Goal: Book appointment/travel/reservation

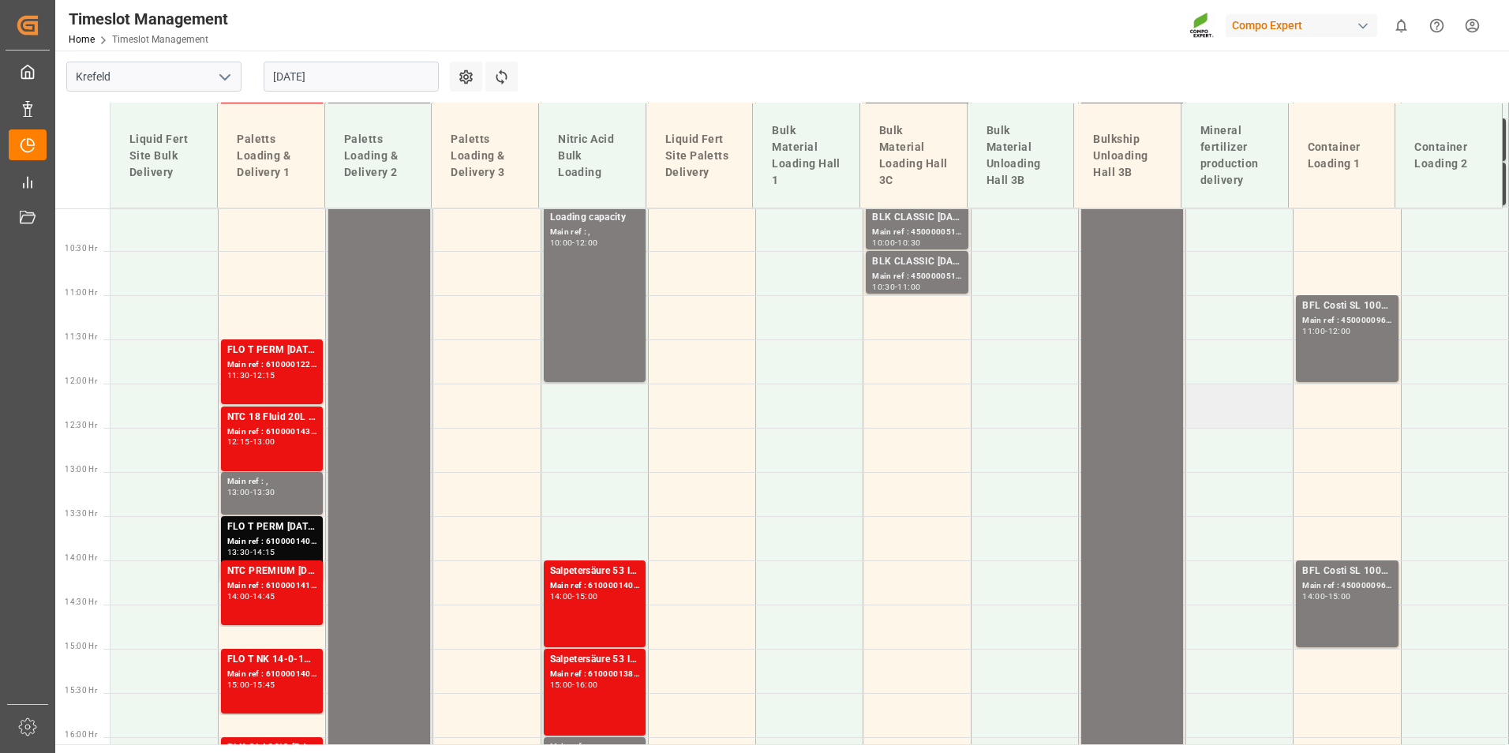
scroll to position [570, 0]
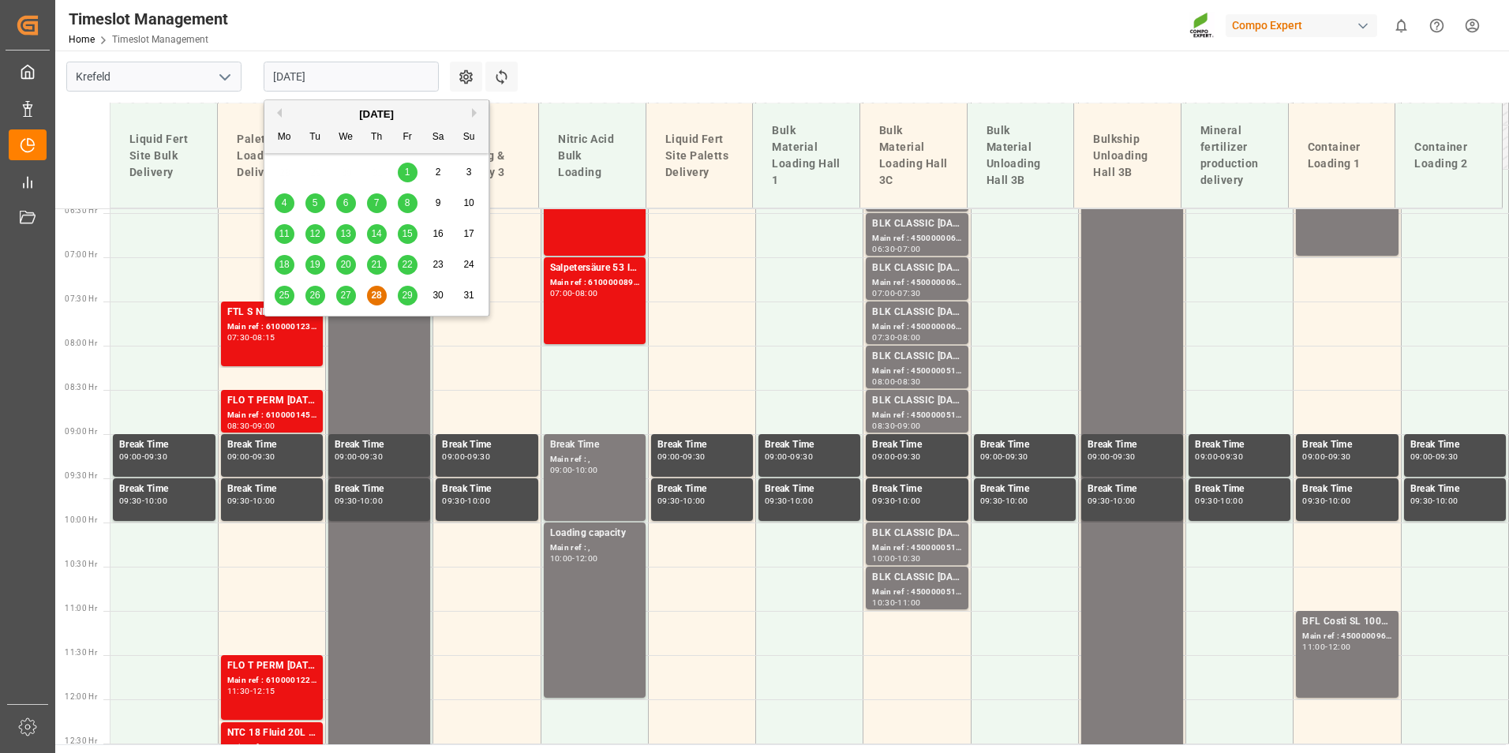
click at [369, 80] on input "[DATE]" at bounding box center [351, 77] width 175 height 30
click at [410, 298] on span "29" at bounding box center [407, 295] width 10 height 11
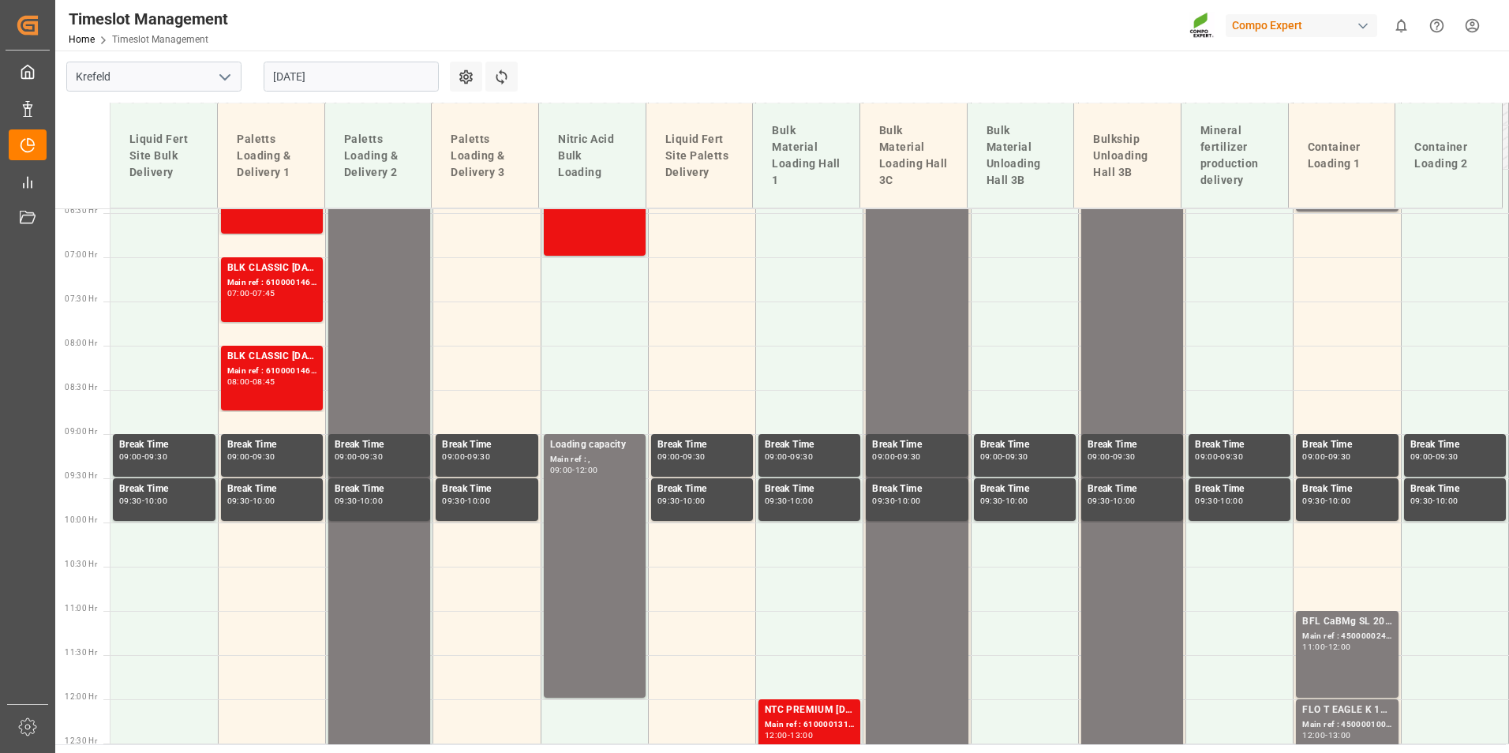
click at [385, 83] on input "[DATE]" at bounding box center [351, 77] width 175 height 30
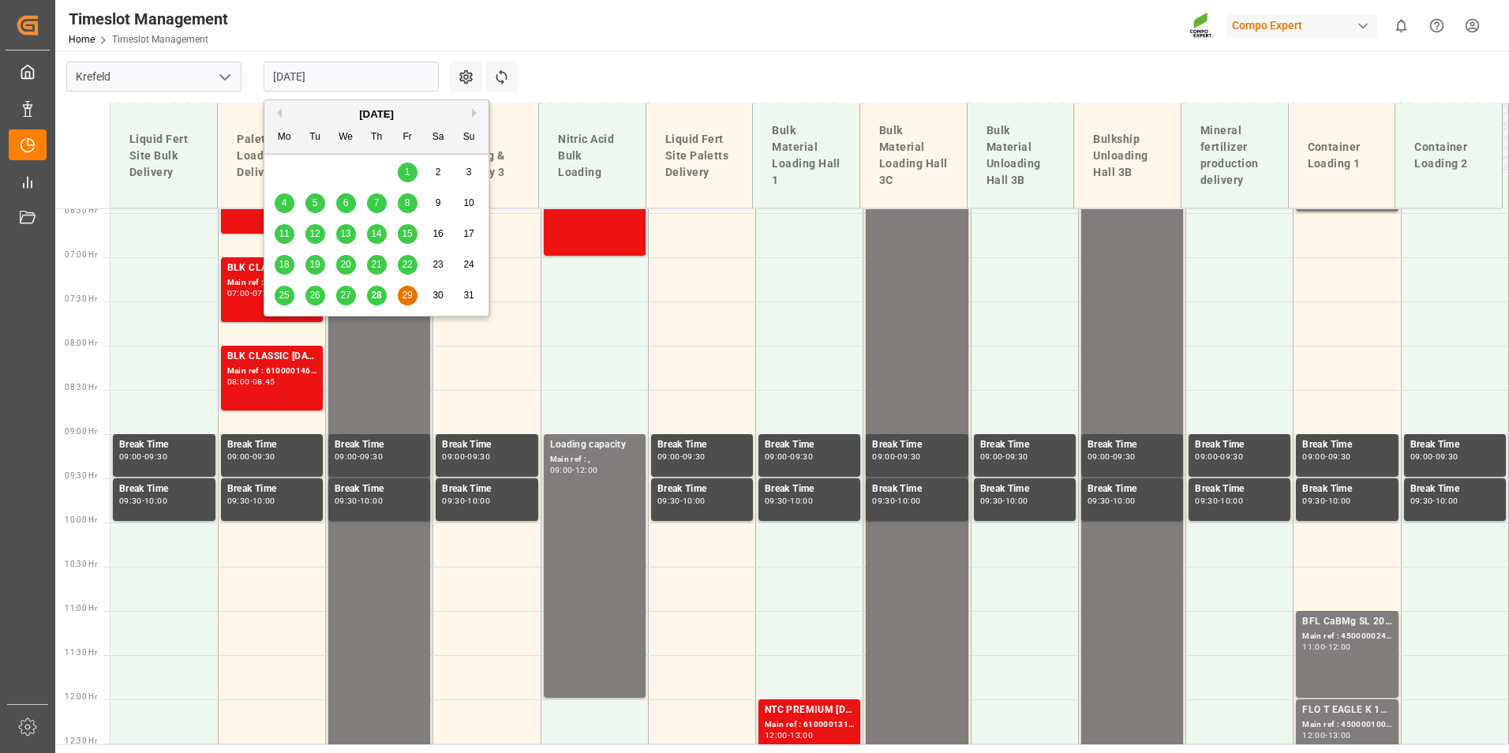
click at [382, 302] on div "28" at bounding box center [377, 295] width 20 height 19
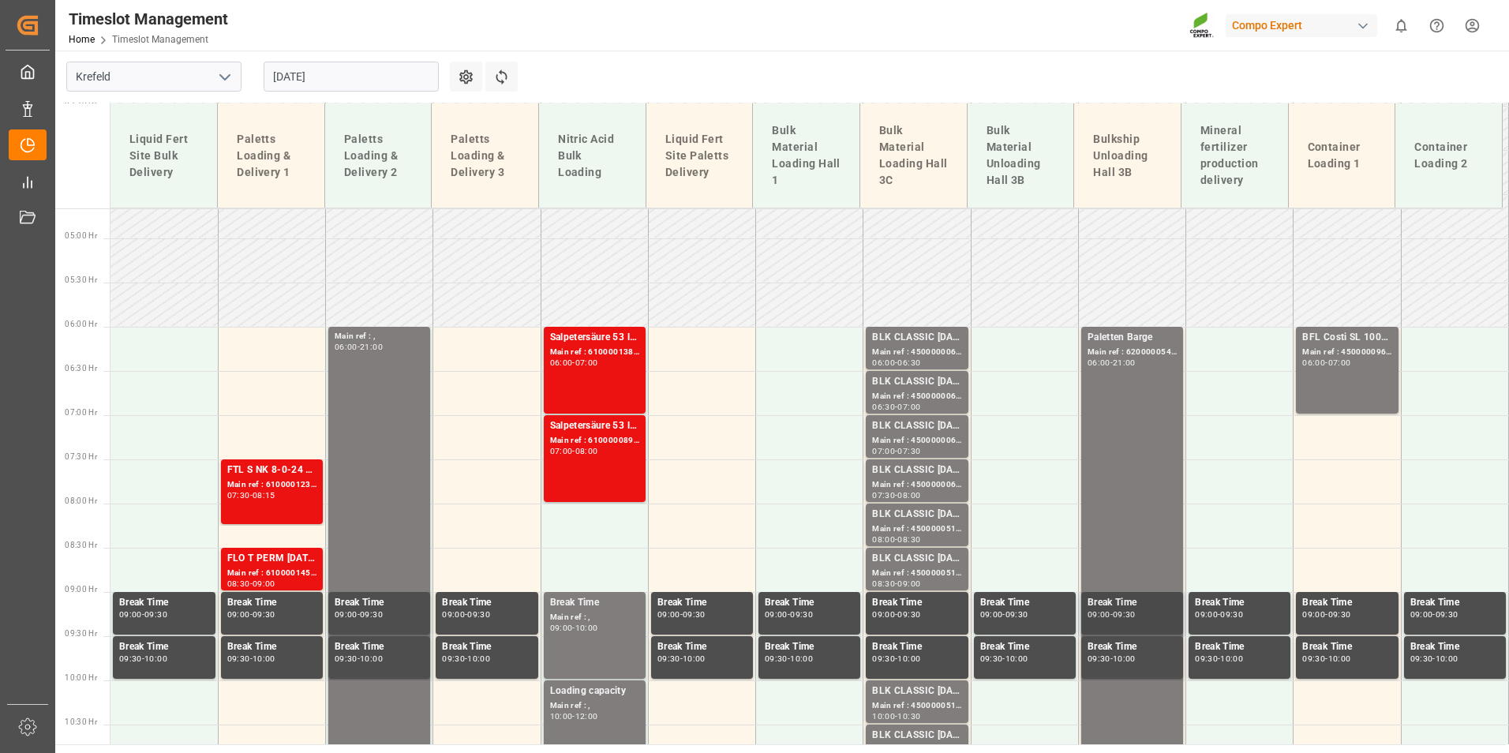
scroll to position [491, 0]
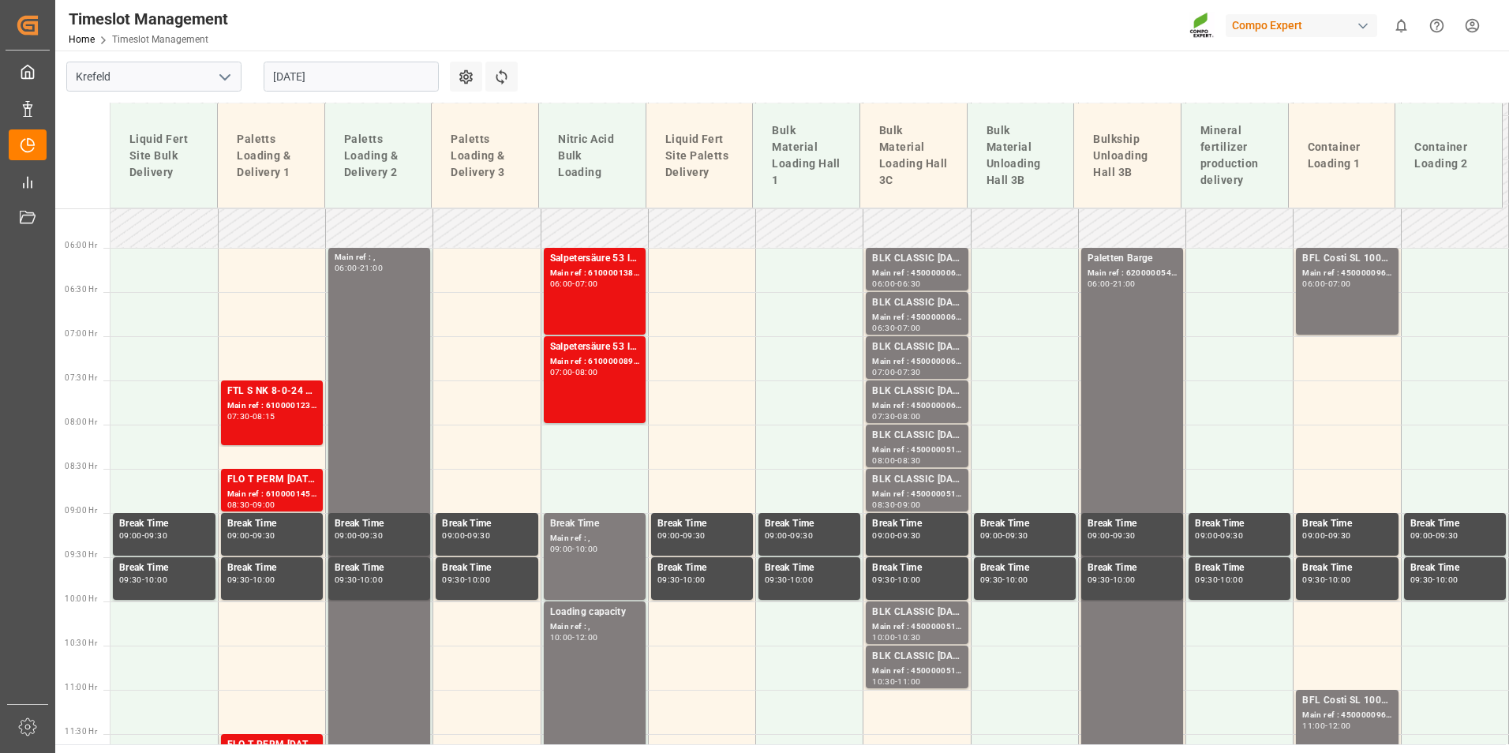
click at [370, 69] on input "[DATE]" at bounding box center [351, 77] width 175 height 30
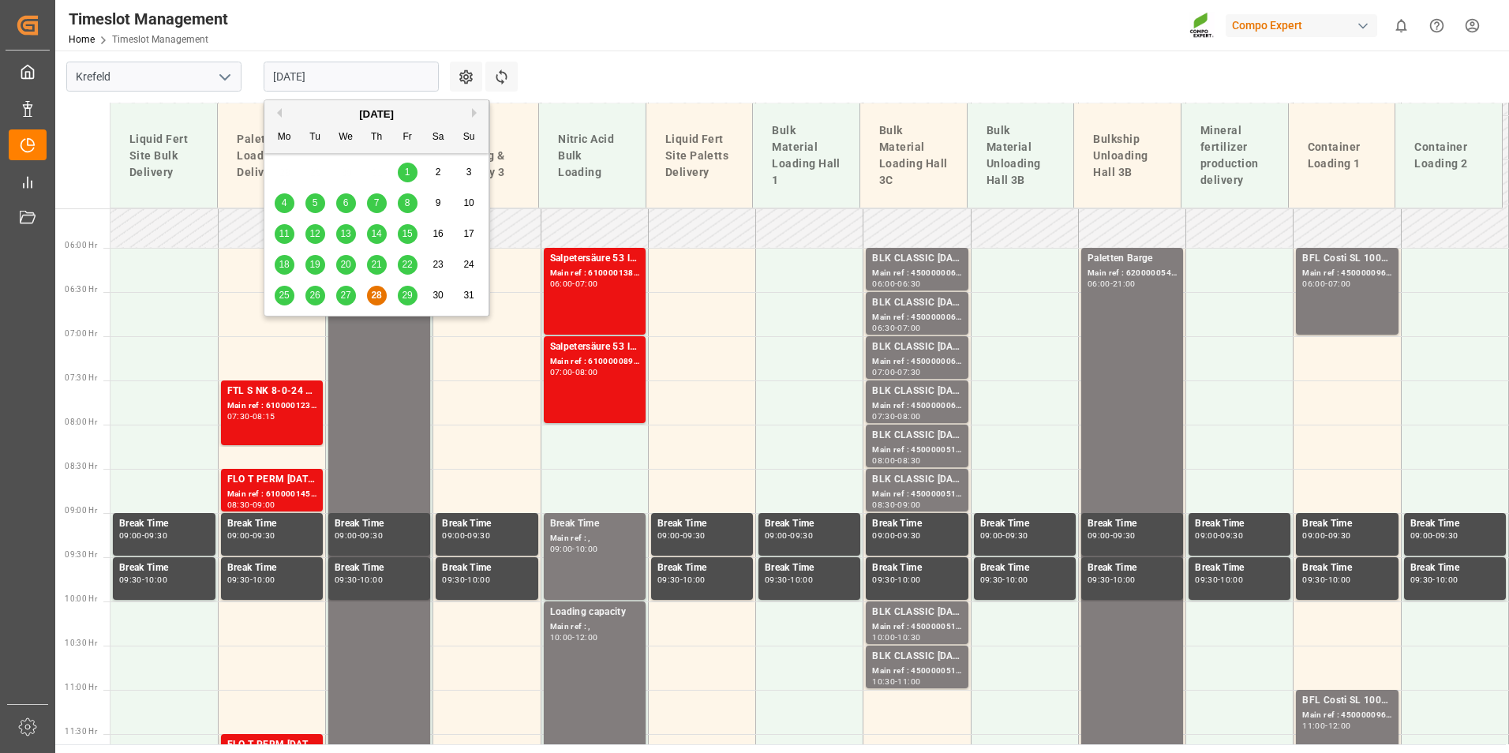
click at [474, 116] on button "Next Month" at bounding box center [476, 112] width 9 height 9
click at [286, 177] on span "1" at bounding box center [285, 172] width 6 height 11
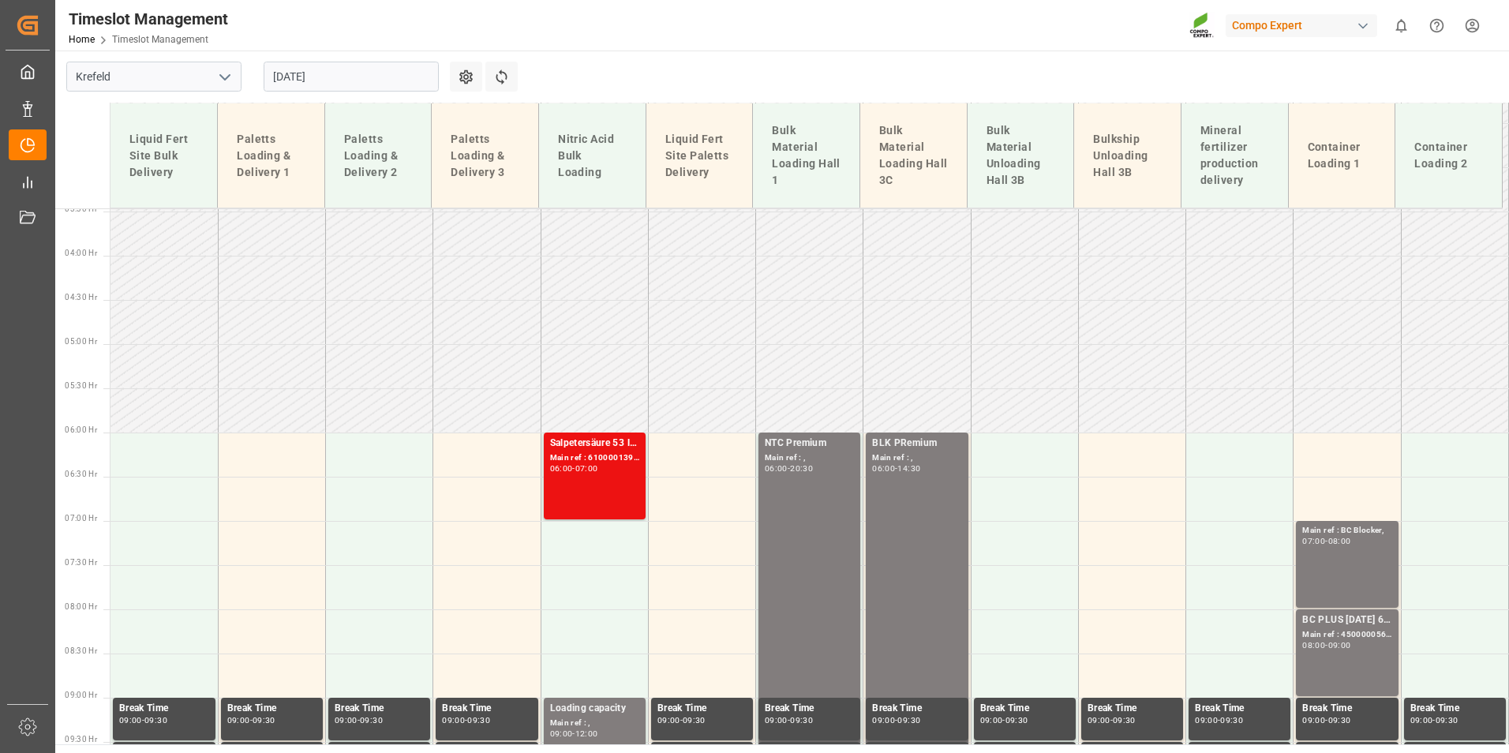
scroll to position [570, 0]
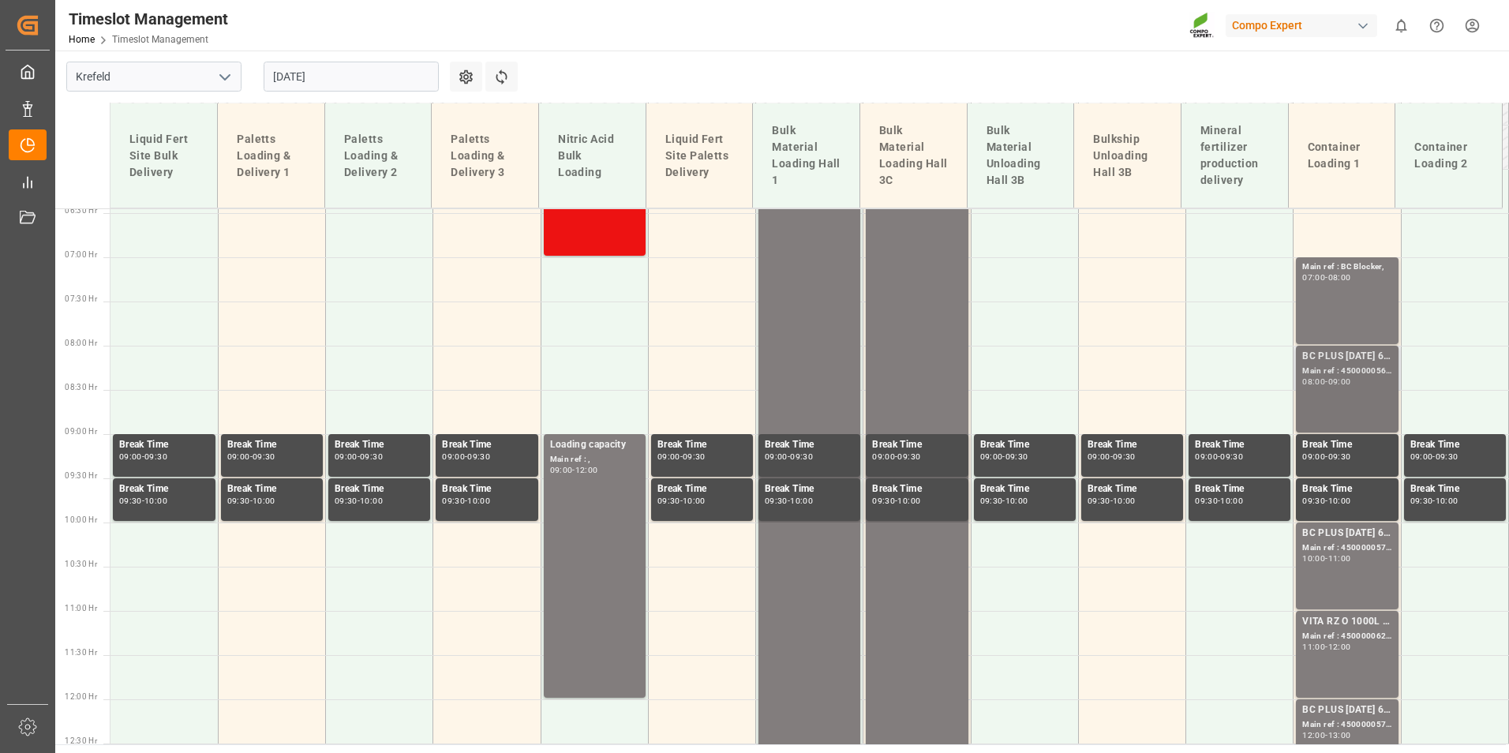
click at [1318, 394] on div "BC PLUS [DATE] 6M 25kg (x42) WW; Main ref : 4500000569, 2000000524; 08:00 - 09:…" at bounding box center [1346, 389] width 89 height 80
click at [1354, 346] on div "BC PLUS [DATE] 6M 25kg (x42) WW; Main ref : 4500000569, 2000000524; 08:00 - 09:…" at bounding box center [1347, 389] width 102 height 87
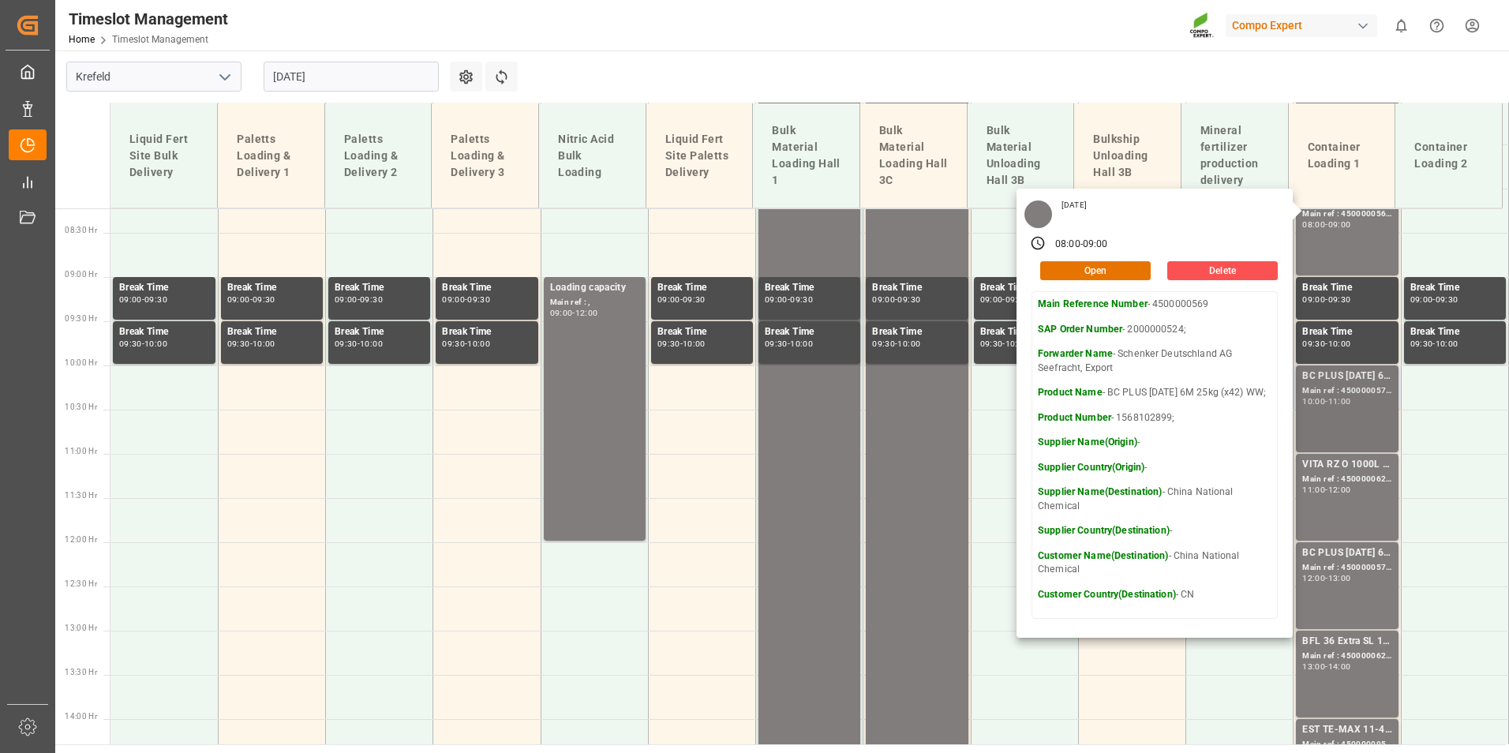
scroll to position [728, 0]
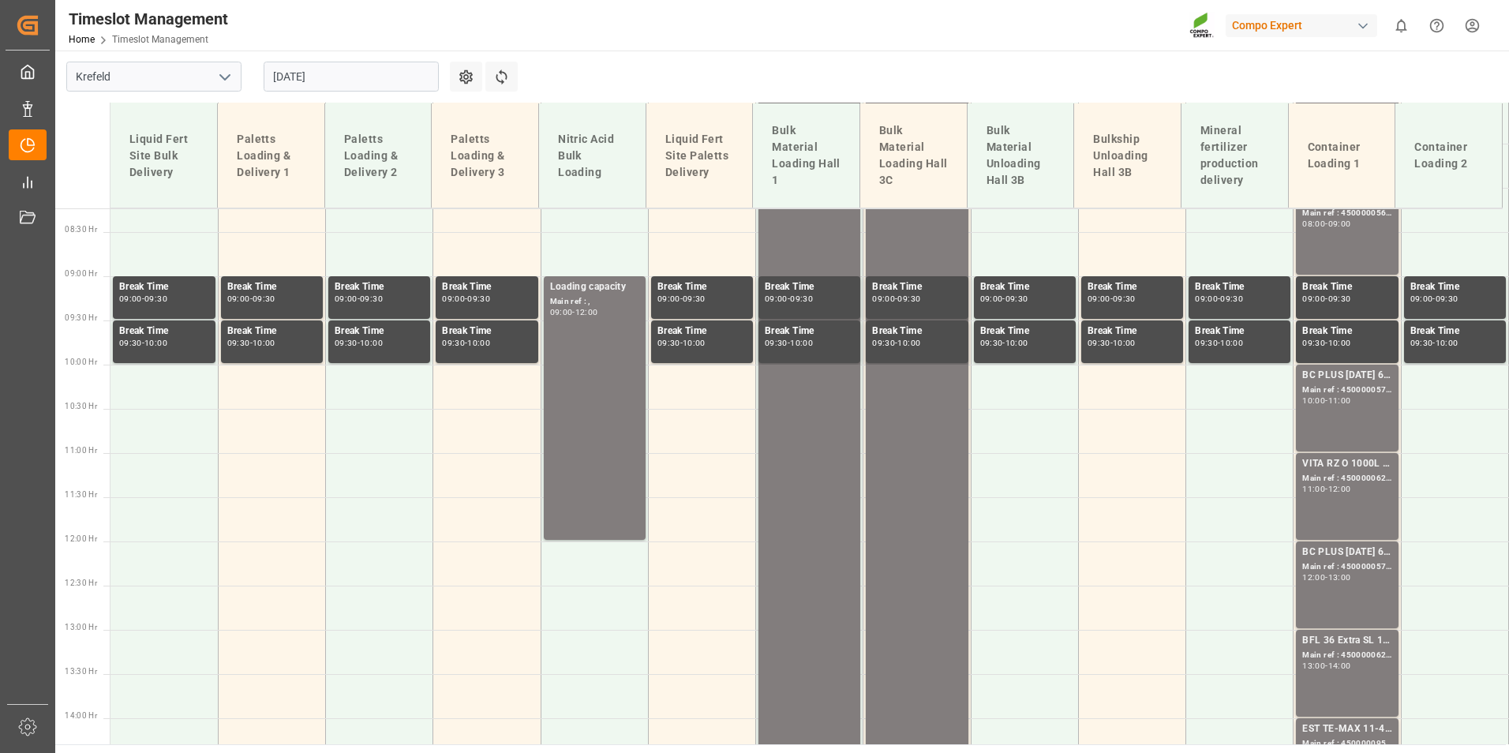
click at [1367, 395] on div "Main ref : 4500000570, 2000000524;" at bounding box center [1346, 390] width 89 height 13
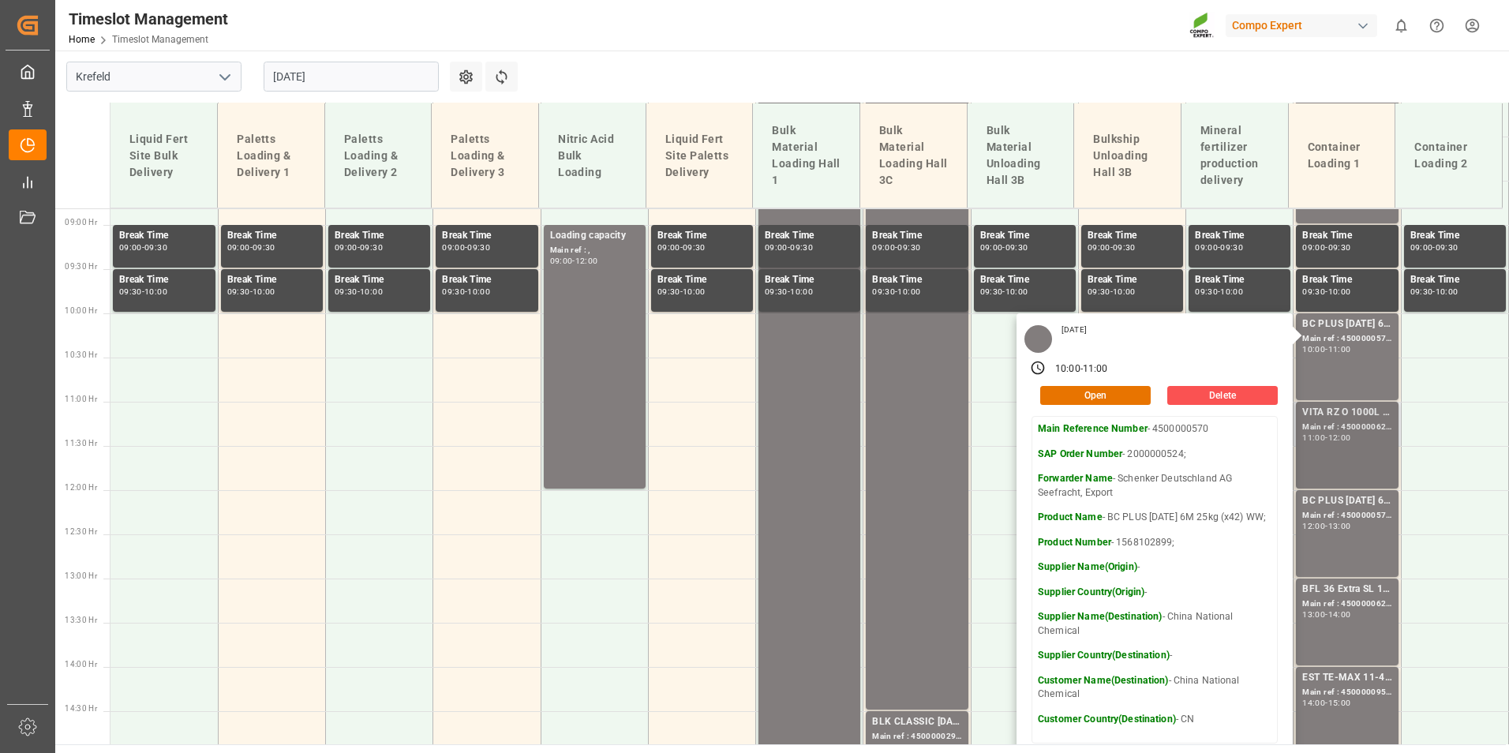
scroll to position [807, 0]
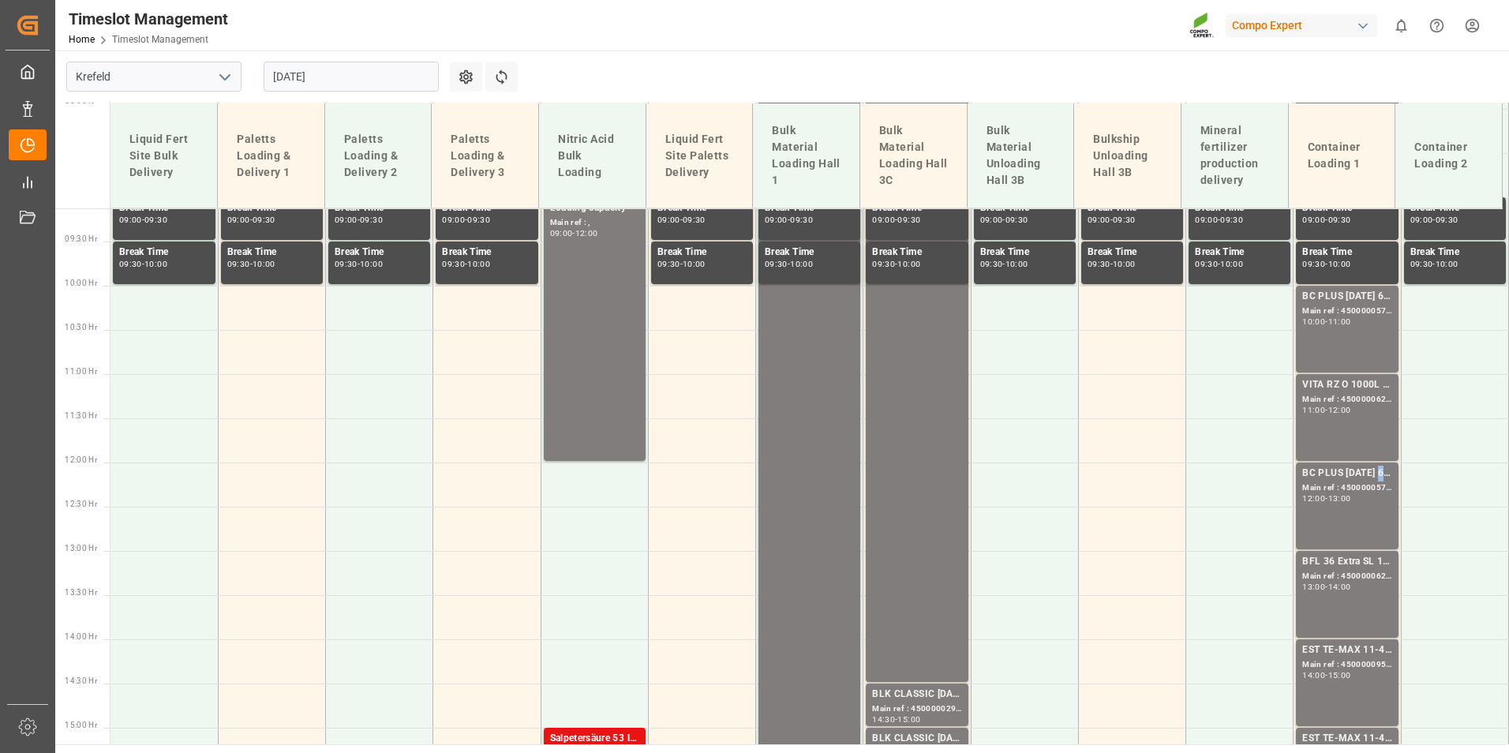
click at [1373, 473] on div "BC PLUS [DATE] 6M 25kg (x42) WW;" at bounding box center [1346, 474] width 89 height 16
click at [1354, 400] on div "Main ref : 4500000628, 2000000545;" at bounding box center [1346, 399] width 89 height 13
click at [1349, 475] on div "BC PLUS [DATE] 6M 25kg (x42) WW;" at bounding box center [1346, 474] width 89 height 16
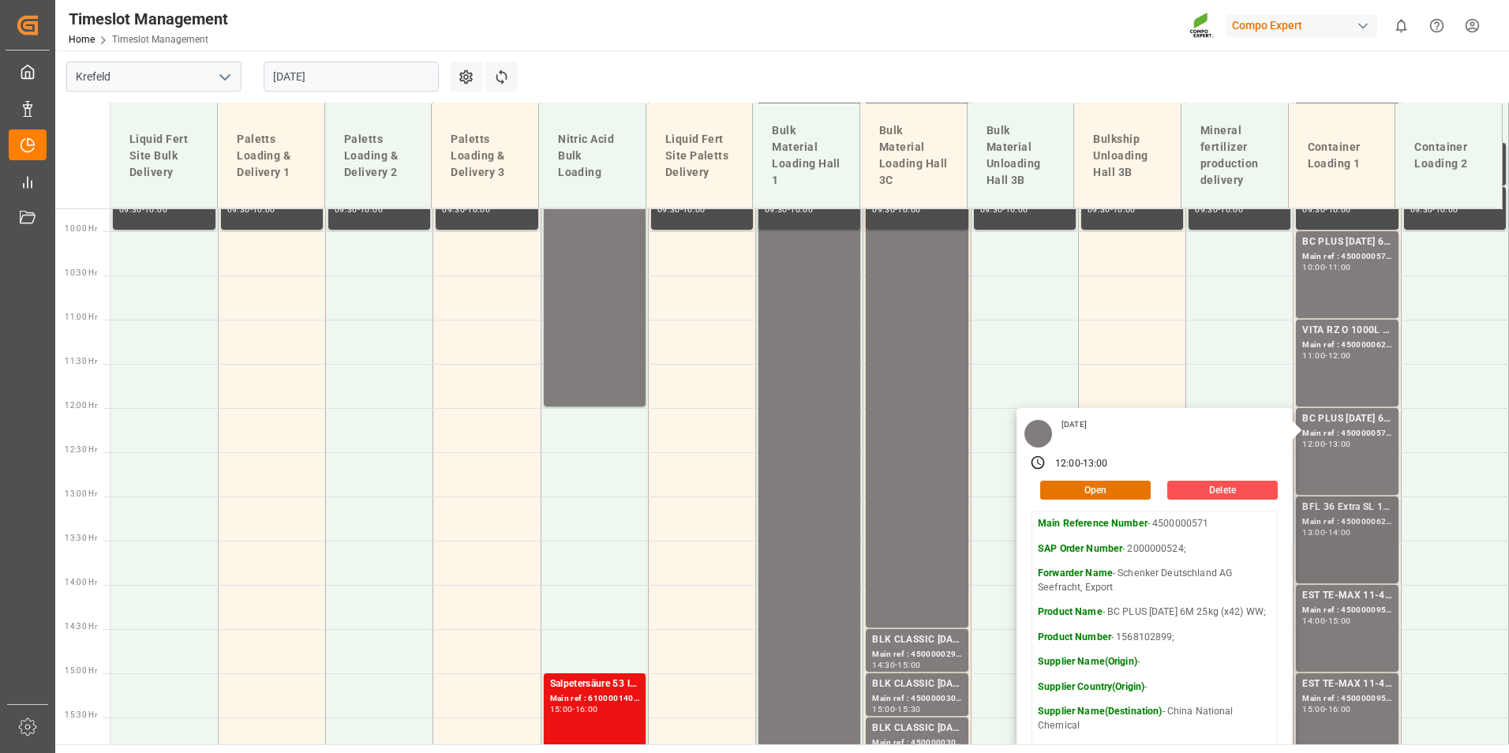
scroll to position [885, 0]
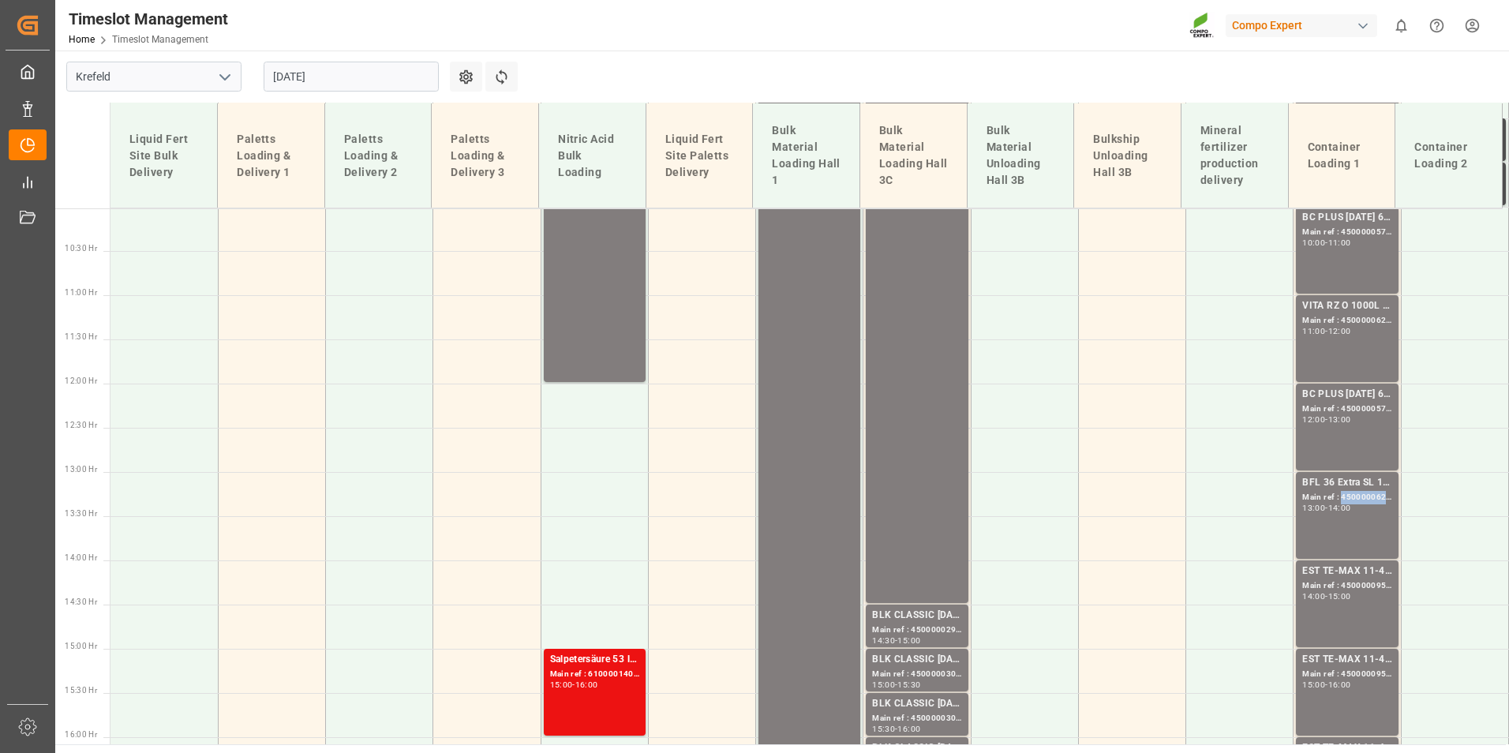
click at [1365, 498] on div "Main ref : 4500000627, 2000000544;" at bounding box center [1346, 497] width 89 height 13
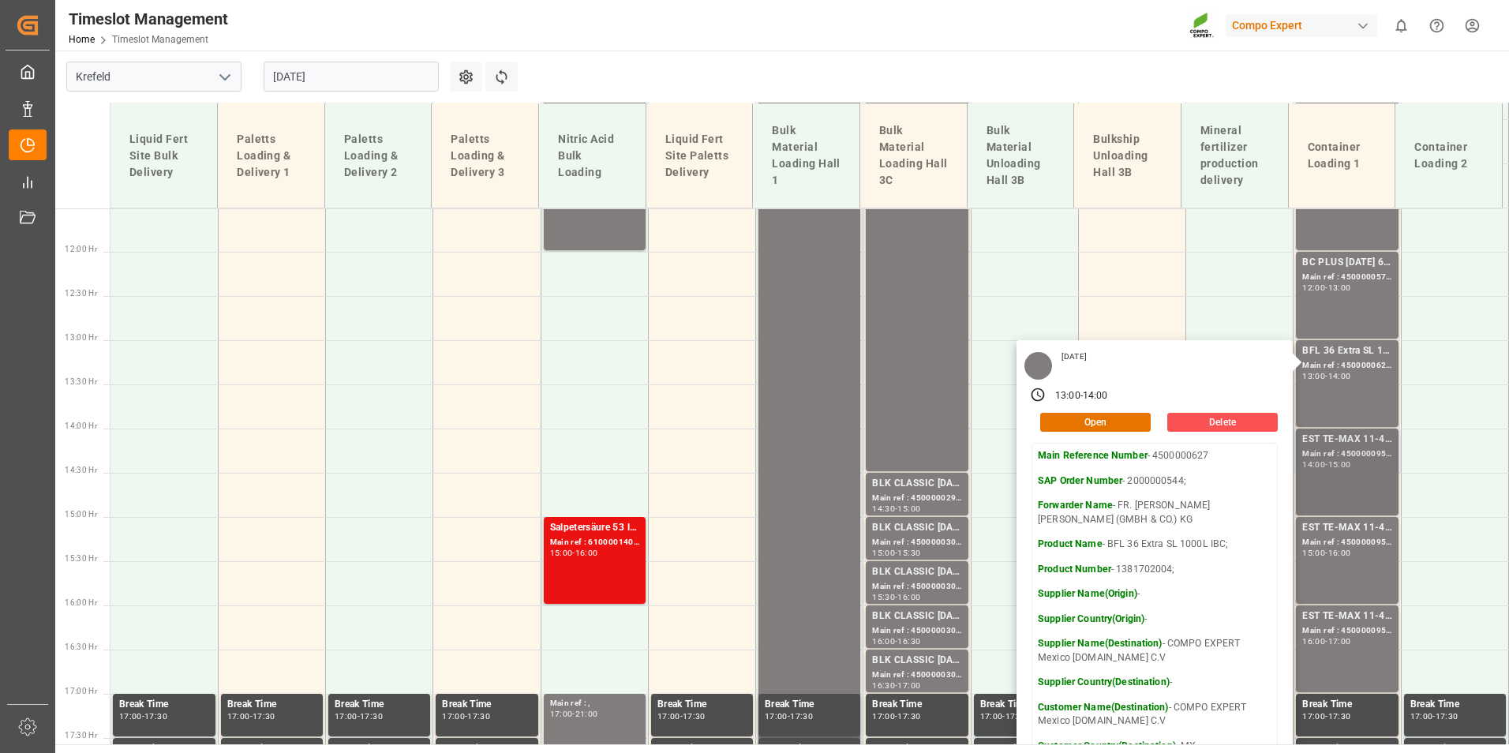
scroll to position [1043, 0]
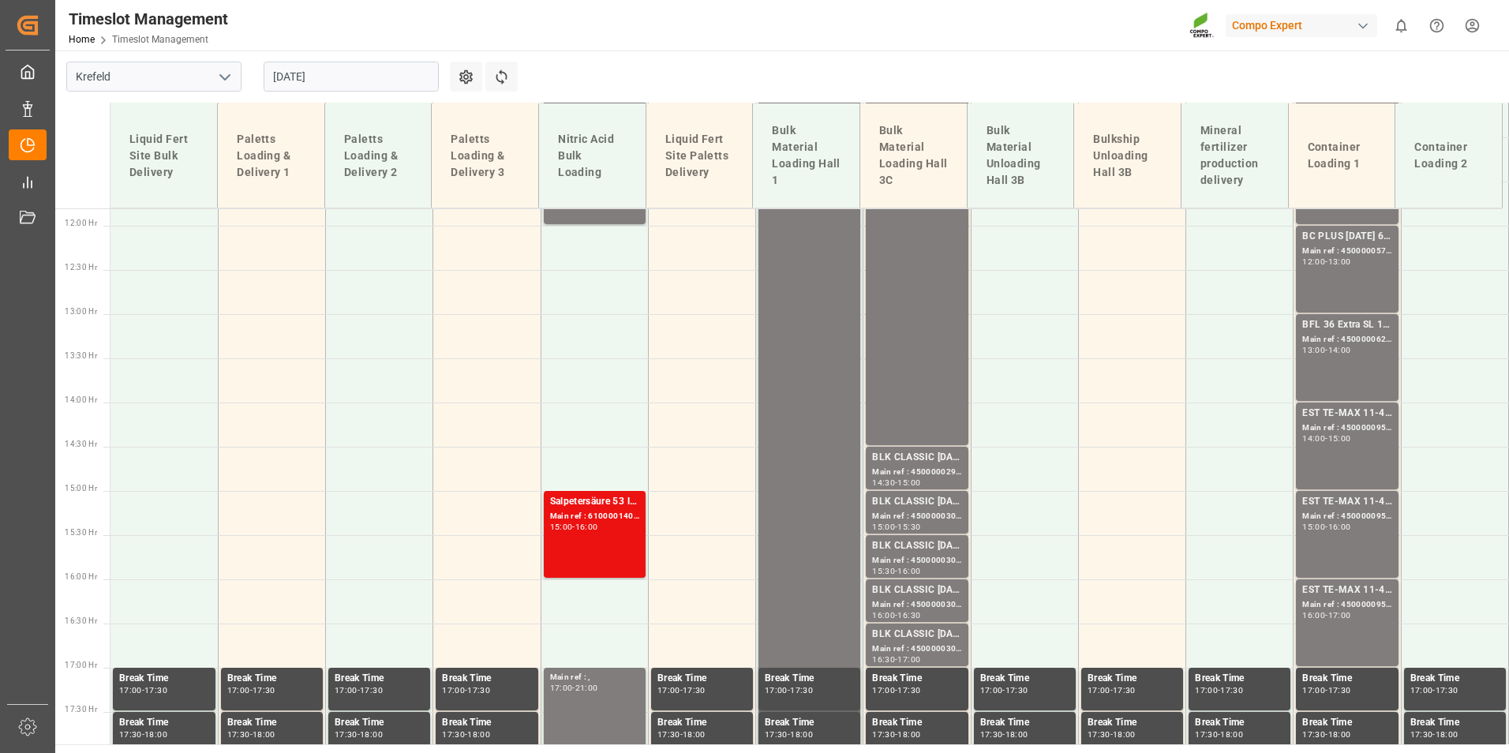
click at [1353, 447] on div "EST TE-MAX 11-48 20kg (x45) ES, PT MTO; Main ref : 4500000955, 2000000378; 14:0…" at bounding box center [1346, 446] width 89 height 80
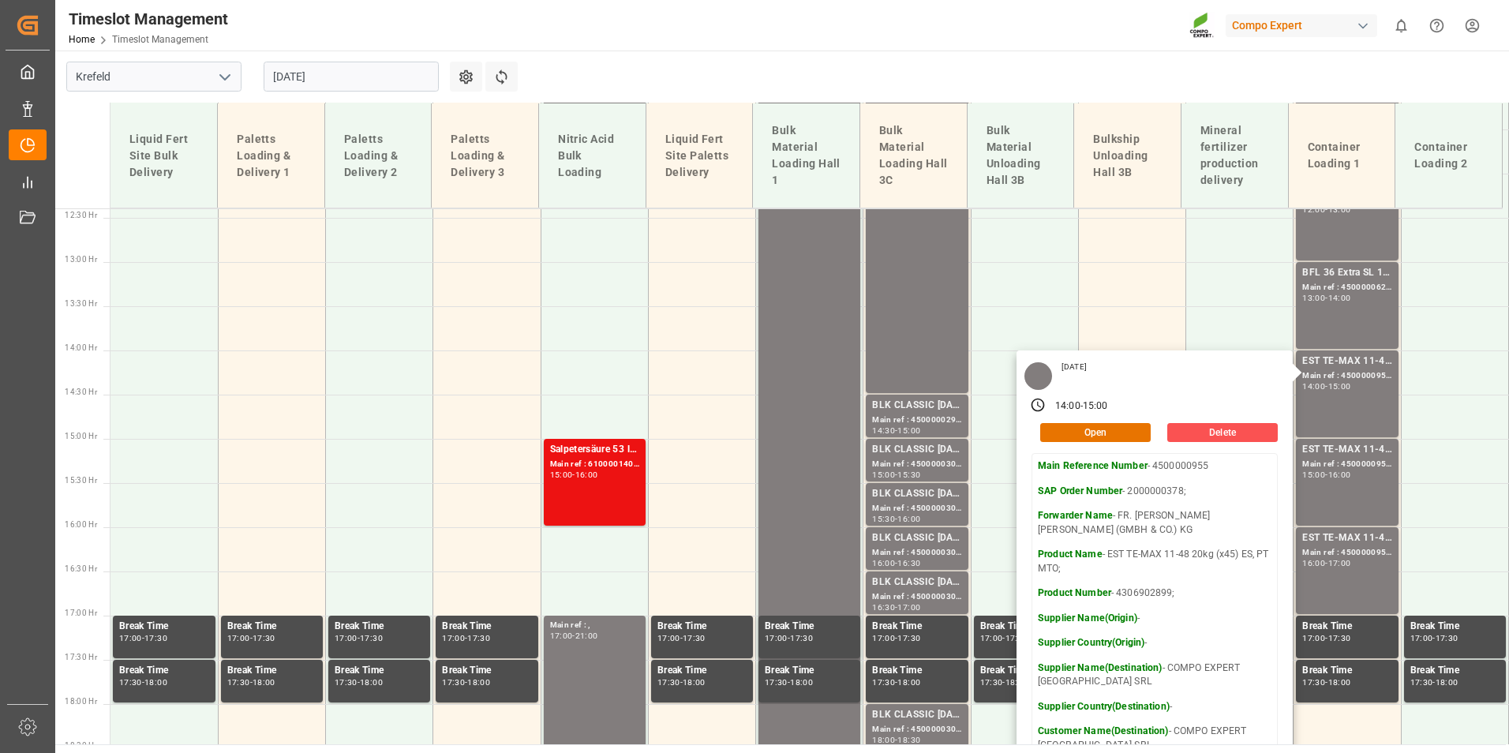
scroll to position [1122, 0]
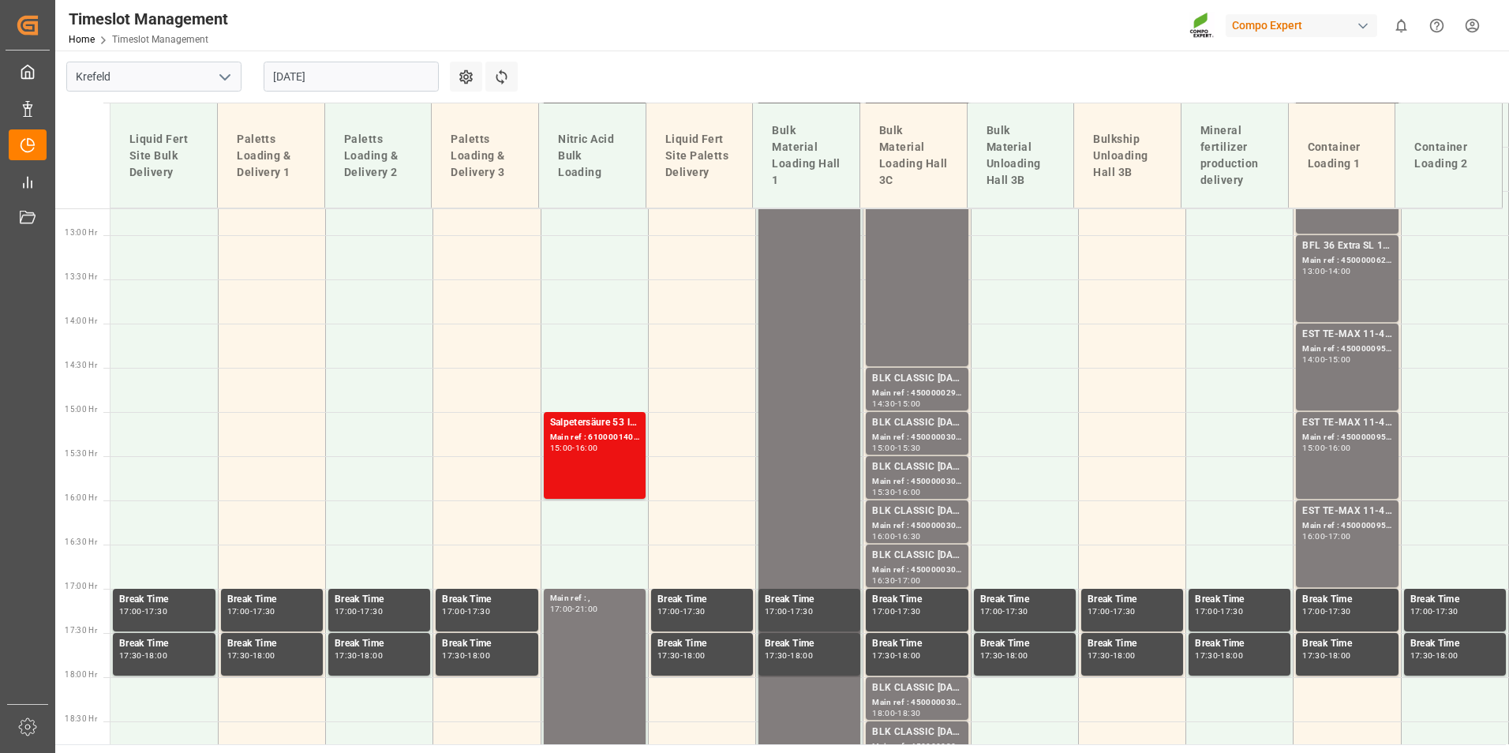
click at [1351, 447] on div "16:00" at bounding box center [1339, 447] width 23 height 7
click at [1354, 547] on div "EST TE-MAX 11-48 20kg (x45) ES, PT MTO; Main ref : 4500000957, 2000000378; 16:0…" at bounding box center [1346, 544] width 89 height 80
click at [1350, 380] on div "EST TE-MAX 11-48 20kg (x45) ES, PT MTO; Main ref : 4500000955, 2000000378; 14:0…" at bounding box center [1346, 367] width 89 height 80
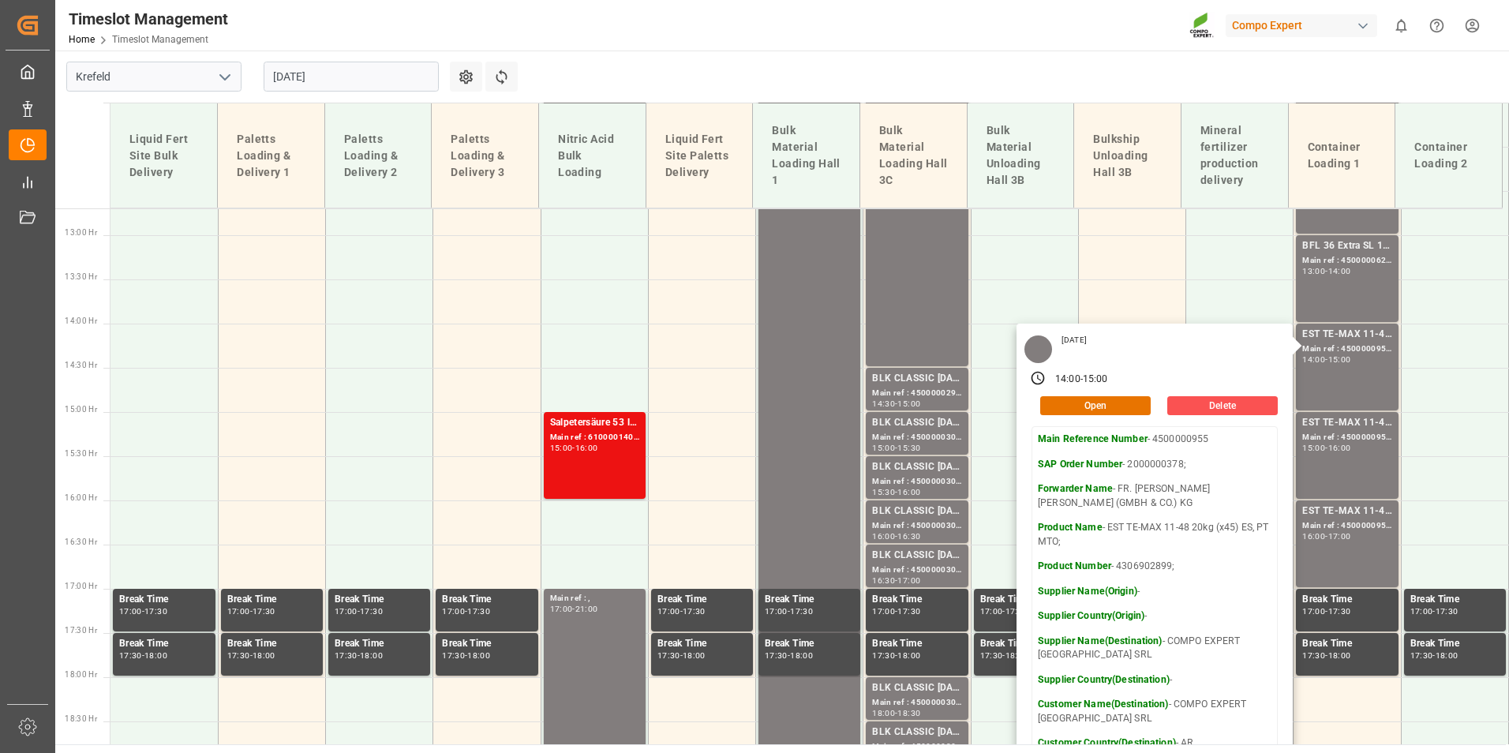
click at [361, 73] on input "[DATE]" at bounding box center [351, 77] width 175 height 30
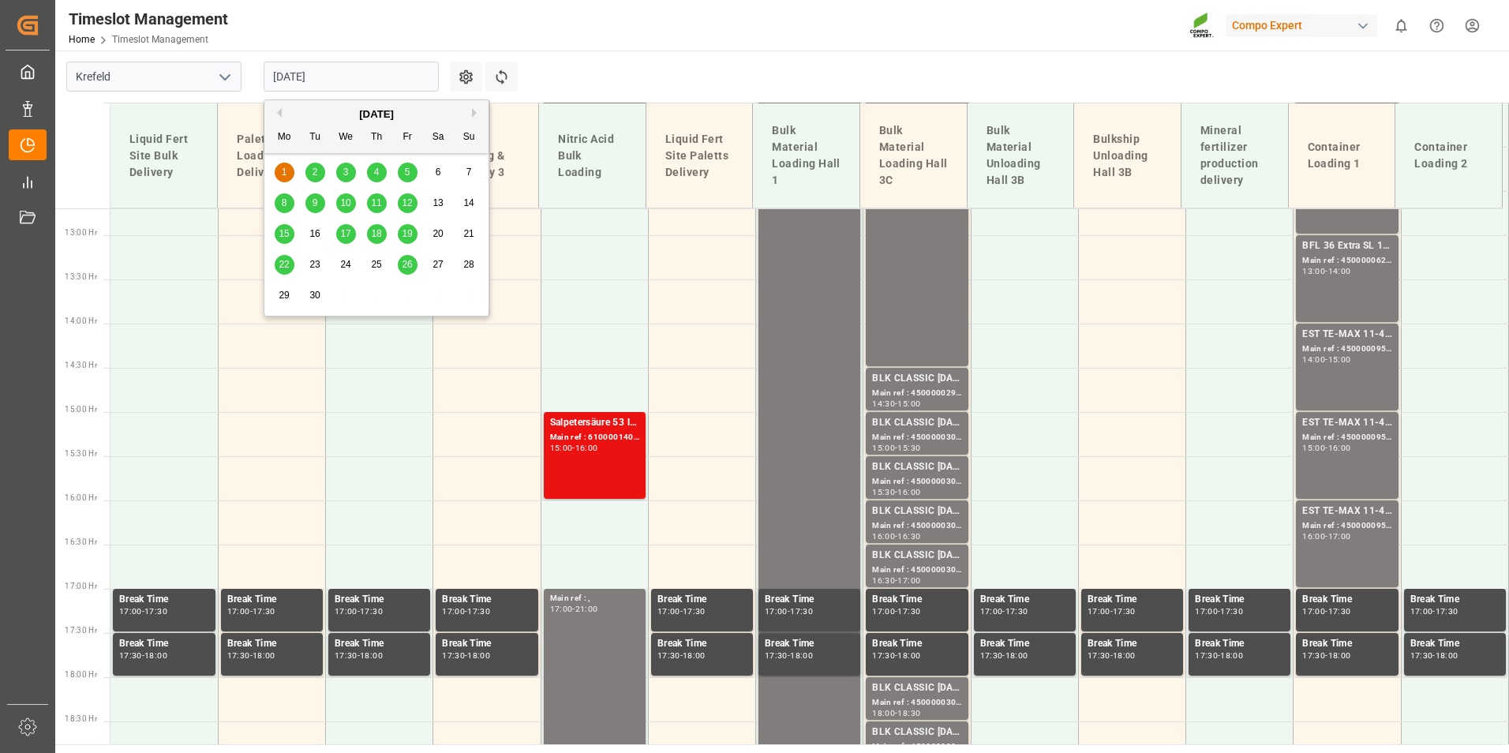
click at [313, 176] on span "2" at bounding box center [316, 172] width 6 height 11
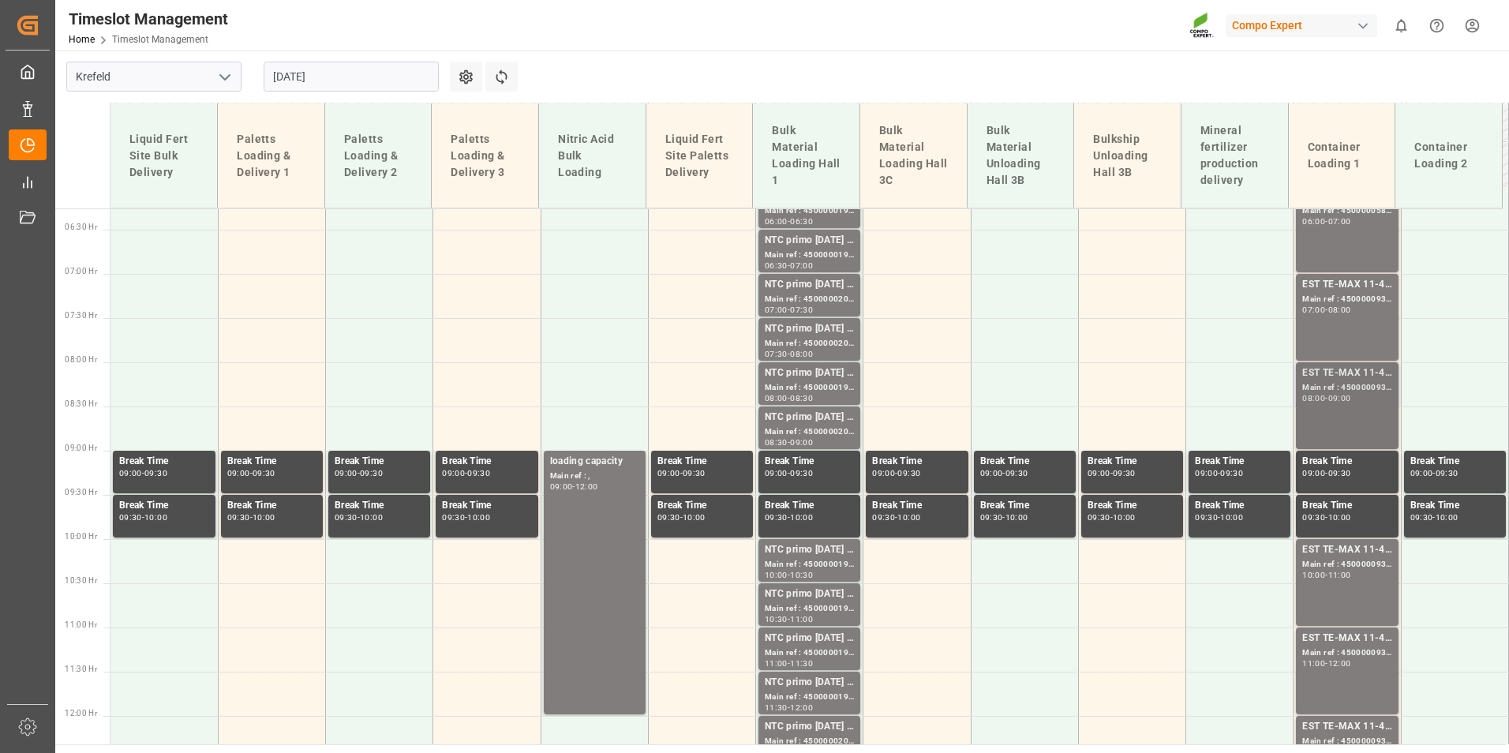
scroll to position [421, 0]
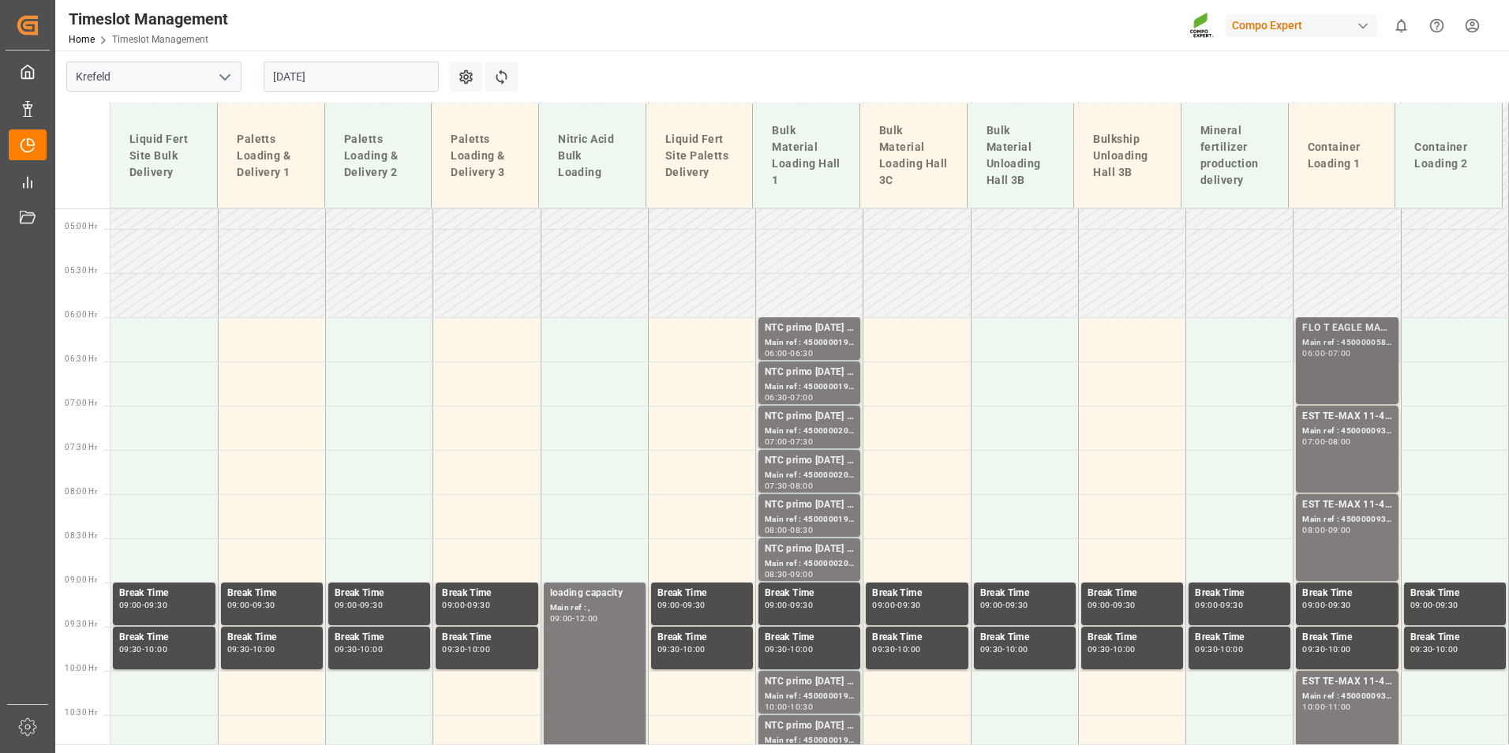
click at [1368, 351] on div "06:00 - 07:00" at bounding box center [1346, 354] width 89 height 9
click at [1355, 425] on div "Main ref : 4500000931, 2000000976;" at bounding box center [1346, 431] width 89 height 13
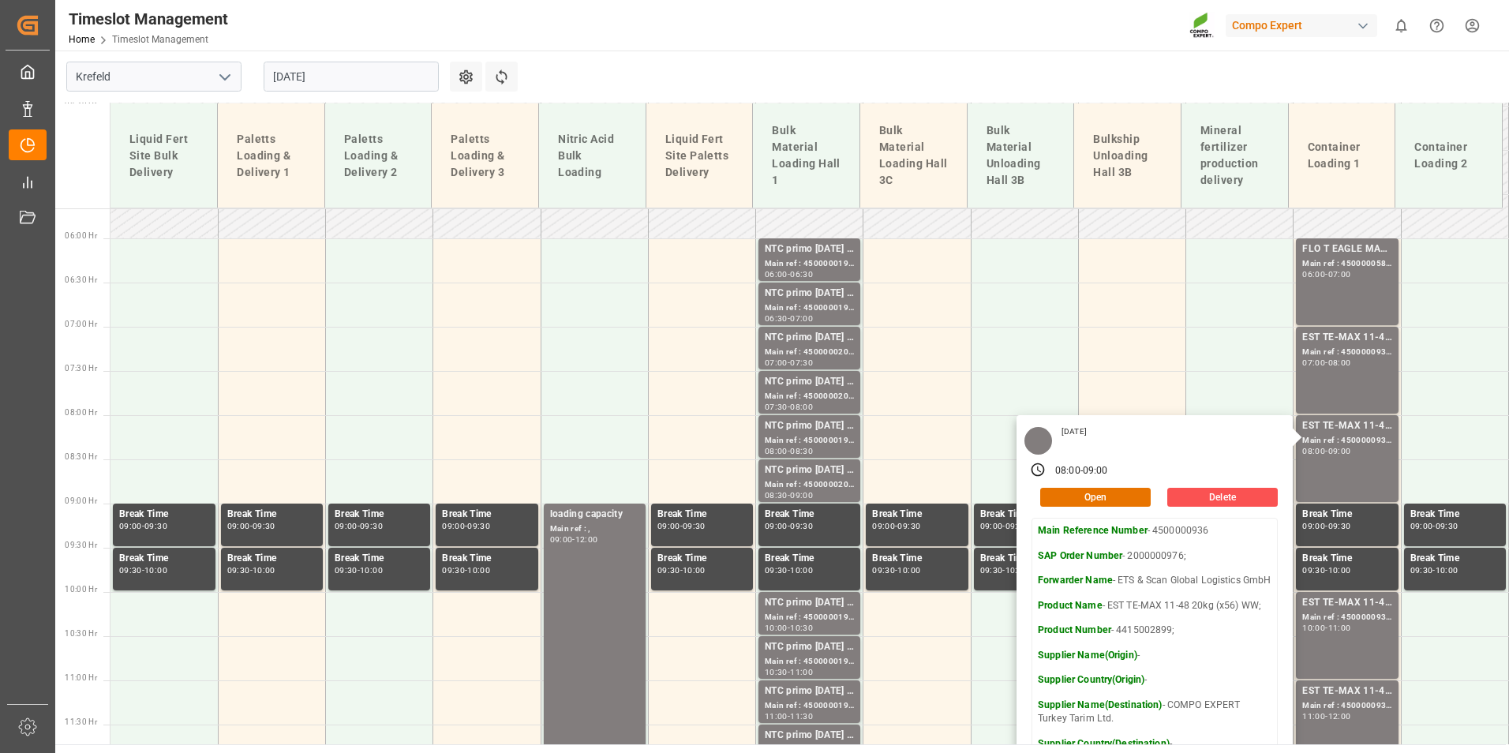
scroll to position [737, 0]
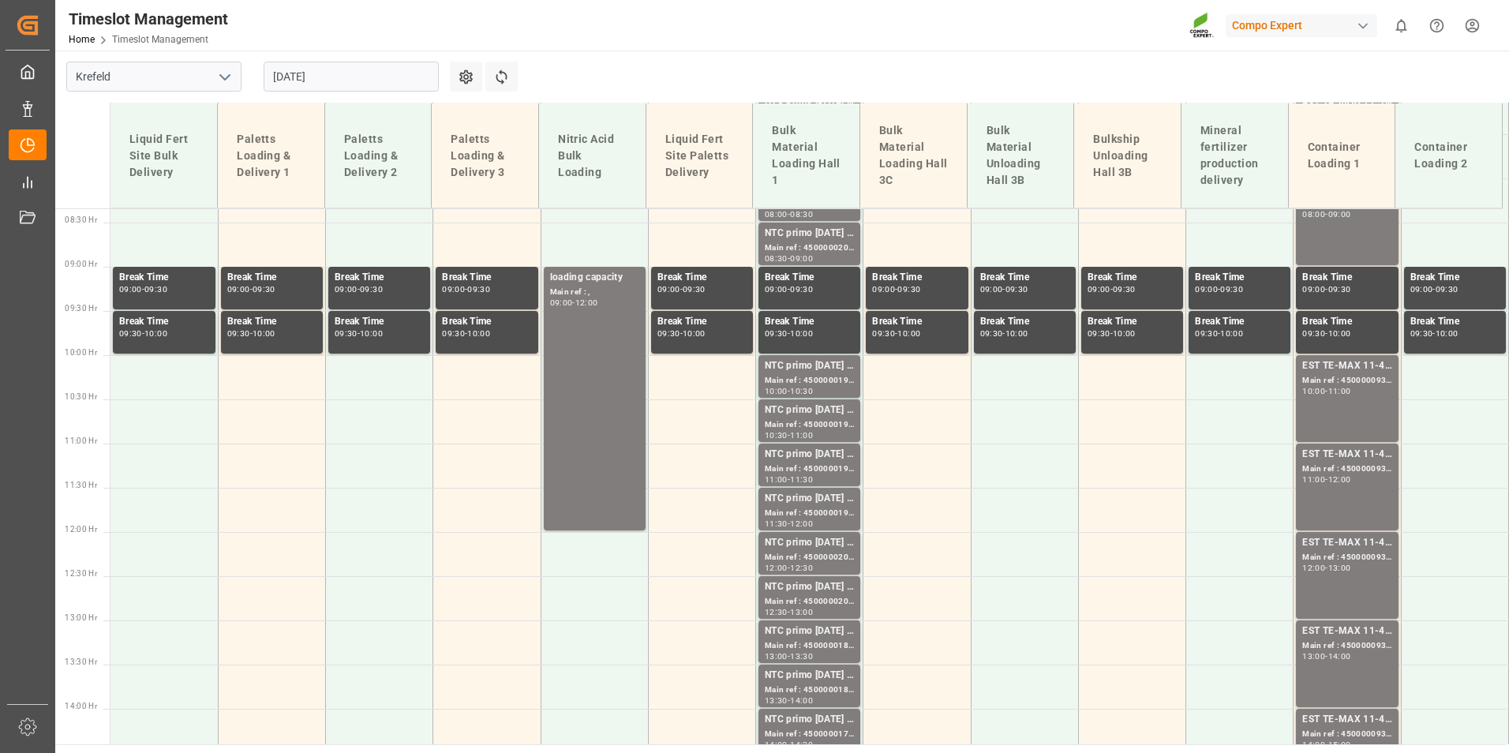
click at [1333, 417] on div "EST TE-MAX 11-48 20kg (x56) WW; Main ref : 4500000939, 2000000976; 10:00 - 11:00" at bounding box center [1346, 398] width 89 height 80
click at [1338, 494] on div "EST TE-MAX 11-48 20kg (x56) WW; Main ref : 4500000935, 2000000976; 11:00 - 12:00" at bounding box center [1346, 487] width 89 height 80
click at [1353, 542] on div "EST TE-MAX 11-48 20kg (x56) WW;" at bounding box center [1346, 543] width 89 height 16
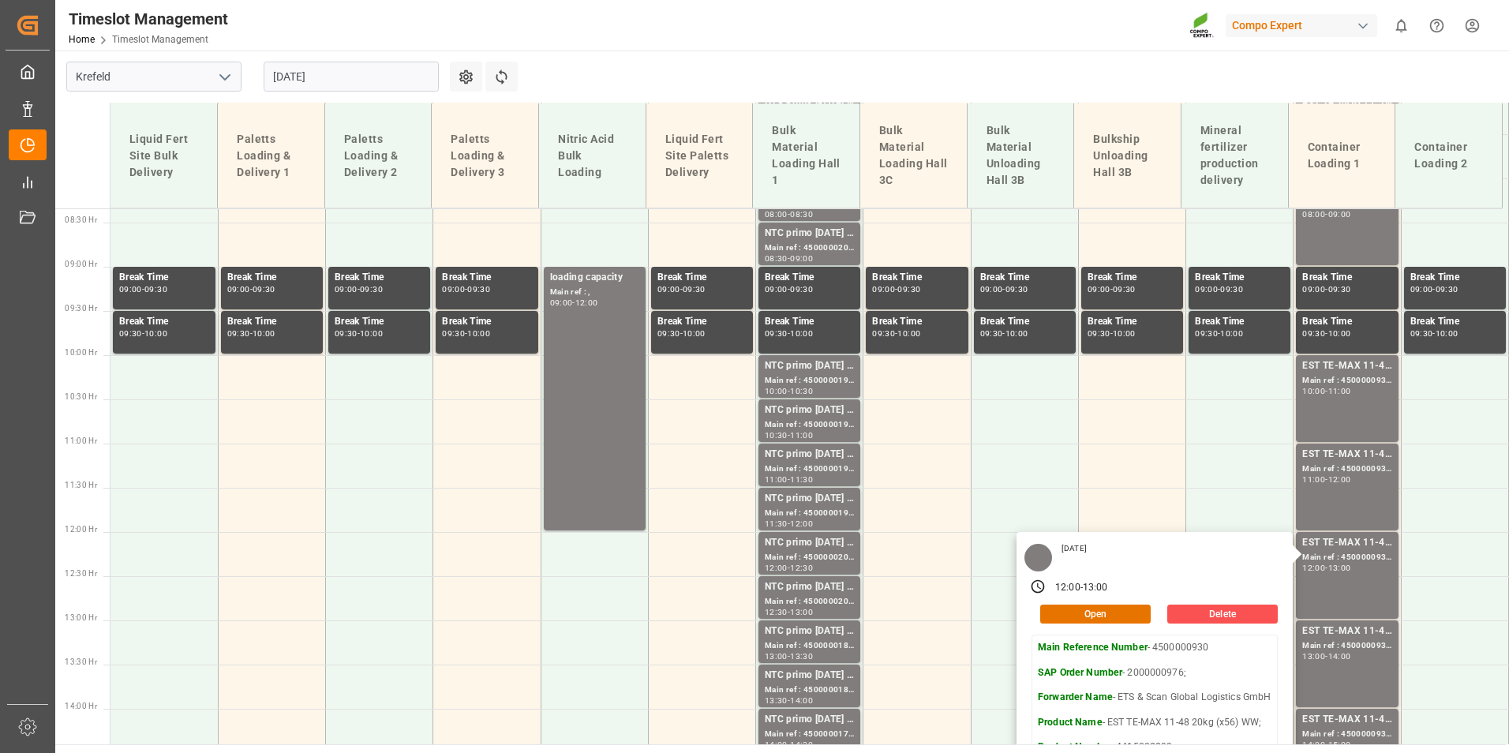
scroll to position [974, 0]
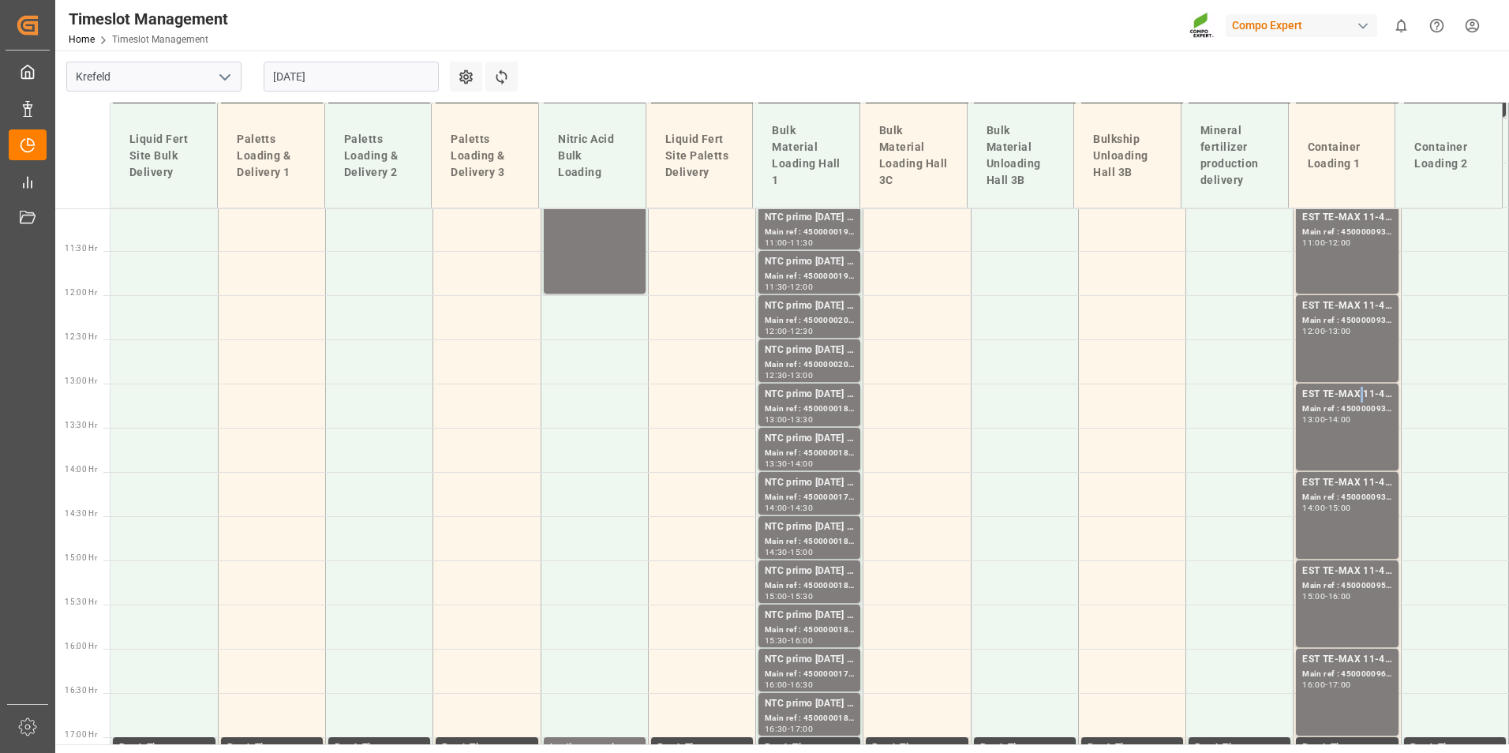
click at [1353, 387] on div "EST TE-MAX 11-48 20kg (x56) WW;" at bounding box center [1346, 395] width 89 height 16
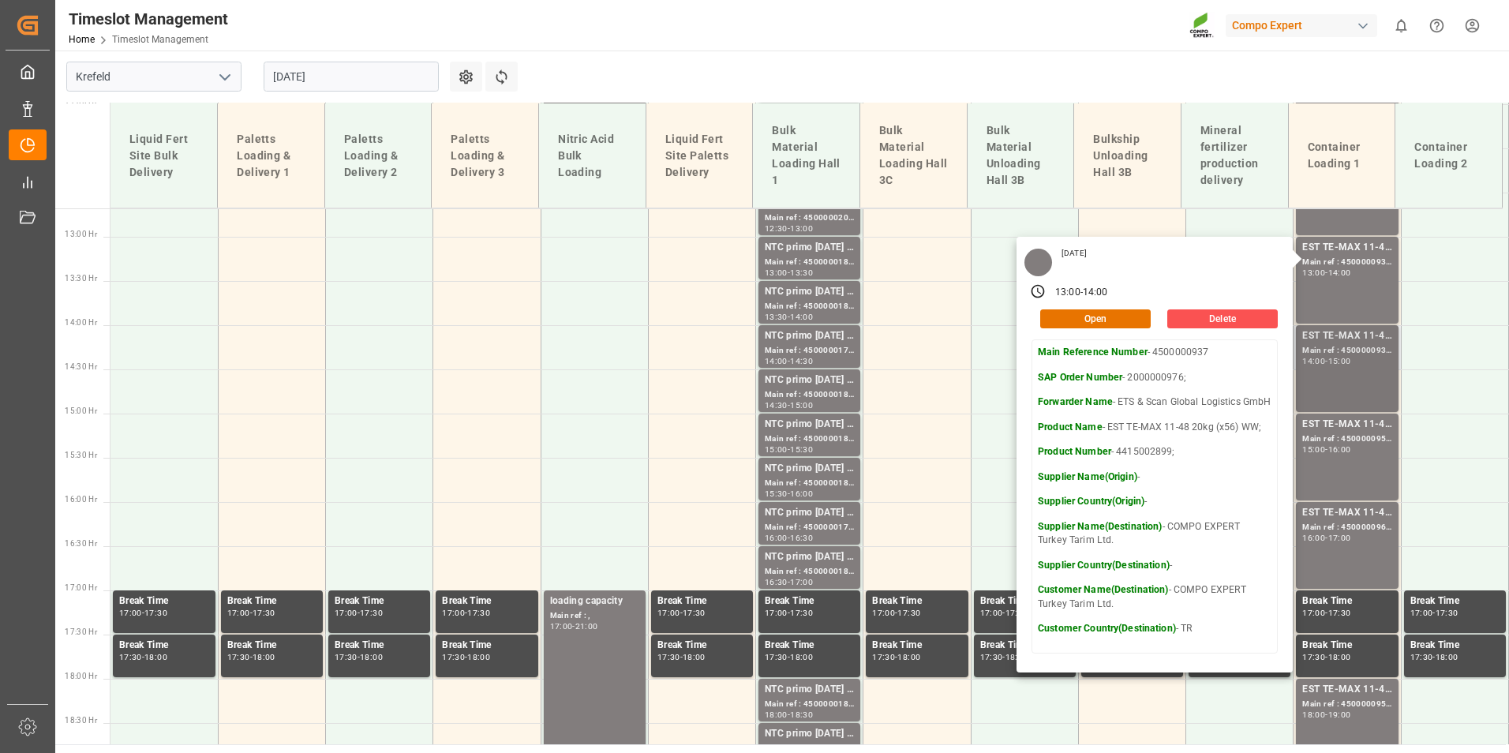
scroll to position [1132, 0]
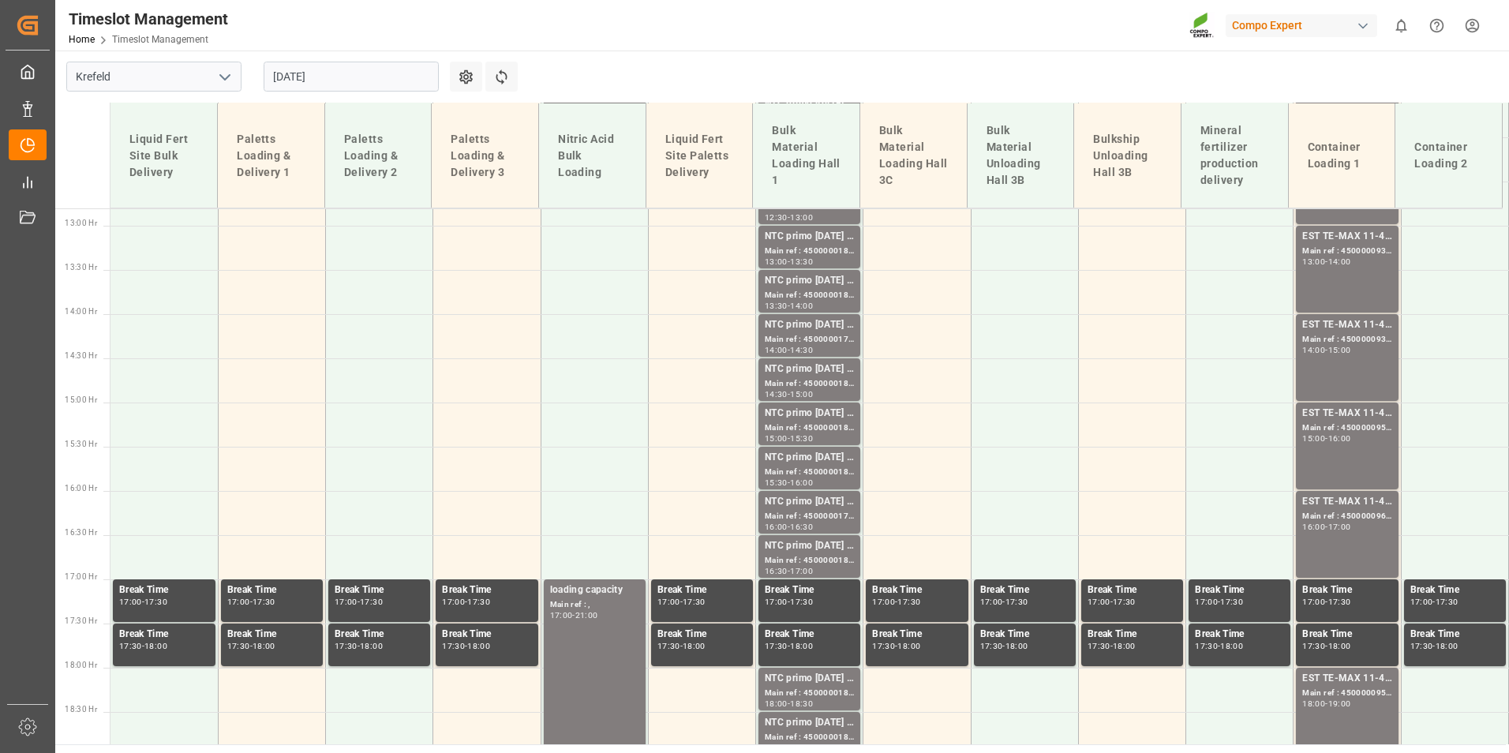
click at [1349, 376] on div "EST TE-MAX 11-48 20kg (x56) WW; Main ref : 4500000932, 2000000976; 14:00 - 15:00" at bounding box center [1346, 357] width 89 height 80
click at [1356, 432] on div "Main ref : 4500000959, 2000000379;" at bounding box center [1346, 427] width 89 height 13
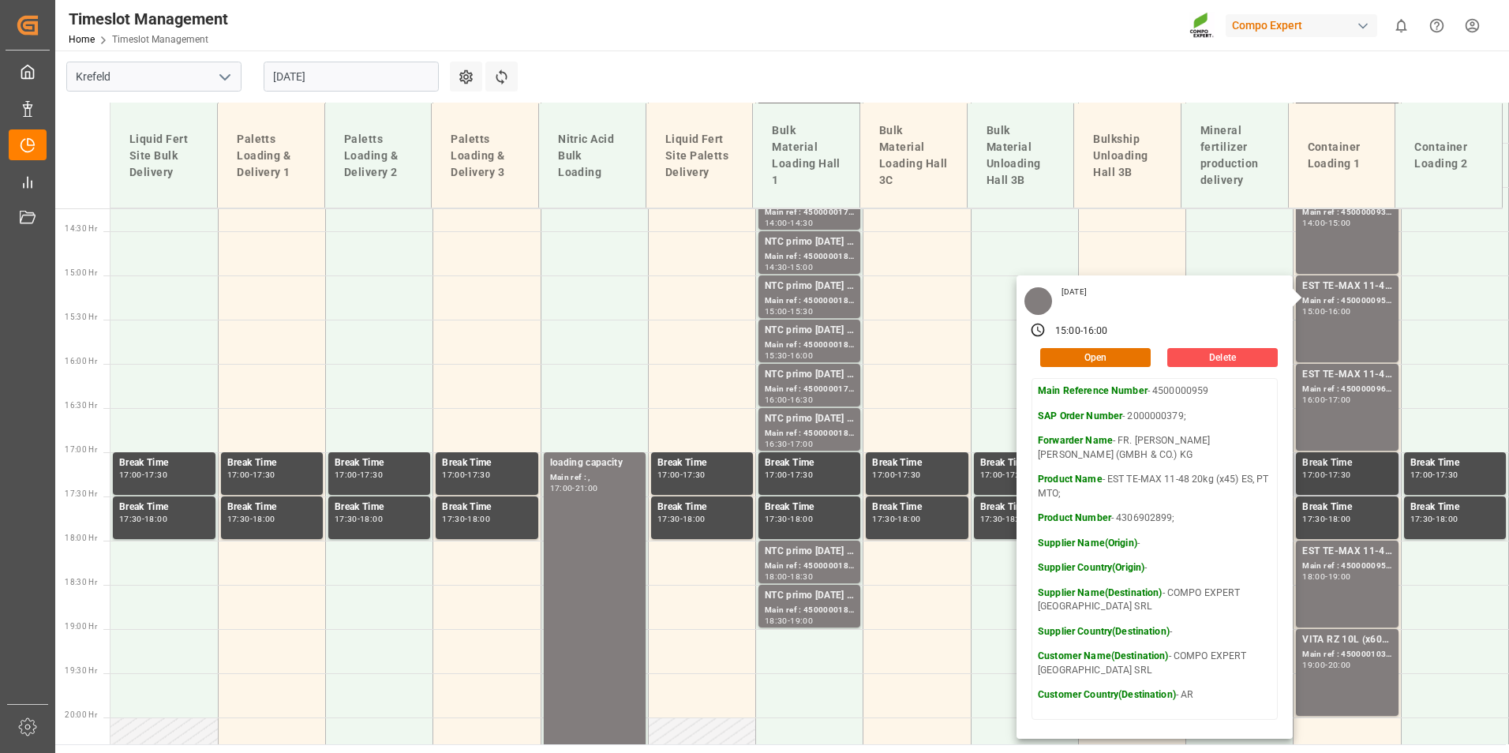
scroll to position [1368, 0]
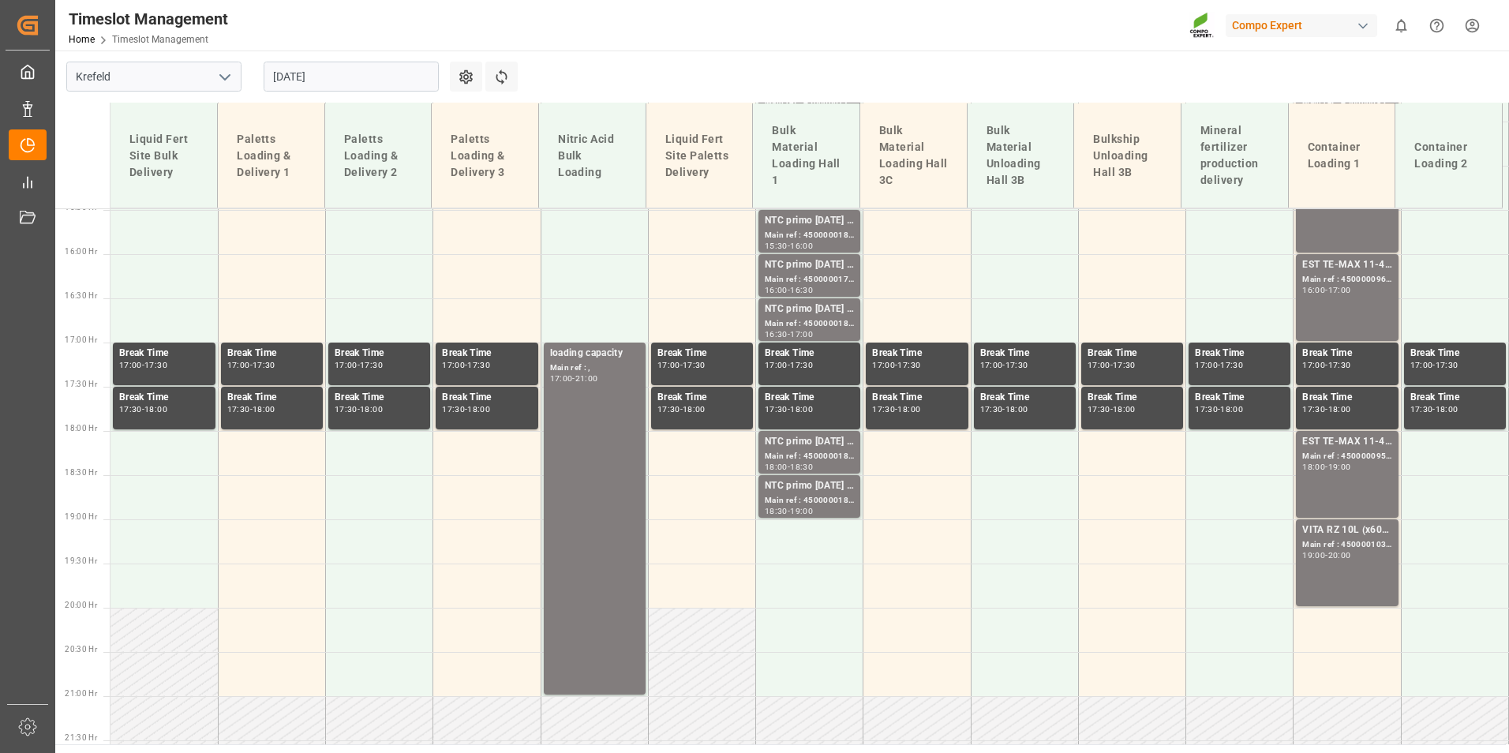
click at [1338, 300] on div "EST TE-MAX 11-48 20kg (x45) ES, PT MTO; Main ref : 4500000960, 2000000379; 16:0…" at bounding box center [1346, 297] width 89 height 80
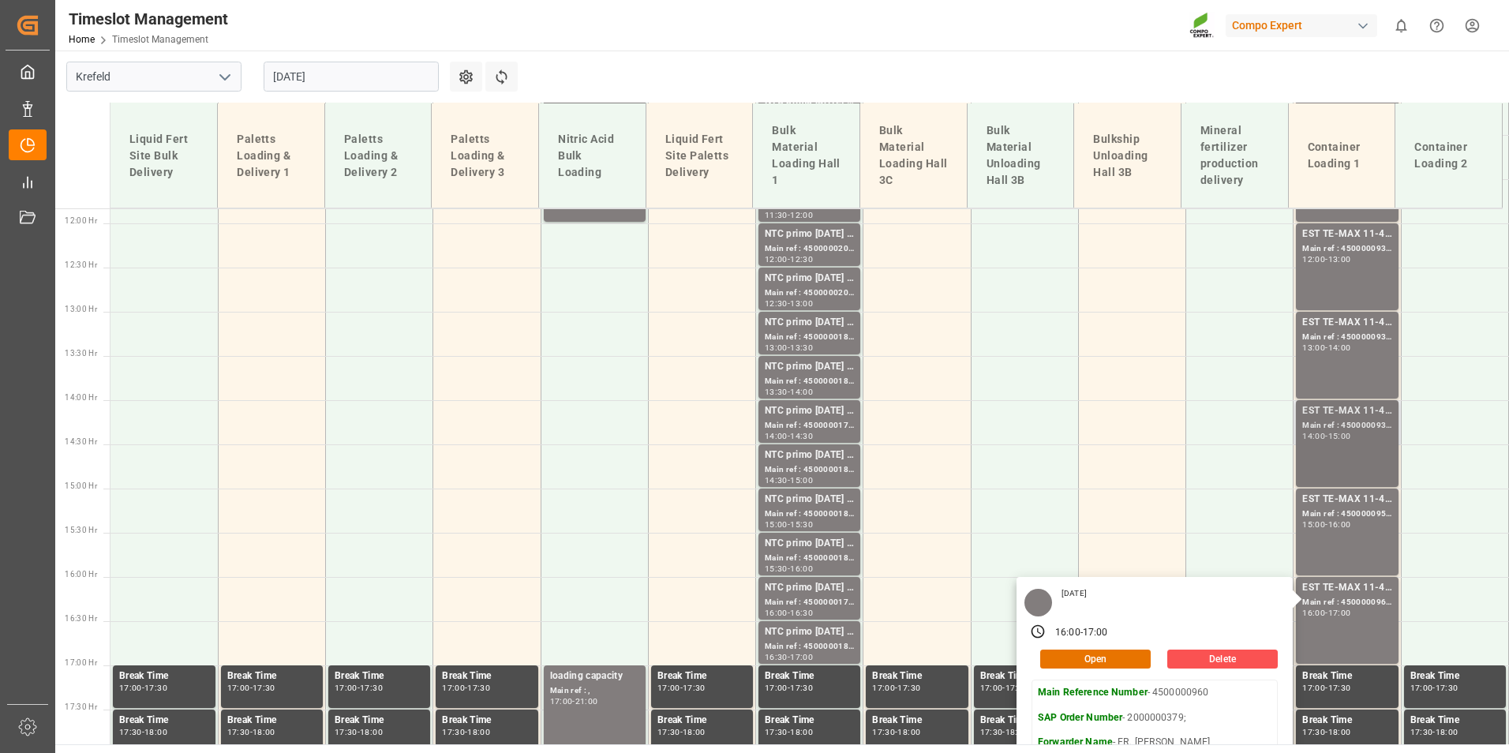
scroll to position [974, 0]
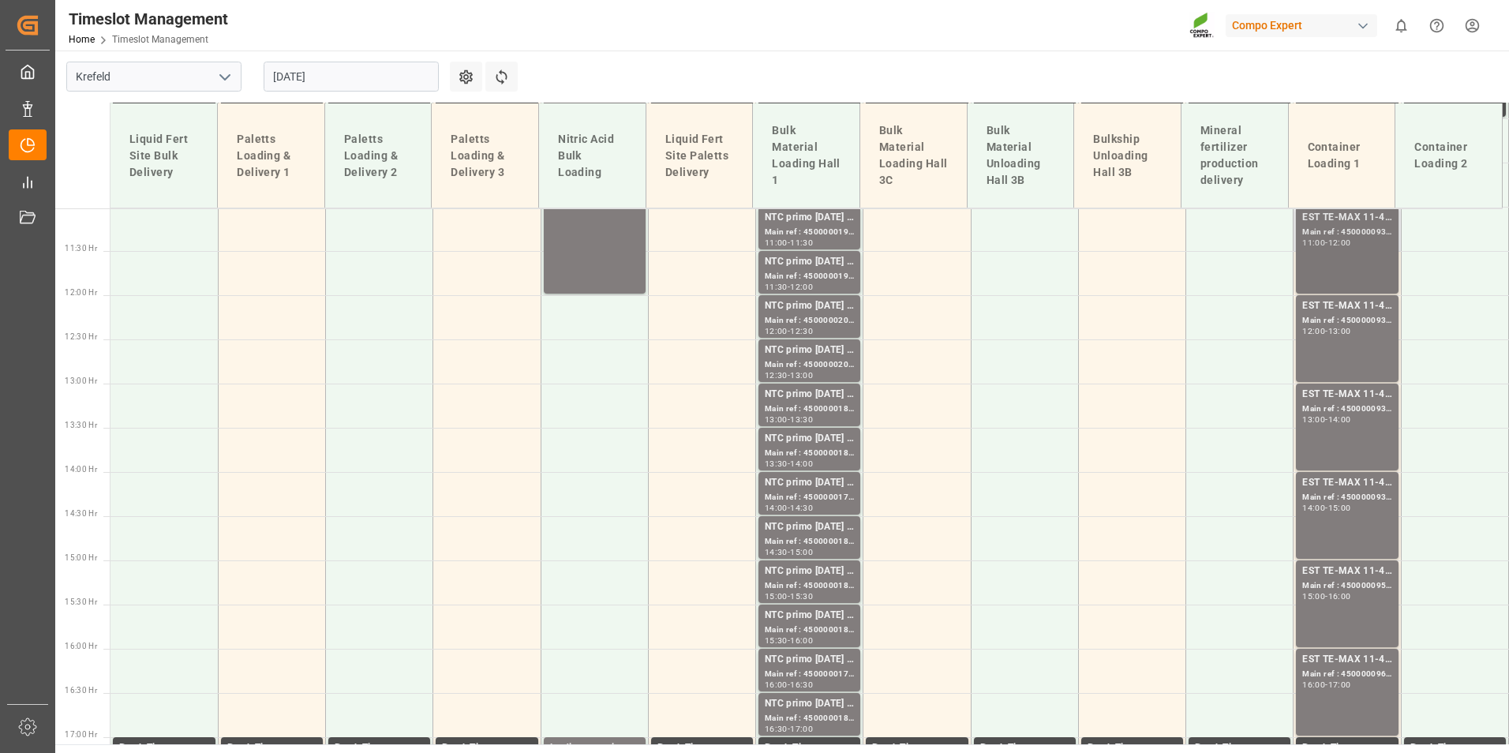
click at [1336, 291] on div "EST TE-MAX 11-48 20kg (x56) WW; Main ref : 4500000935, 2000000976; 11:00 - 12:00" at bounding box center [1347, 250] width 102 height 87
click at [1342, 271] on div "EST TE-MAX 11-48 20kg (x56) WW; Main ref : 4500000935, 2000000976; 11:00 - 12:00" at bounding box center [1346, 250] width 89 height 80
click at [1359, 343] on div "EST TE-MAX 11-48 20kg (x56) WW; Main ref : 4500000930, 2000000976; 12:00 - 13:00" at bounding box center [1346, 338] width 89 height 80
click at [1367, 442] on div "EST TE-MAX 11-48 20kg (x56) WW; Main ref : 4500000937, 2000000976; 13:00 - 14:00" at bounding box center [1346, 427] width 89 height 80
click at [1370, 488] on div "EST TE-MAX 11-48 20kg (x56) WW;" at bounding box center [1346, 483] width 89 height 16
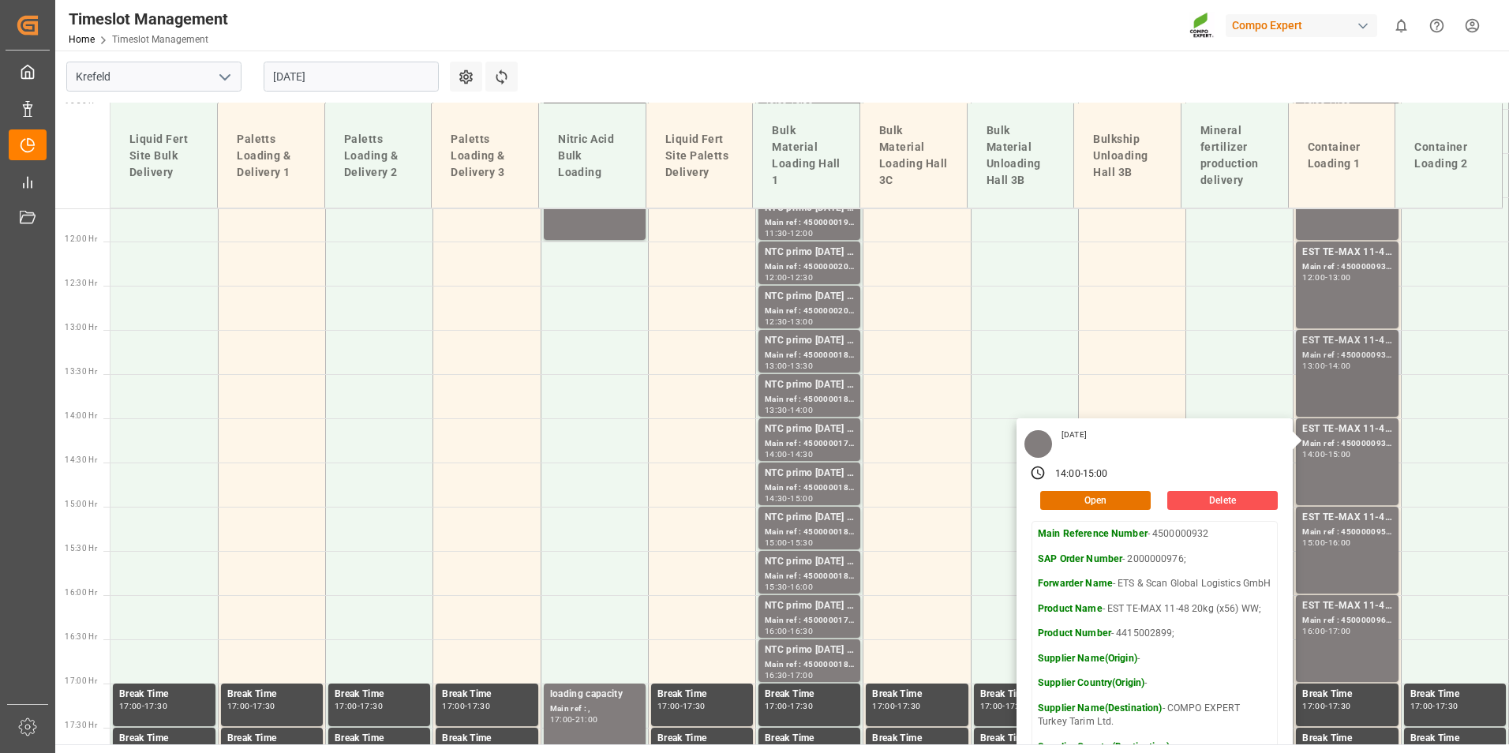
scroll to position [1053, 0]
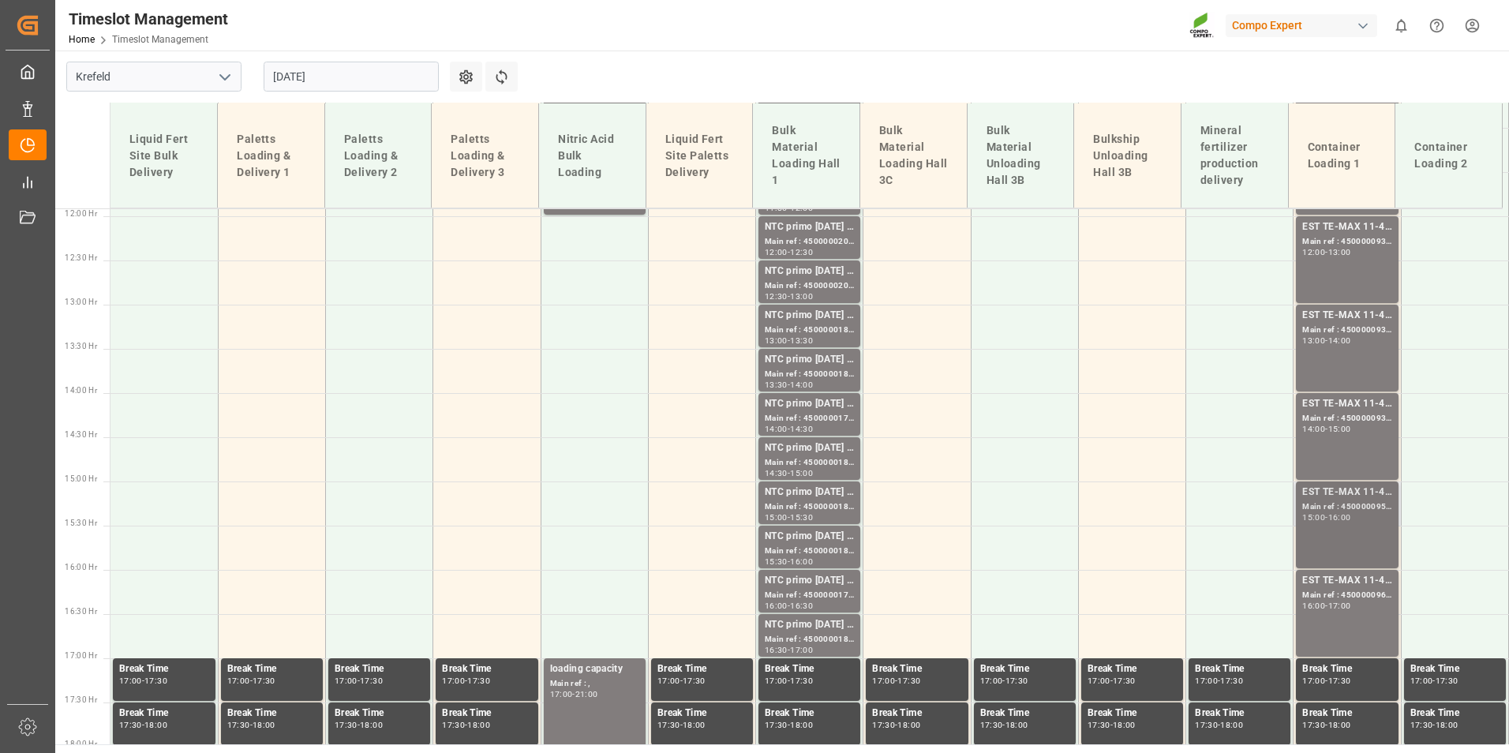
click at [1351, 514] on div "16:00" at bounding box center [1339, 517] width 23 height 7
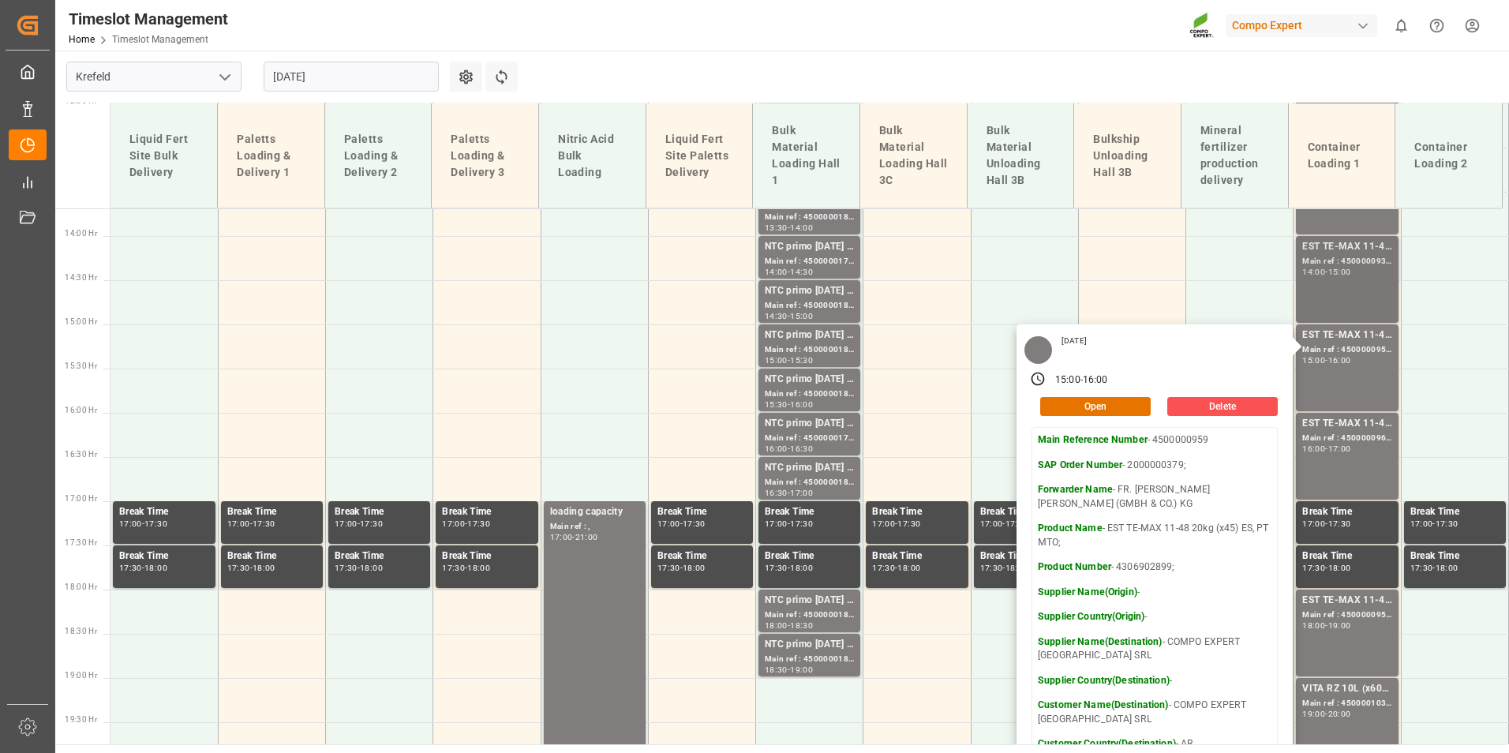
scroll to position [1211, 0]
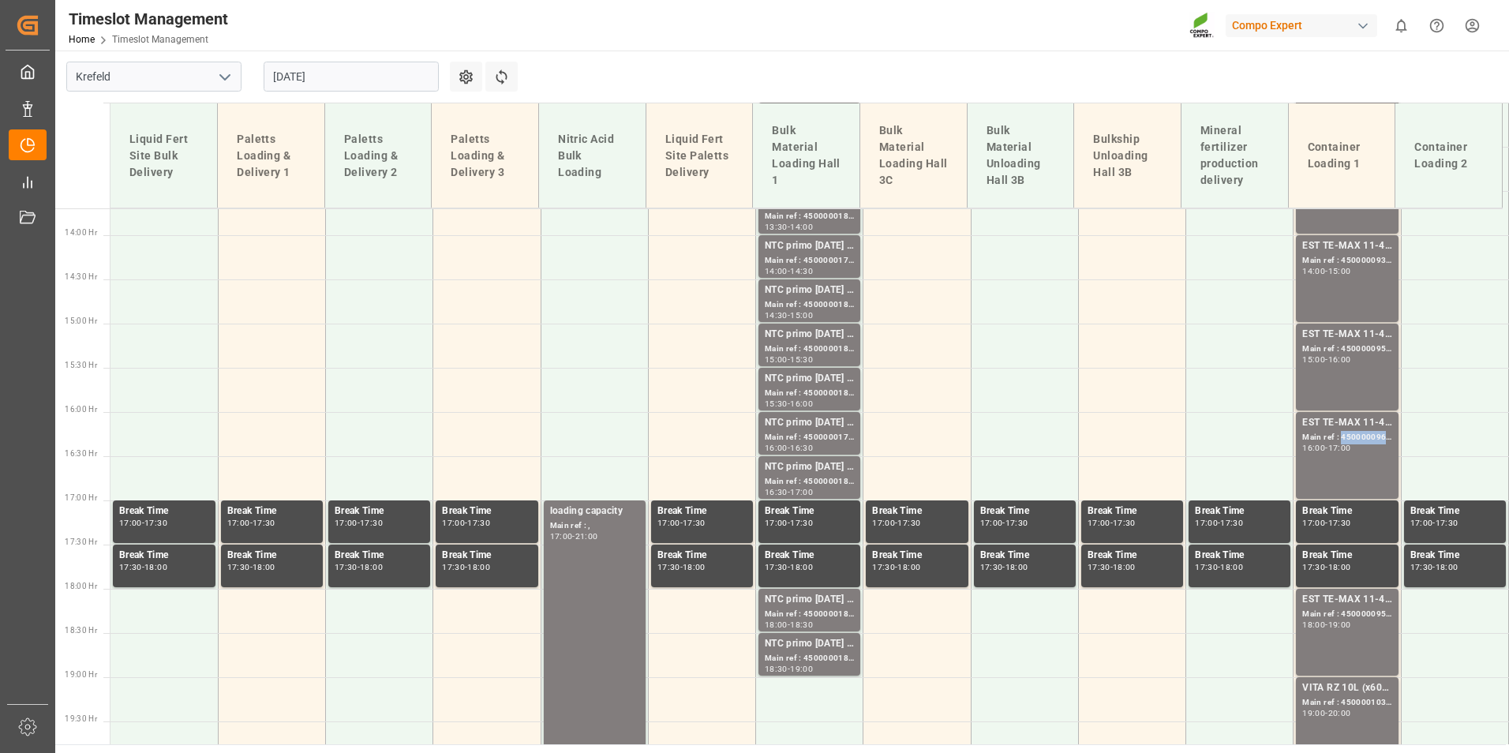
click at [1344, 443] on div "Main ref : 4500000960, 2000000379;" at bounding box center [1346, 437] width 89 height 13
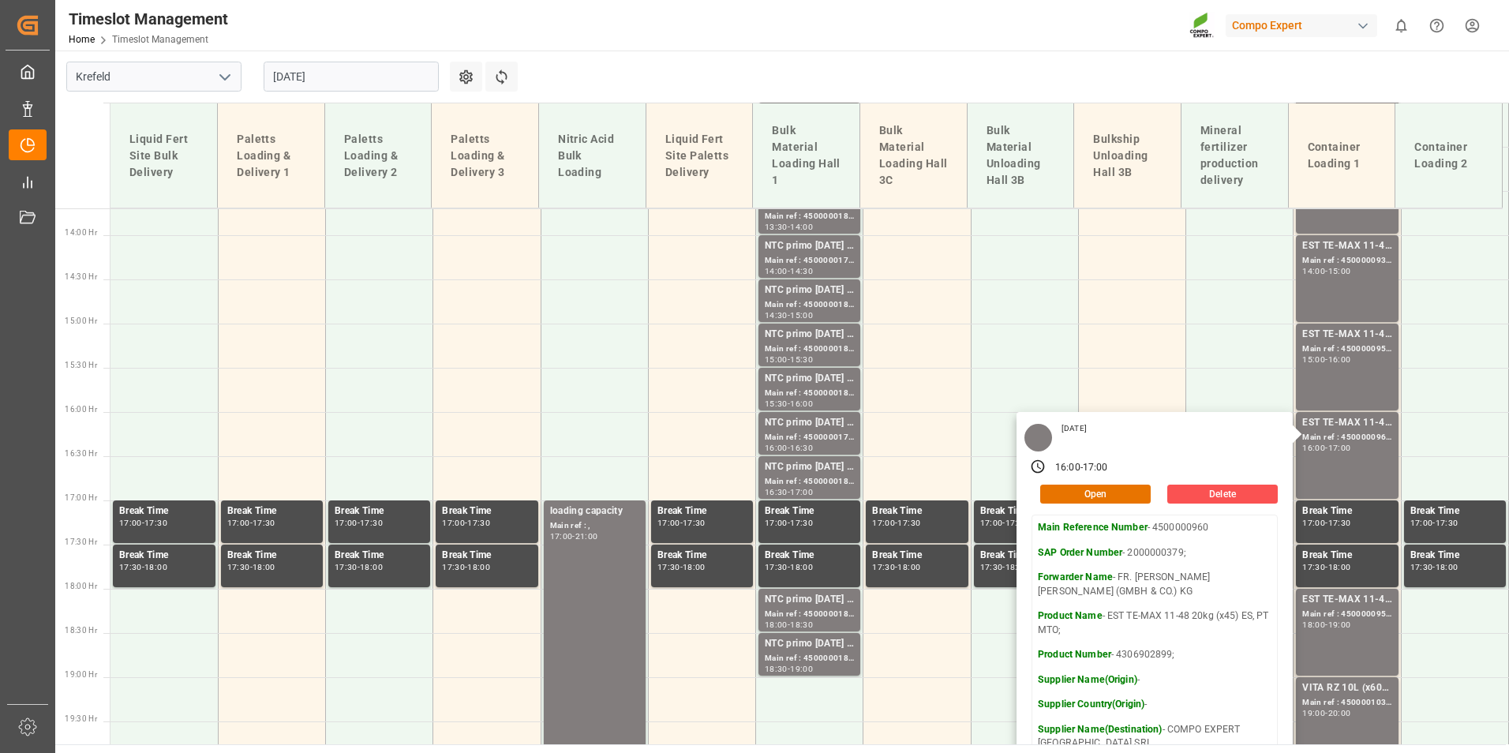
scroll to position [1290, 0]
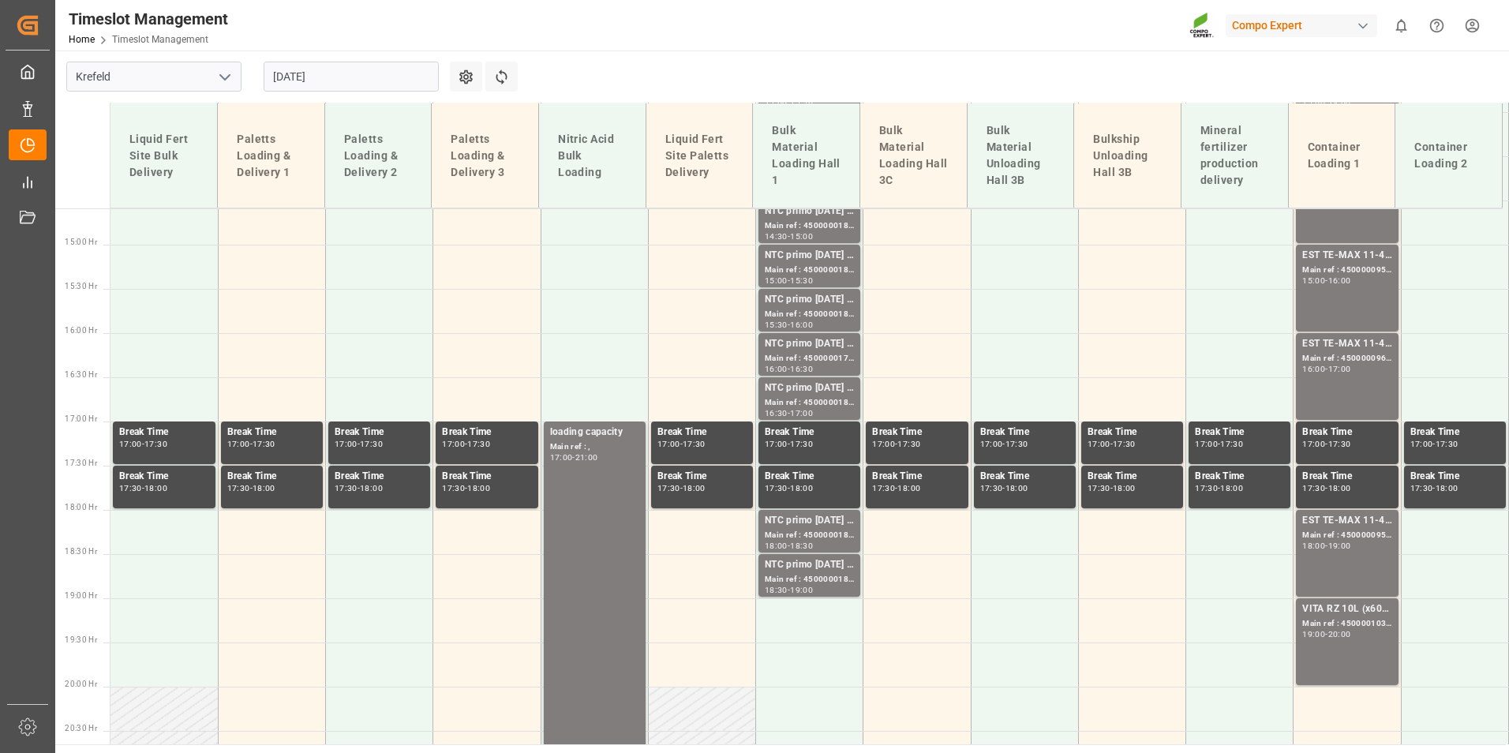
click at [1361, 552] on div "EST TE-MAX 11-48 20kg (x45) ES, PT MTO; Main ref : 4500000958, 2000000379; 18:0…" at bounding box center [1346, 553] width 89 height 80
click at [1338, 311] on div "EST TE-MAX 11-48 20kg (x45) ES, PT MTO; Main ref : 4500000959, 2000000379; 15:0…" at bounding box center [1346, 288] width 89 height 80
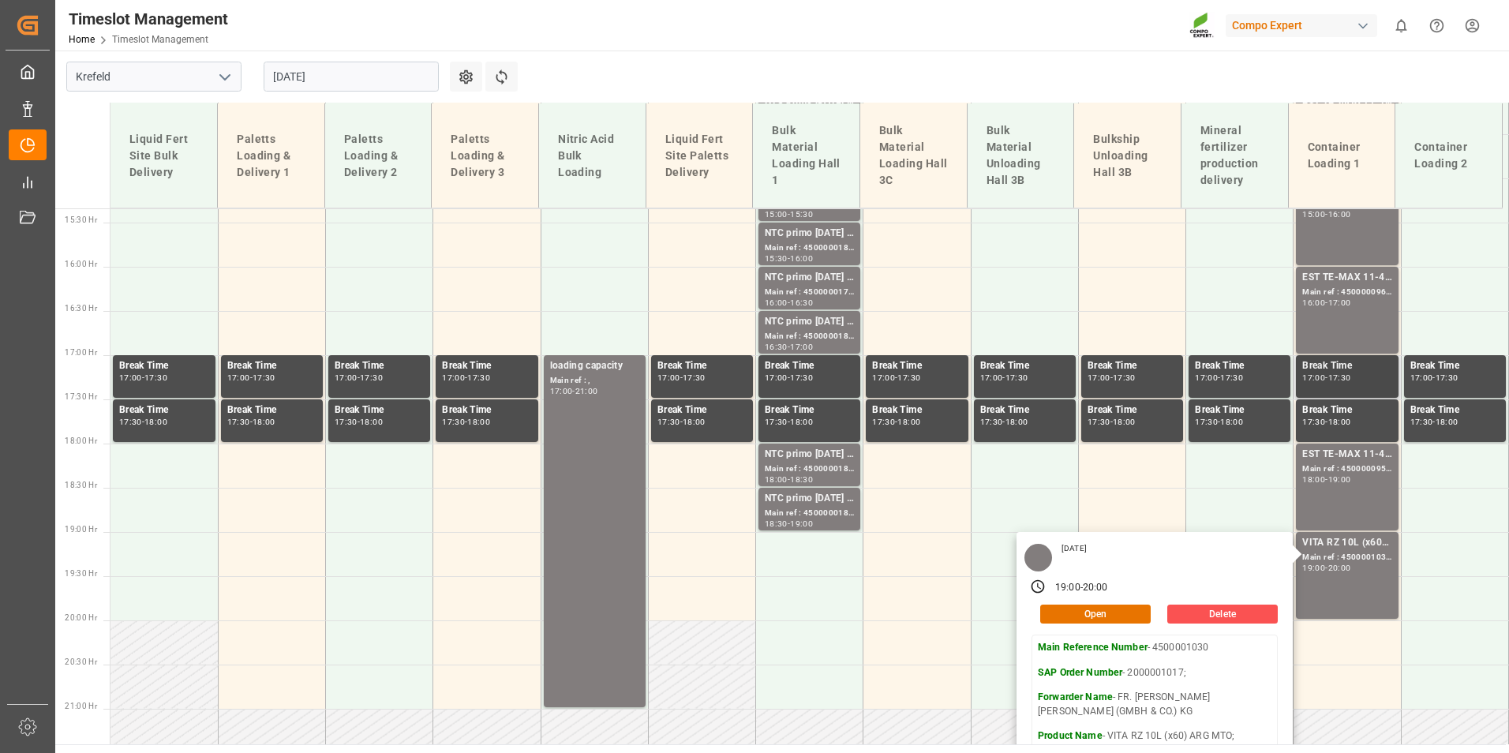
scroll to position [1447, 0]
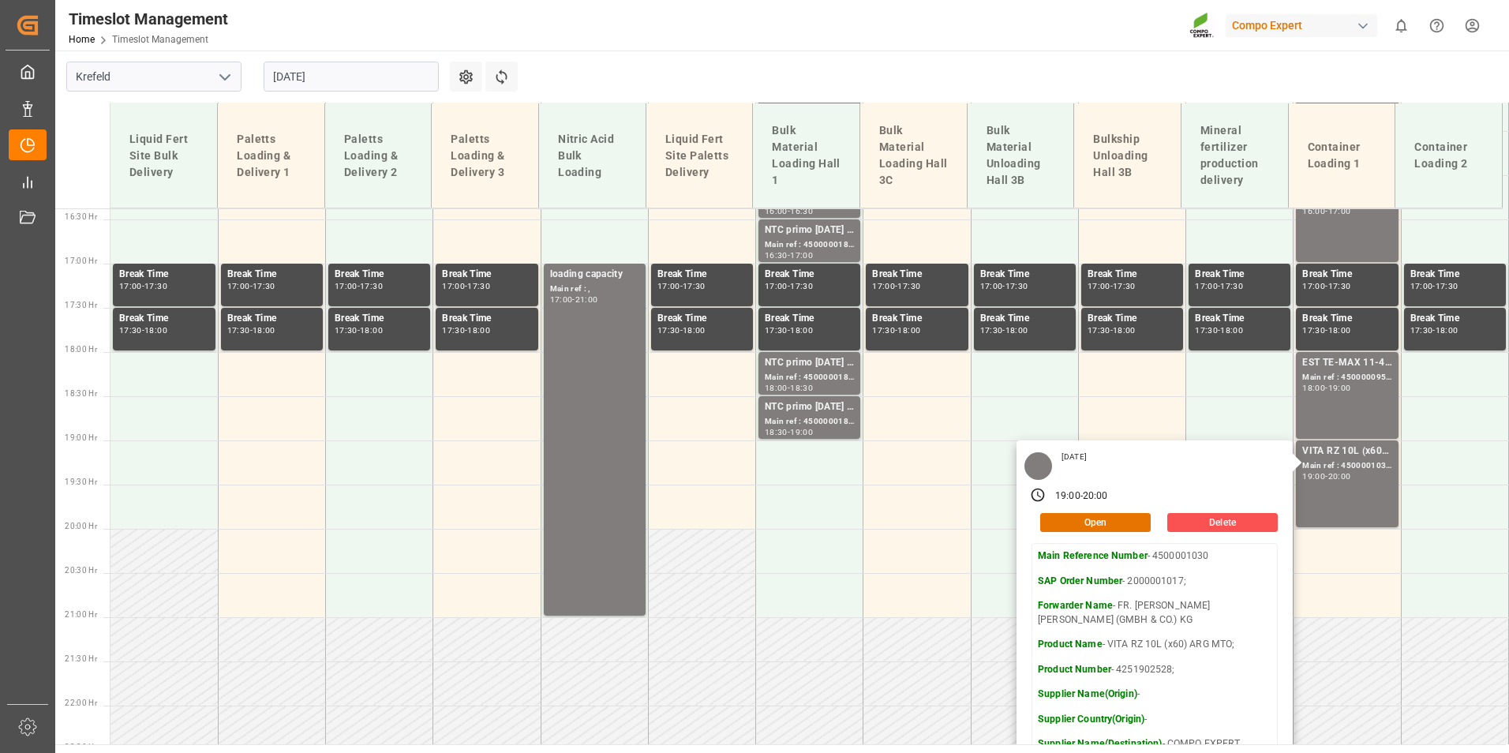
click at [372, 72] on input "[DATE]" at bounding box center [351, 77] width 175 height 30
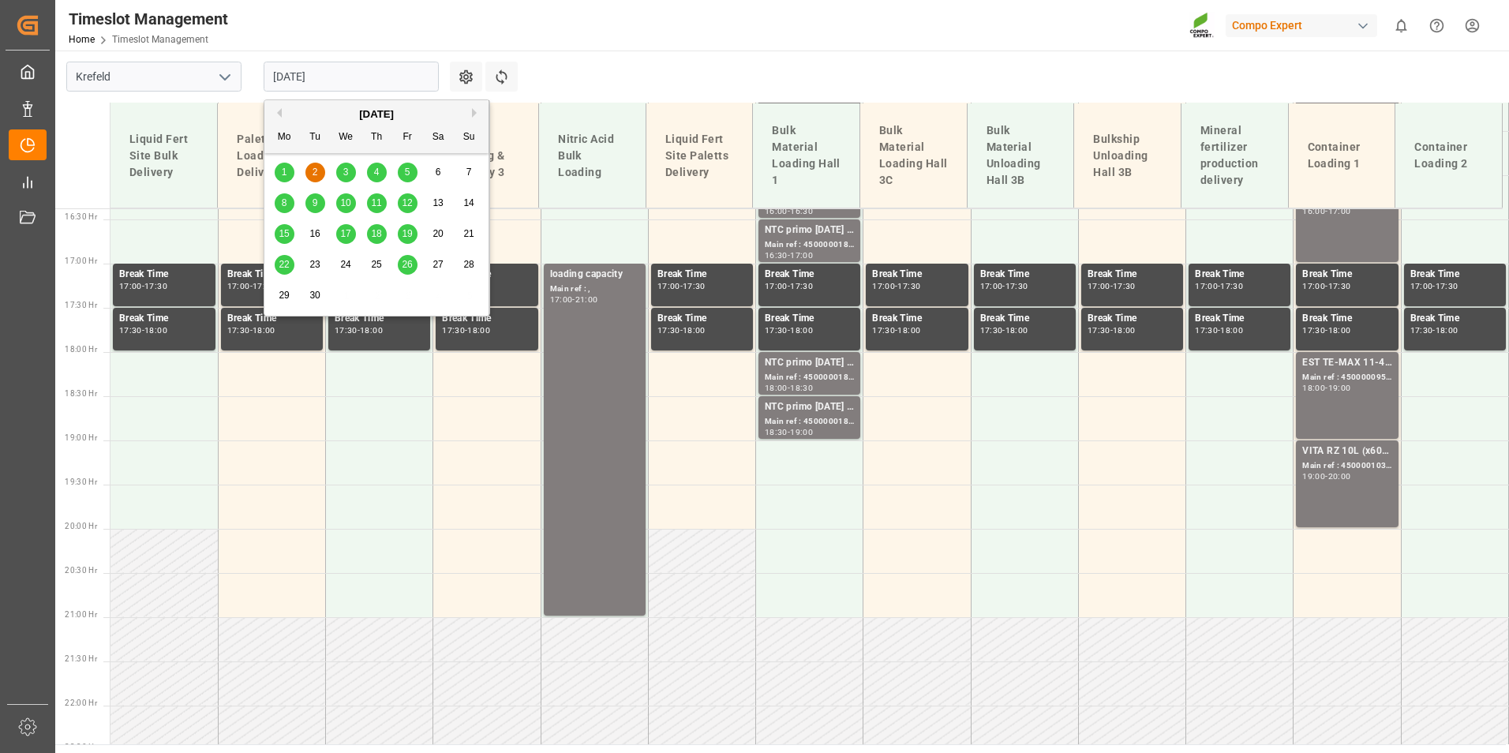
click at [345, 173] on span "3" at bounding box center [346, 172] width 6 height 11
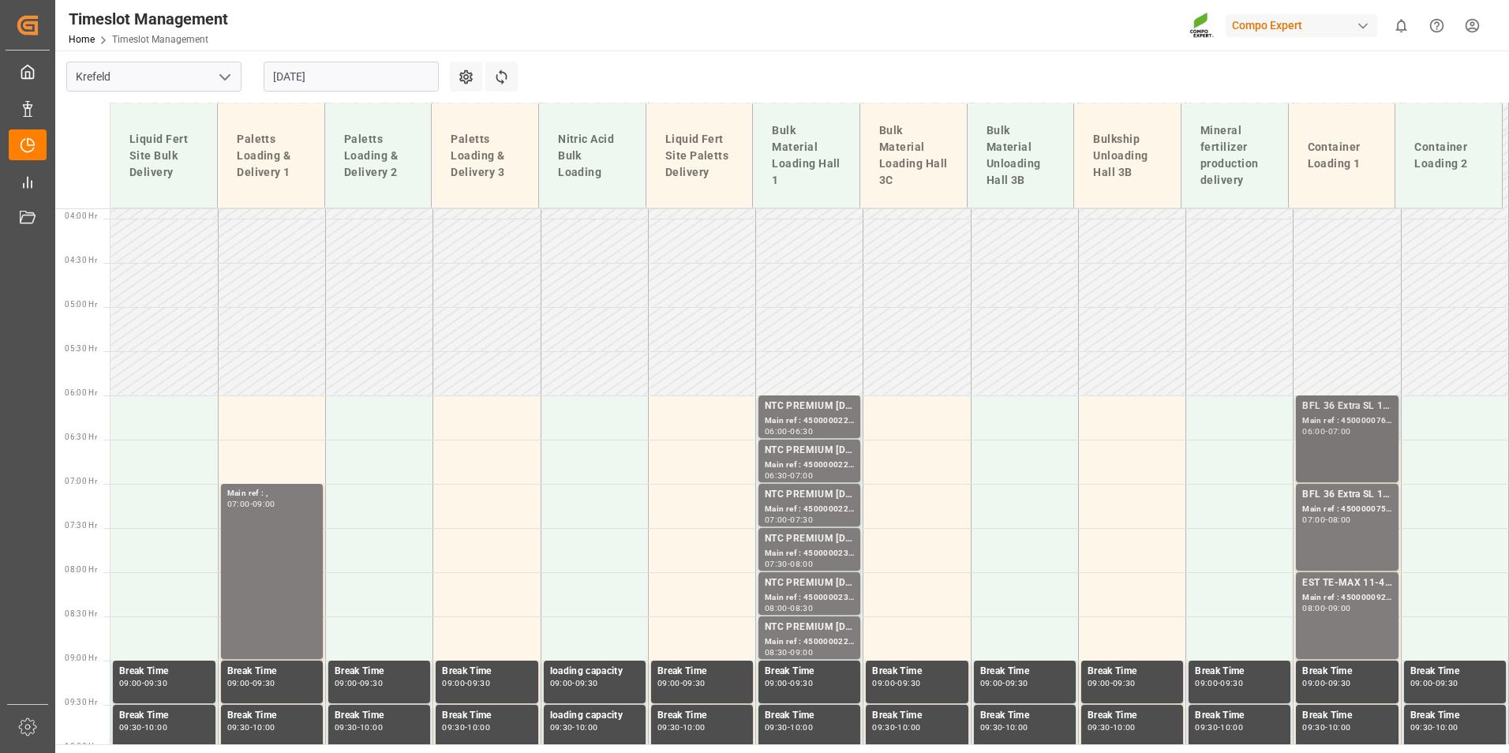
scroll to position [343, 0]
click at [1306, 423] on div "Main ref : 4500000761, 2000000600;" at bounding box center [1346, 421] width 89 height 13
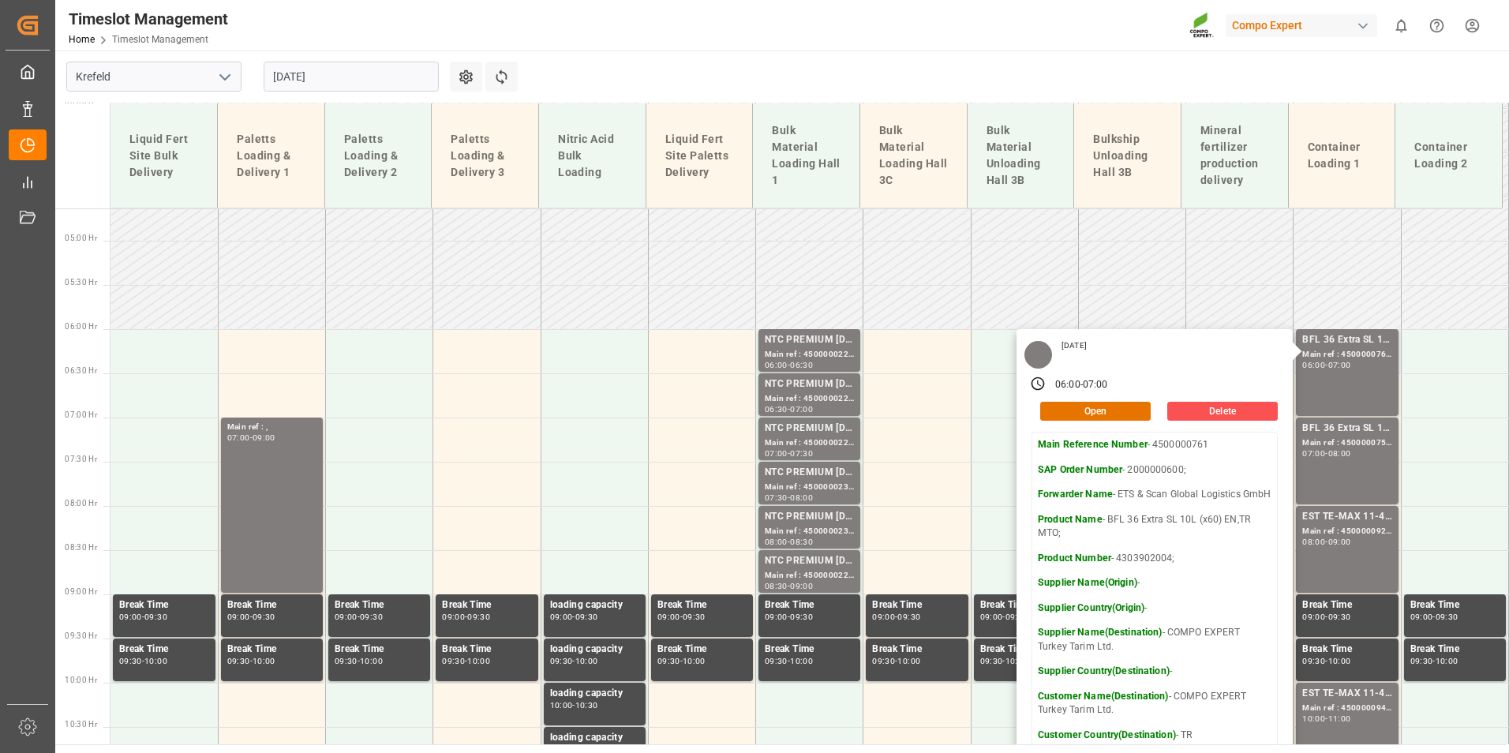
scroll to position [500, 0]
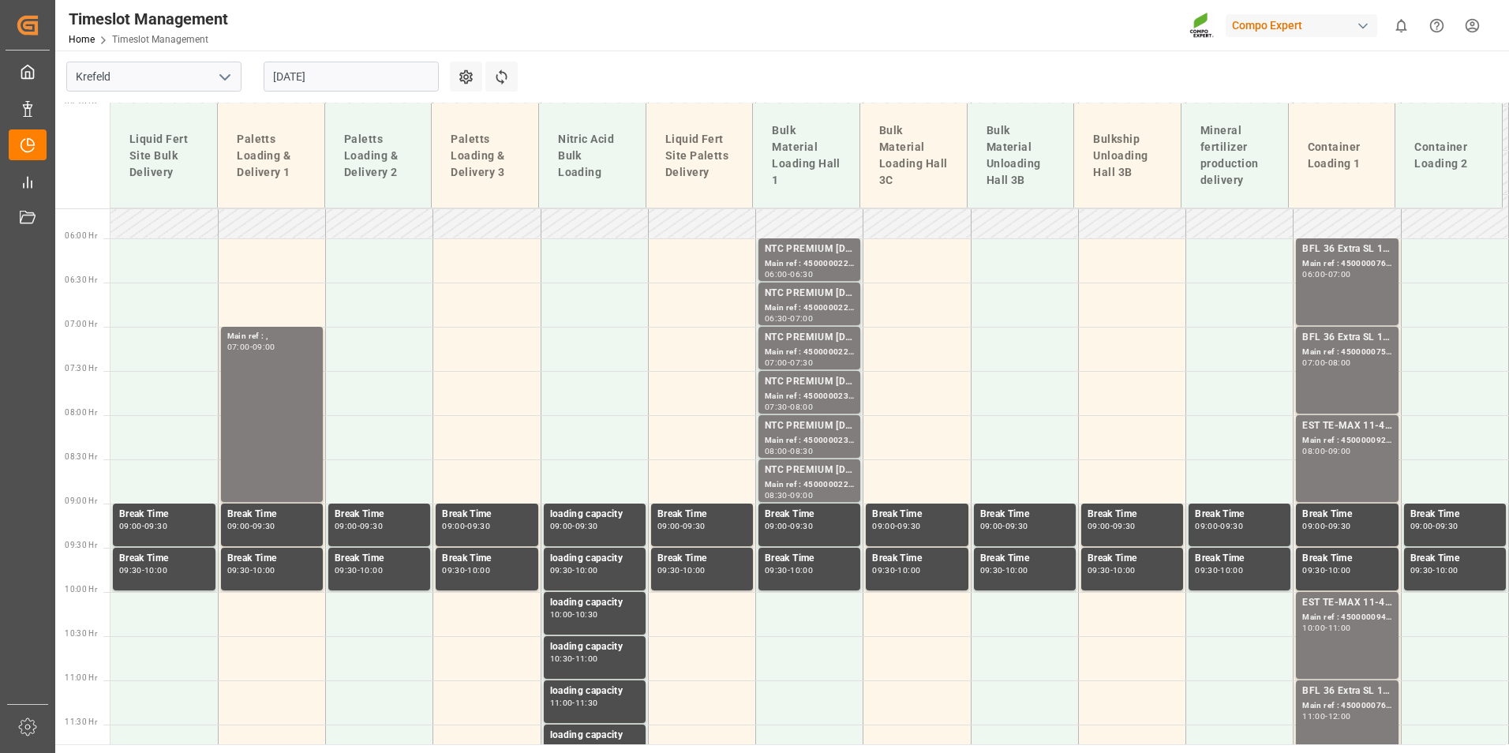
click at [1308, 331] on div "BFL 36 Extra SL 10L (x60) EN,TR MTO;" at bounding box center [1346, 338] width 89 height 16
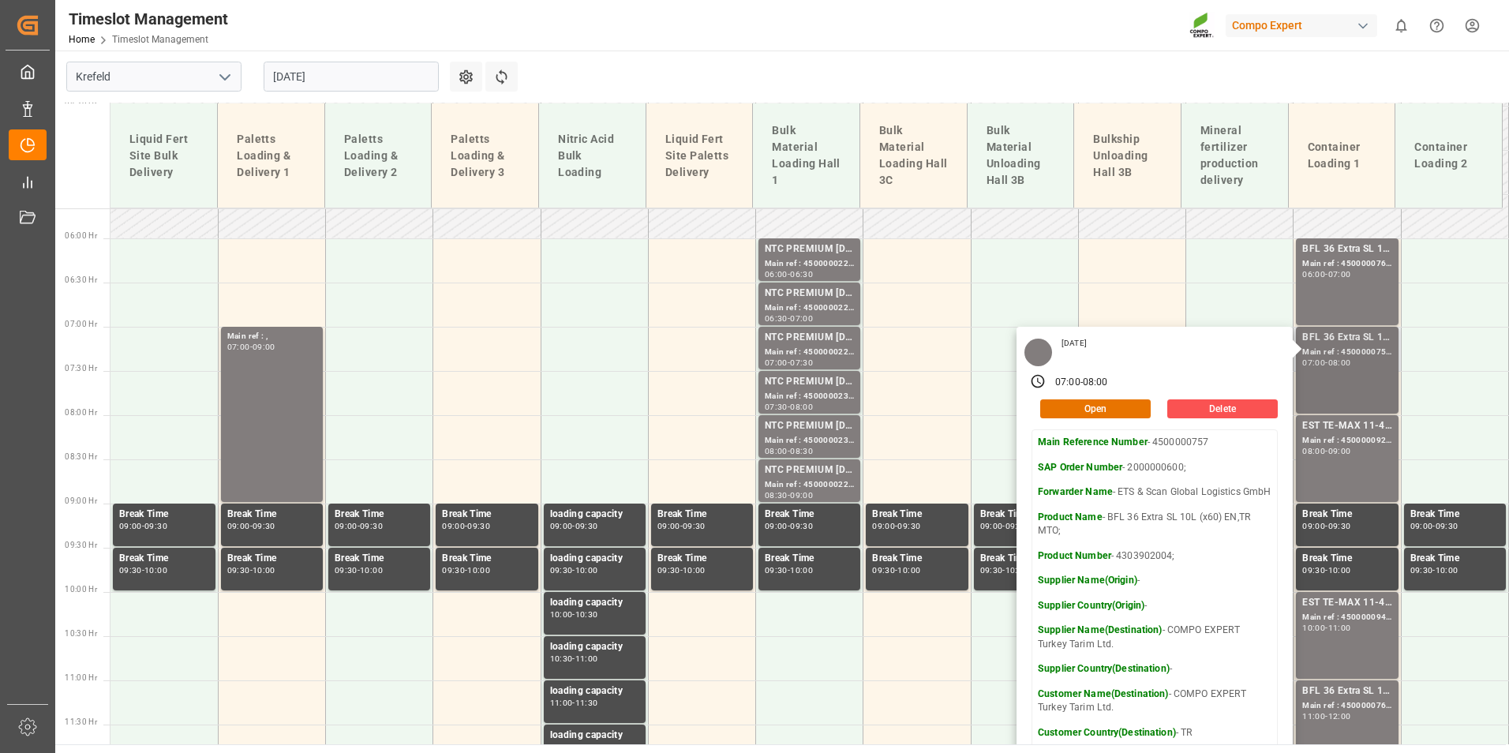
scroll to position [579, 0]
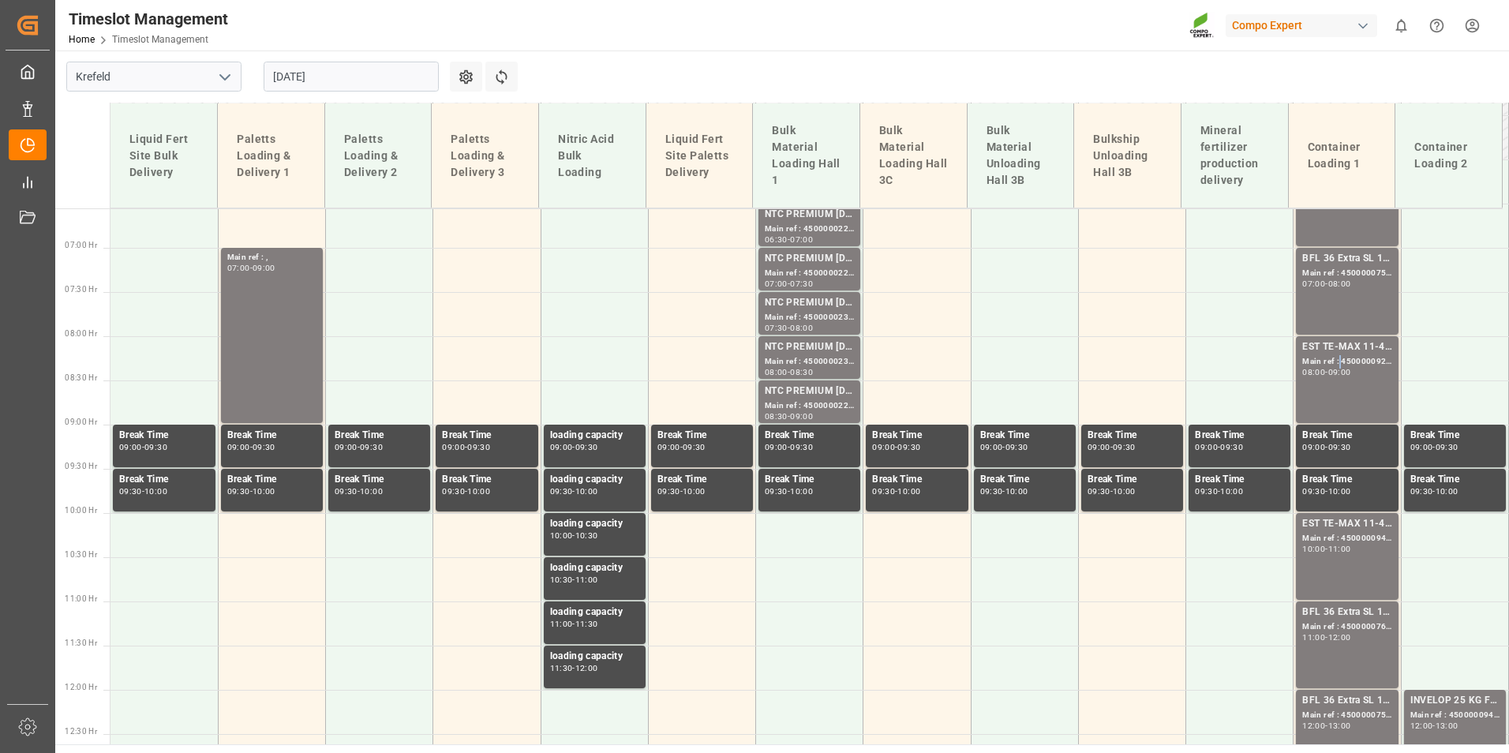
click at [1333, 365] on div "Main ref : 4500000929, 2000000976;" at bounding box center [1346, 361] width 89 height 13
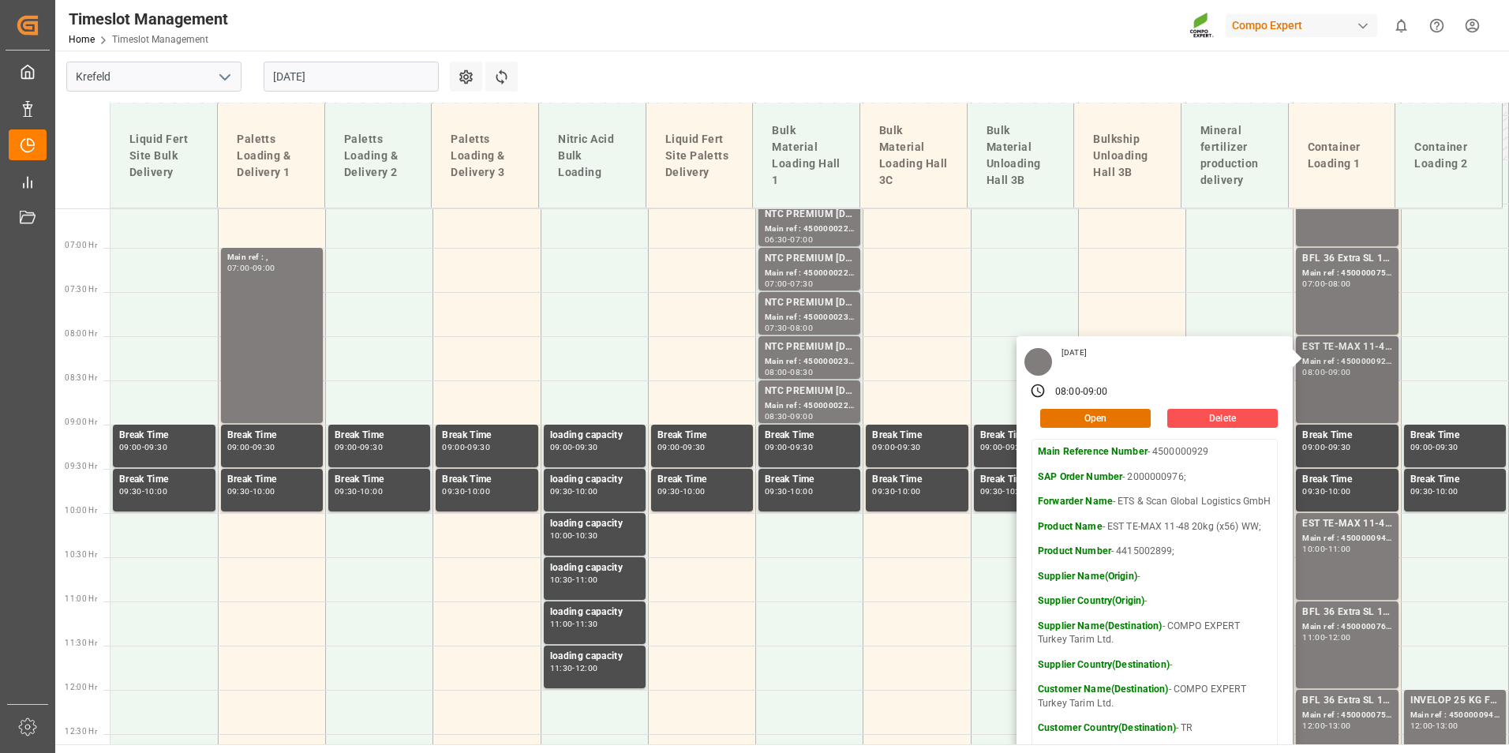
scroll to position [658, 0]
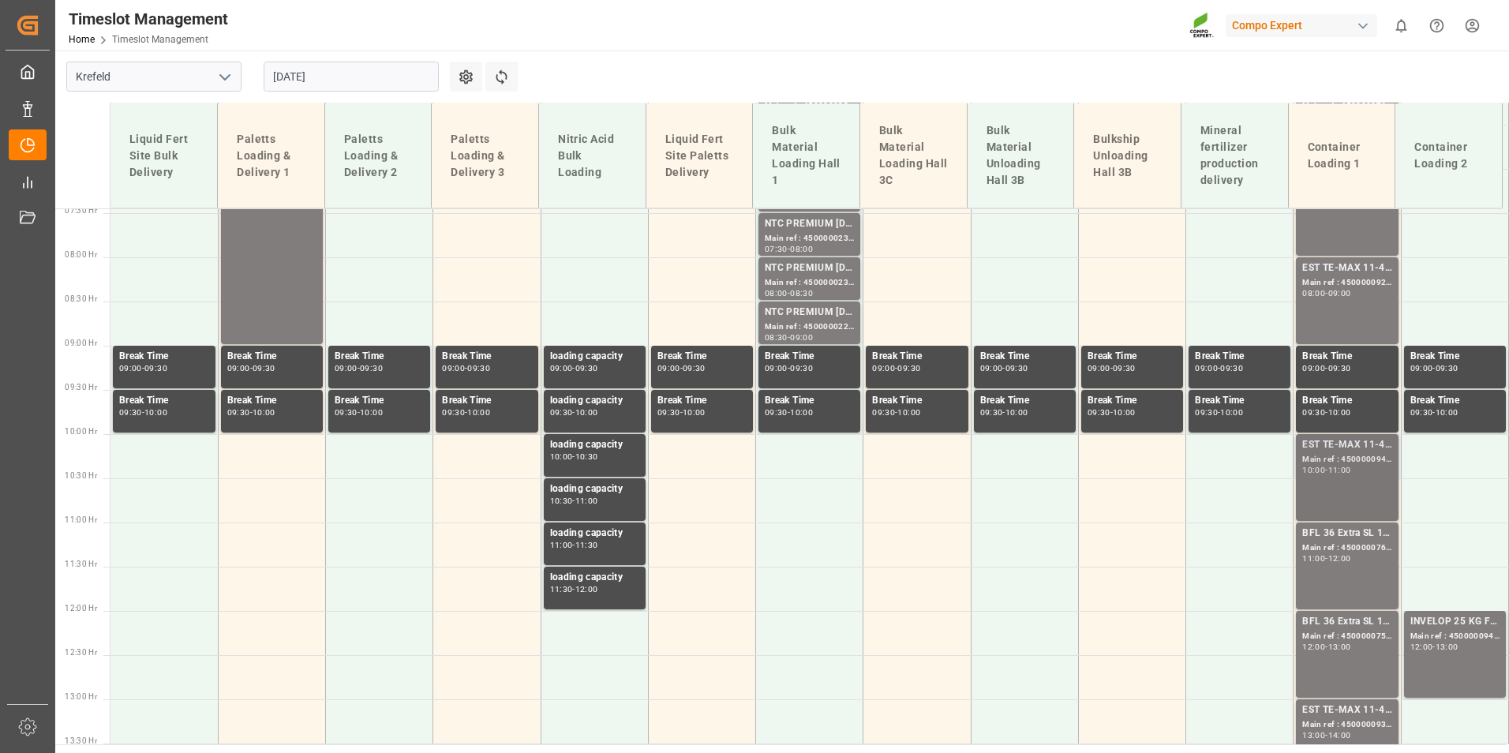
click at [1358, 475] on div "EST TE-MAX 11-48 20kg (x56) WW; Main ref : 4500000941, 2000000976; 10:00 - 11:00" at bounding box center [1346, 477] width 89 height 80
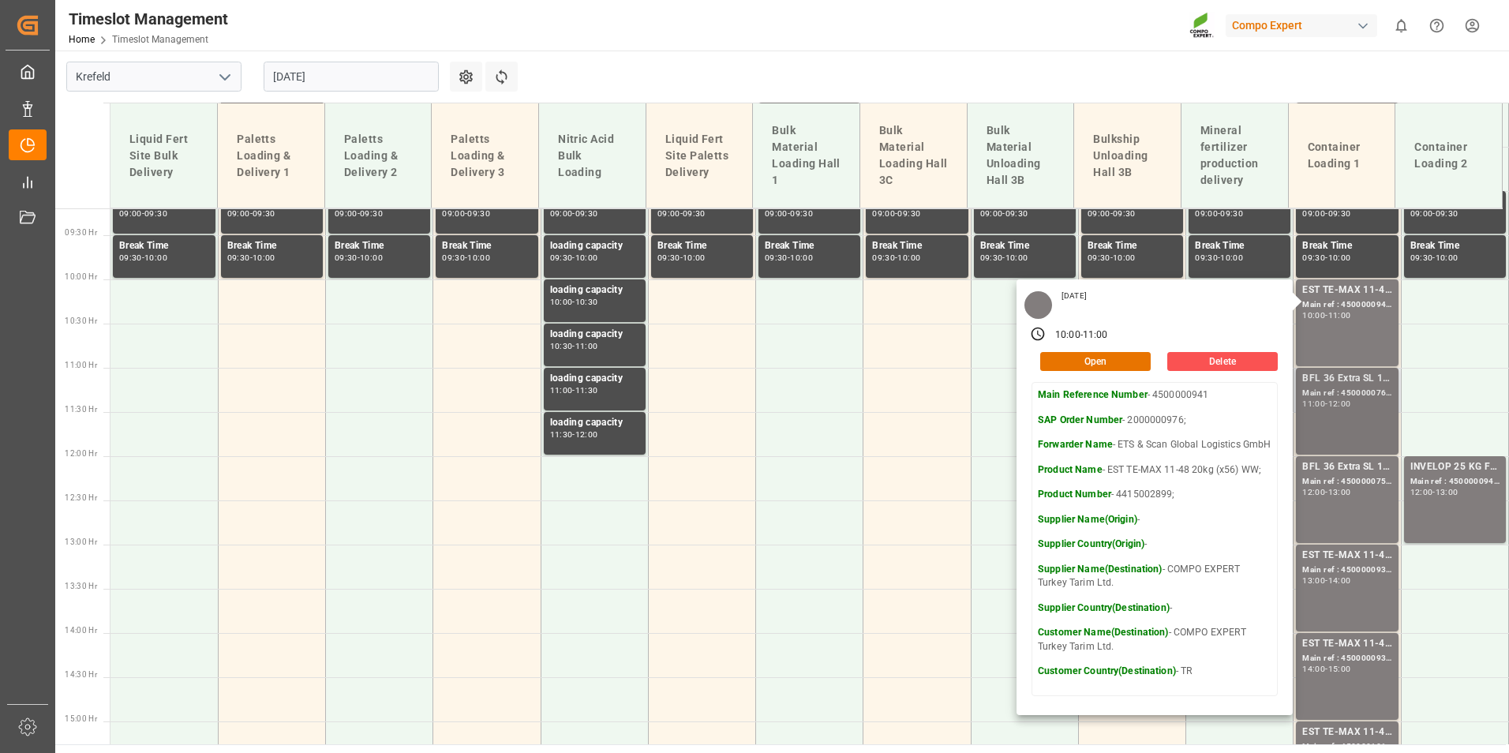
scroll to position [816, 0]
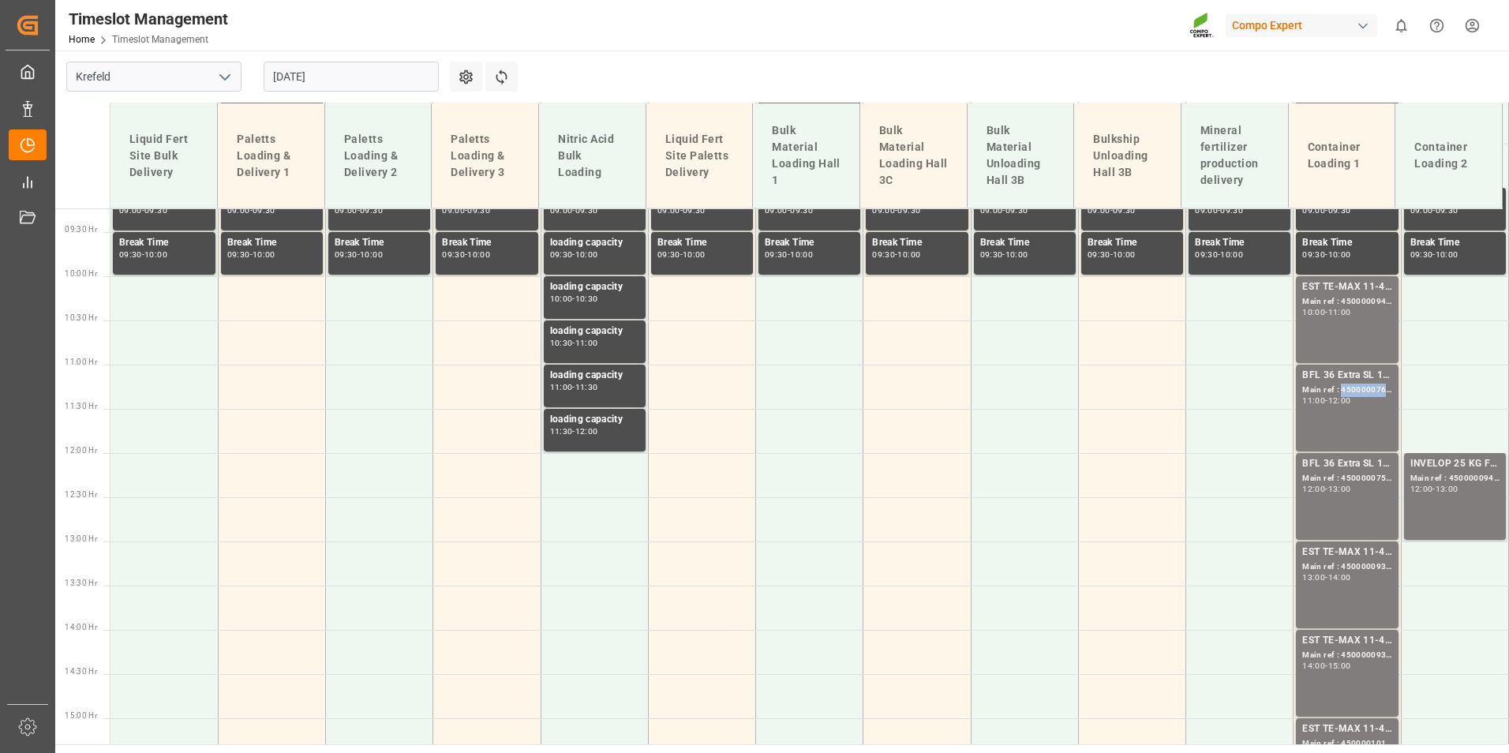
click at [1351, 394] on div "Main ref : 4500000760, 2000000600;" at bounding box center [1346, 390] width 89 height 13
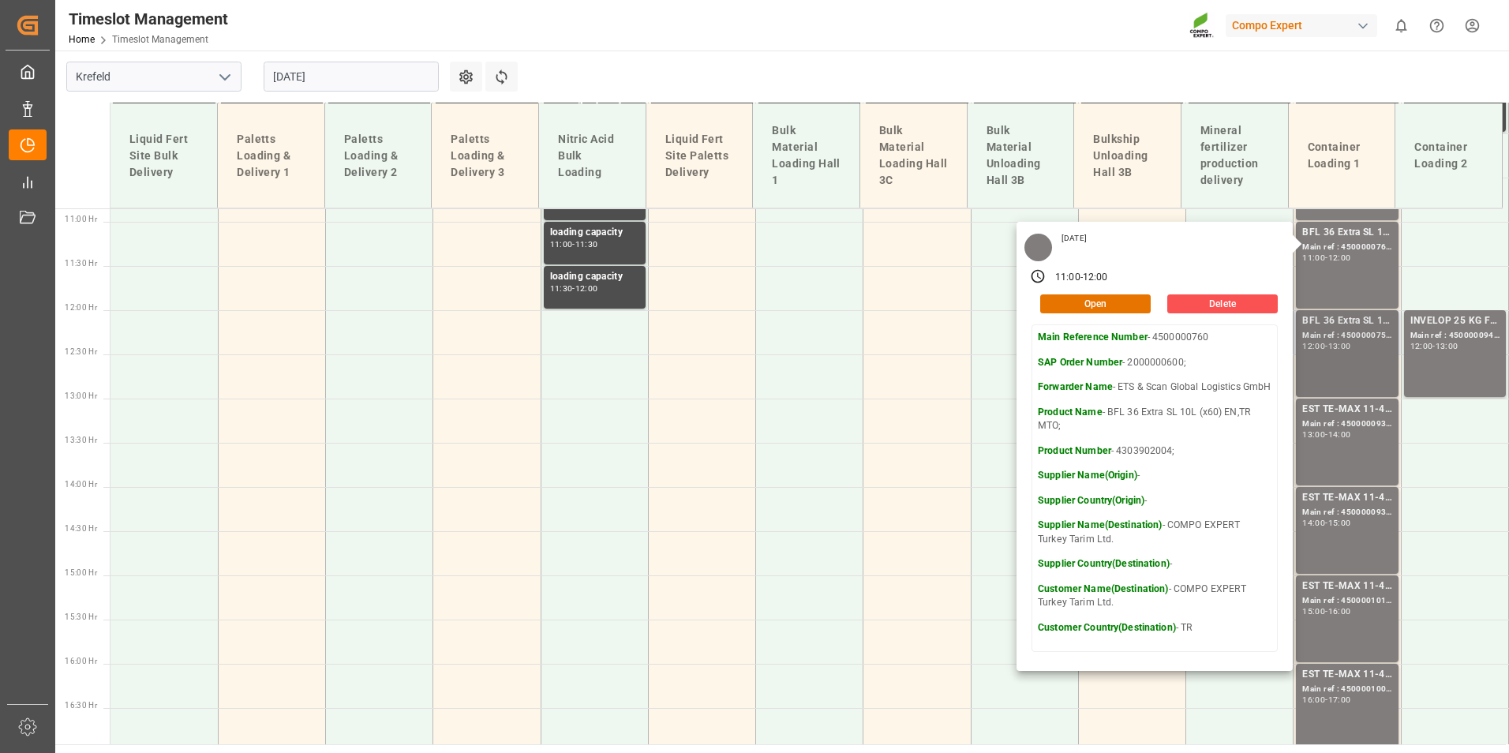
scroll to position [974, 0]
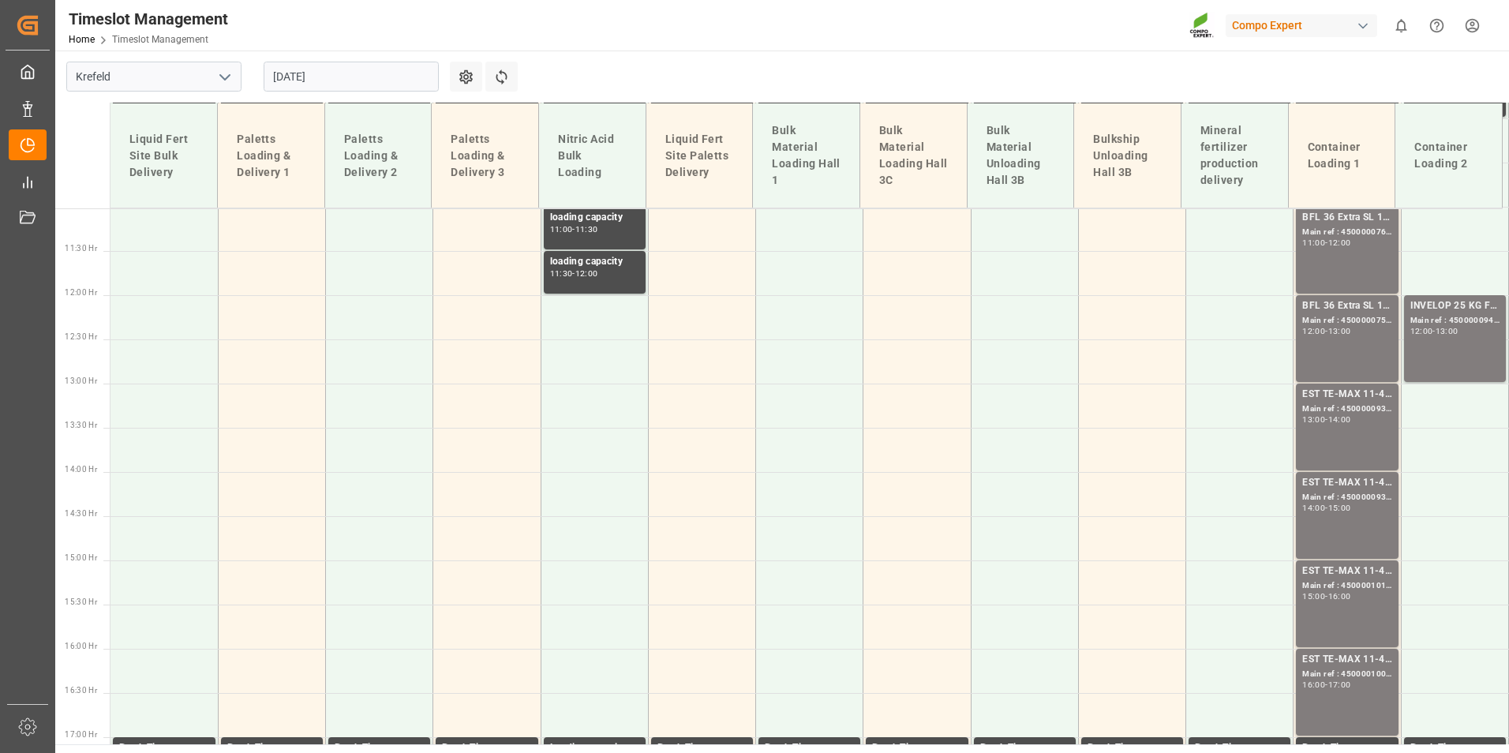
click at [1350, 339] on div "BFL 36 Extra SL 10L (x60) EN,TR MTO; Main ref : 4500000759, 2000000600; 12:00 -…" at bounding box center [1346, 338] width 89 height 80
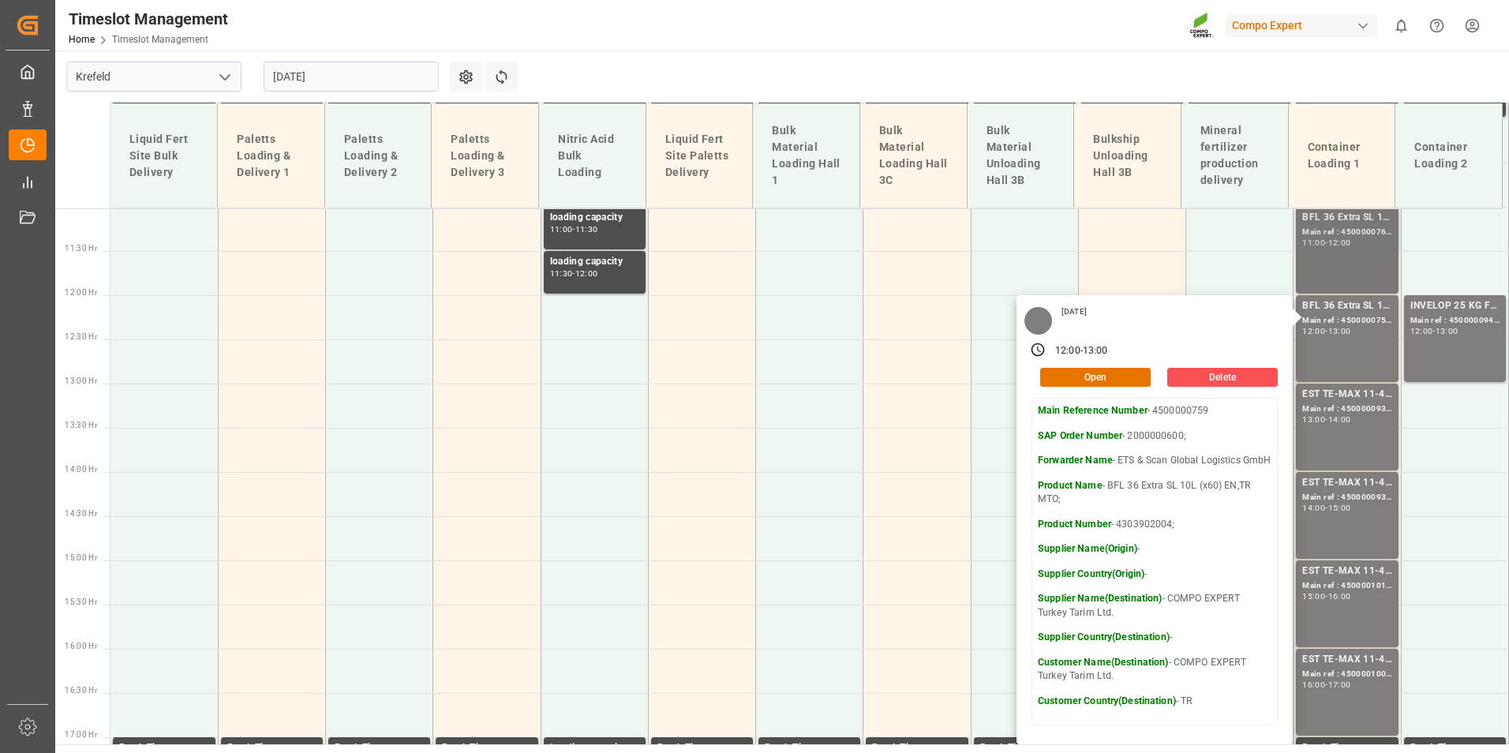
scroll to position [1053, 0]
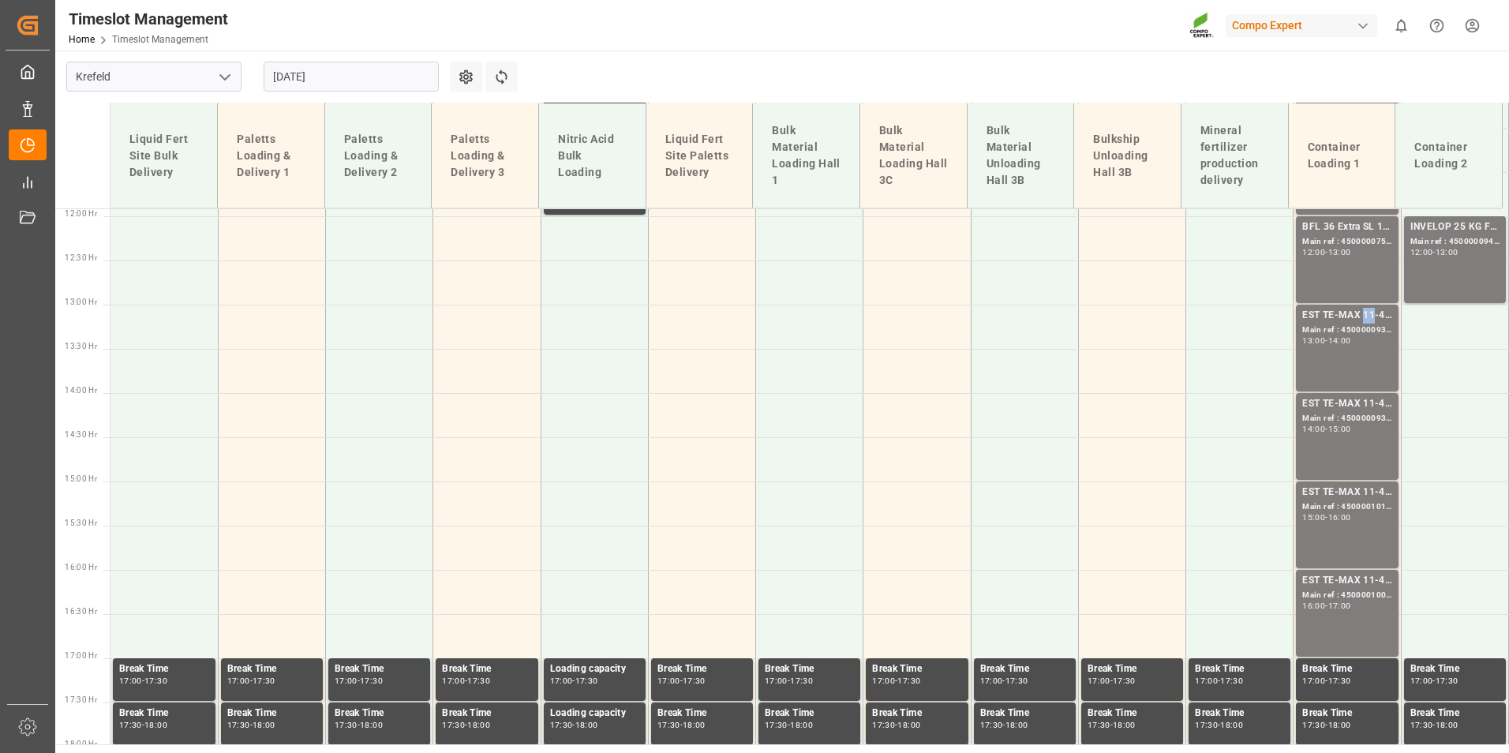
click at [1357, 318] on div "EST TE-MAX 11-48 20kg (x56) WW;" at bounding box center [1346, 316] width 89 height 16
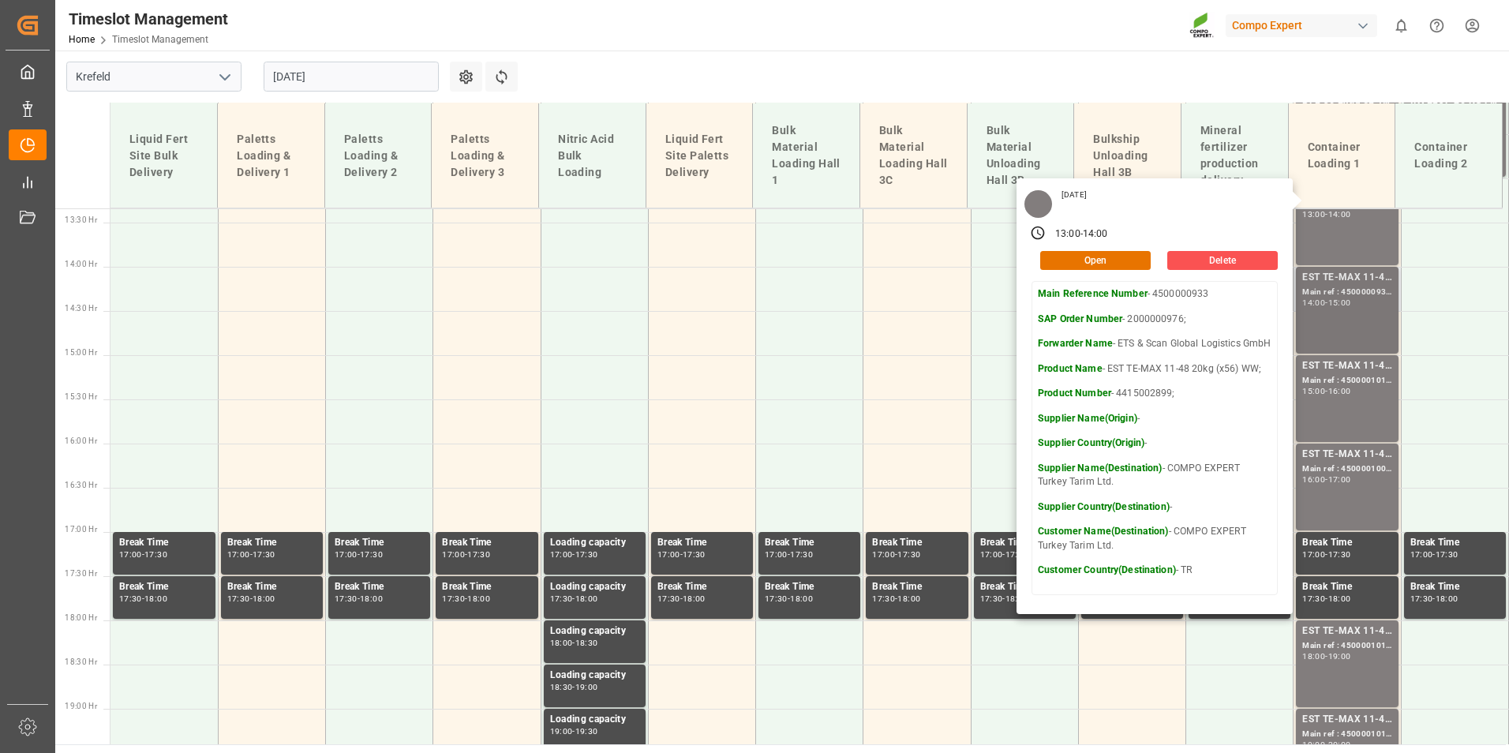
scroll to position [1211, 0]
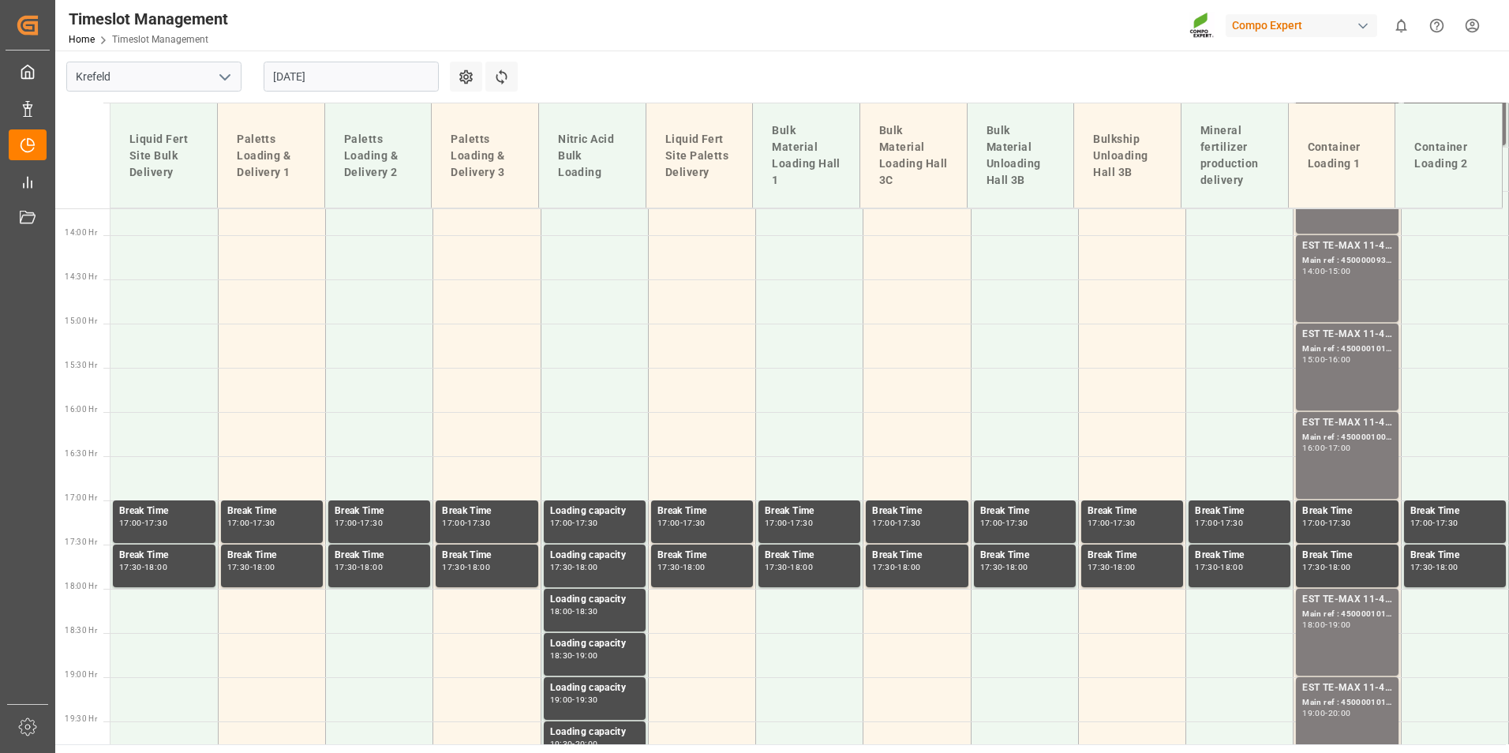
click at [1351, 272] on div "15:00" at bounding box center [1339, 271] width 23 height 7
click at [1357, 331] on div "EST TE-MAX 11-48 20kg (x45) ES, PT MTO;" at bounding box center [1346, 335] width 89 height 16
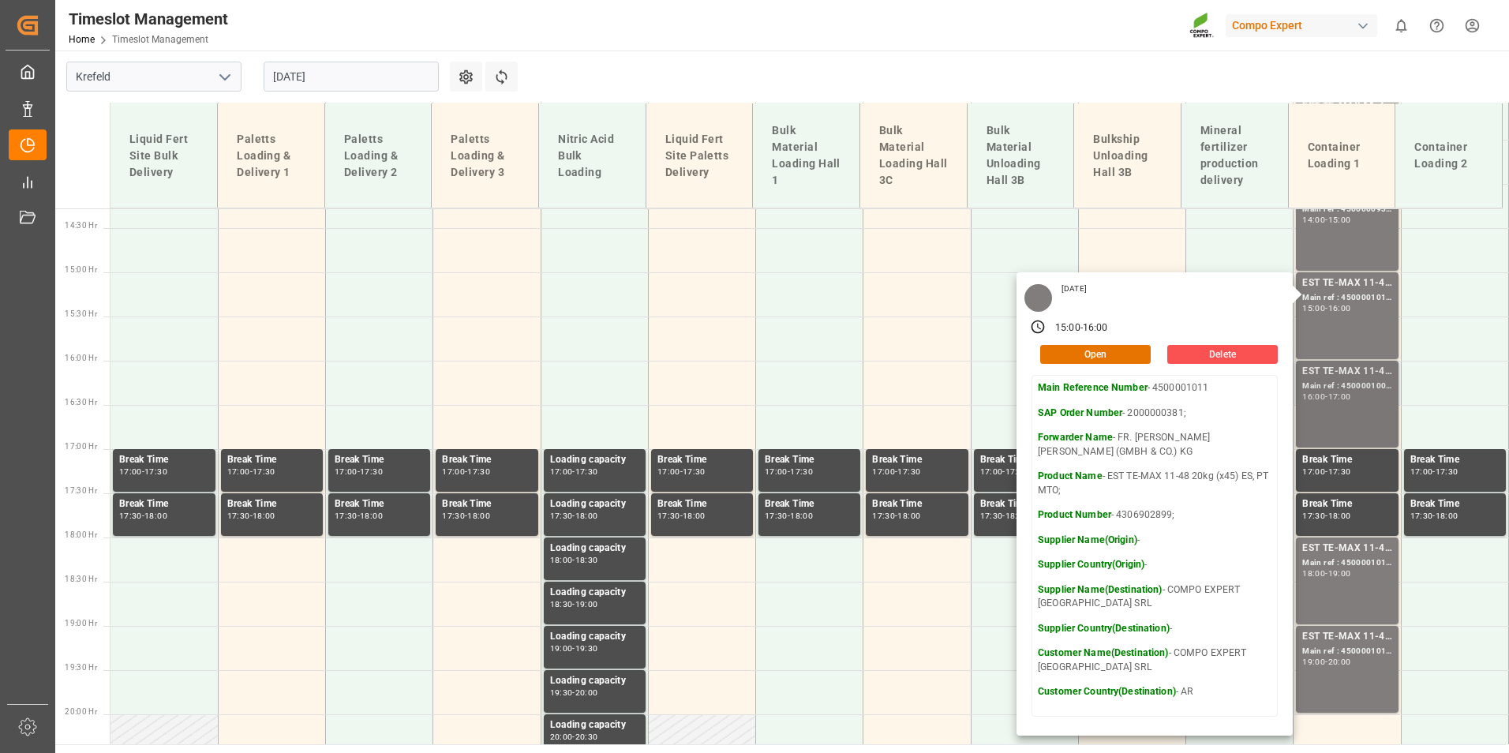
scroll to position [1290, 0]
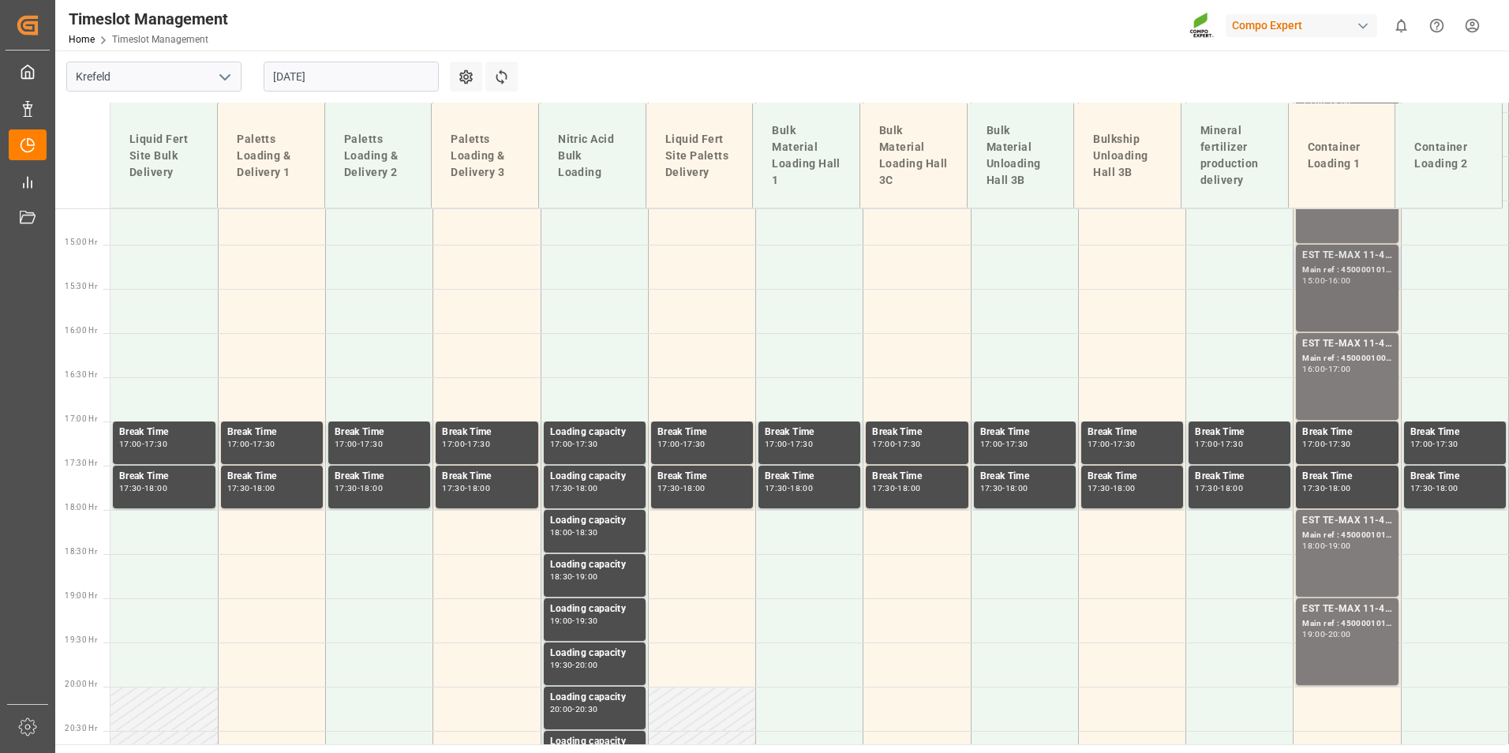
click at [1346, 288] on div "EST TE-MAX 11-48 20kg (x45) ES, PT MTO; Main ref : 4500001011, 2000000381; 15:0…" at bounding box center [1346, 288] width 89 height 80
click at [1346, 361] on div "Main ref : 4500001009, 2000000381;" at bounding box center [1346, 358] width 89 height 13
click at [1336, 542] on div "19:00" at bounding box center [1339, 545] width 23 height 7
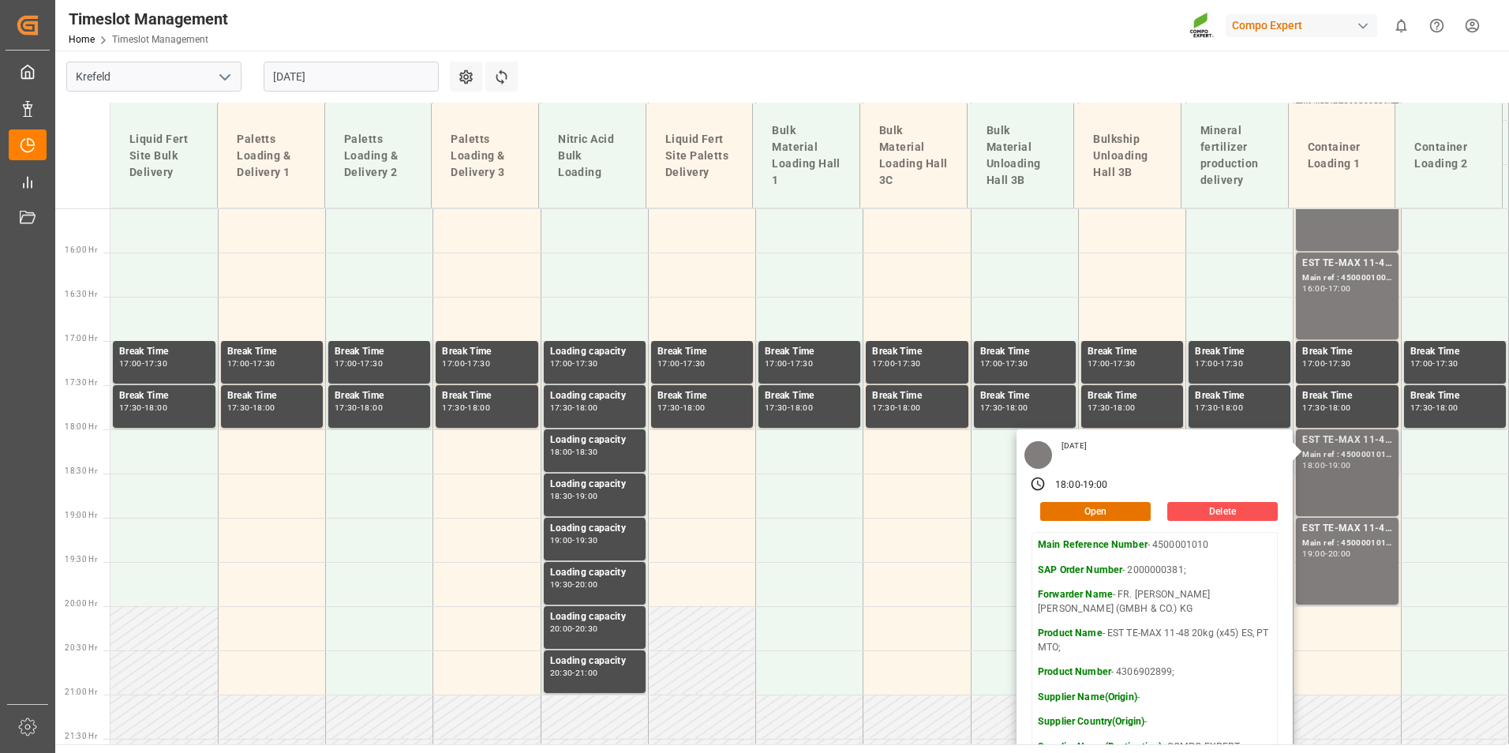
scroll to position [1447, 0]
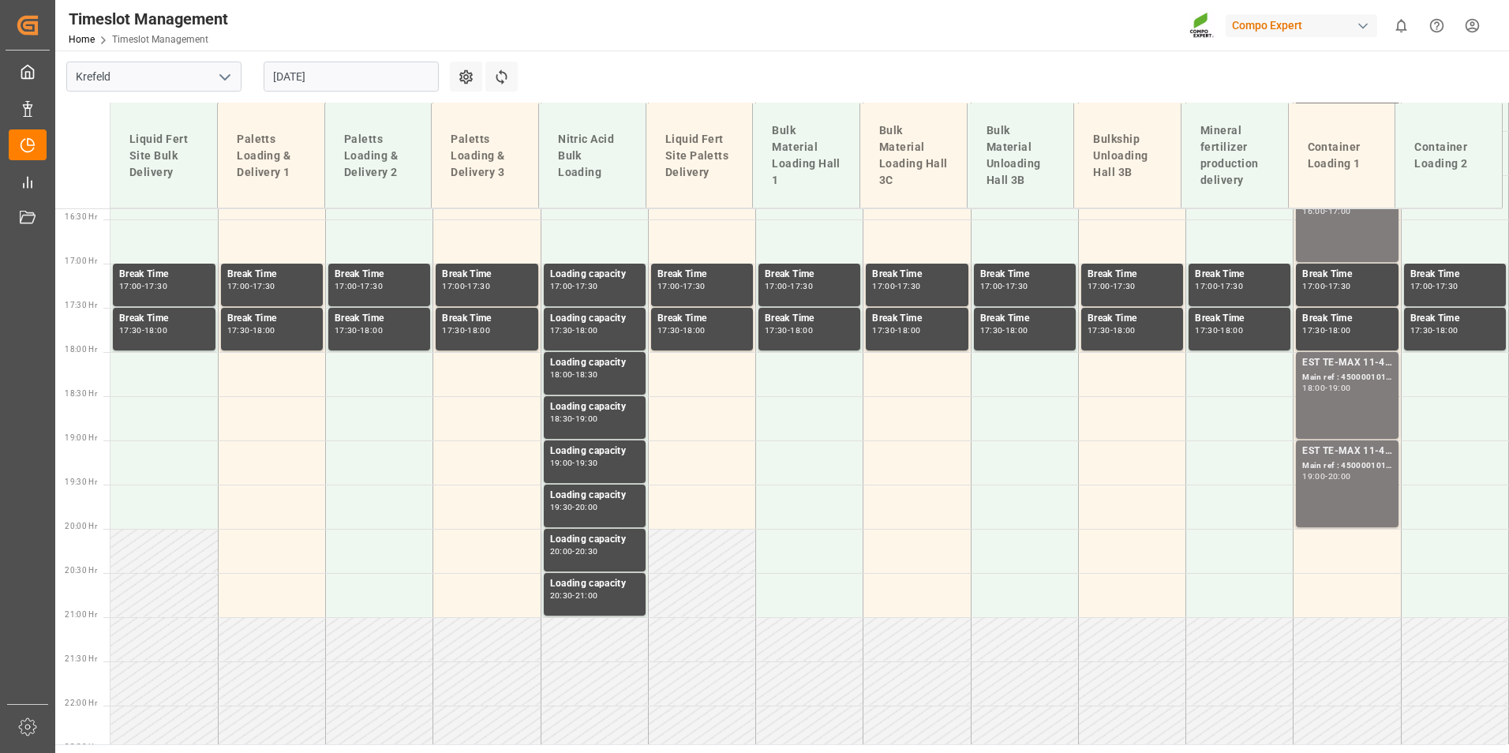
click at [1331, 475] on div "20:00" at bounding box center [1339, 476] width 23 height 7
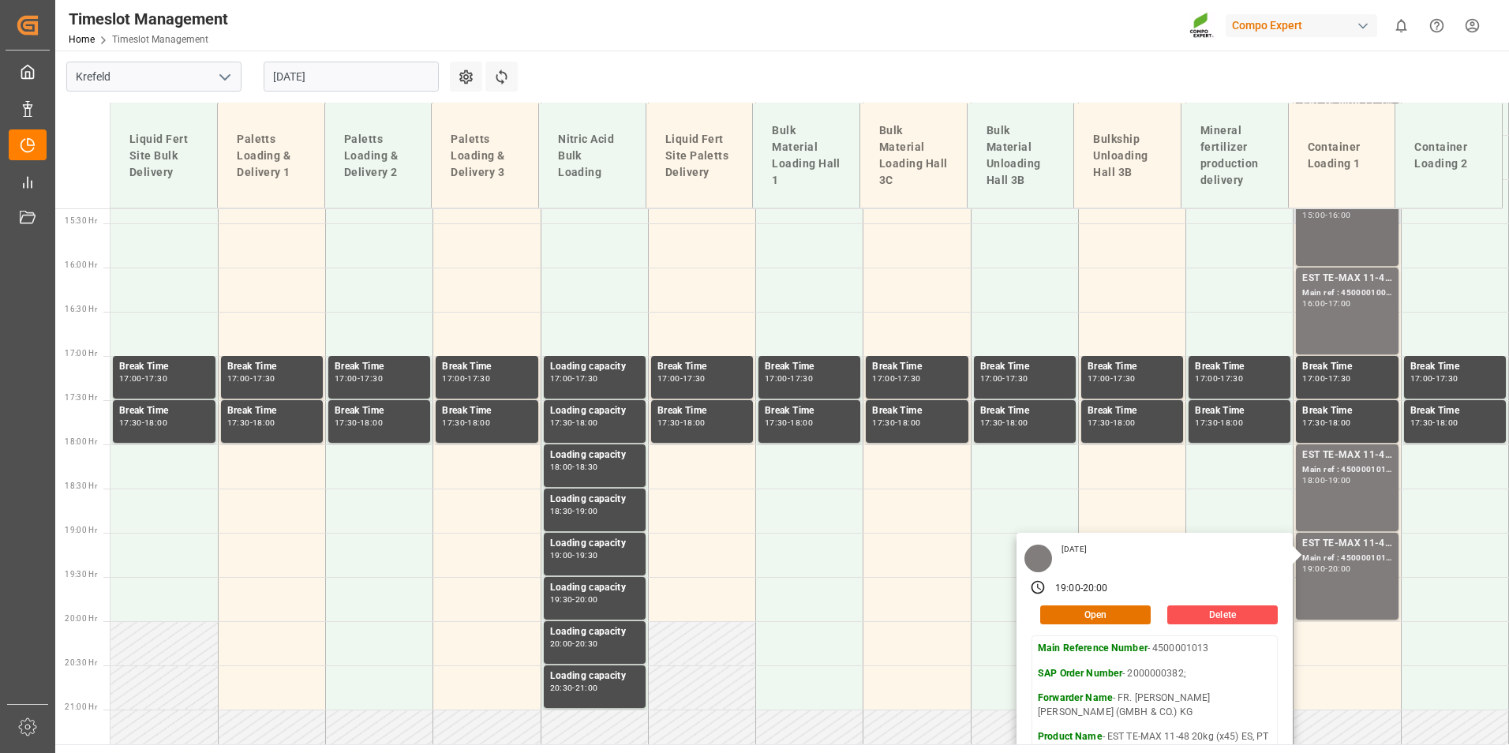
scroll to position [1211, 0]
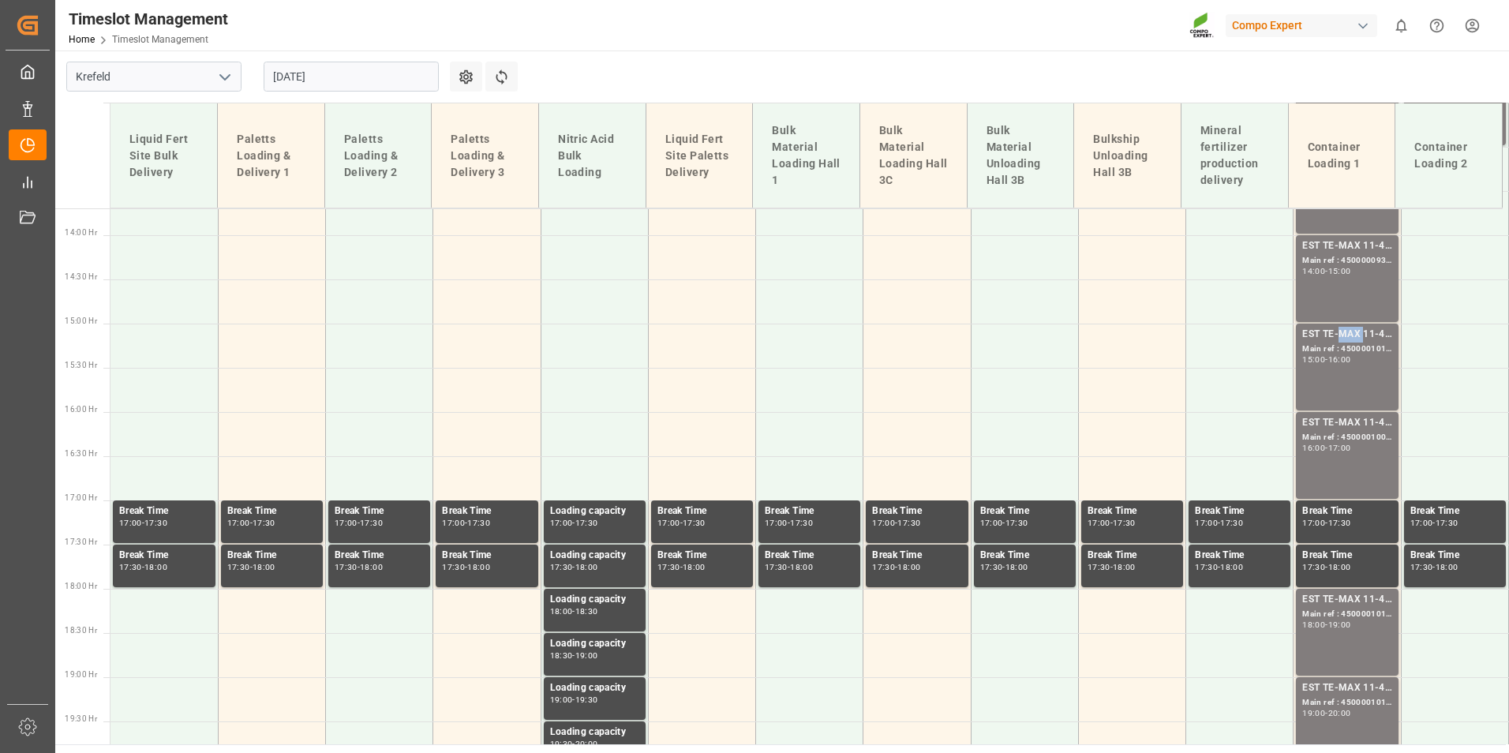
click at [1342, 335] on div "EST TE-MAX 11-48 20kg (x45) ES, PT MTO;" at bounding box center [1346, 335] width 89 height 16
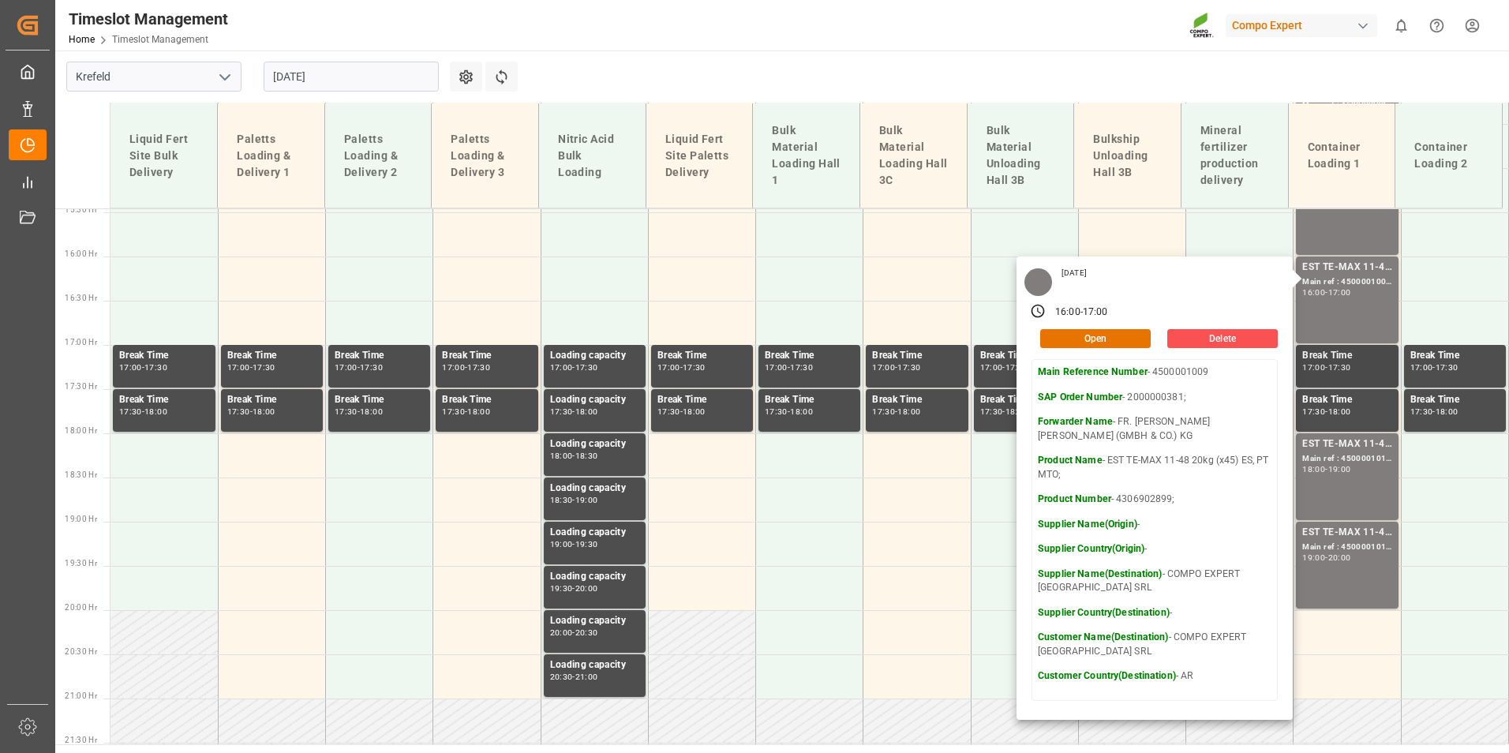
scroll to position [1368, 0]
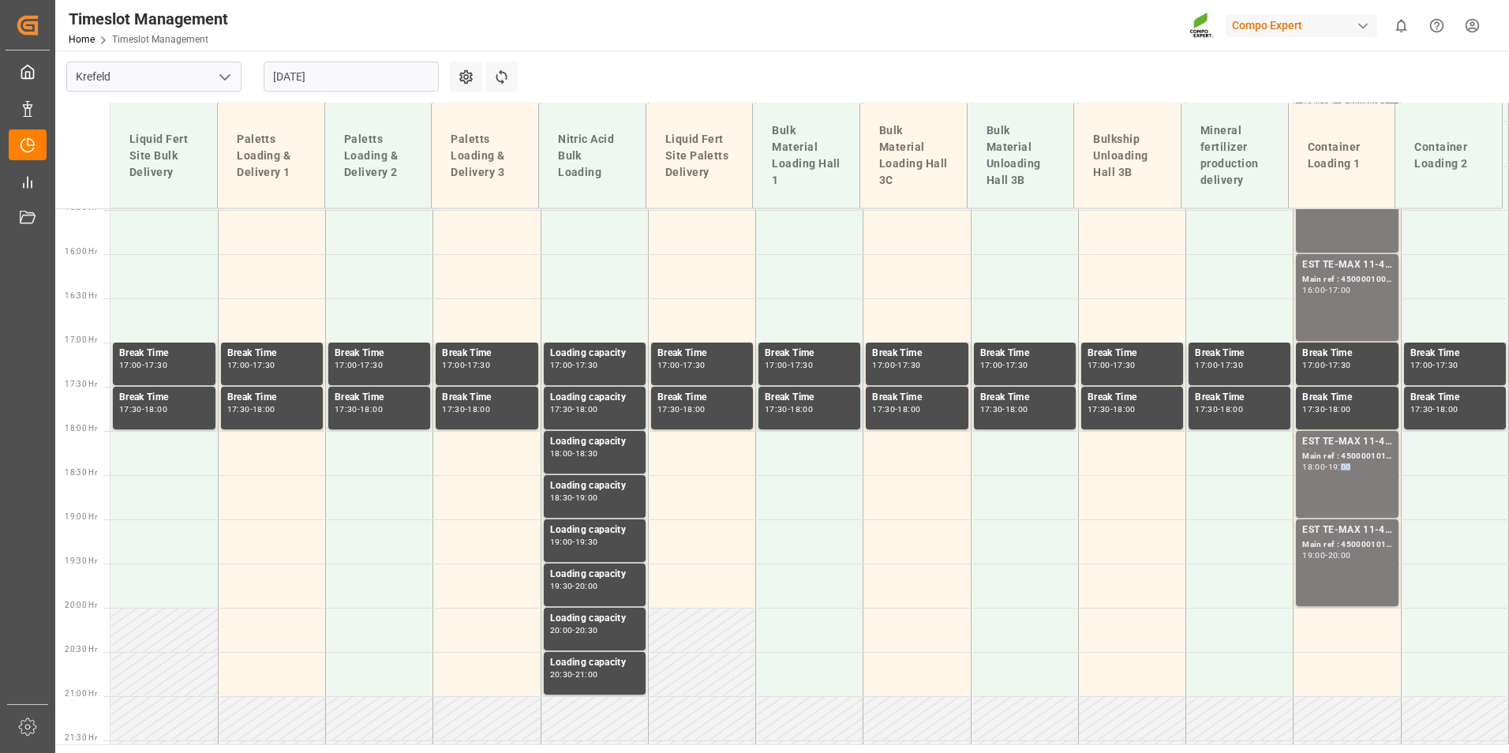
click at [1346, 464] on div "19:00" at bounding box center [1339, 466] width 23 height 7
click at [1356, 533] on div "EST TE-MAX 11-48 20kg (x45) ES, PT MTO;" at bounding box center [1346, 530] width 89 height 16
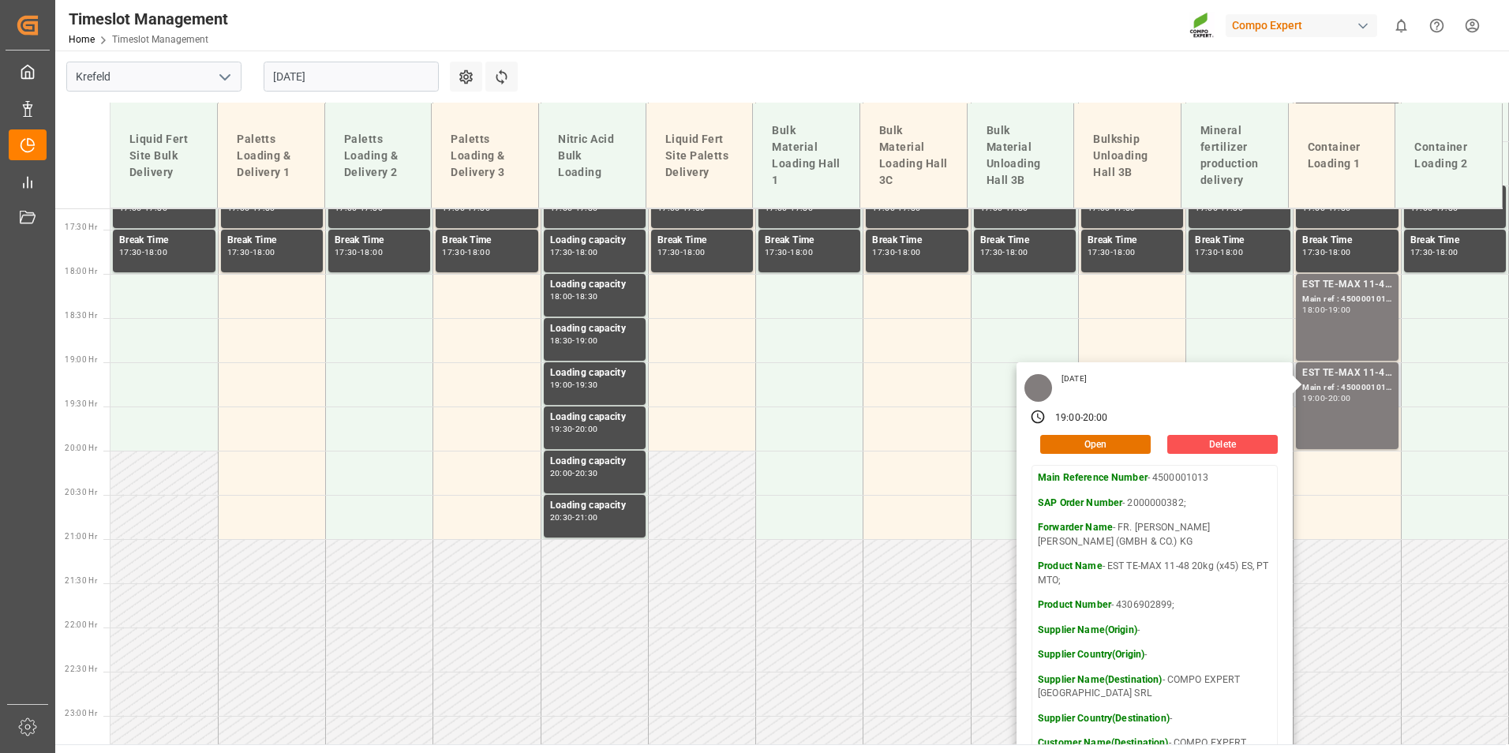
scroll to position [1526, 0]
click at [334, 80] on input "[DATE]" at bounding box center [351, 77] width 175 height 30
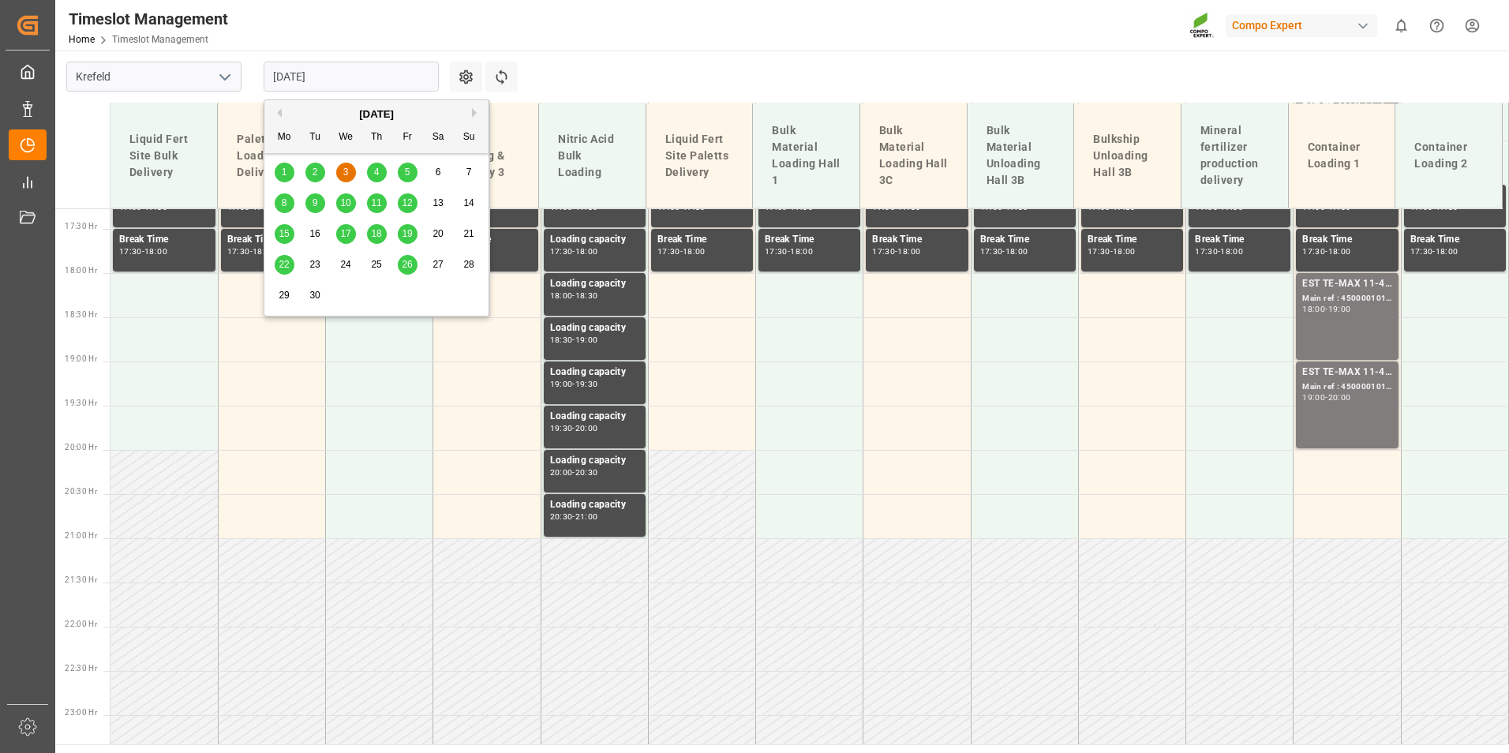
click at [376, 168] on span "4" at bounding box center [377, 172] width 6 height 11
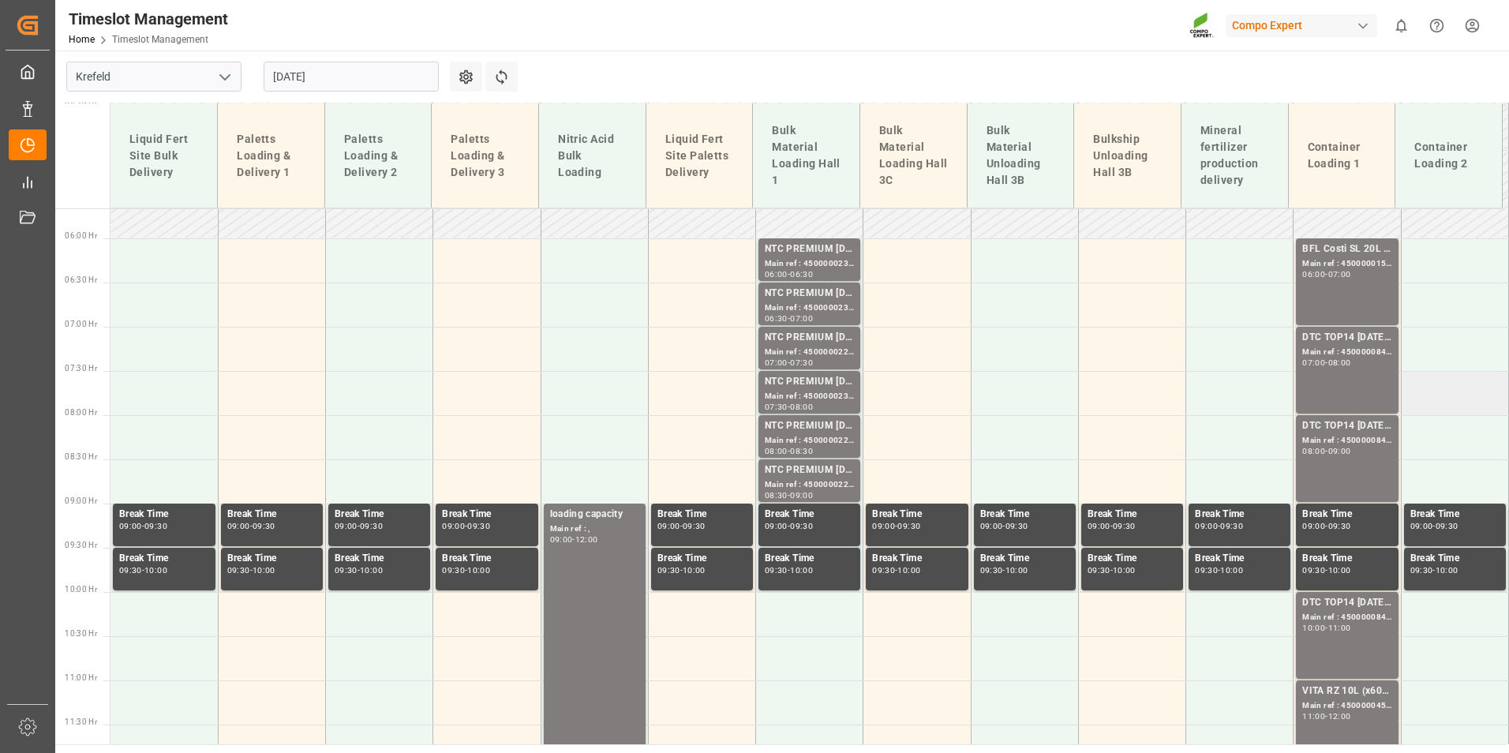
scroll to position [421, 0]
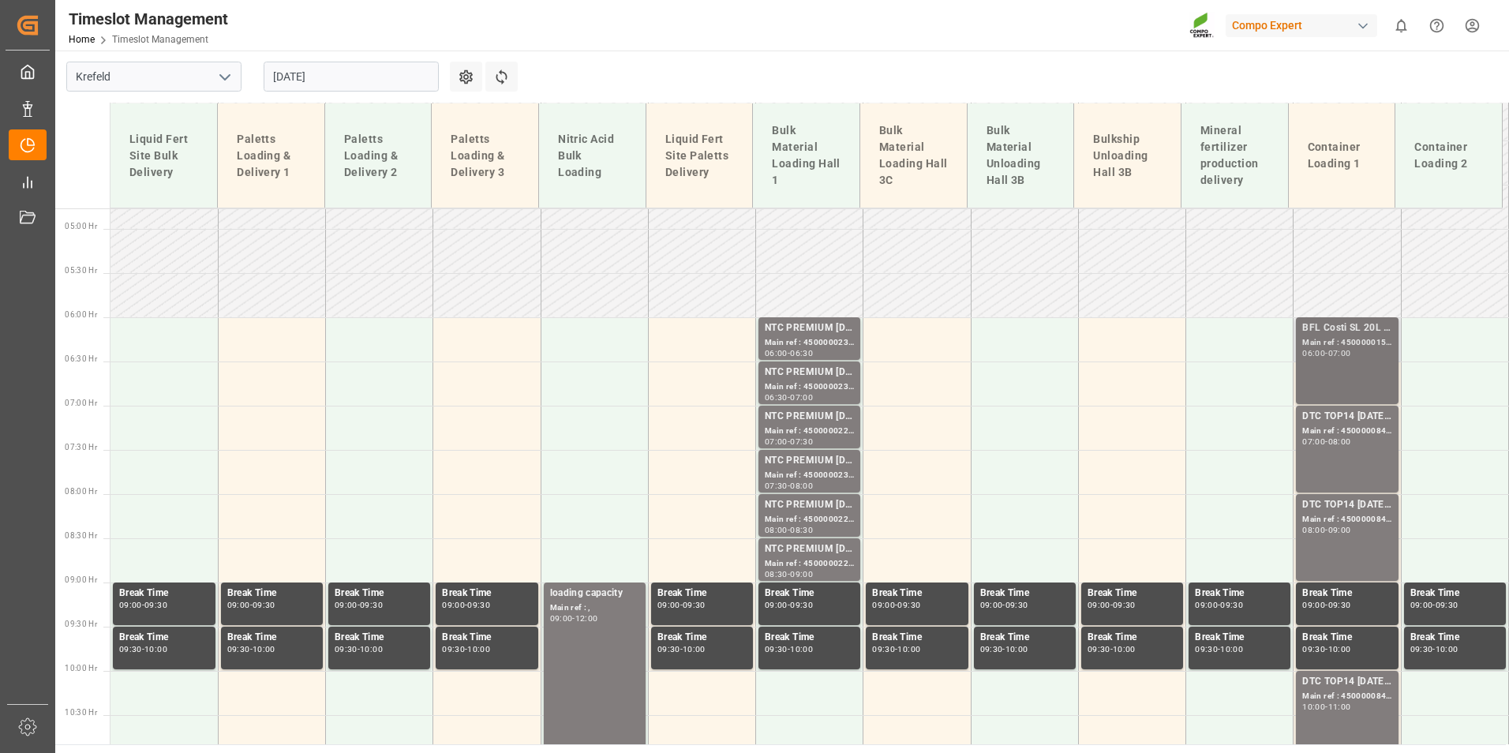
click at [1371, 379] on div "BFL Costi SL 20L (x48) D,A,CH,EN;BFL Zn Flo 10L (x75) LHM WW (LS); Main ref : 4…" at bounding box center [1346, 360] width 89 height 80
click at [1340, 436] on div "Main ref : 4500000847, 2000000538;" at bounding box center [1346, 431] width 89 height 13
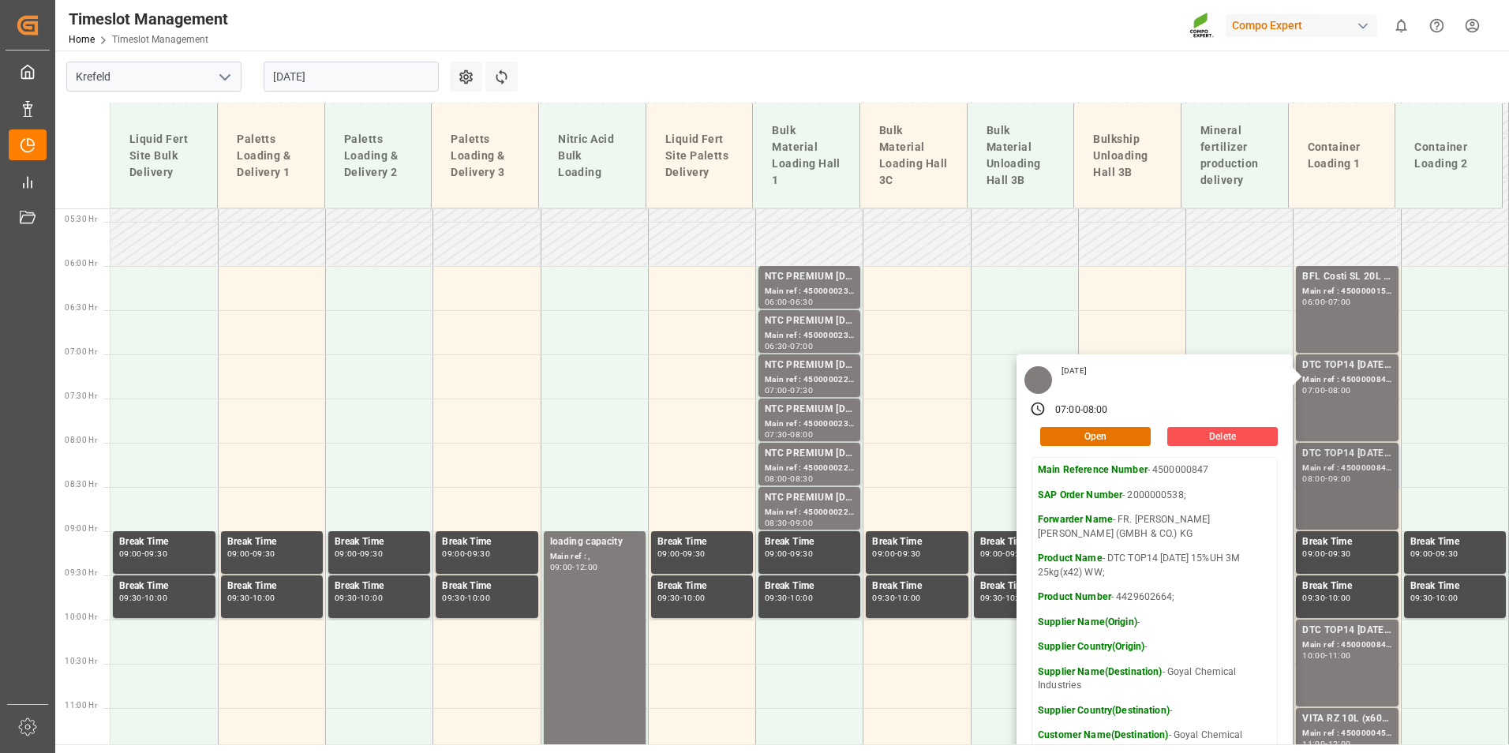
scroll to position [579, 0]
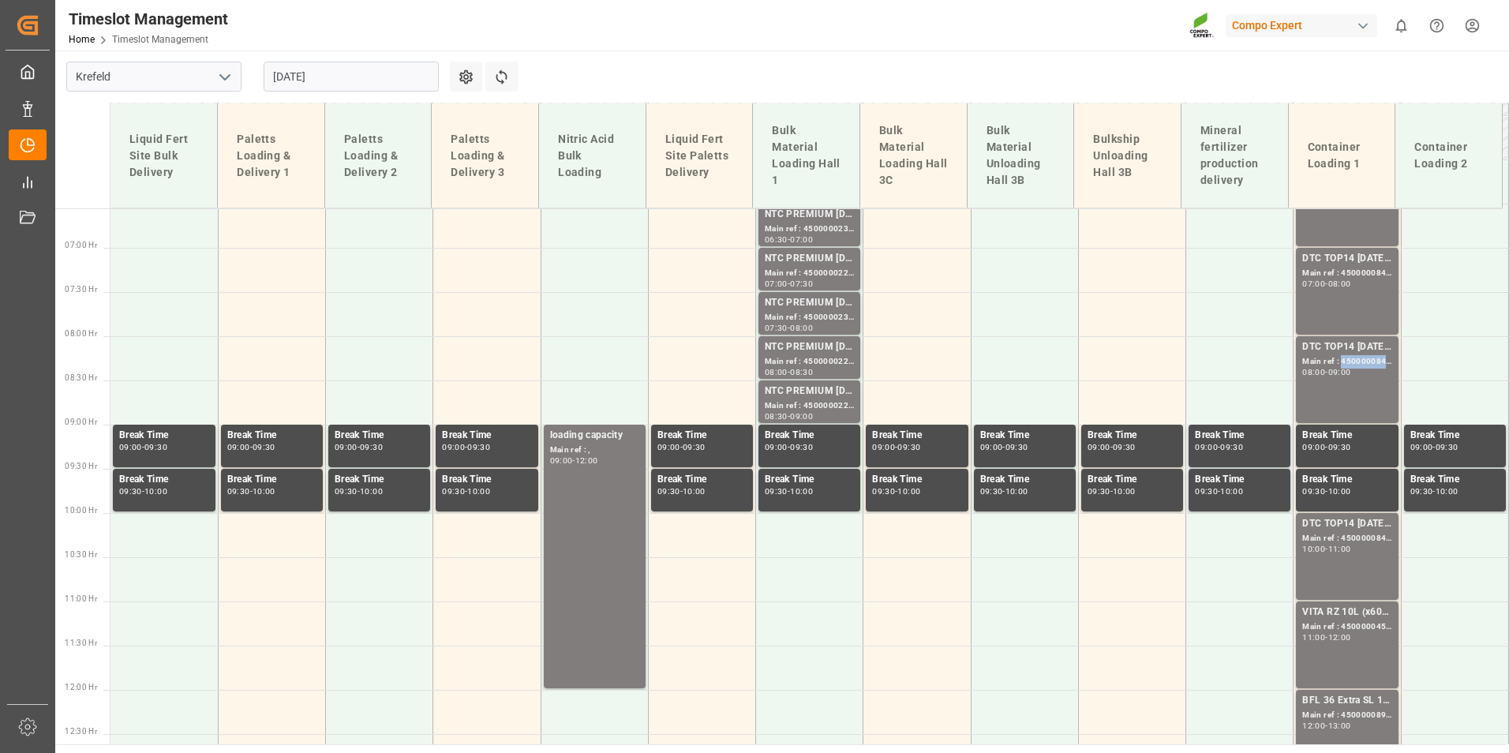
click at [1360, 364] on div "Main ref : 4500000845, 2000000538;" at bounding box center [1346, 361] width 89 height 13
click at [1361, 524] on div "DTC TOP14 [DATE] 15%UH 3M 25kg(x42) WW;" at bounding box center [1346, 524] width 89 height 16
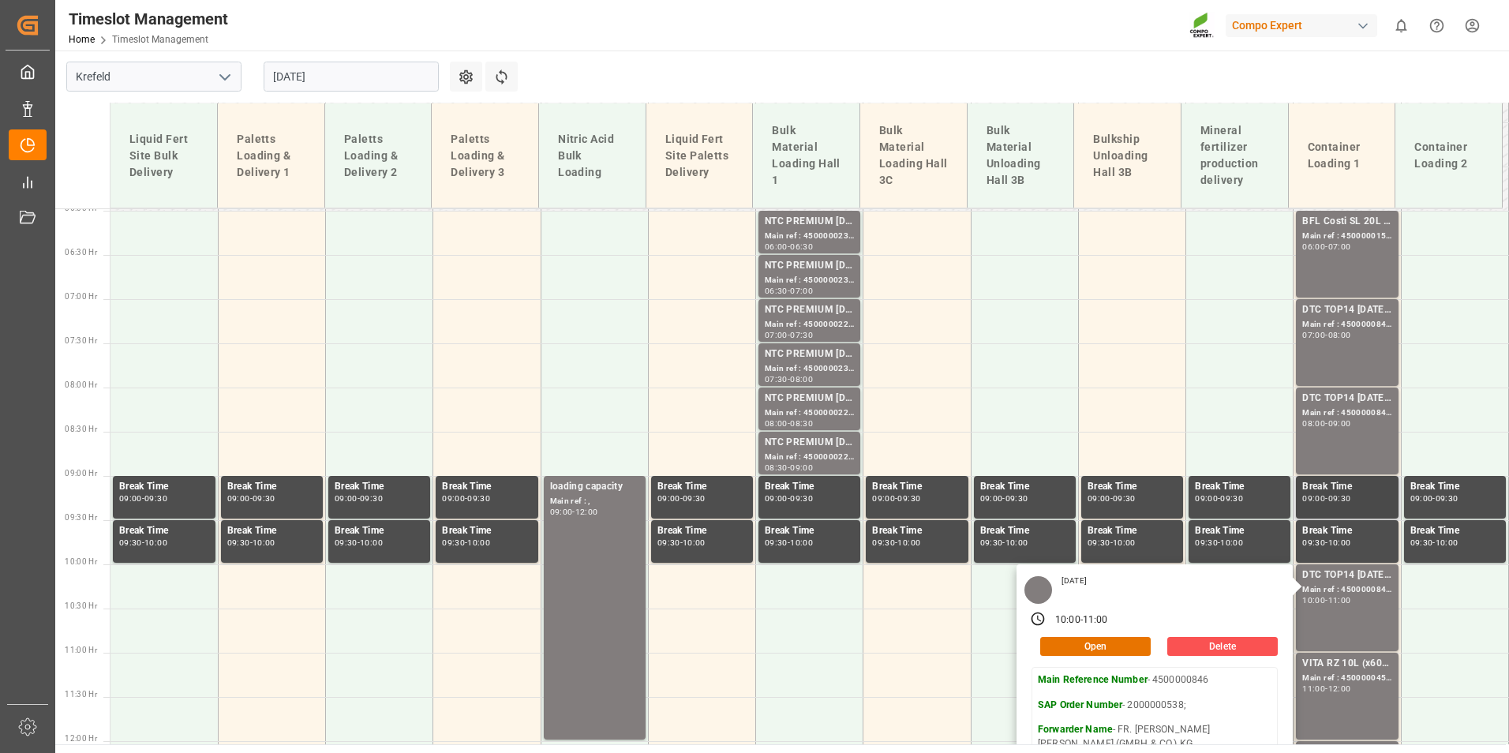
scroll to position [500, 0]
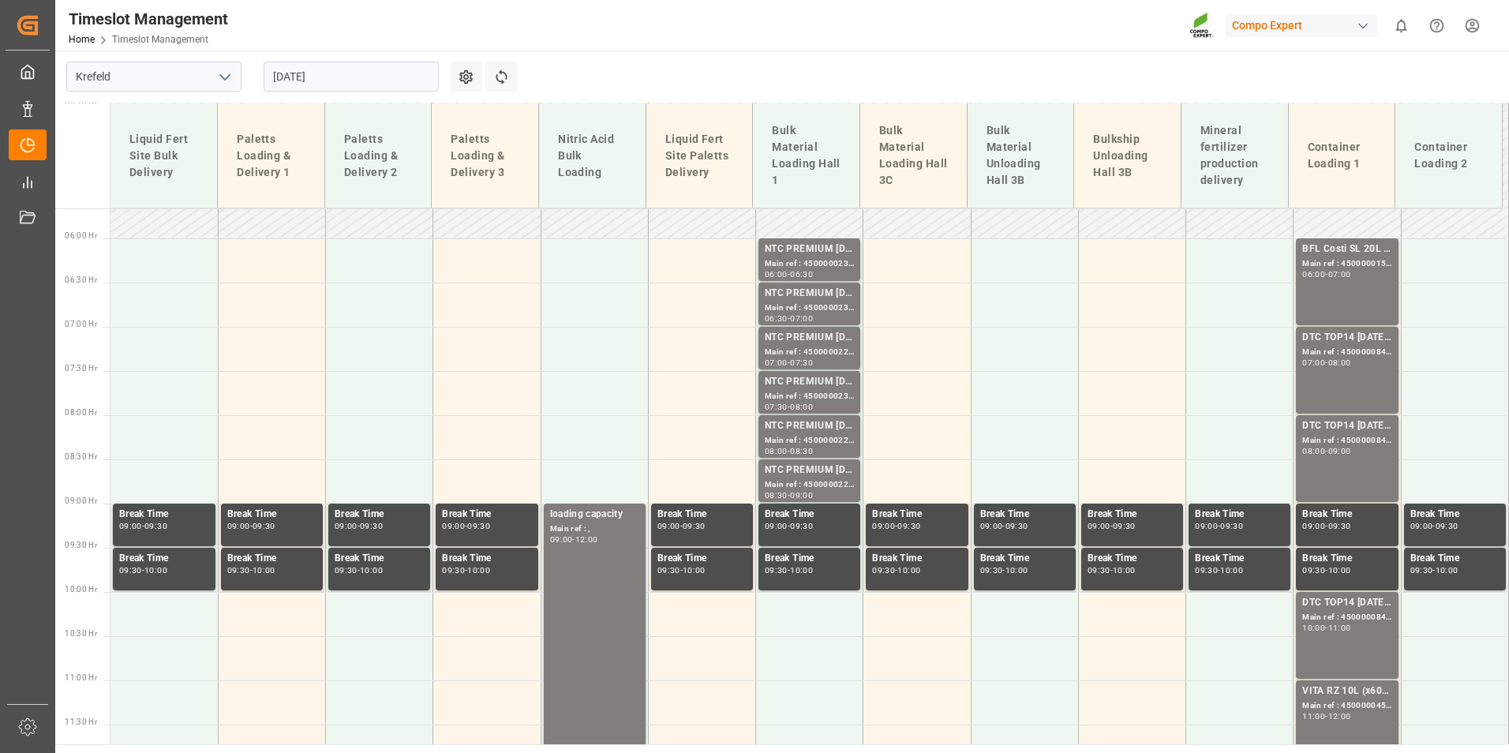
click at [1342, 380] on div "DTC TOP14 [DATE] 15%UH 3M 25kg(x42) WW; Main ref : 4500000847, 2000000538; 07:0…" at bounding box center [1346, 370] width 89 height 80
click at [1351, 432] on div "DTC TOP14 [DATE] 15%UH 3M 25kg(x42) WW;" at bounding box center [1346, 426] width 89 height 16
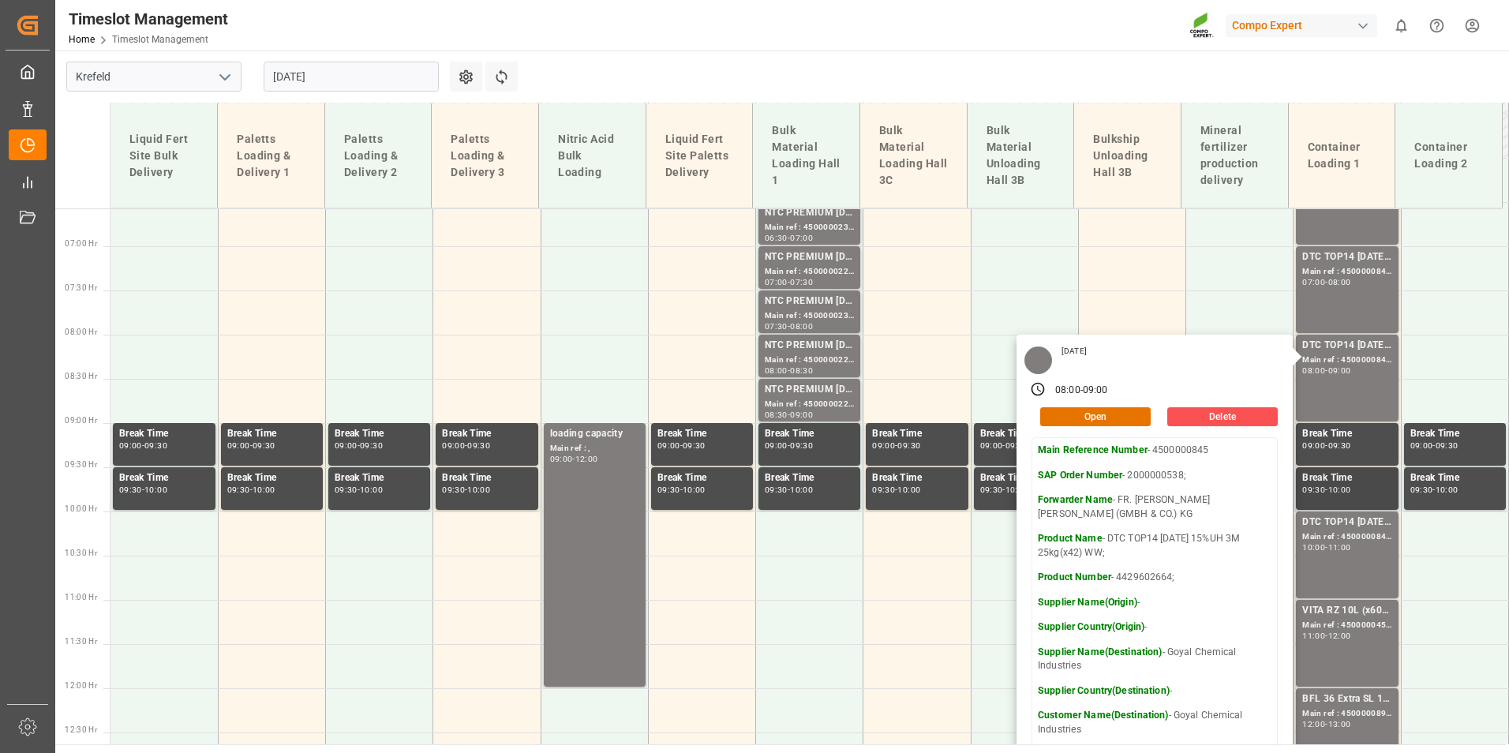
scroll to position [658, 0]
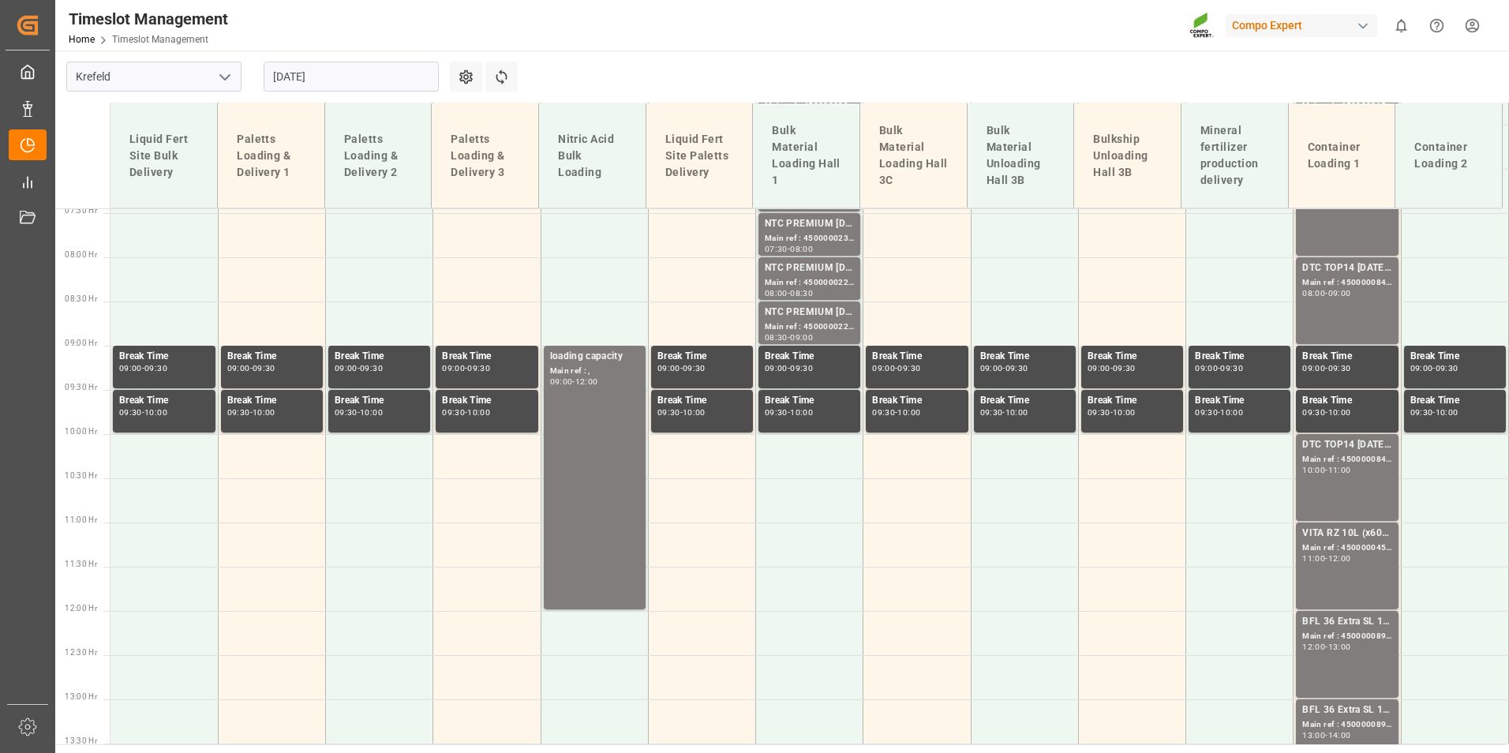
click at [1356, 469] on div "10:00 - 11:00" at bounding box center [1346, 470] width 89 height 9
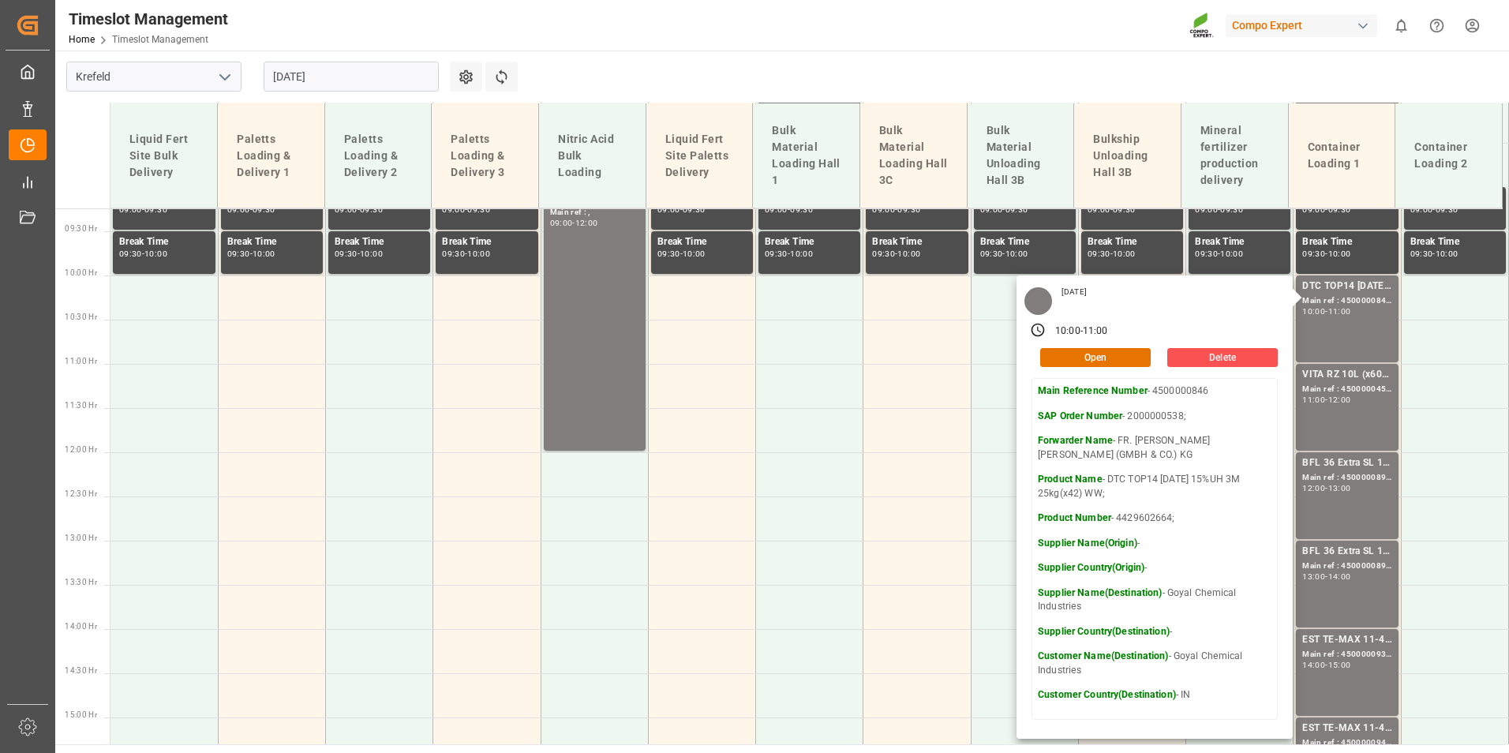
scroll to position [816, 0]
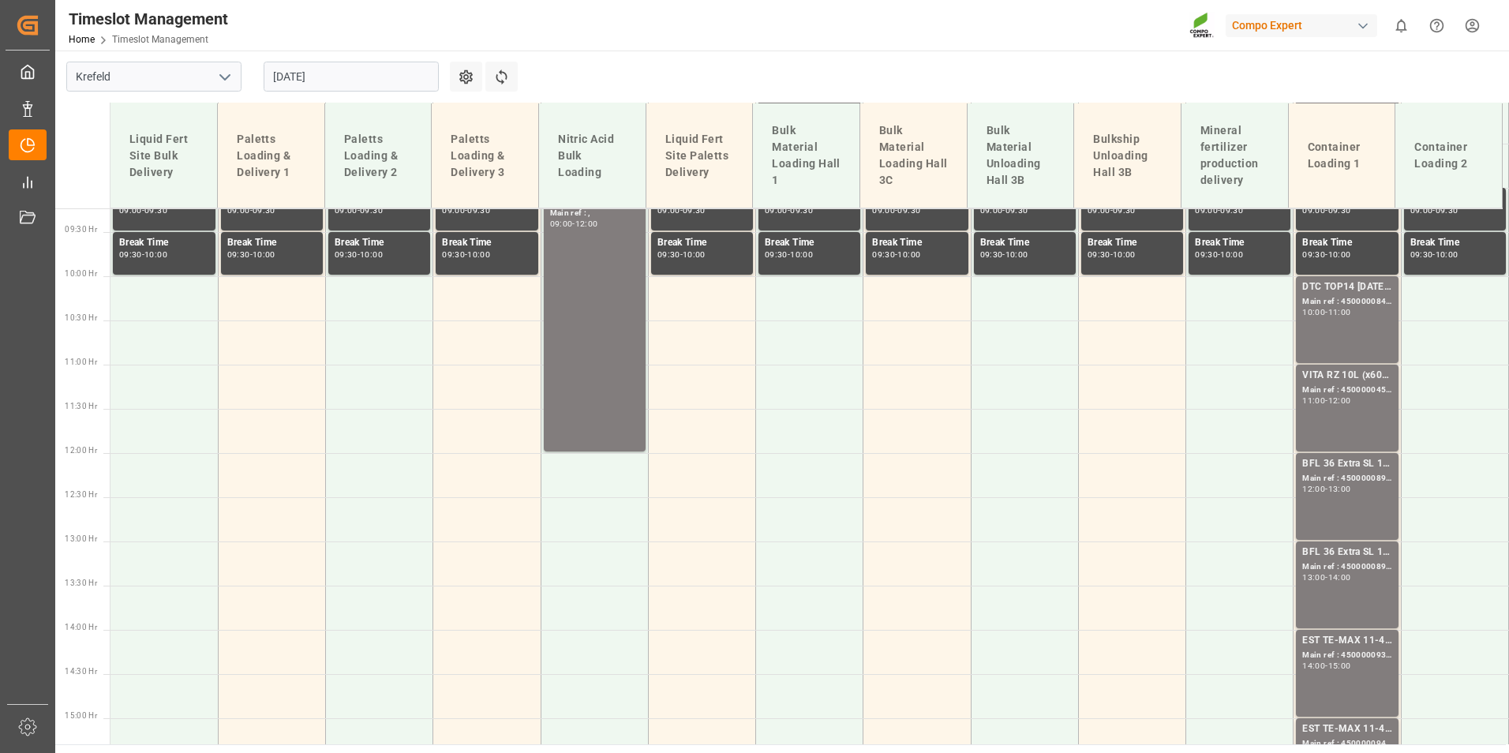
click at [1353, 419] on div "VITA RZ 10L (x60) IN MTO; Main ref : 4500000457, 2000000344; 11:00 - 12:00" at bounding box center [1346, 408] width 89 height 80
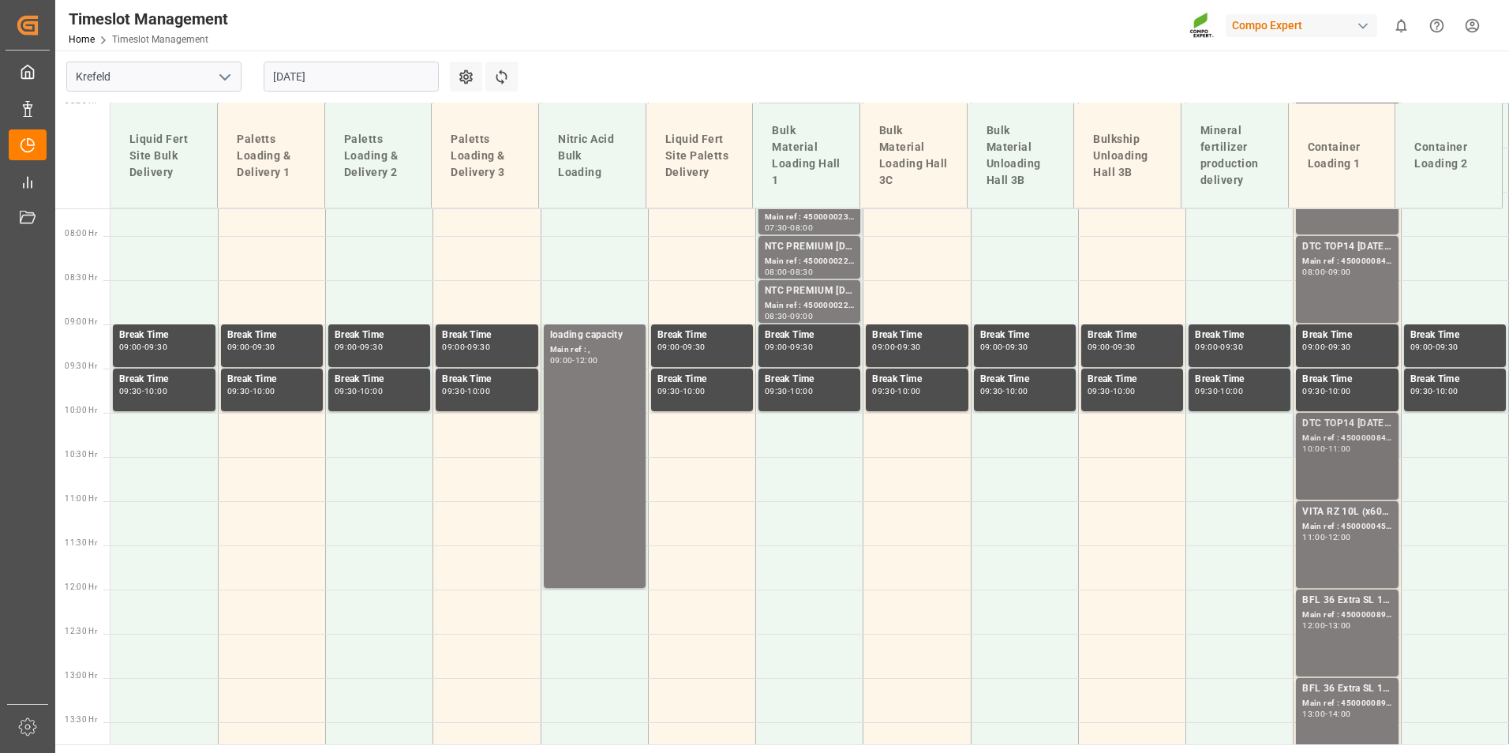
scroll to position [658, 0]
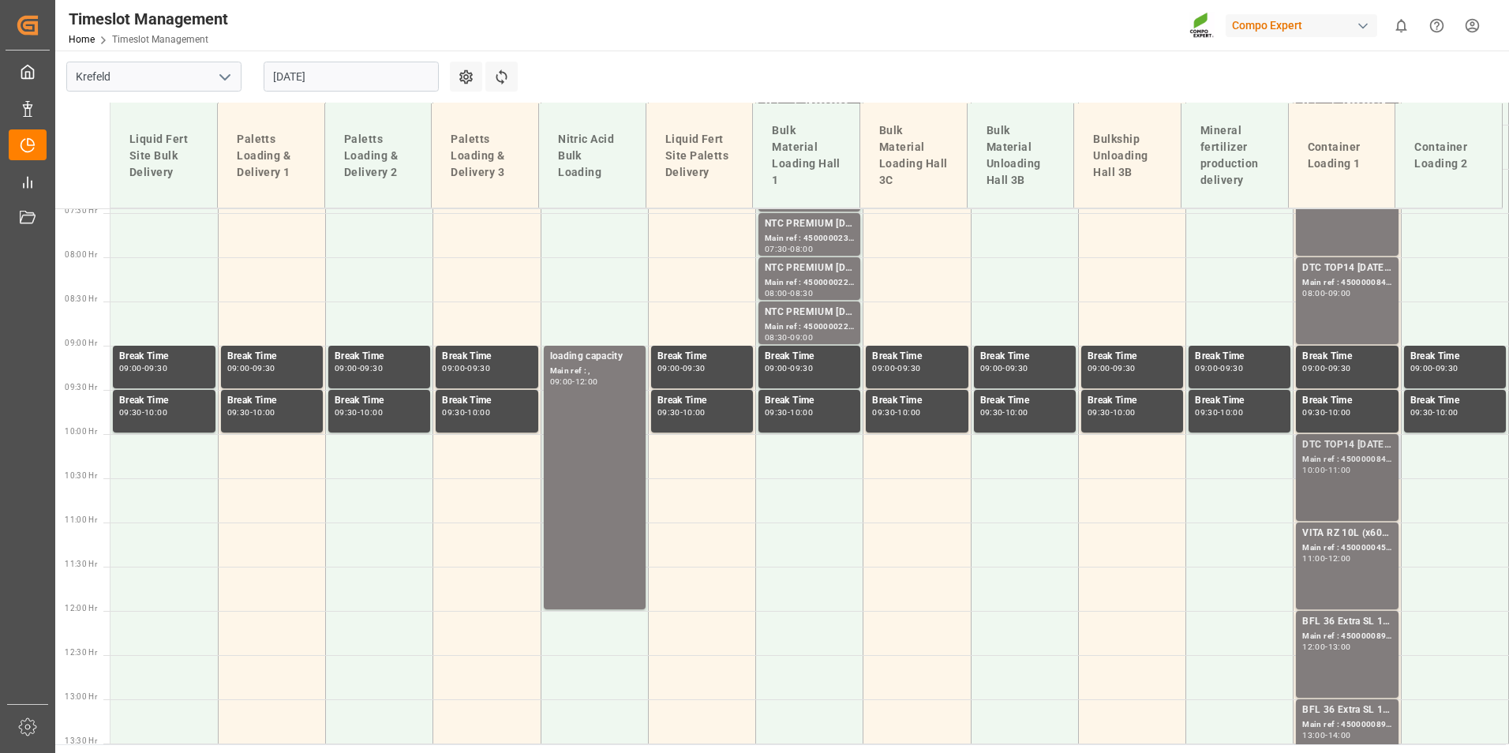
click at [1356, 308] on div "DTC TOP14 [DATE] 15%UH 3M 25kg(x42) WW; Main ref : 4500000845, 2000000538; 08:0…" at bounding box center [1346, 300] width 89 height 80
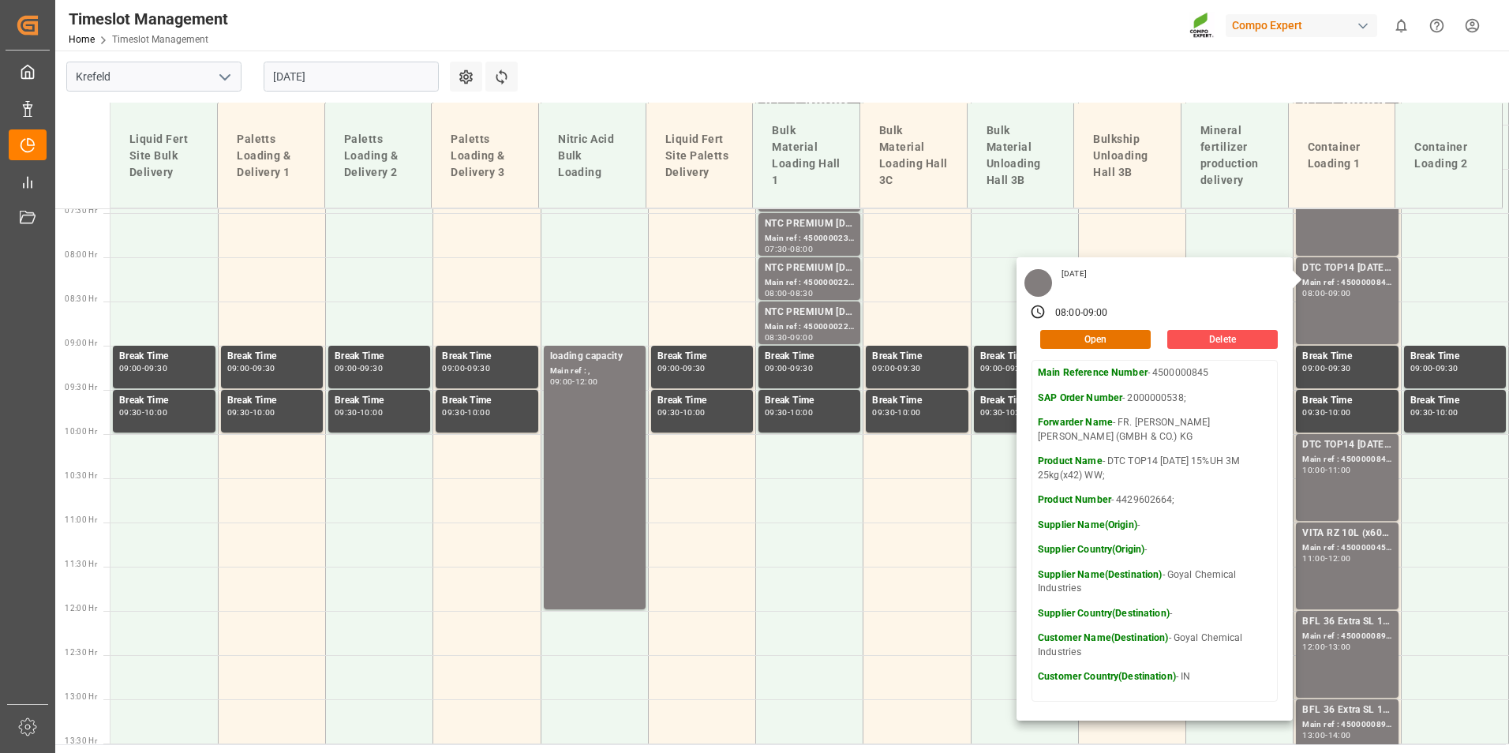
scroll to position [737, 0]
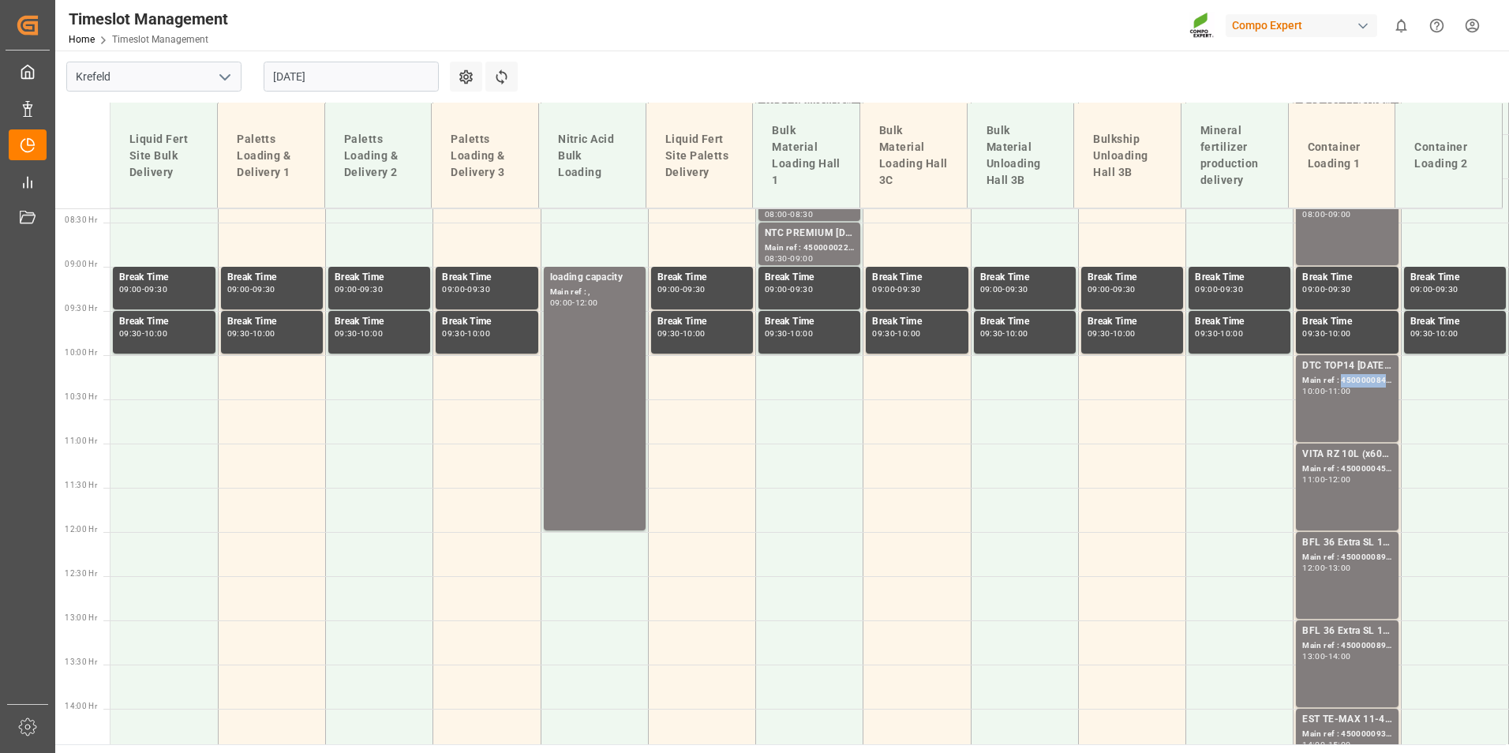
click at [1350, 376] on div "Main ref : 4500000846, 2000000538;" at bounding box center [1346, 380] width 89 height 13
click at [1361, 458] on div "VITA RZ 10L (x60) IN MTO;" at bounding box center [1346, 455] width 89 height 16
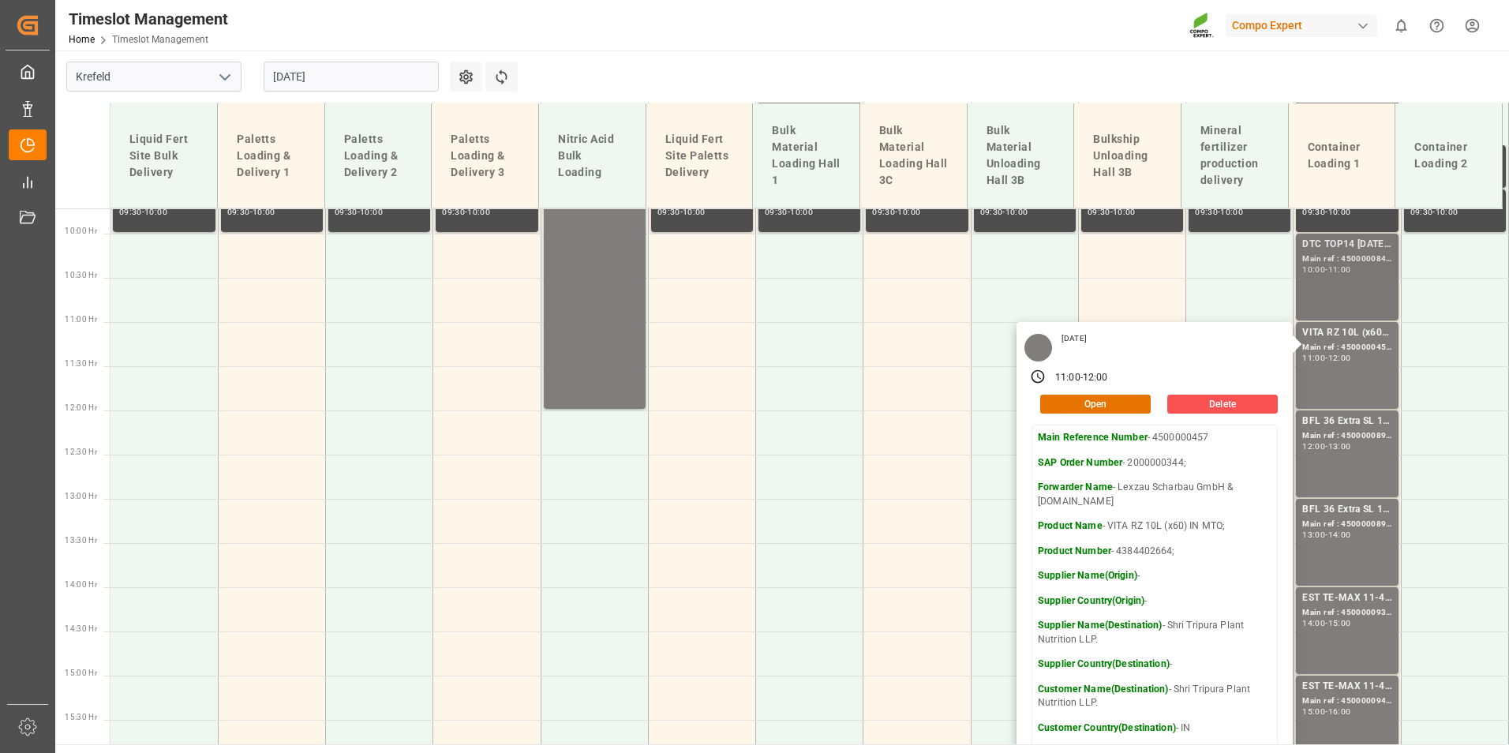
scroll to position [895, 0]
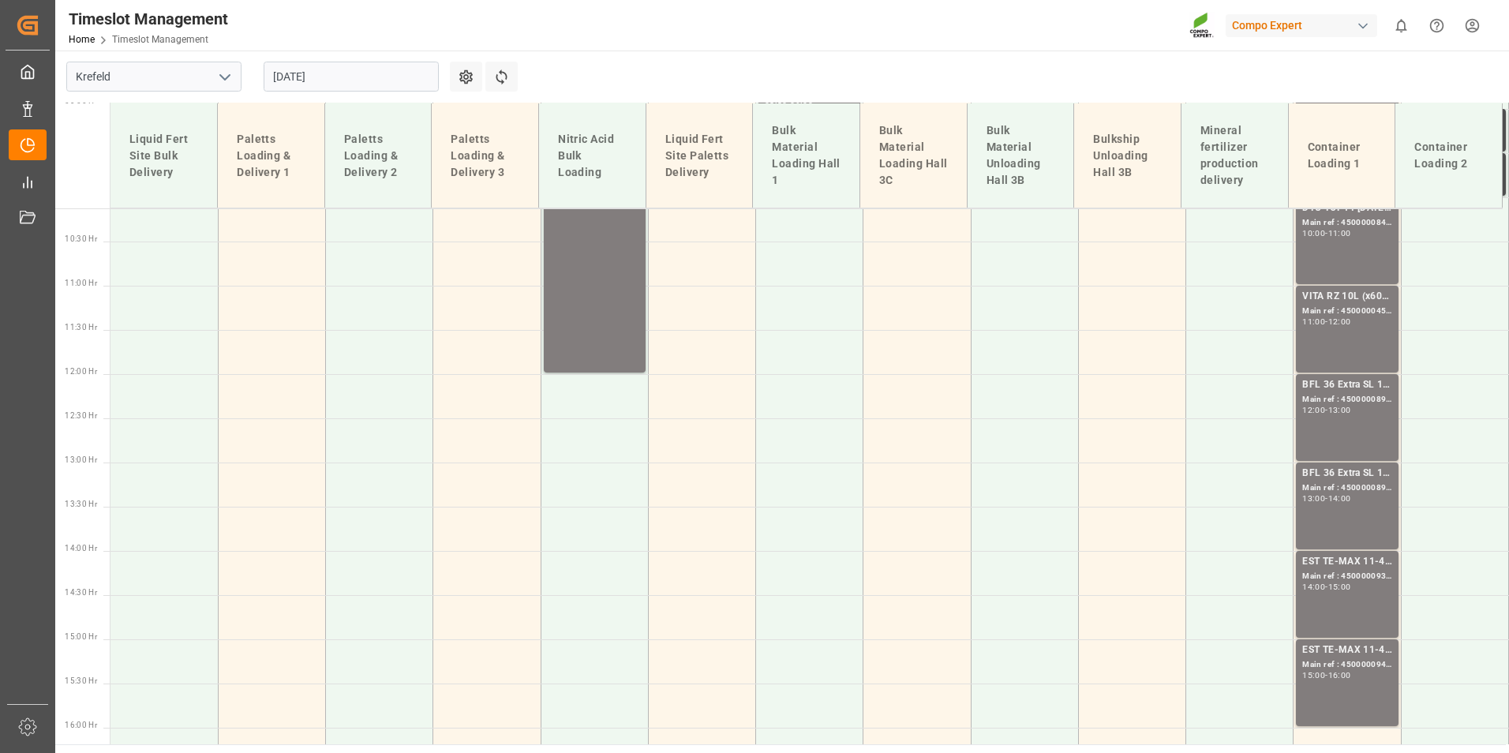
click at [1342, 349] on div "VITA RZ 10L (x60) IN MTO; Main ref : 4500000457, 2000000344; 11:00 - 12:00" at bounding box center [1346, 329] width 89 height 80
click at [1355, 417] on div "BFL 36 Extra SL 1000L IBC; Main ref : 4500000892, 2000000114; 12:00 - 13:00" at bounding box center [1346, 417] width 89 height 80
click at [1334, 557] on div "EST TE-MAX 11-48 20kg (x56) WW;" at bounding box center [1346, 562] width 89 height 16
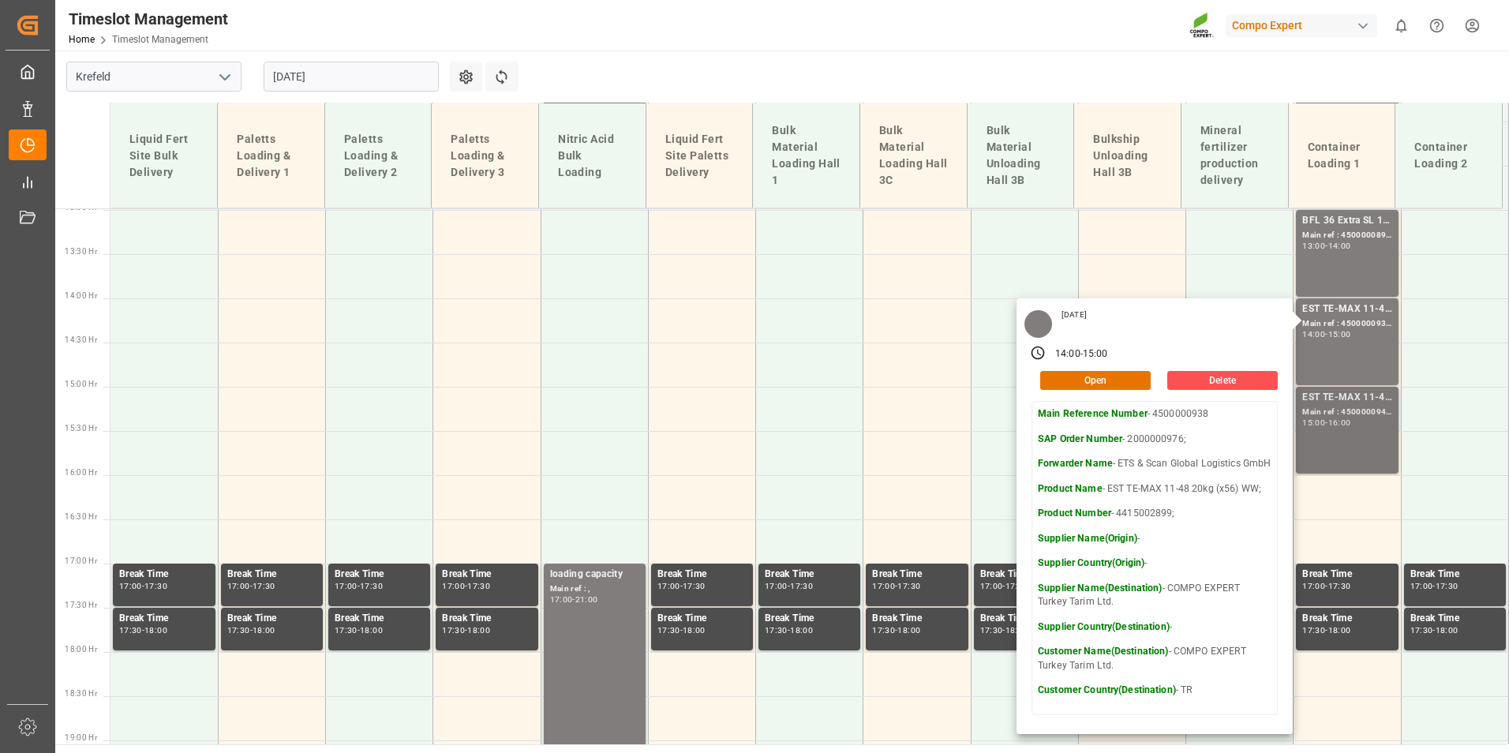
scroll to position [1211, 0]
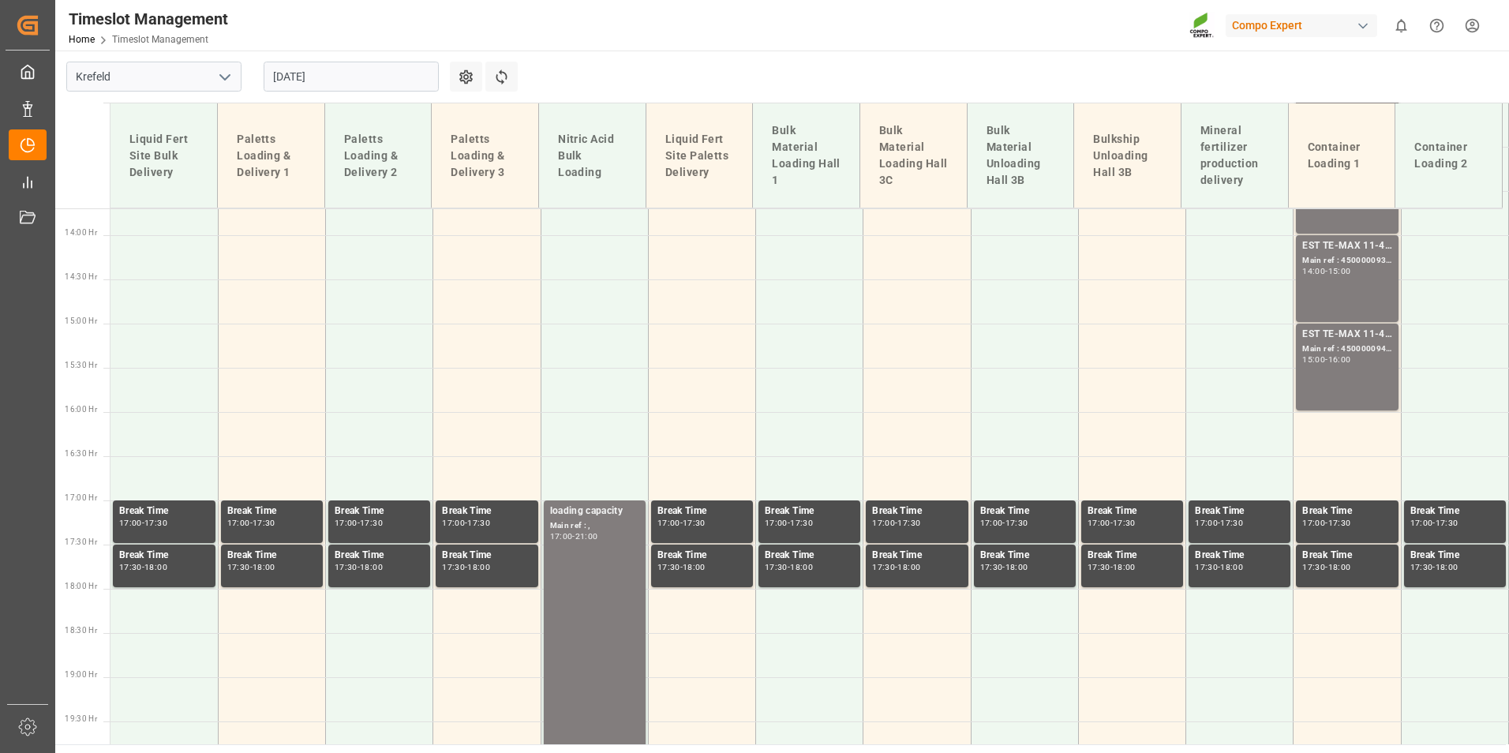
click at [1325, 356] on div "-" at bounding box center [1326, 359] width 2 height 7
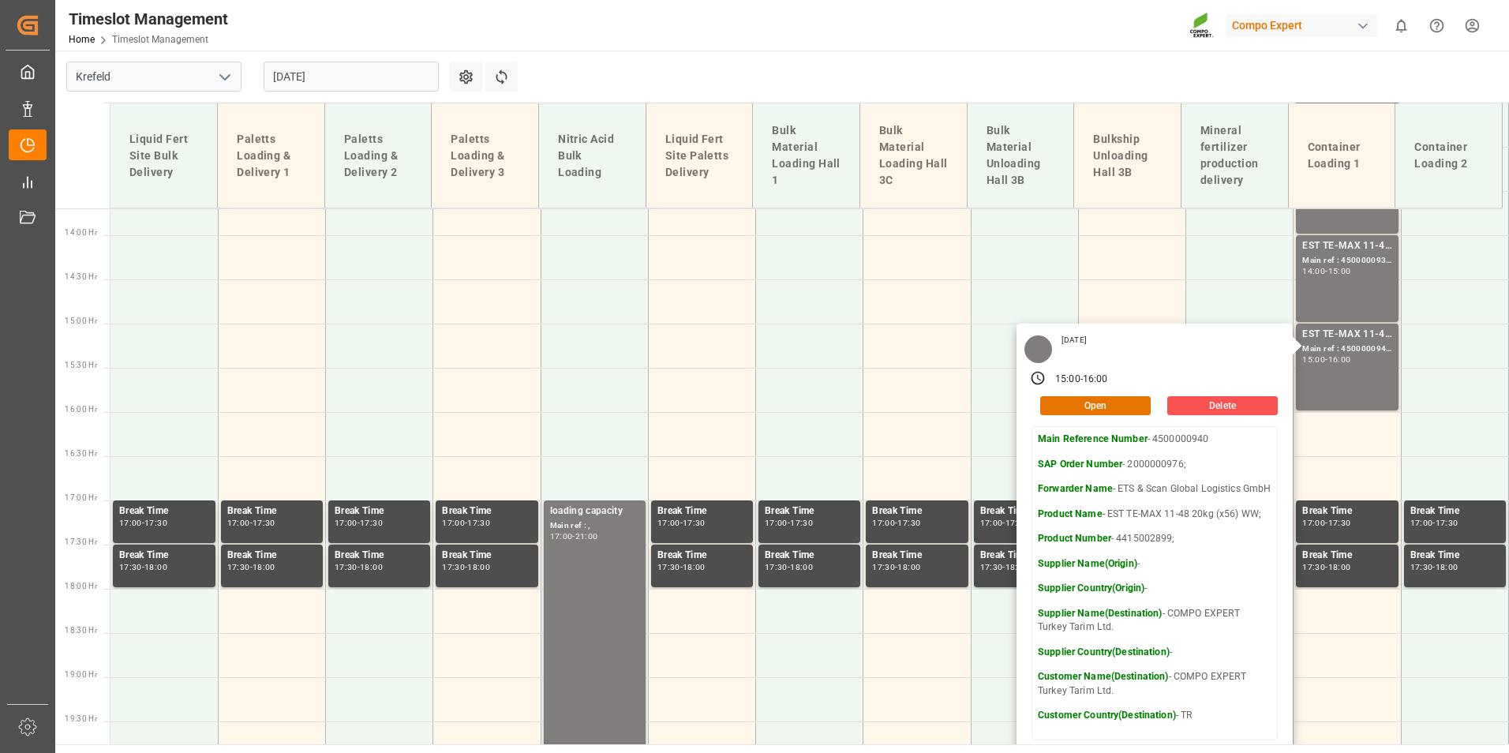
click at [311, 79] on input "[DATE]" at bounding box center [351, 77] width 175 height 30
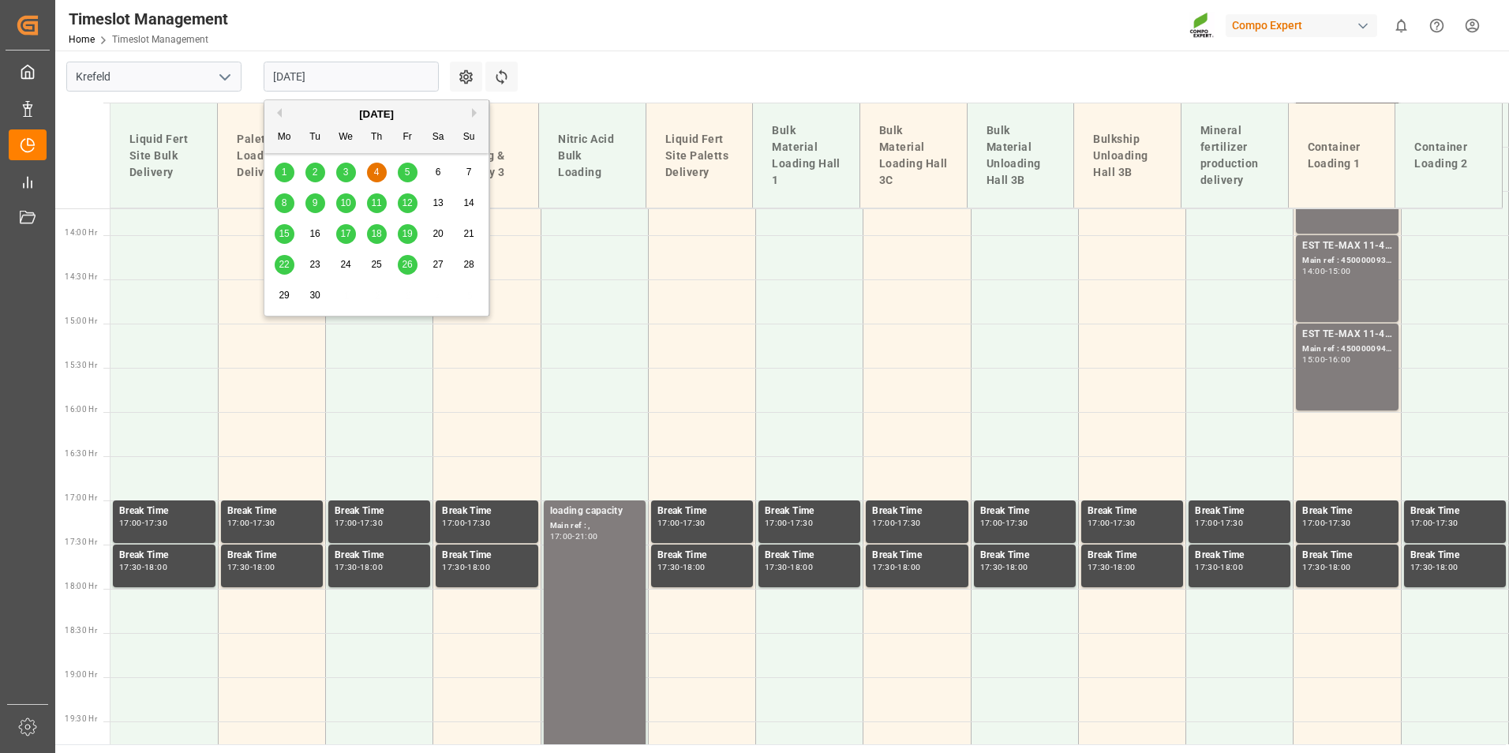
click at [410, 170] on span "5" at bounding box center [408, 172] width 6 height 11
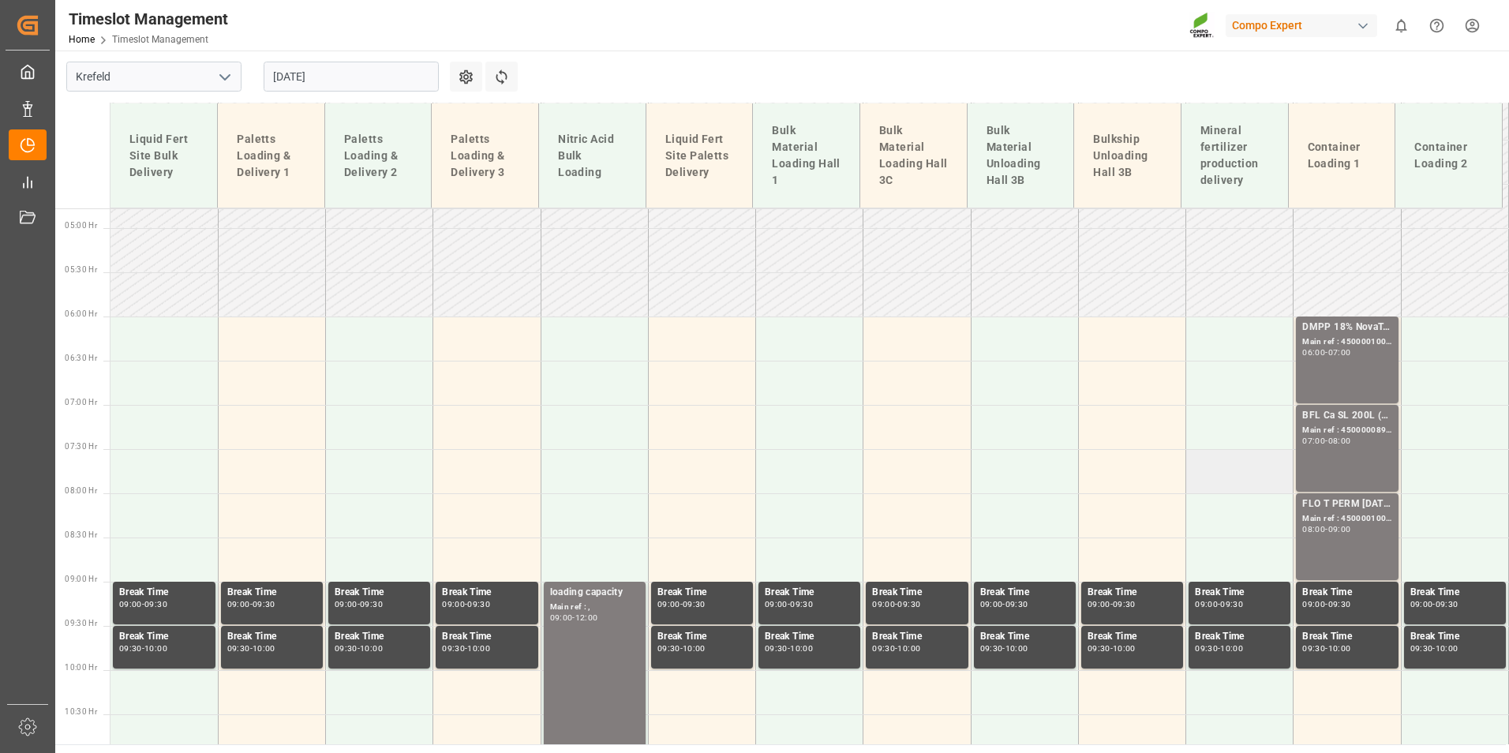
scroll to position [421, 0]
click at [1325, 352] on div "-" at bounding box center [1326, 353] width 2 height 7
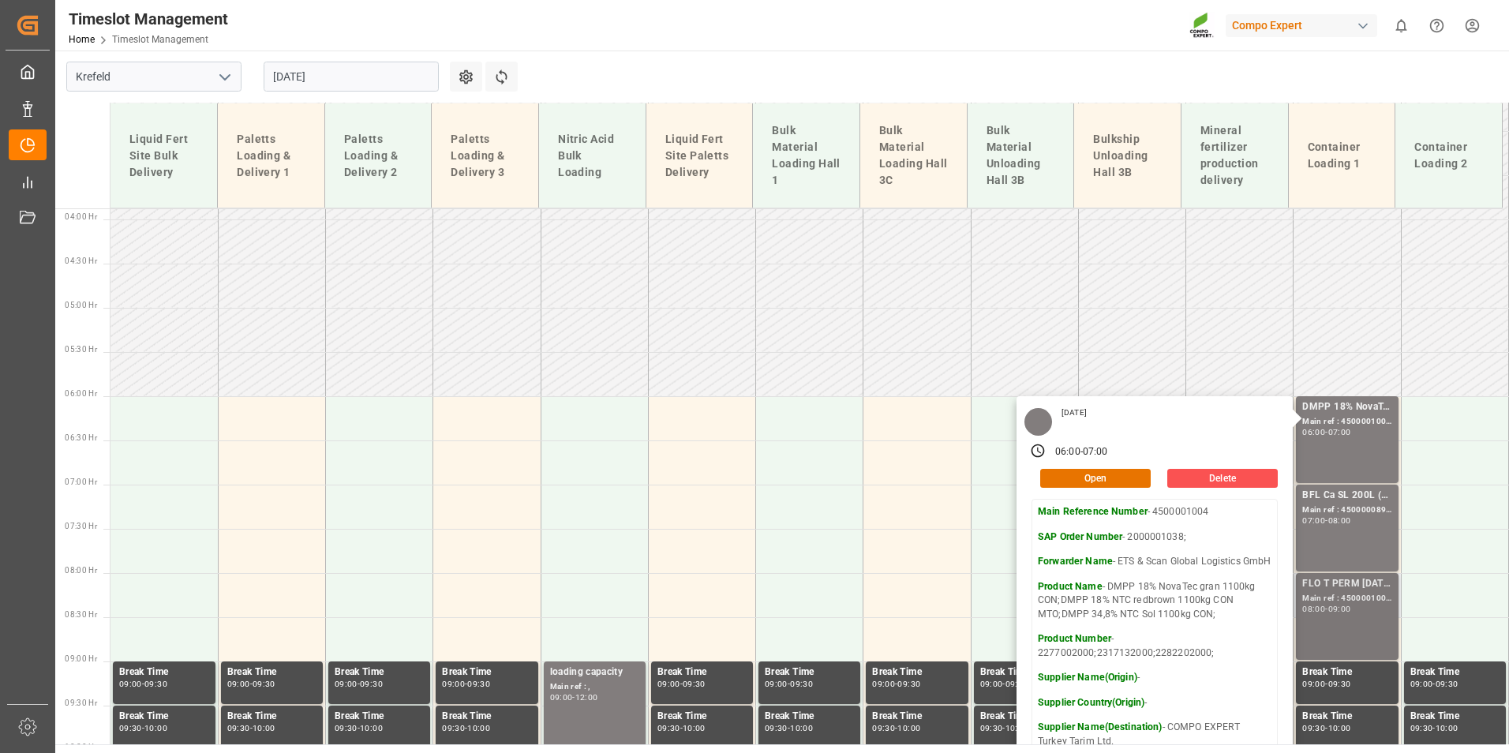
scroll to position [500, 0]
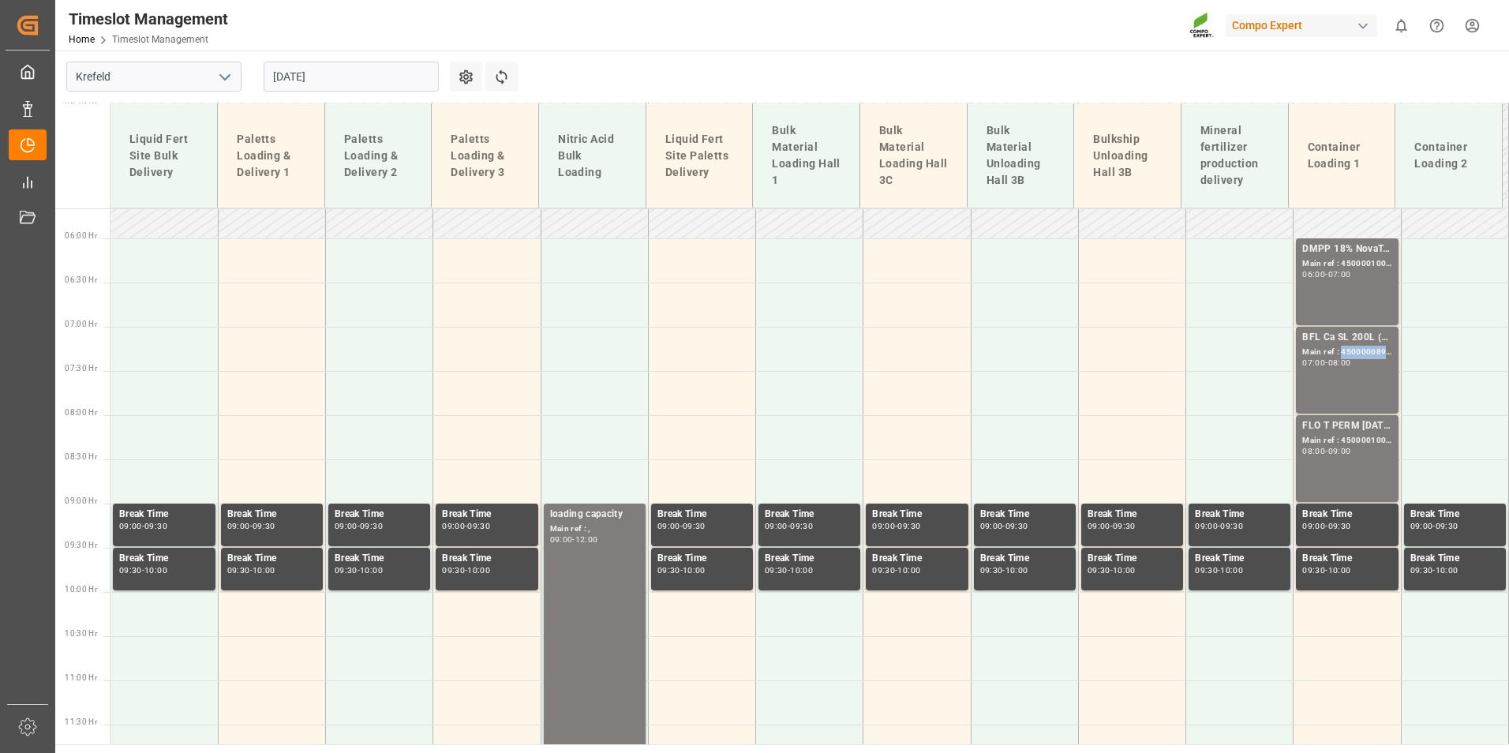
click at [1339, 350] on div "Main ref : 4500000898, 2000000772;" at bounding box center [1346, 352] width 89 height 13
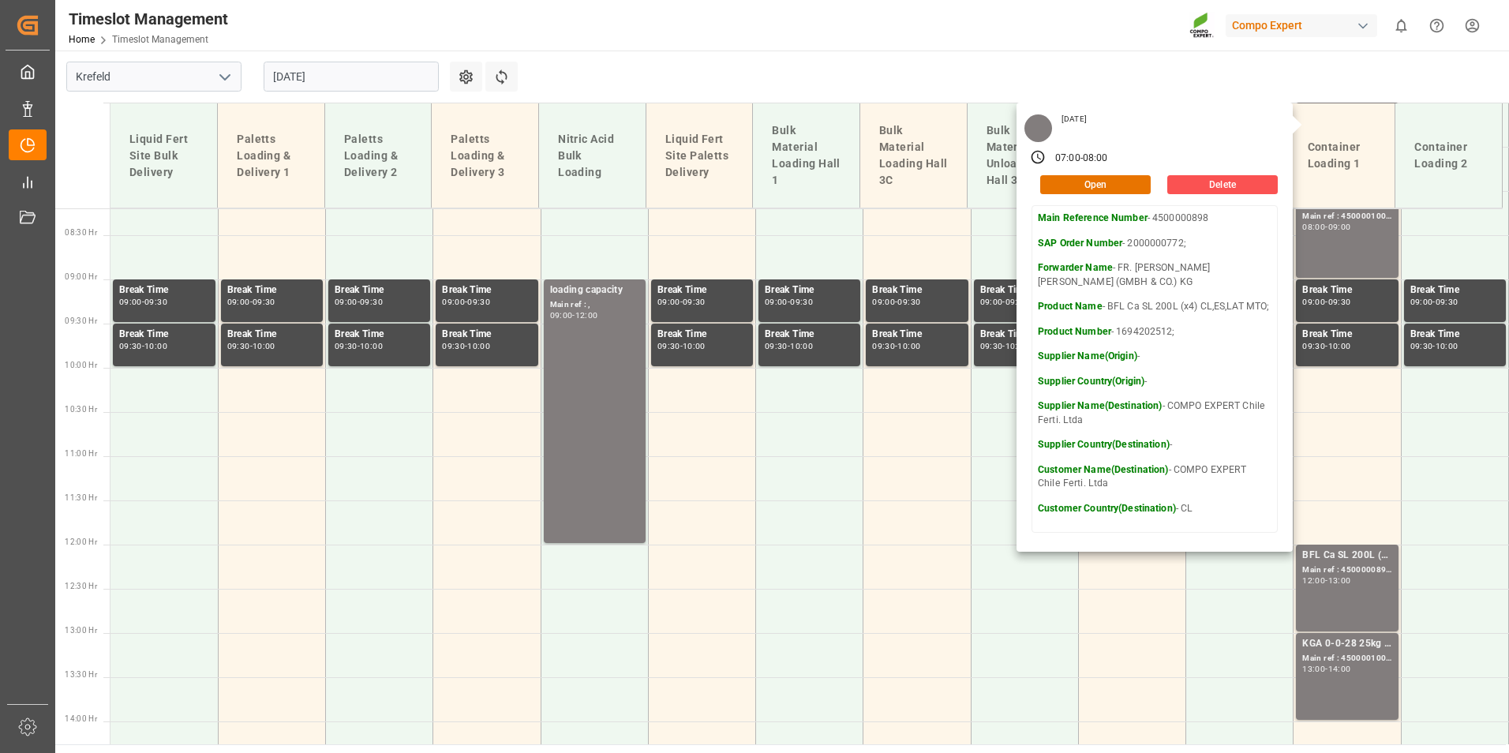
scroll to position [737, 0]
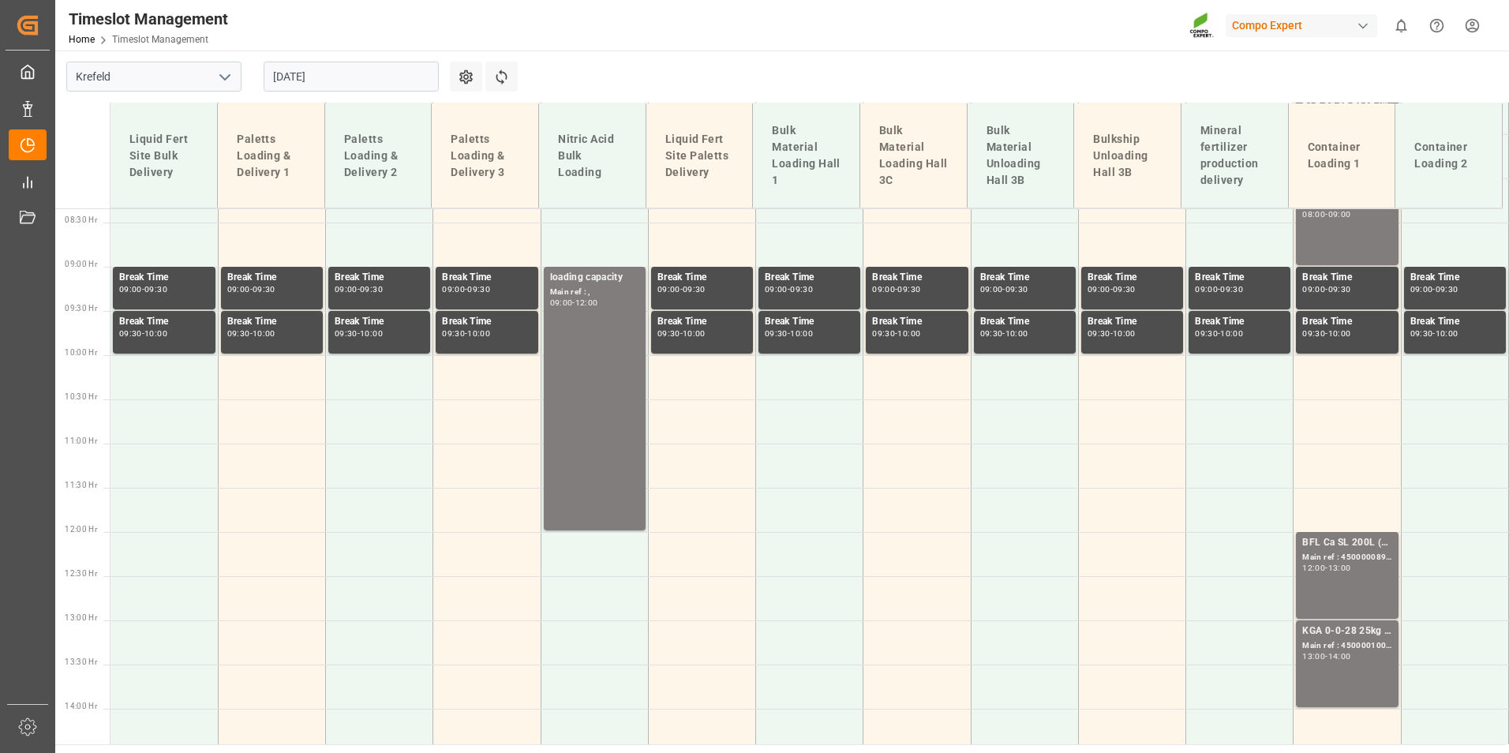
click at [1332, 583] on div "BFL Ca SL 200L (x4) CL,ES,LAT MTO; Main ref : 4500000897, 2000000772; 12:00 - 1…" at bounding box center [1346, 575] width 89 height 80
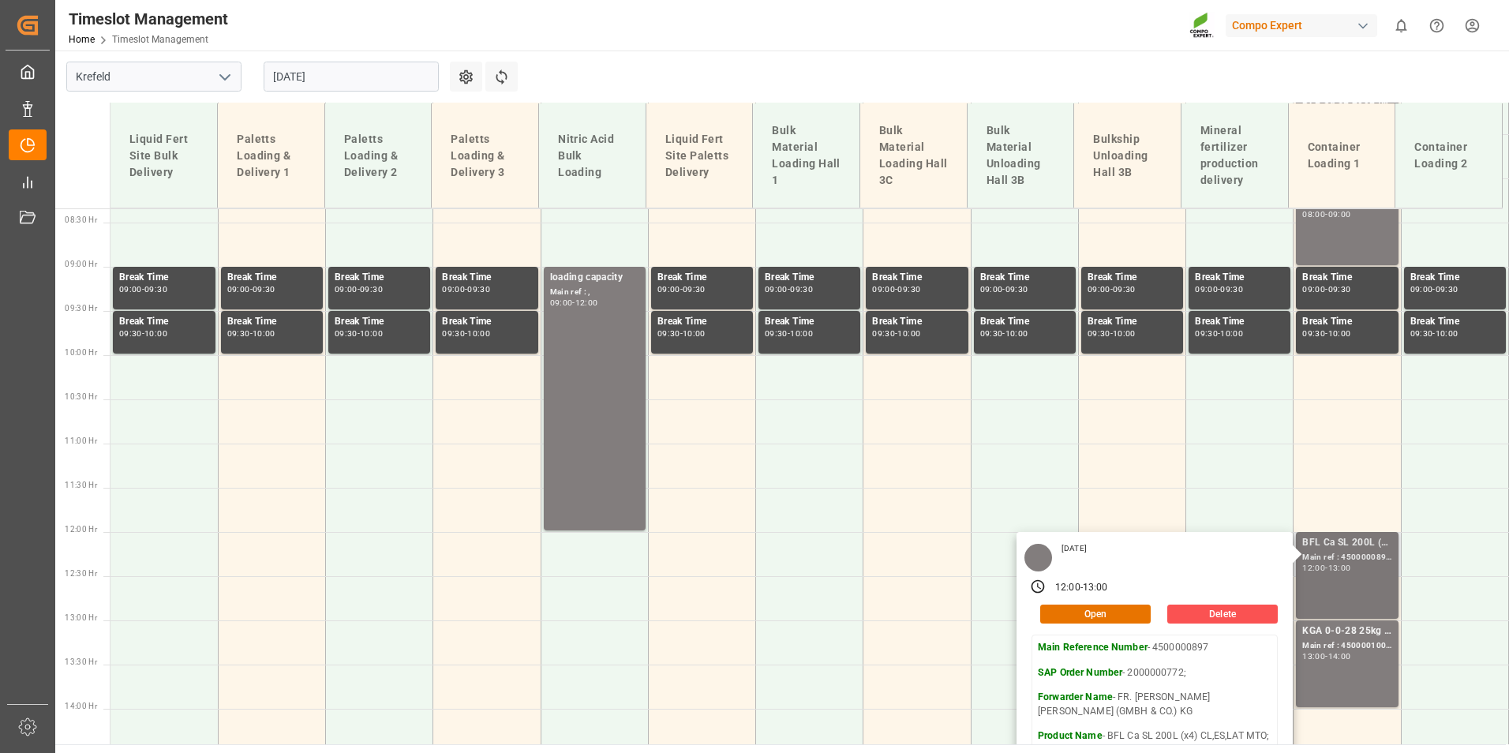
scroll to position [421, 0]
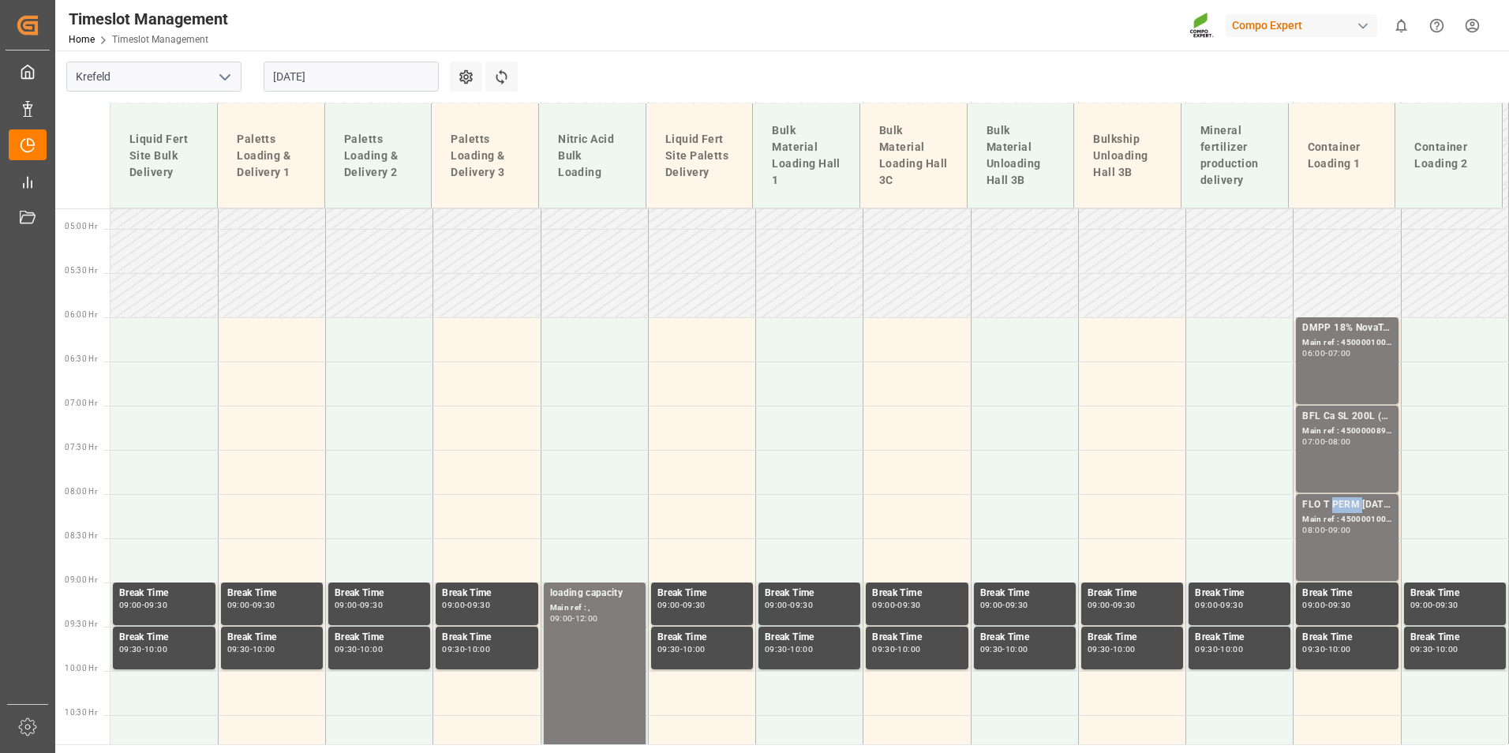
click at [1338, 505] on div "FLO T PERM [DATE] 25kg (x42) INT;" at bounding box center [1346, 505] width 89 height 16
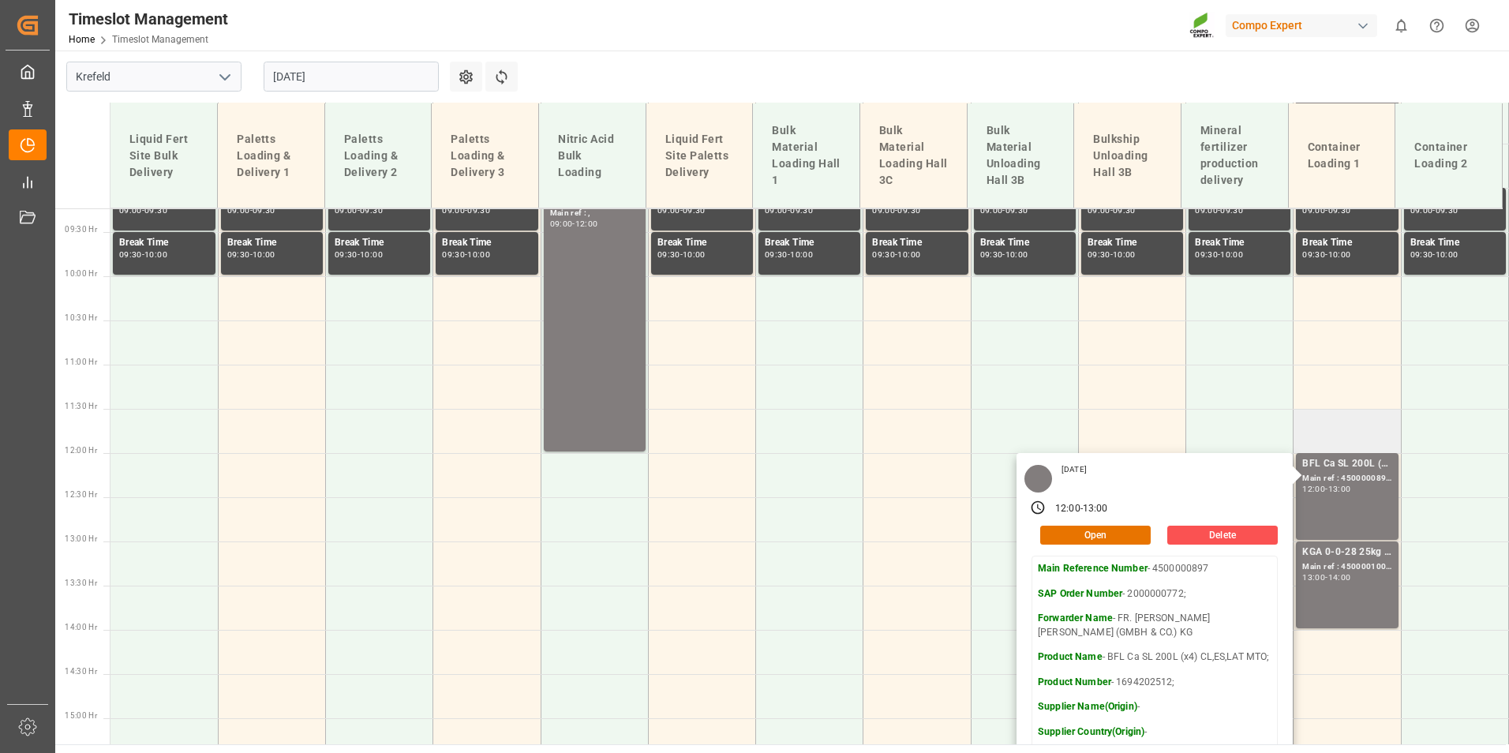
scroll to position [895, 0]
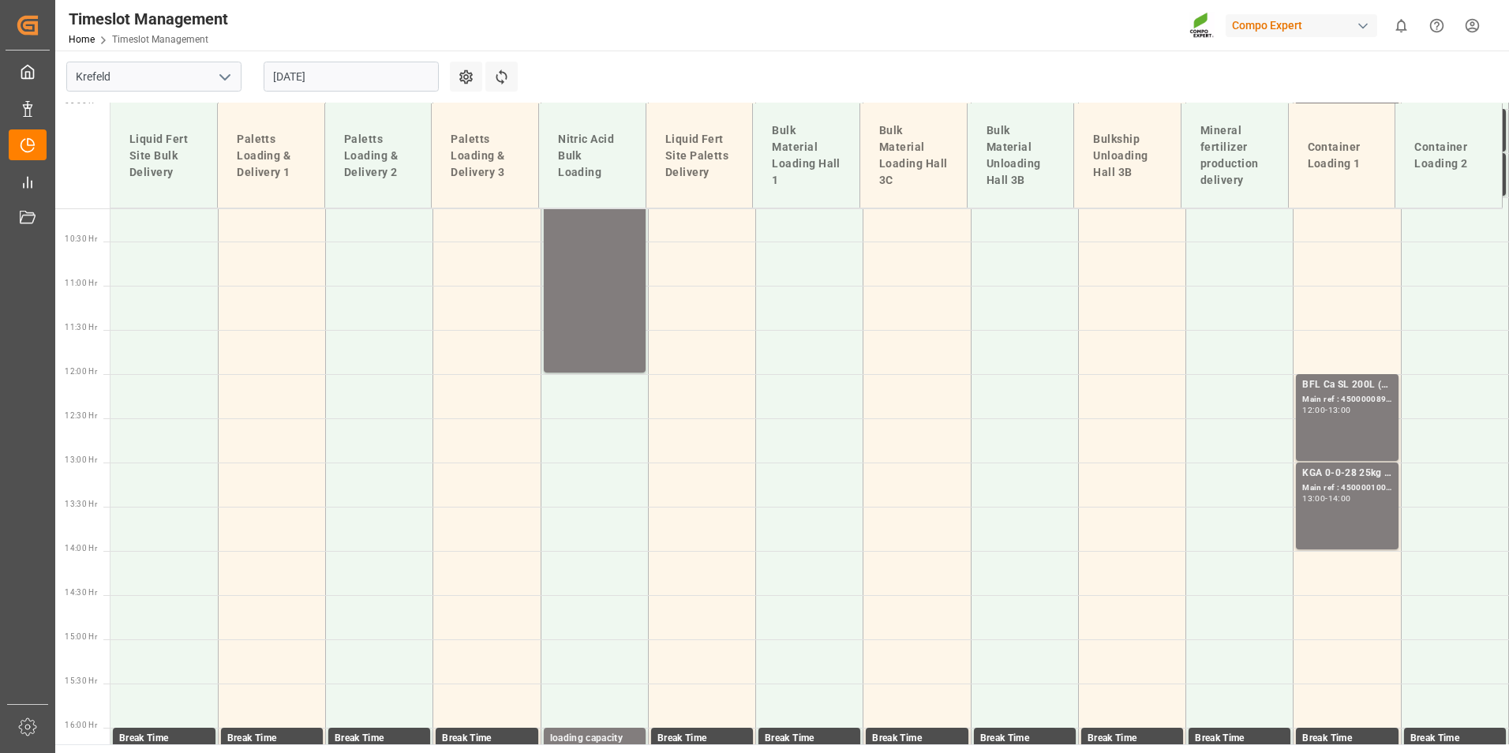
click at [1353, 503] on div "13:00 - 14:00" at bounding box center [1346, 499] width 89 height 9
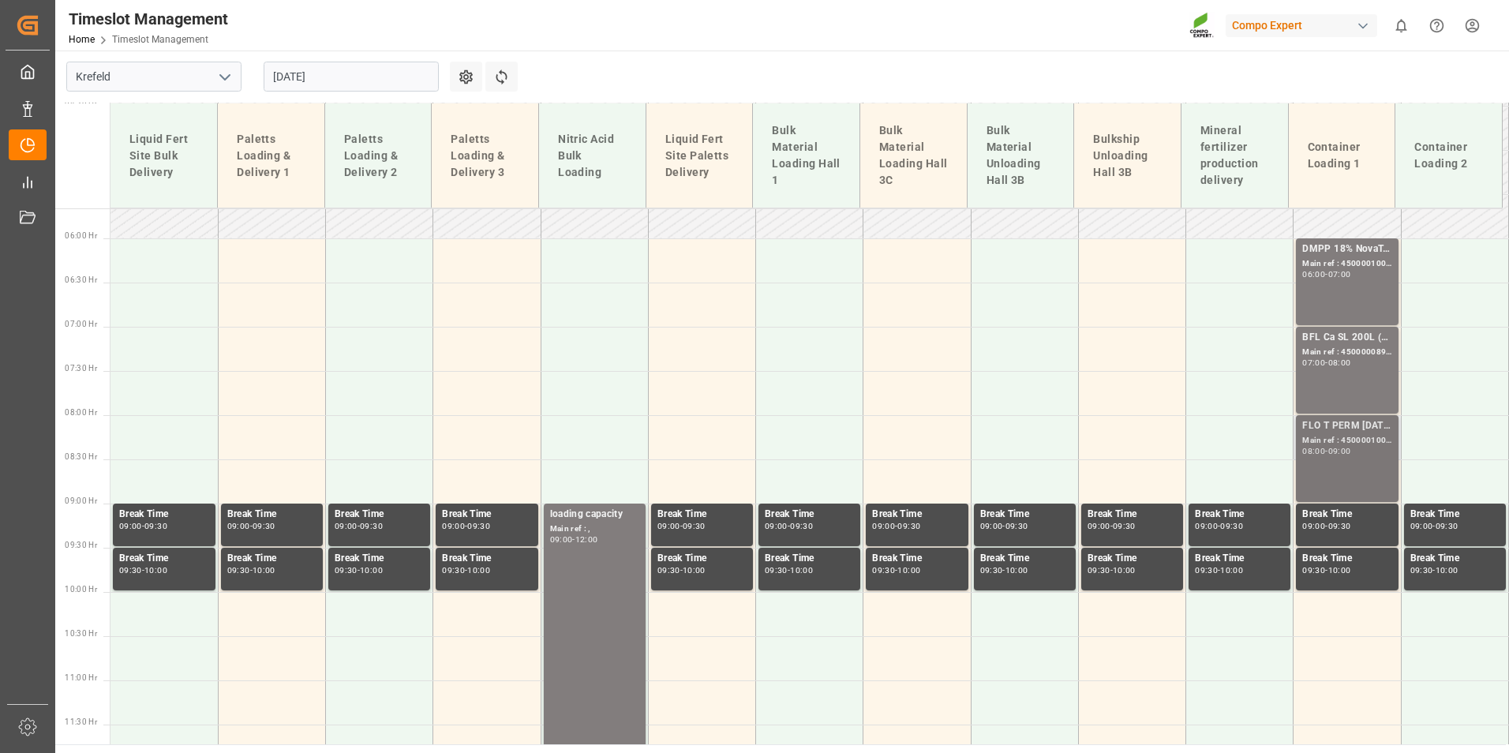
click at [1361, 453] on div "08:00 - 09:00" at bounding box center [1346, 451] width 89 height 9
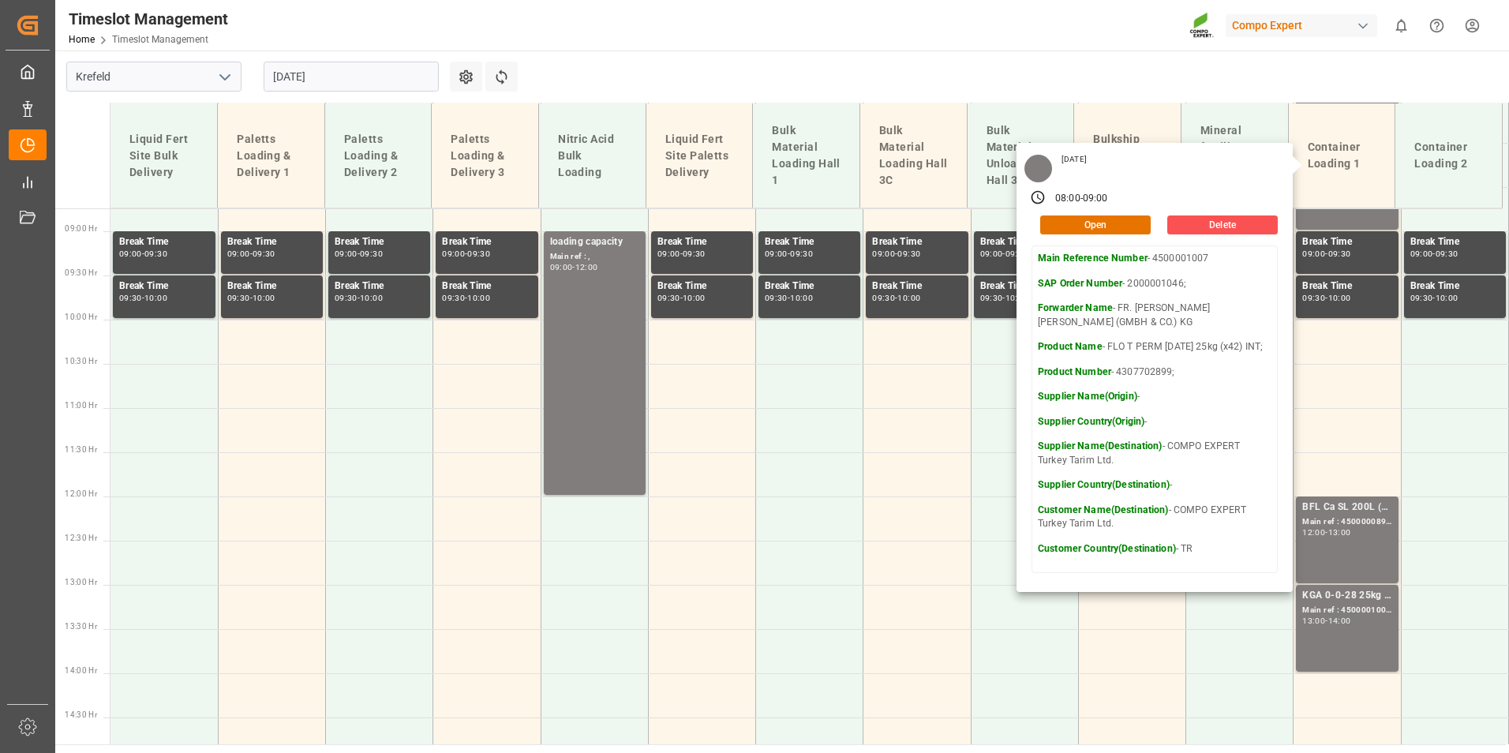
scroll to position [895, 0]
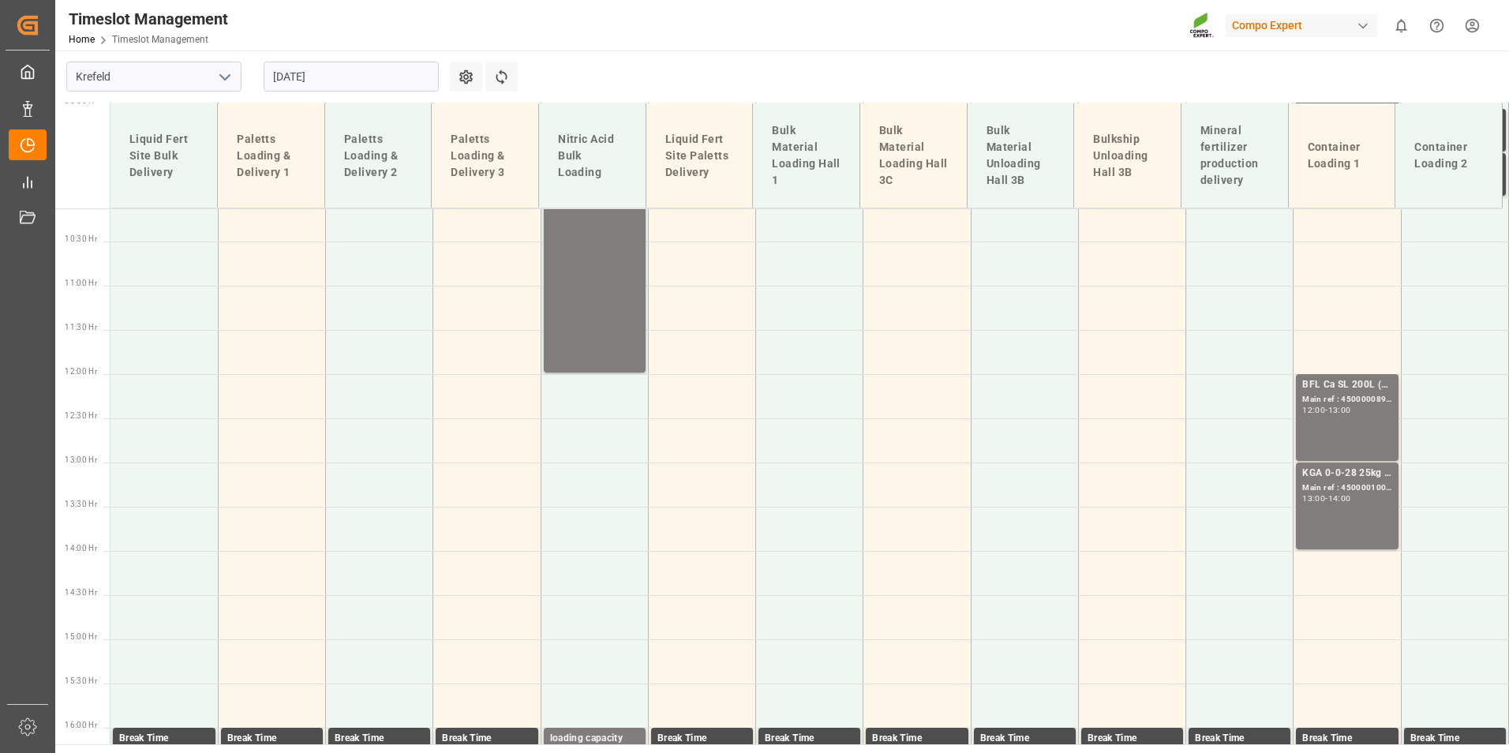
click at [1354, 504] on div "KGA 0-0-28 25kg (x40) INT; Main ref : 4500001006, 2000001046; 13:00 - 14:00" at bounding box center [1346, 506] width 89 height 80
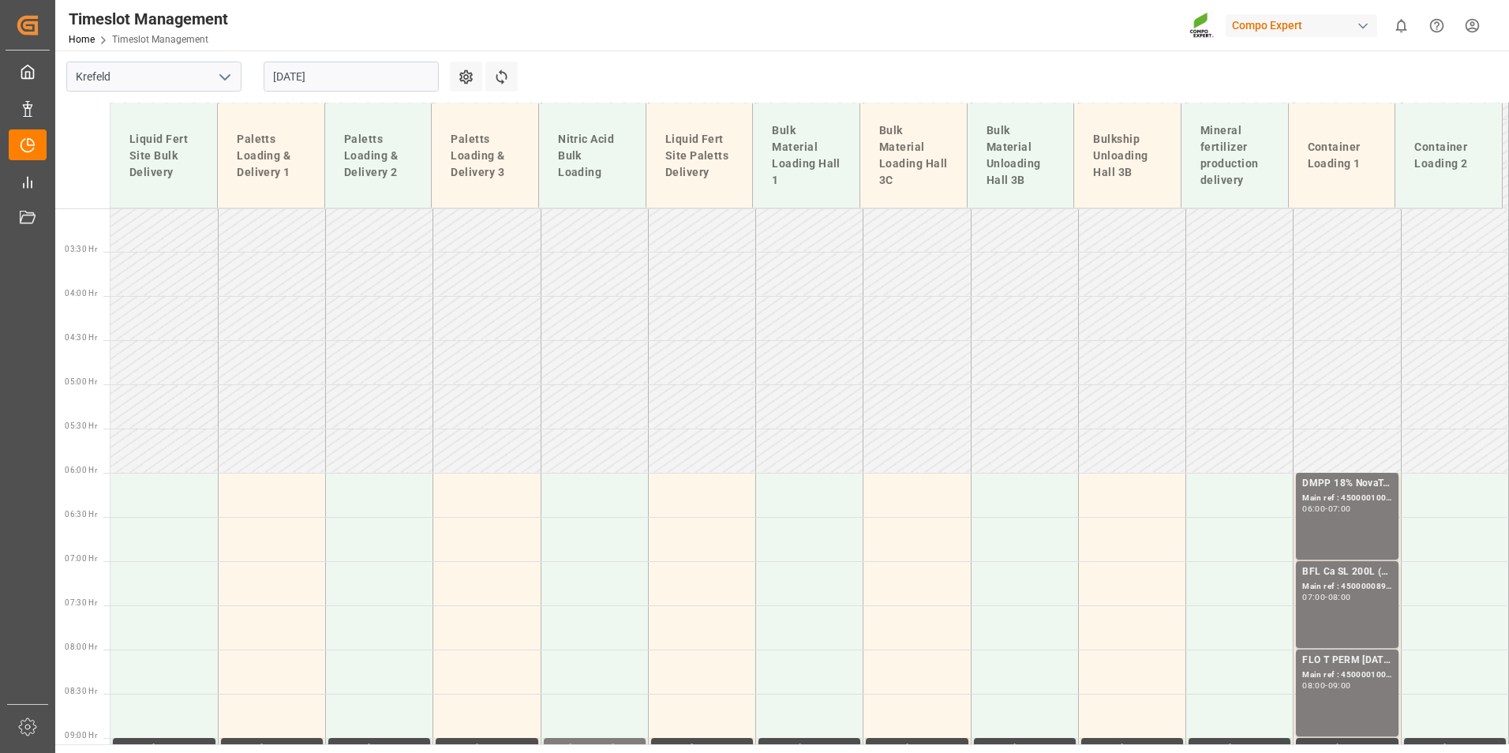
scroll to position [264, 0]
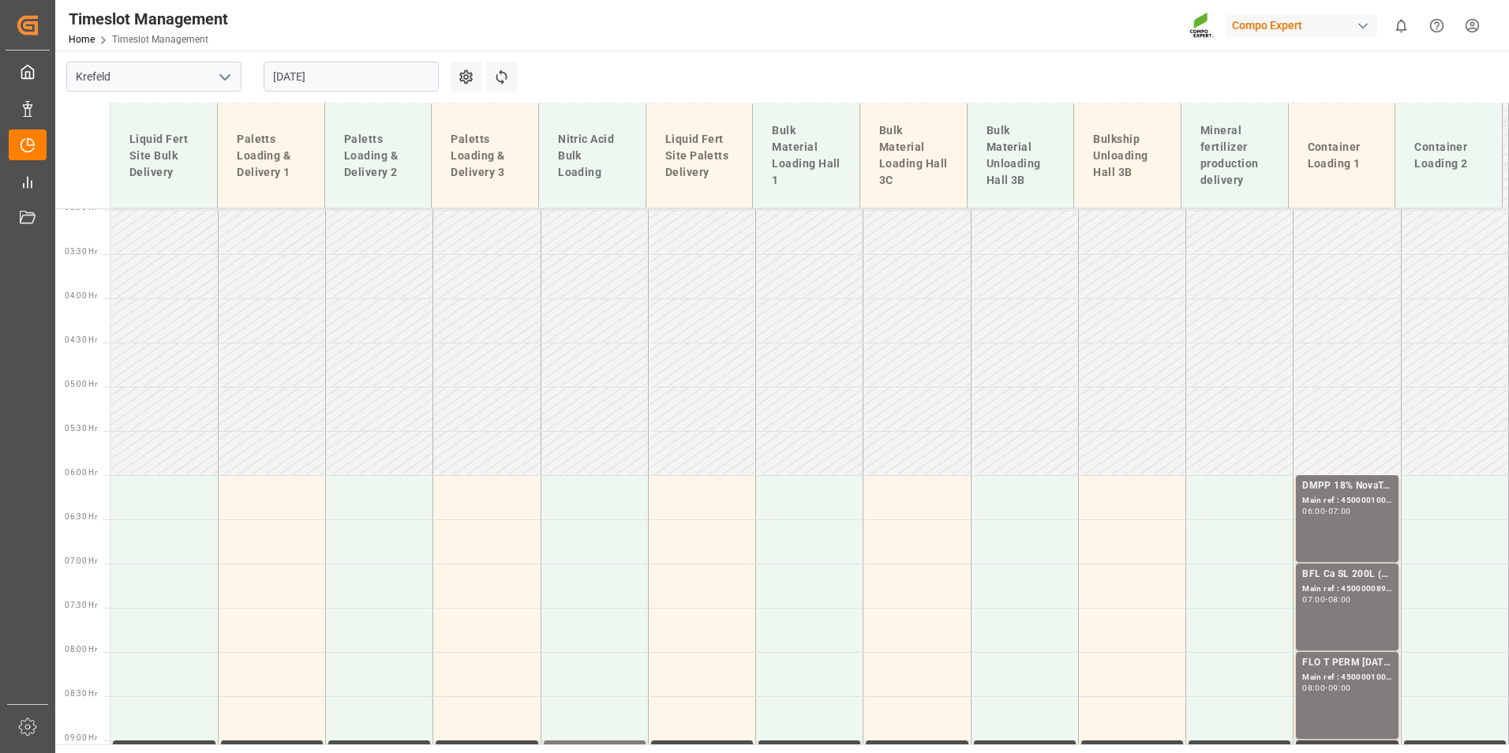
click at [359, 92] on div "[DATE]" at bounding box center [351, 77] width 197 height 52
click at [384, 76] on input "[DATE]" at bounding box center [351, 77] width 175 height 30
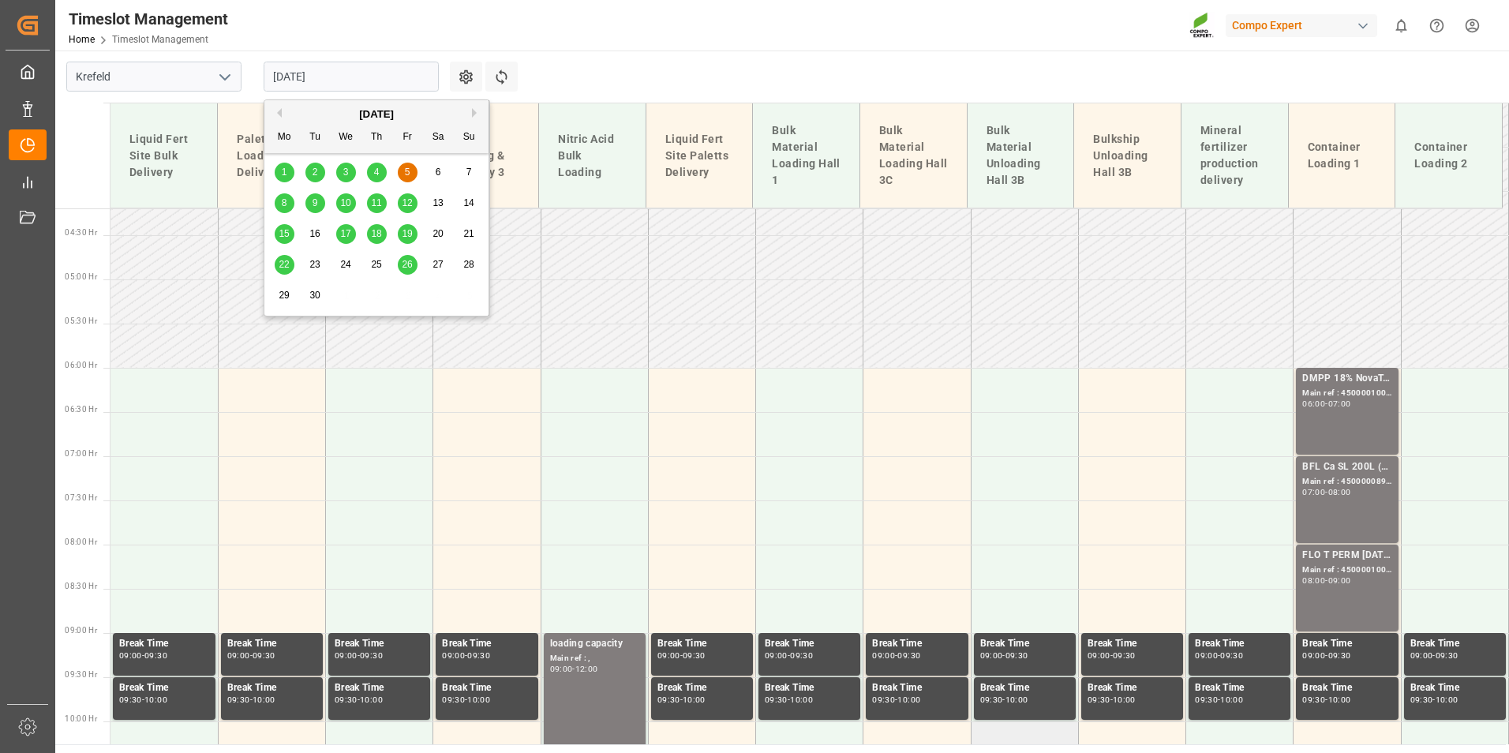
scroll to position [658, 0]
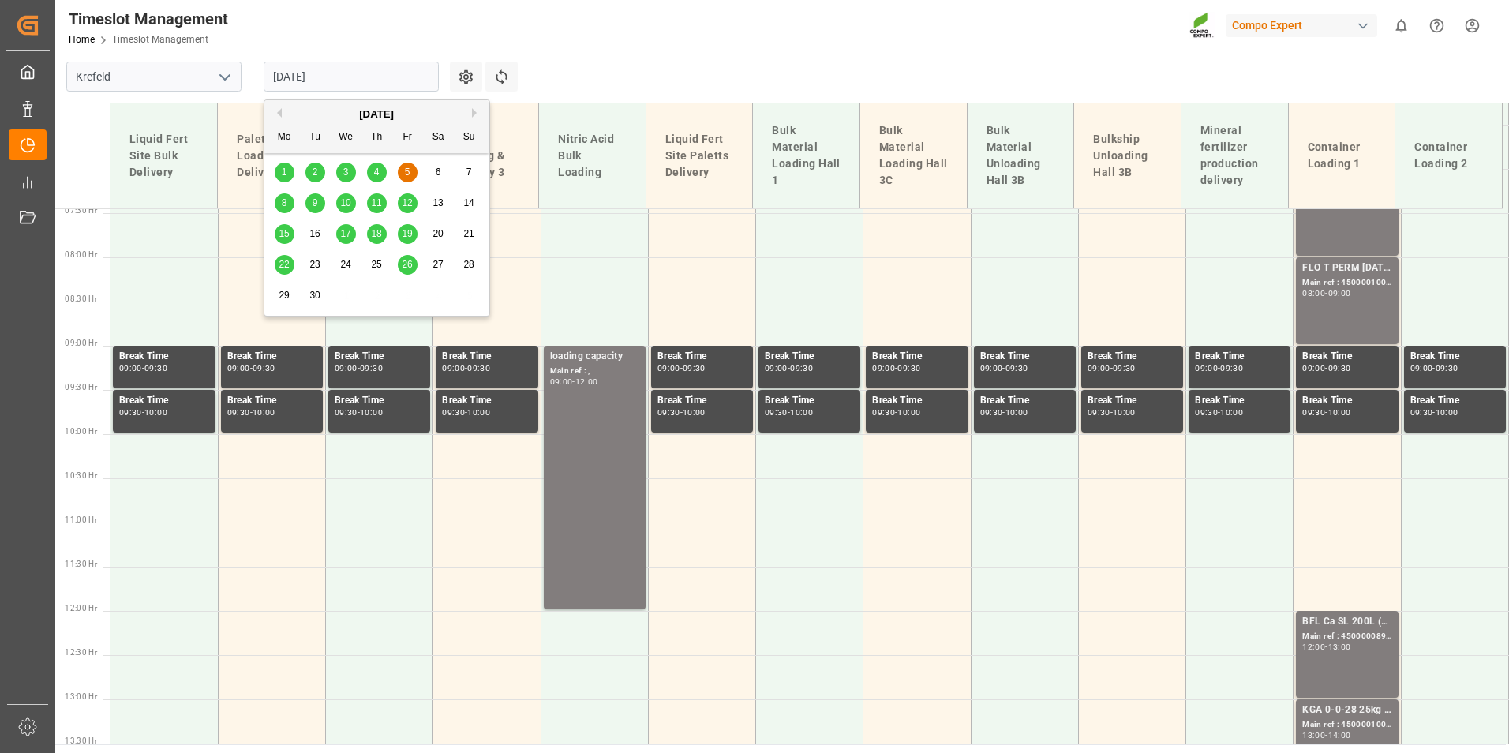
click at [283, 176] on span "1" at bounding box center [285, 172] width 6 height 11
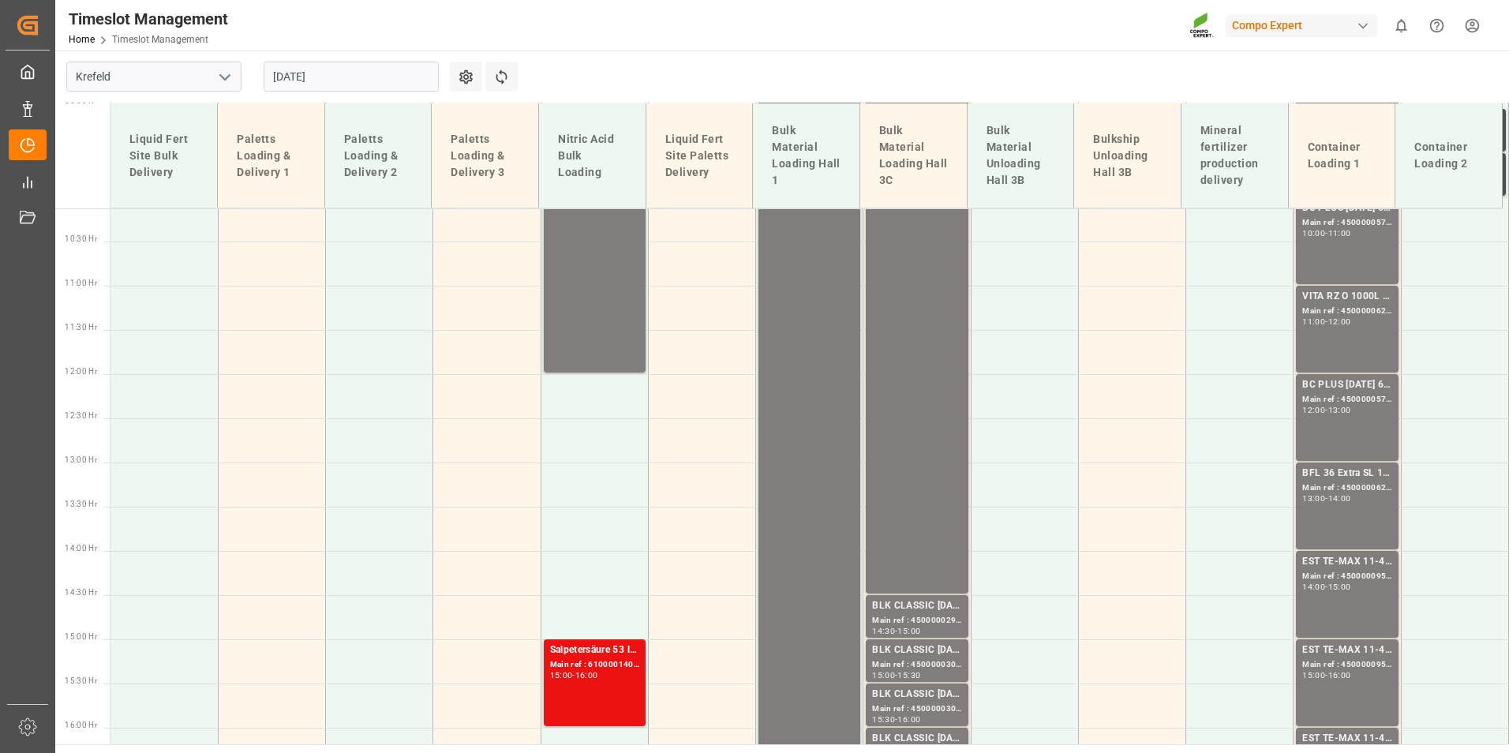
scroll to position [579, 0]
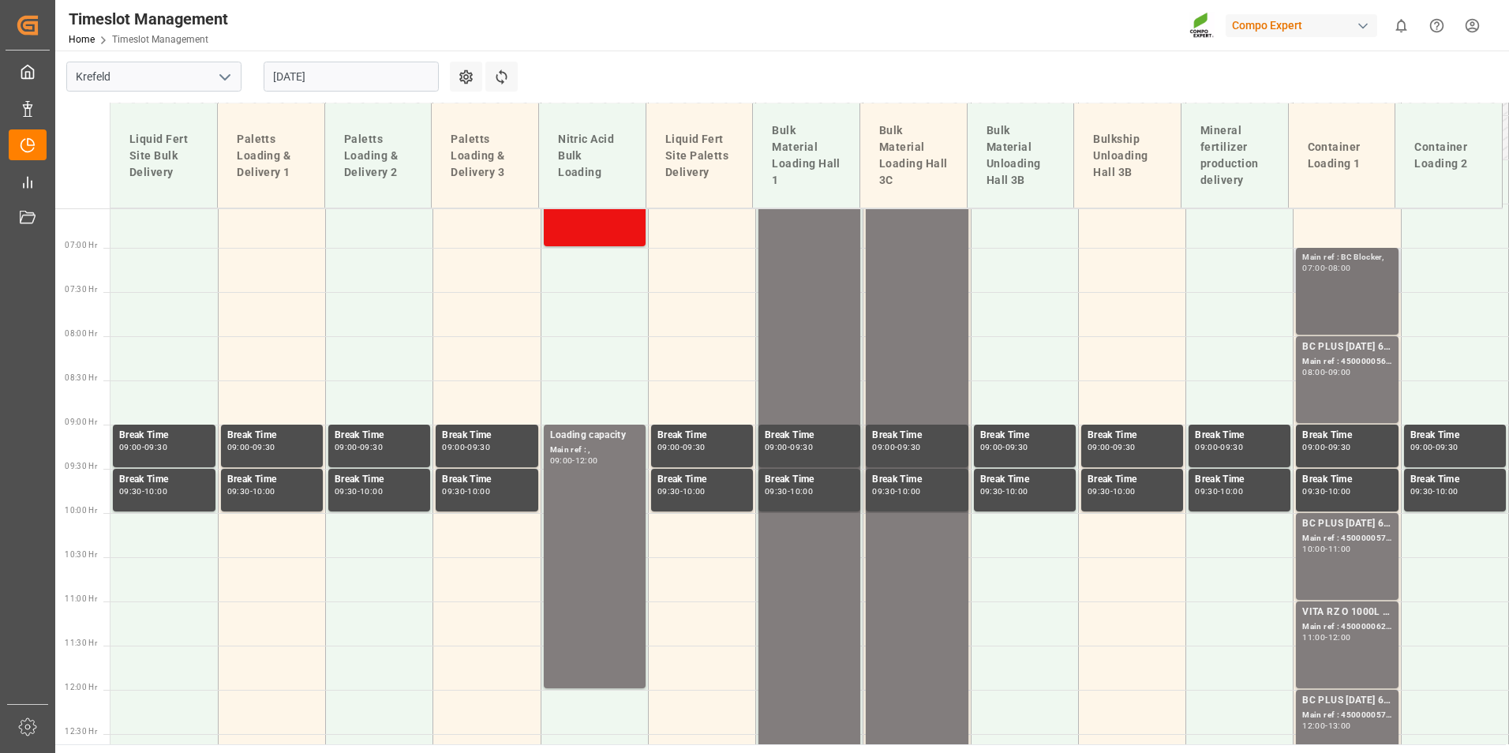
click at [1355, 279] on div "Main ref : [PERSON_NAME], 07:00 - 08:00" at bounding box center [1346, 291] width 89 height 80
click at [1379, 355] on div "Main ref : 4500000569, 2000000524;" at bounding box center [1346, 361] width 89 height 13
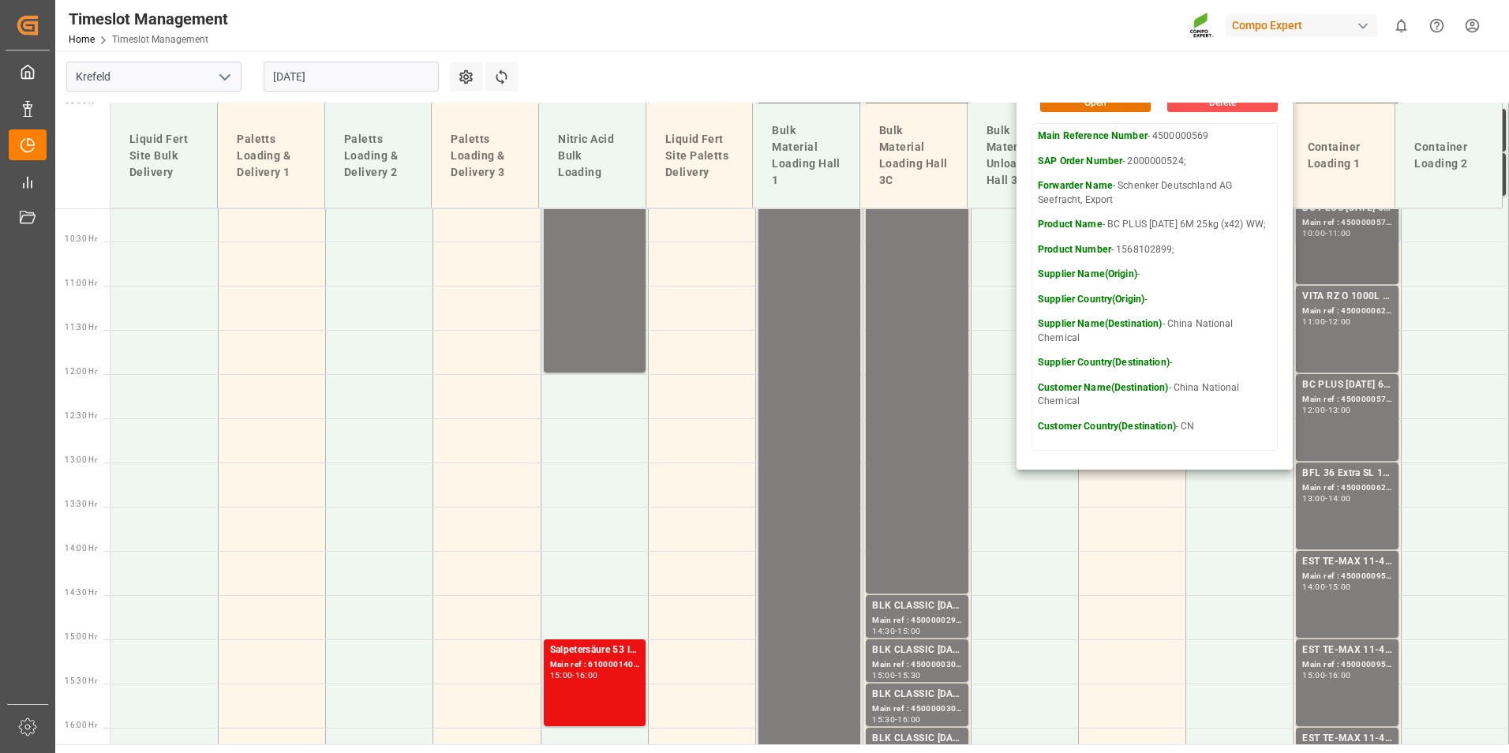
scroll to position [737, 0]
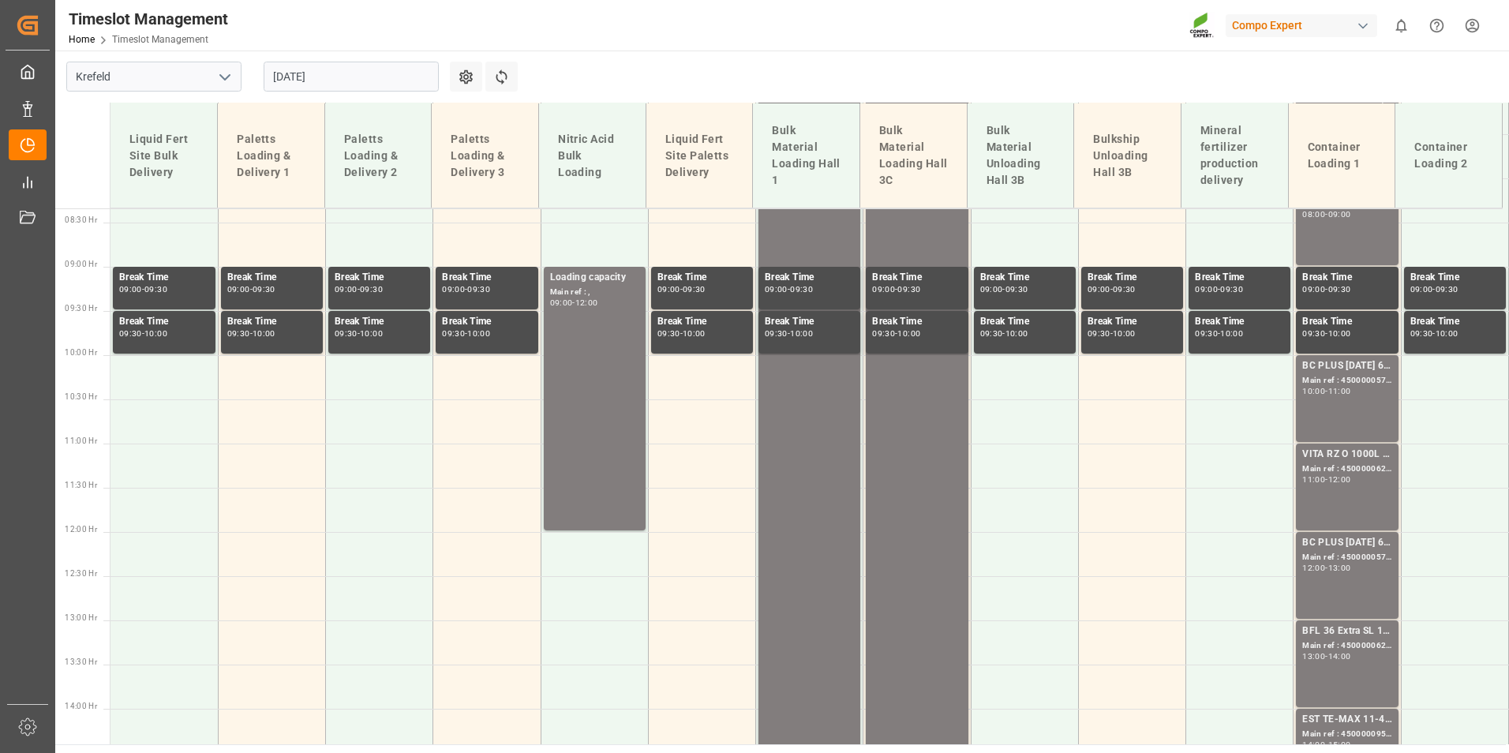
click at [335, 80] on input "[DATE]" at bounding box center [351, 77] width 175 height 30
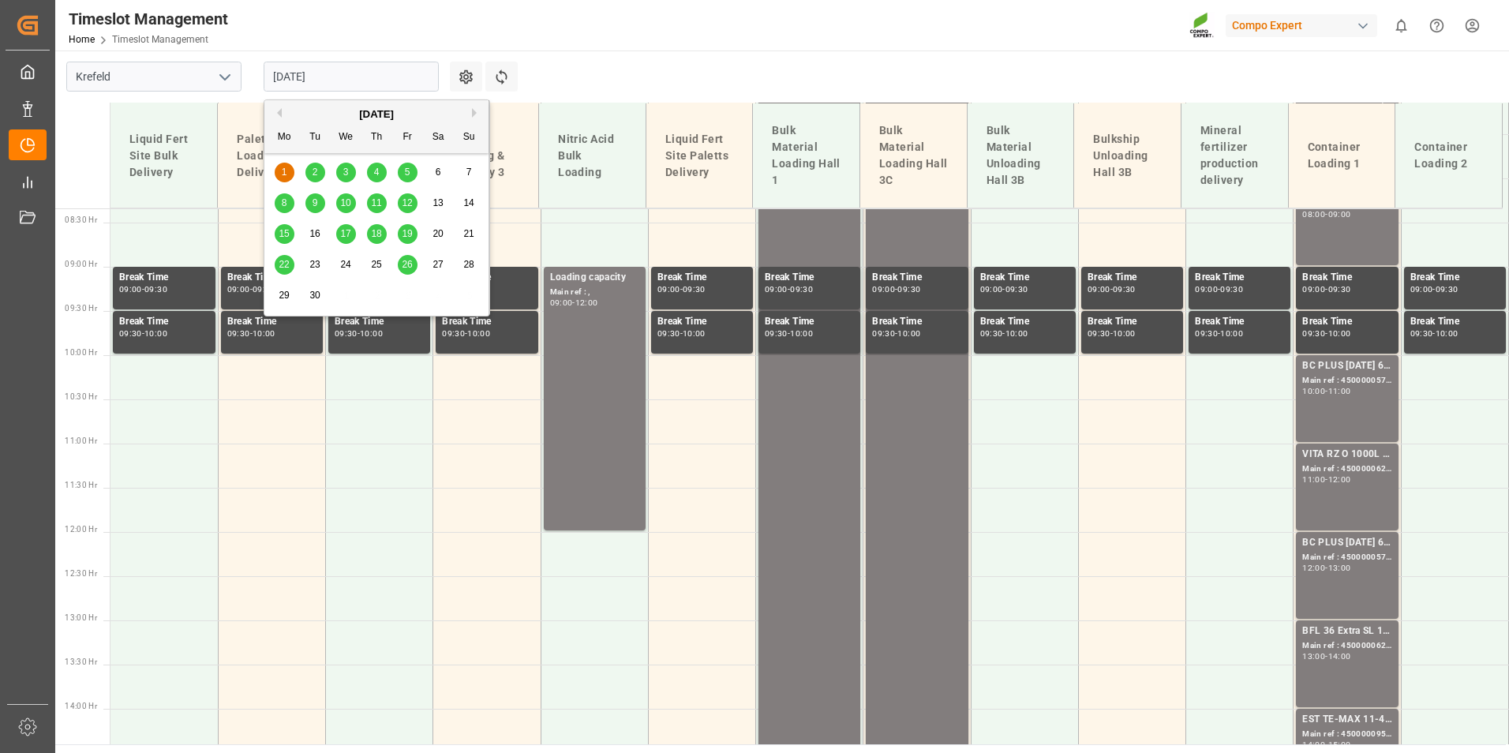
click at [280, 118] on div "[DATE]" at bounding box center [376, 115] width 224 height 16
click at [279, 117] on button "Previous Month" at bounding box center [276, 112] width 9 height 9
click at [409, 296] on span "29" at bounding box center [407, 295] width 10 height 11
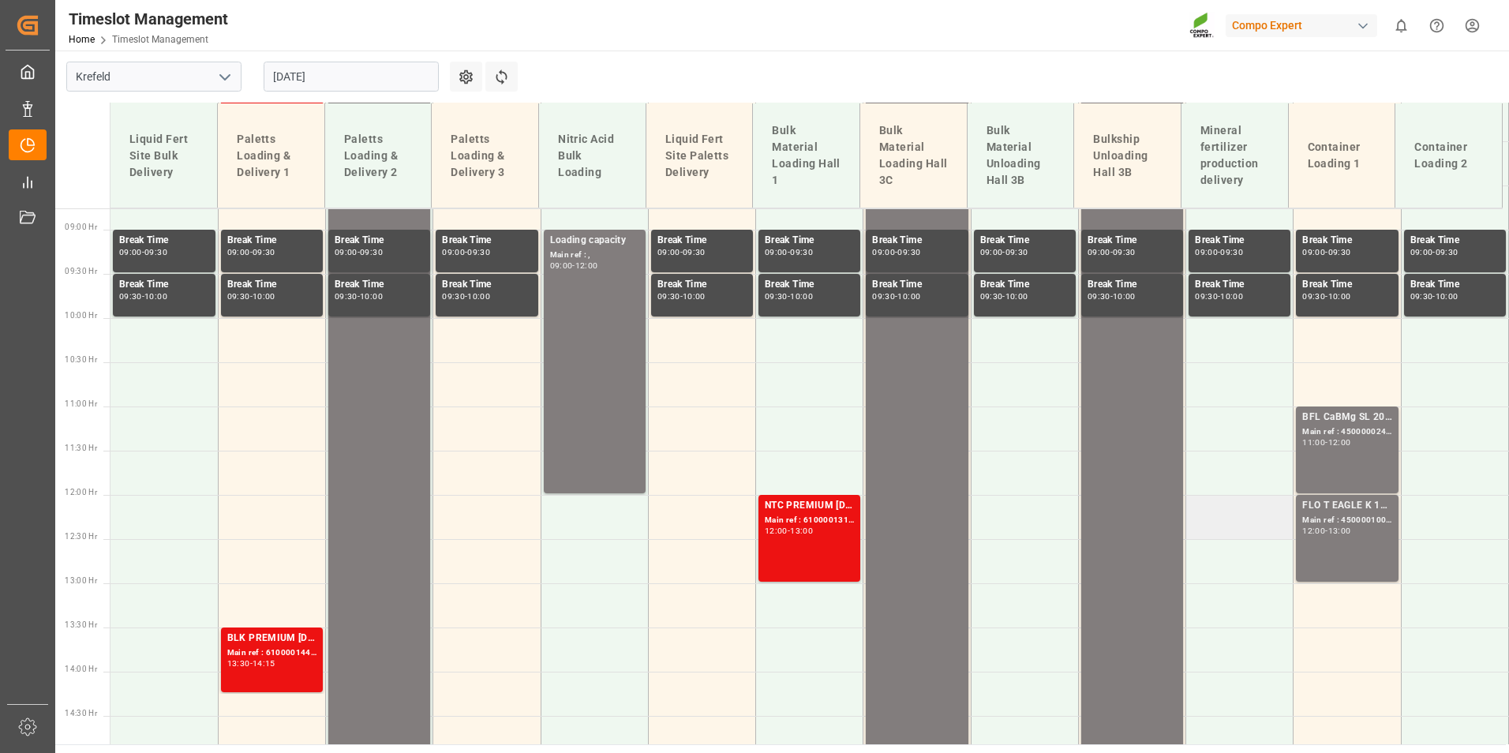
scroll to position [895, 0]
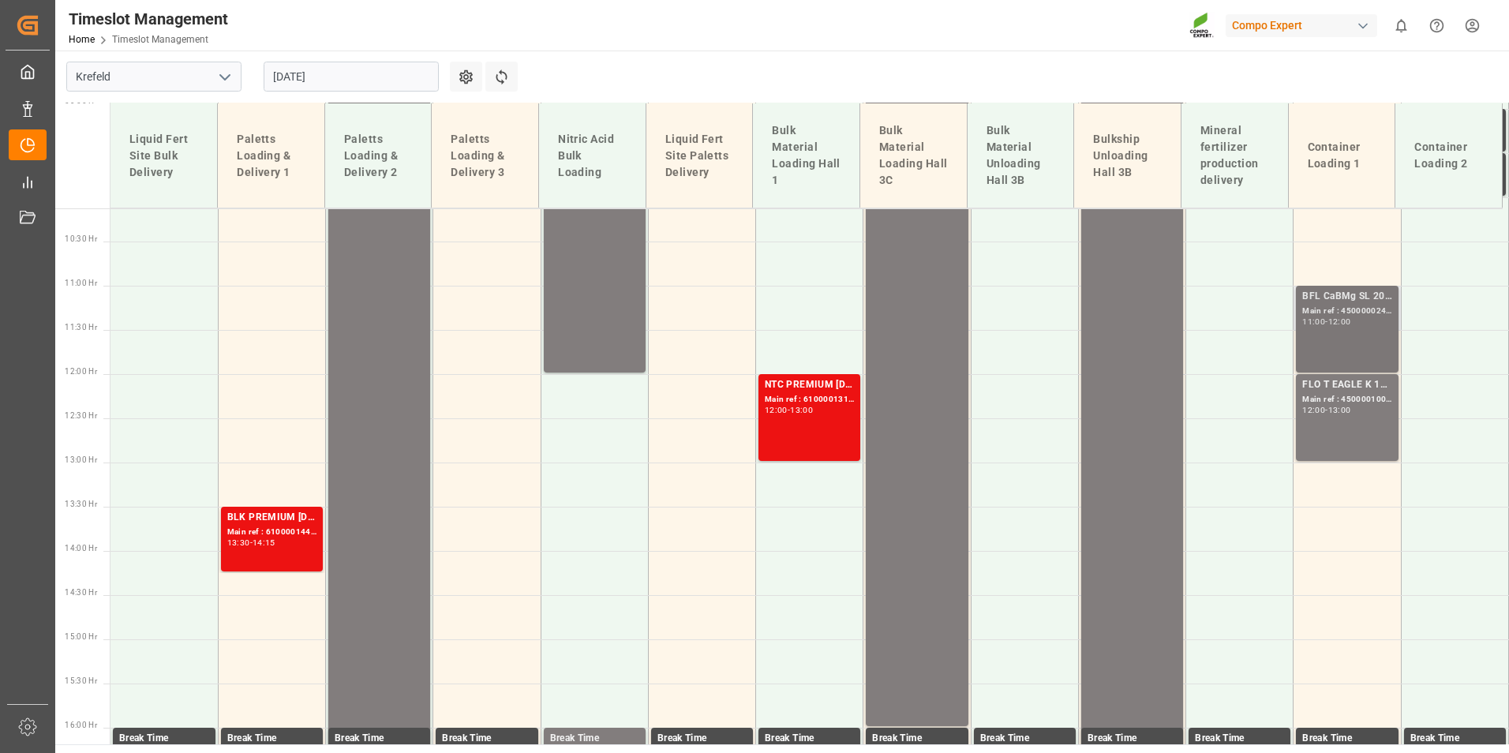
click at [1302, 293] on div "BFL CaBMg SL 20L (x48) EN,IN MTO;" at bounding box center [1346, 297] width 89 height 16
click at [1365, 394] on div "Main ref : 4500001005, 2000001041;" at bounding box center [1346, 399] width 89 height 13
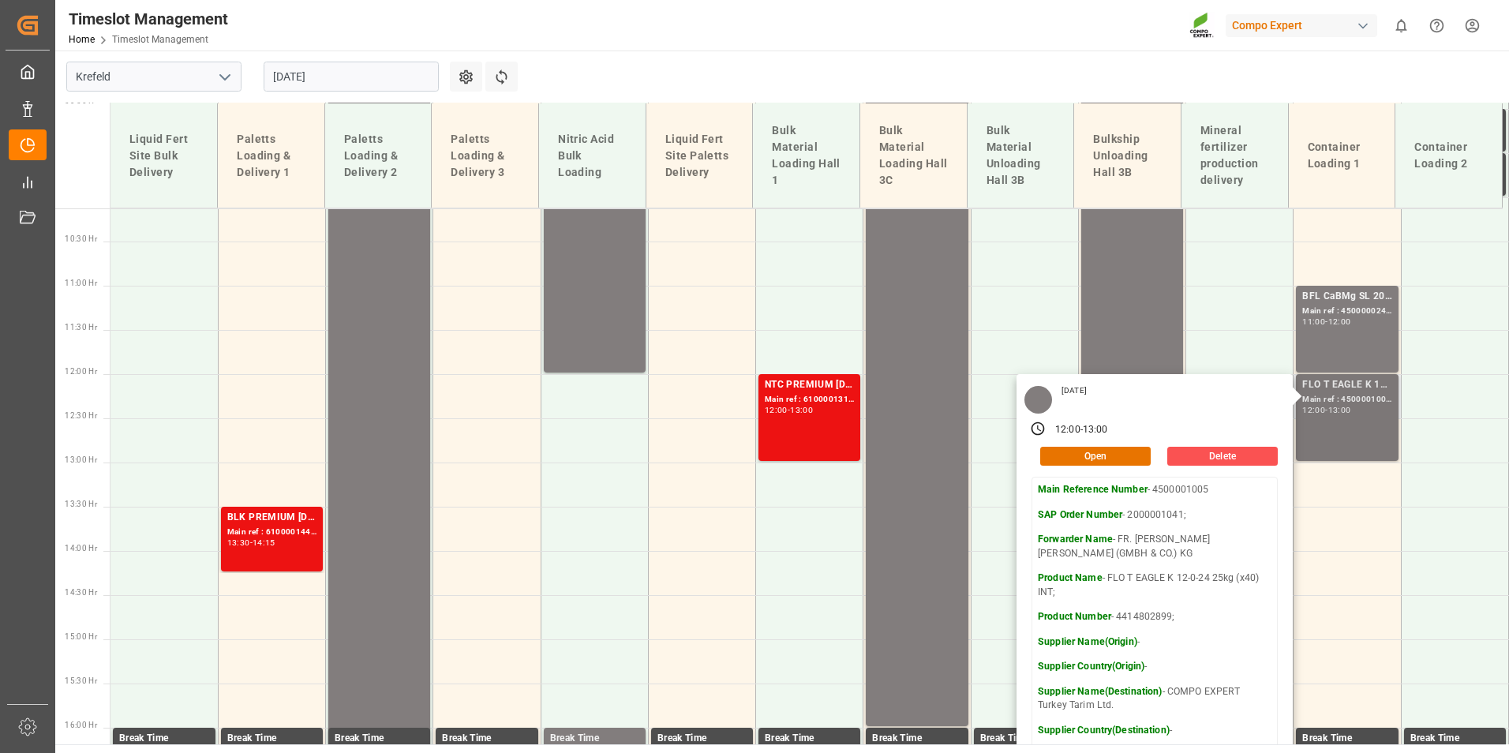
scroll to position [974, 0]
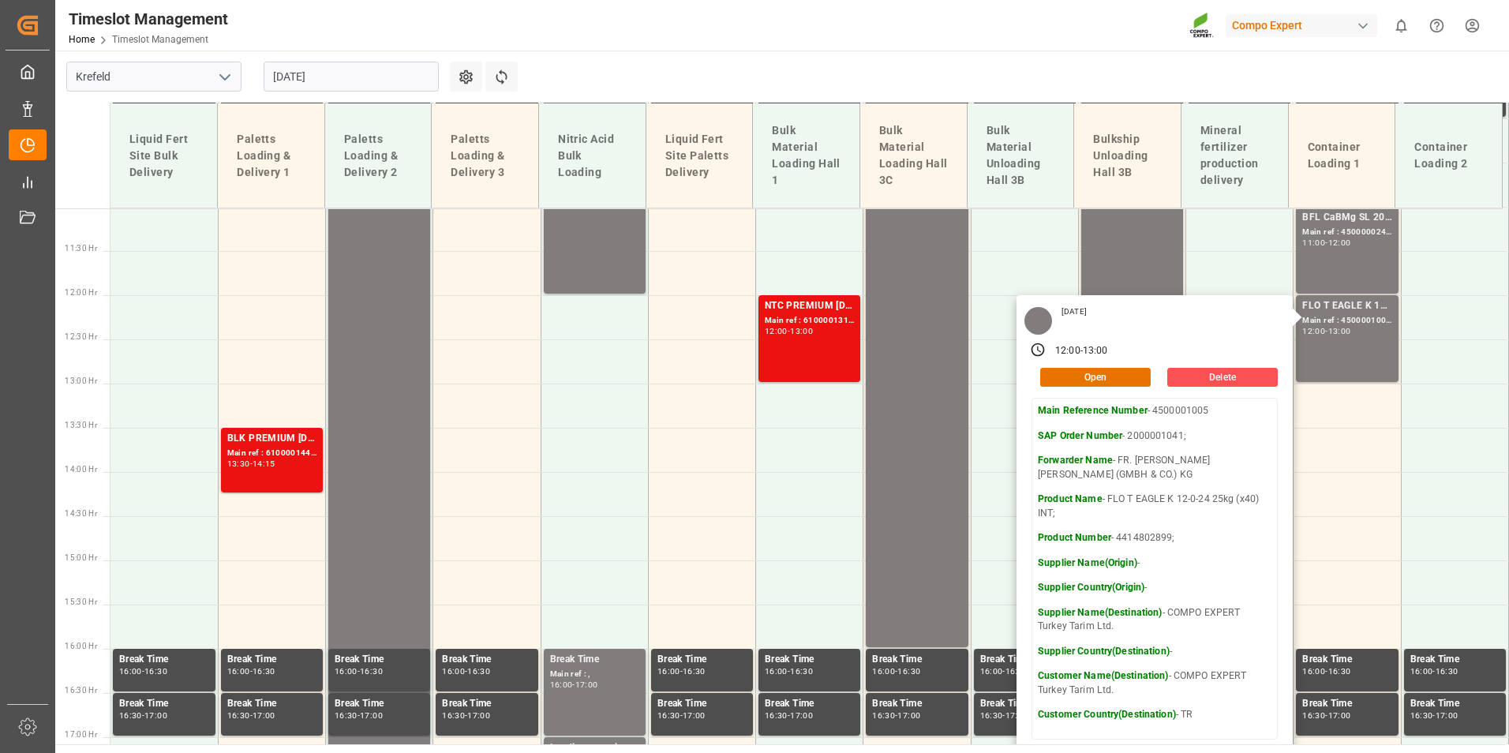
click at [787, 78] on main "[GEOGRAPHIC_DATA] [DATE] Settings Refresh Time Slots Liquid Fert Site Bulk Deli…" at bounding box center [780, 398] width 1451 height 694
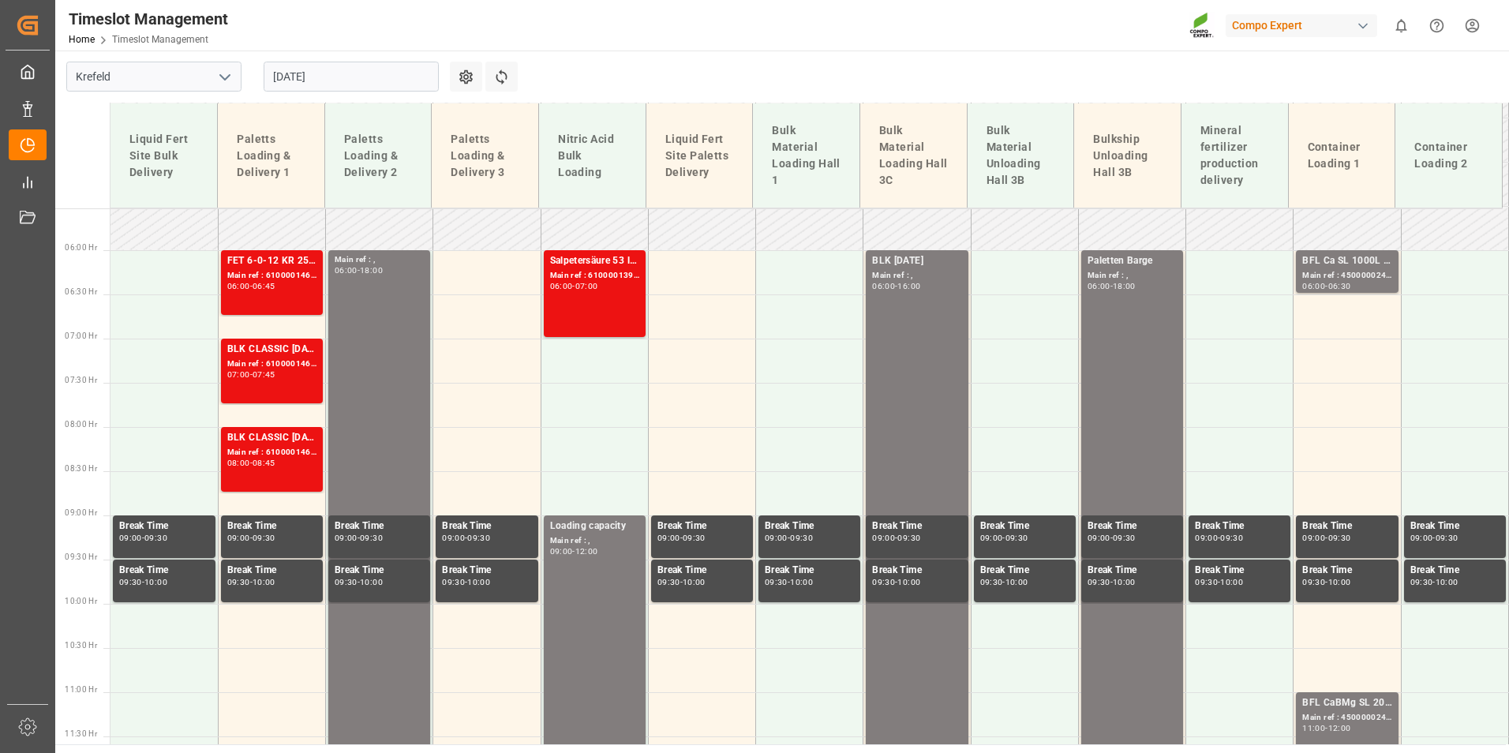
scroll to position [185, 0]
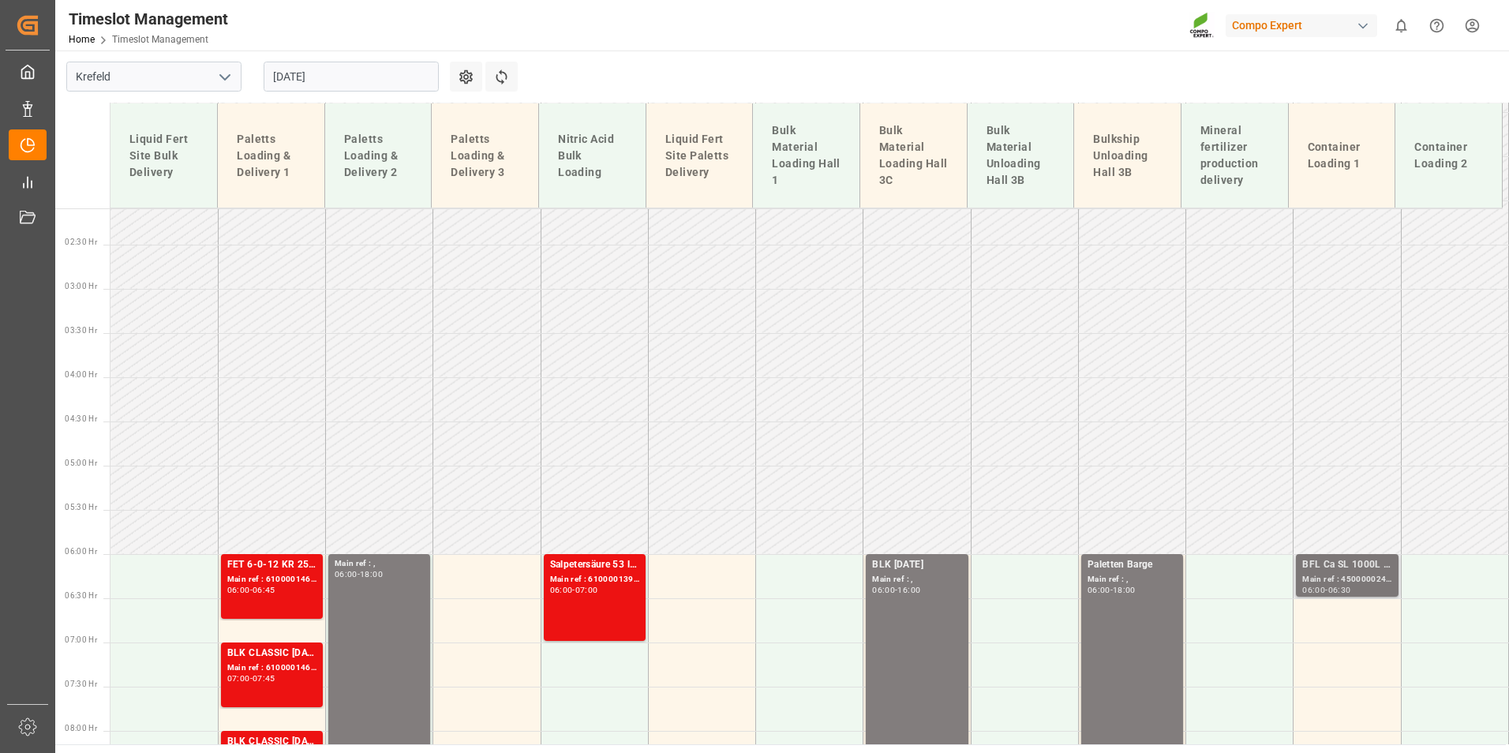
click at [1336, 581] on div "Main ref : 4500000240, 2000000190;" at bounding box center [1346, 579] width 89 height 13
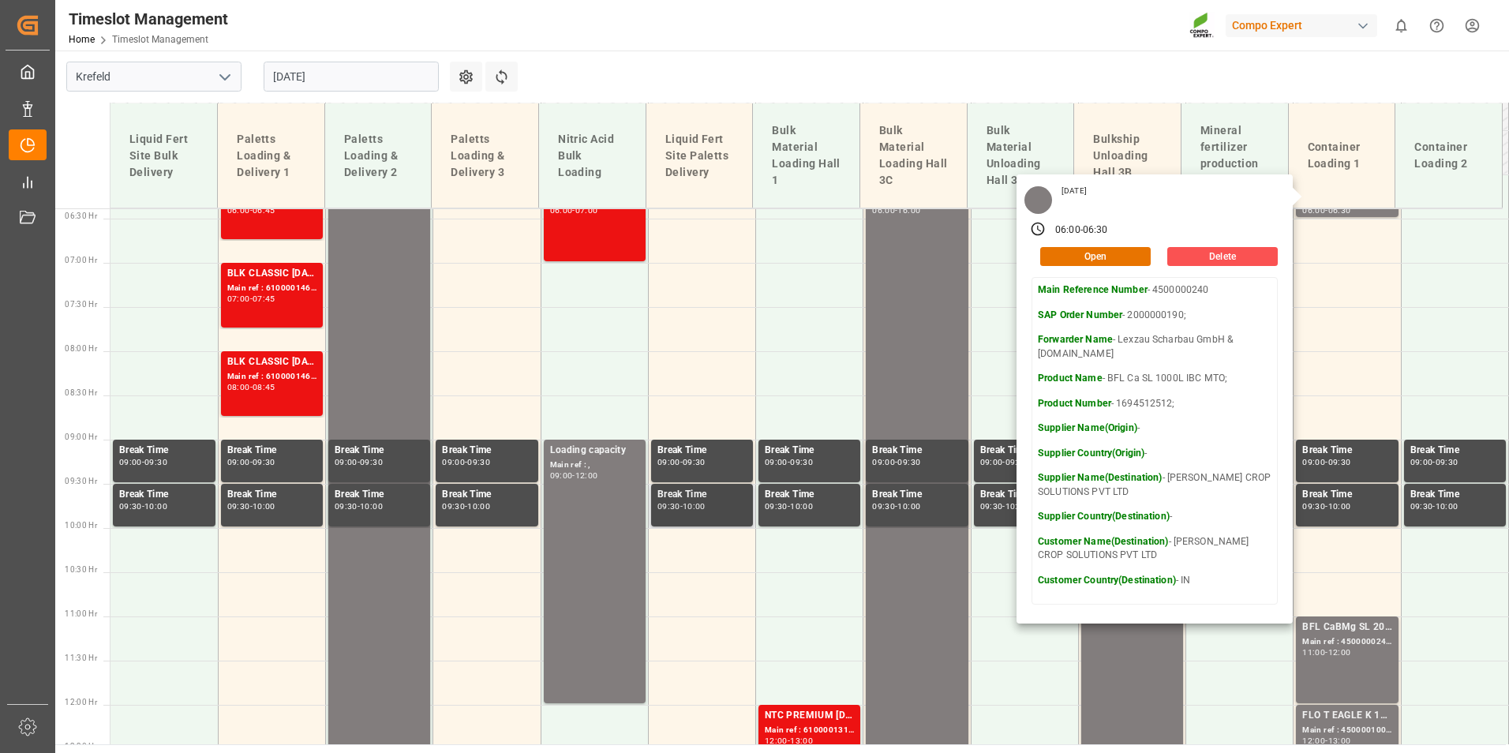
scroll to position [737, 0]
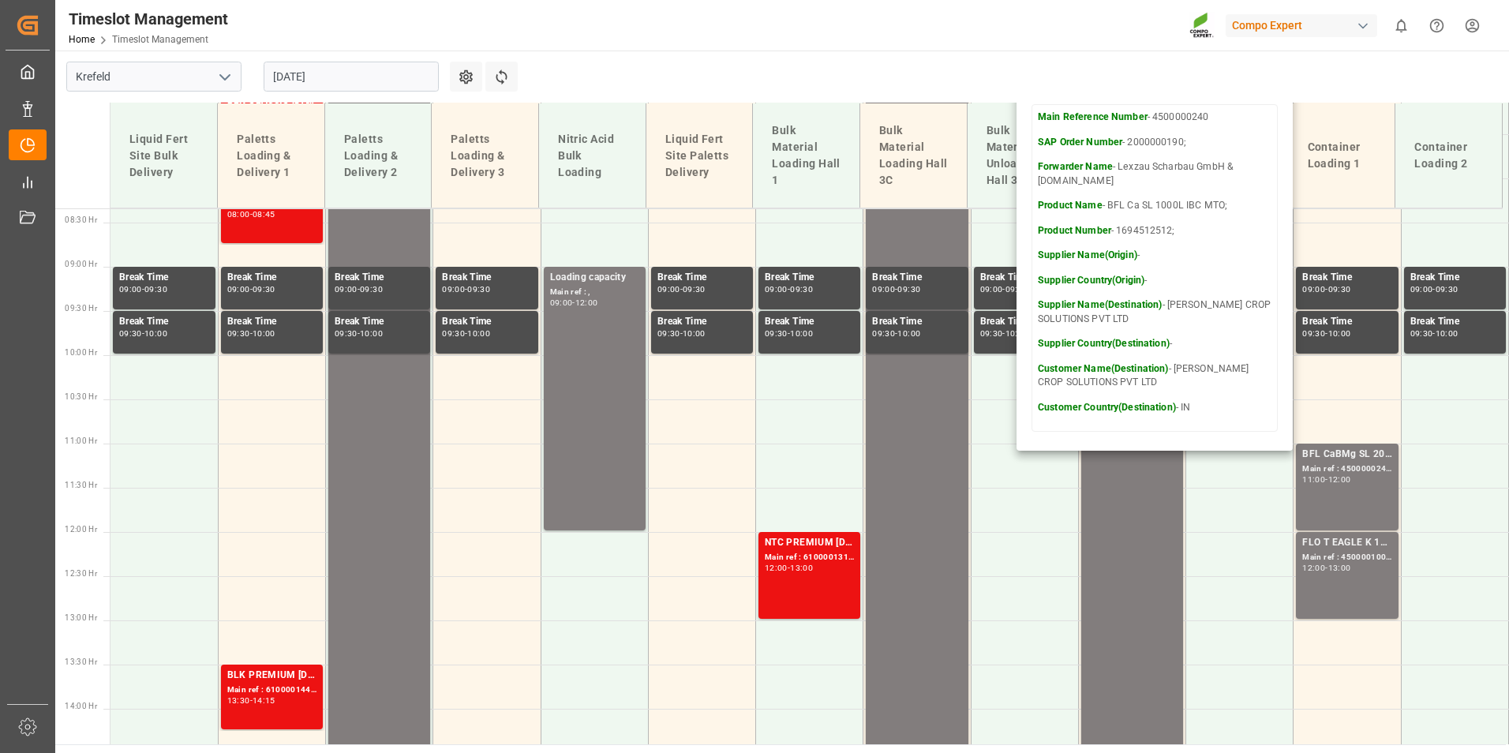
click at [328, 84] on input "[DATE]" at bounding box center [351, 77] width 175 height 30
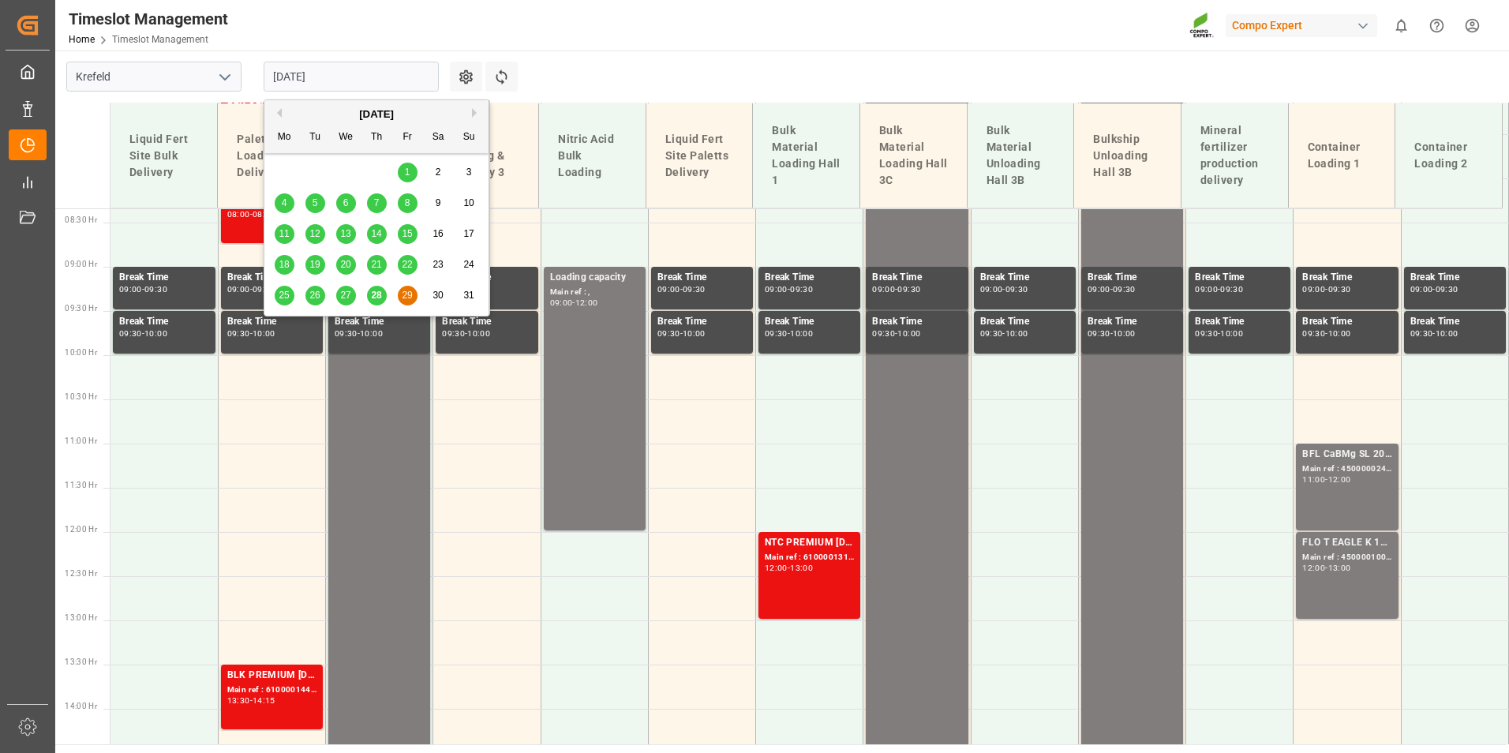
click at [374, 305] on div "28" at bounding box center [377, 295] width 20 height 19
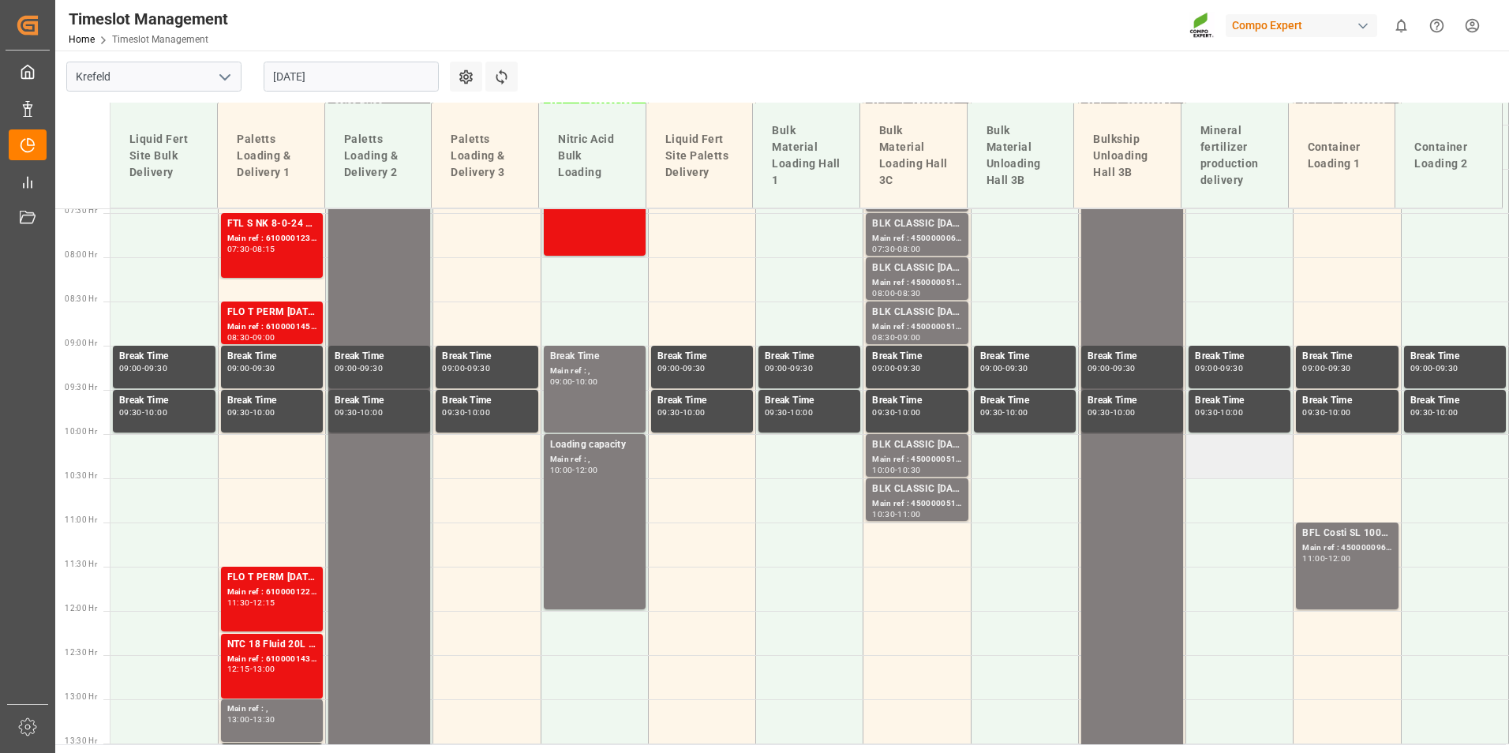
scroll to position [421, 0]
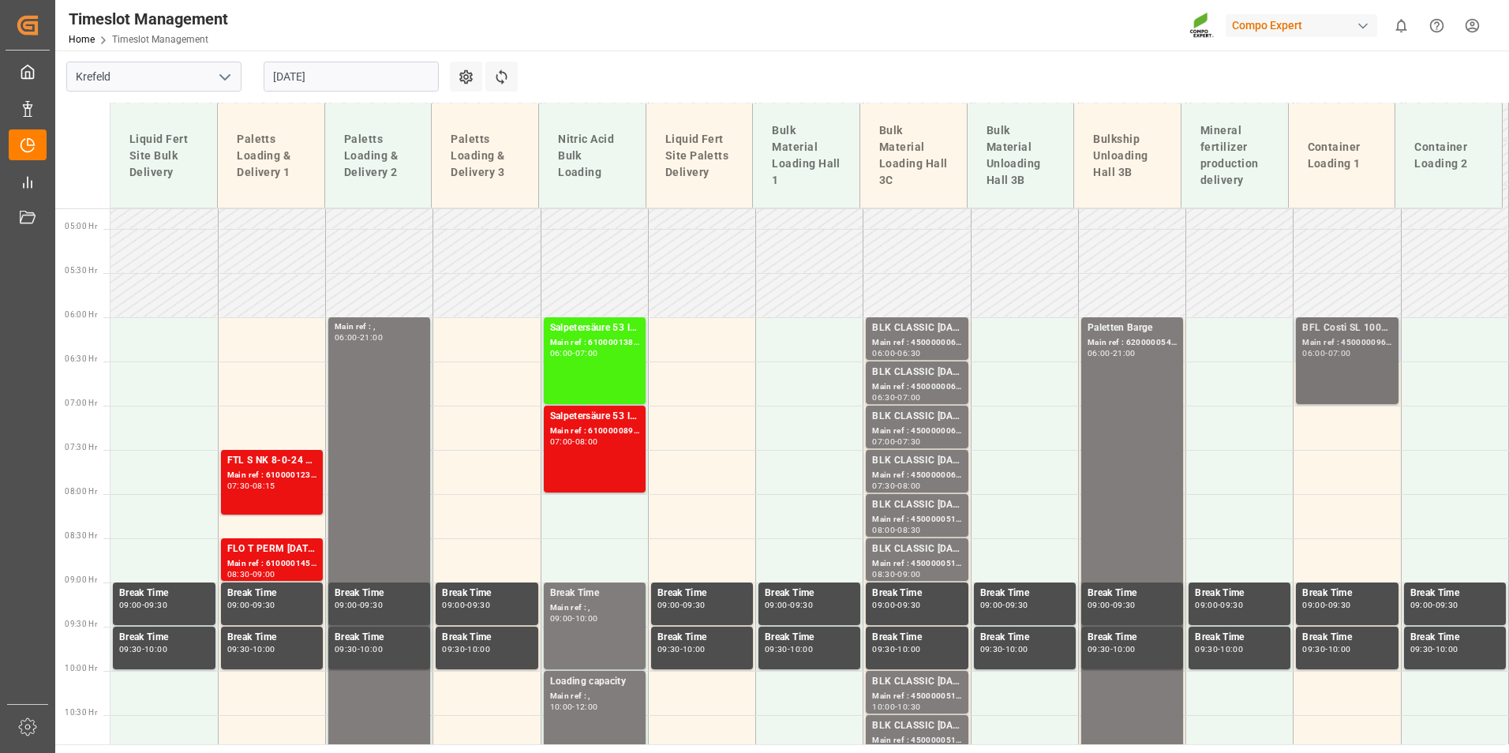
click at [1320, 342] on div "Main ref : 4500000963, 2000000357;" at bounding box center [1346, 342] width 89 height 13
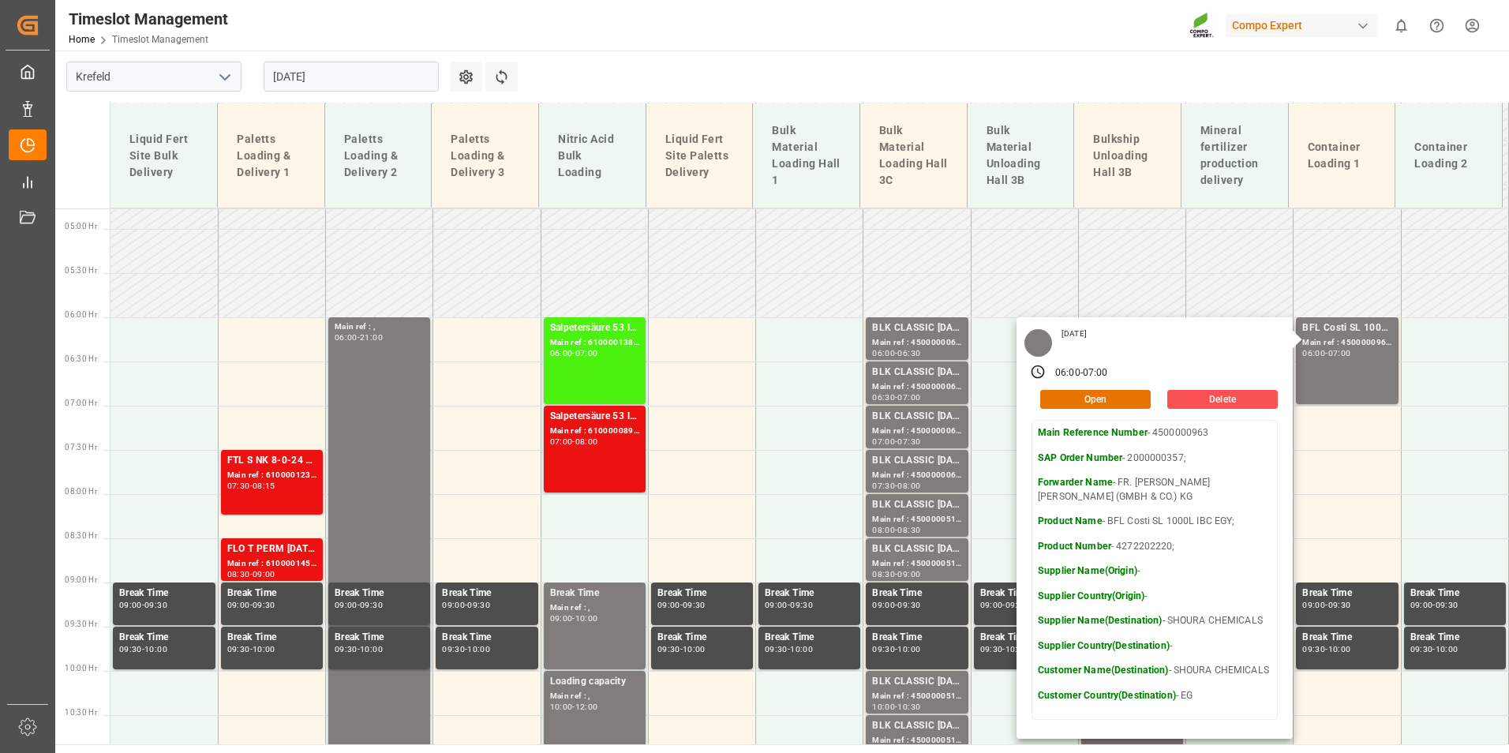
click at [354, 71] on input "[DATE]" at bounding box center [351, 77] width 175 height 30
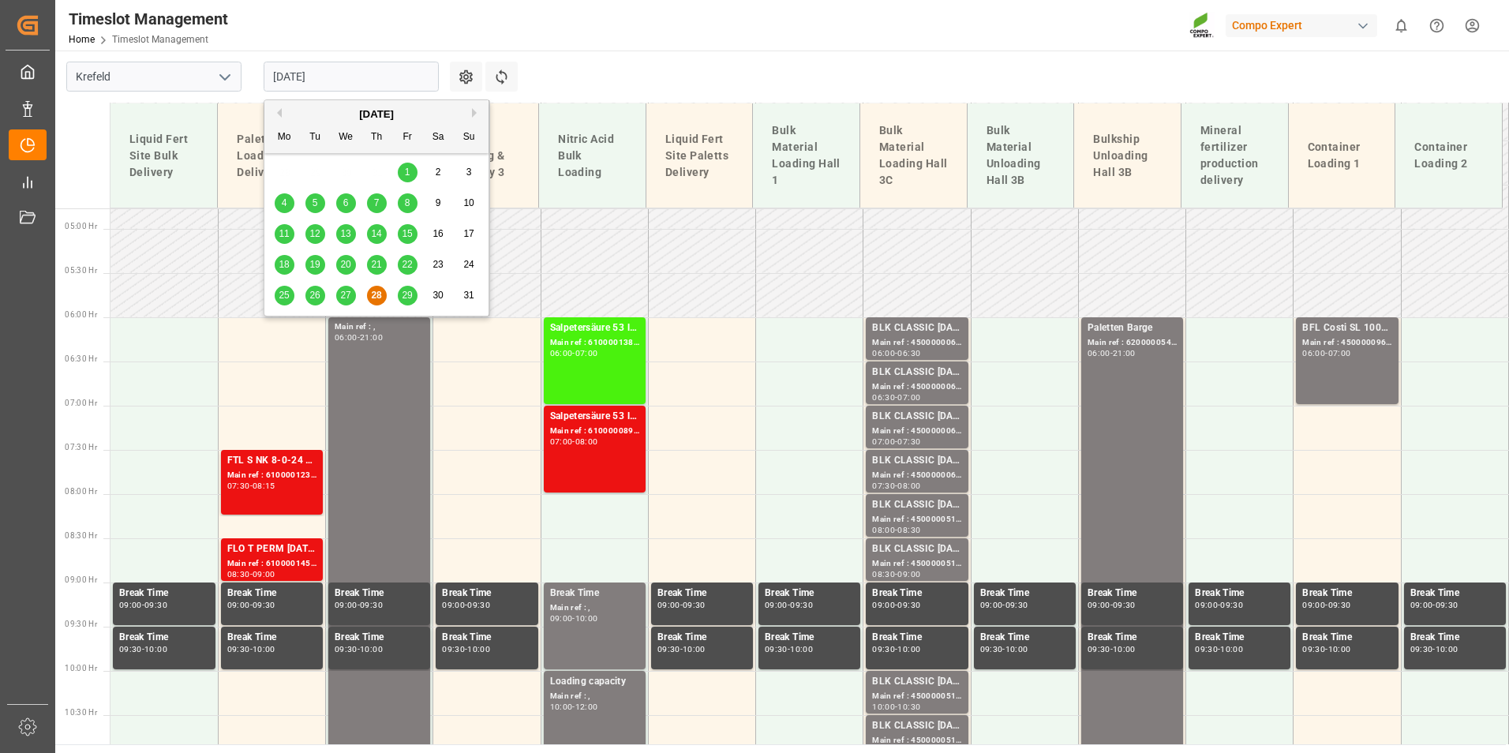
click at [404, 287] on div "29" at bounding box center [408, 295] width 20 height 19
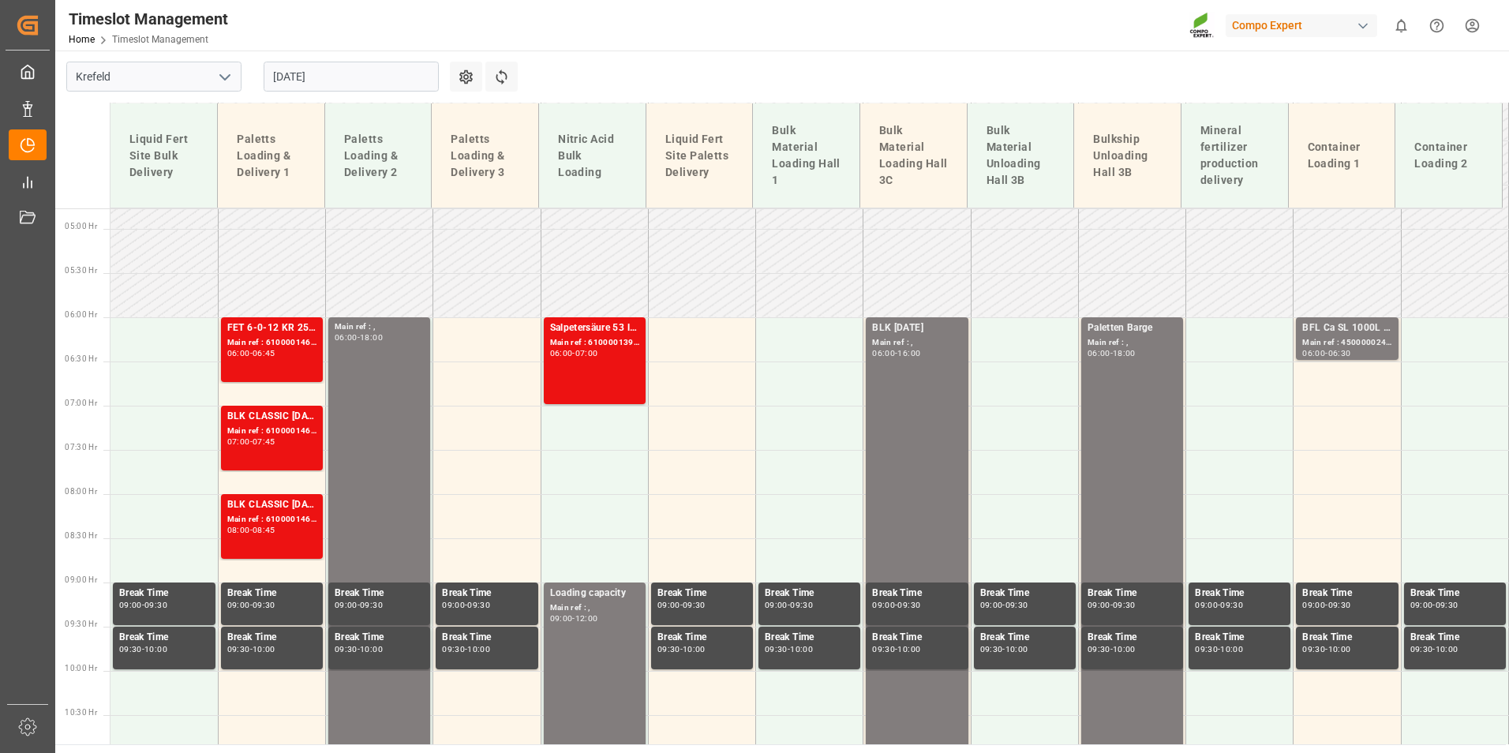
click at [372, 77] on input "[DATE]" at bounding box center [351, 77] width 175 height 30
click at [663, 30] on div "Timeslot Management Home Timeslot Management Compo Expert 0 Notifications Only …" at bounding box center [776, 25] width 1465 height 51
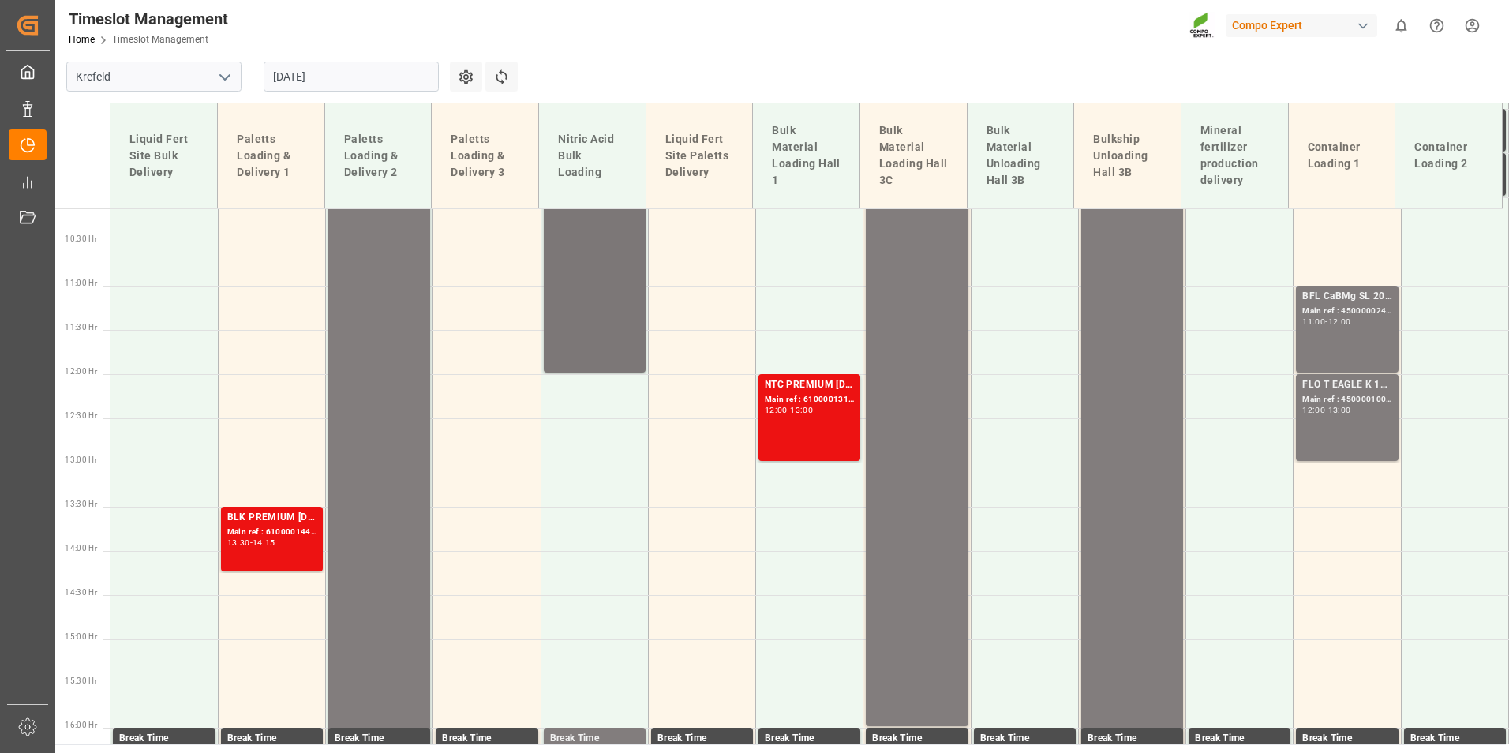
scroll to position [500, 0]
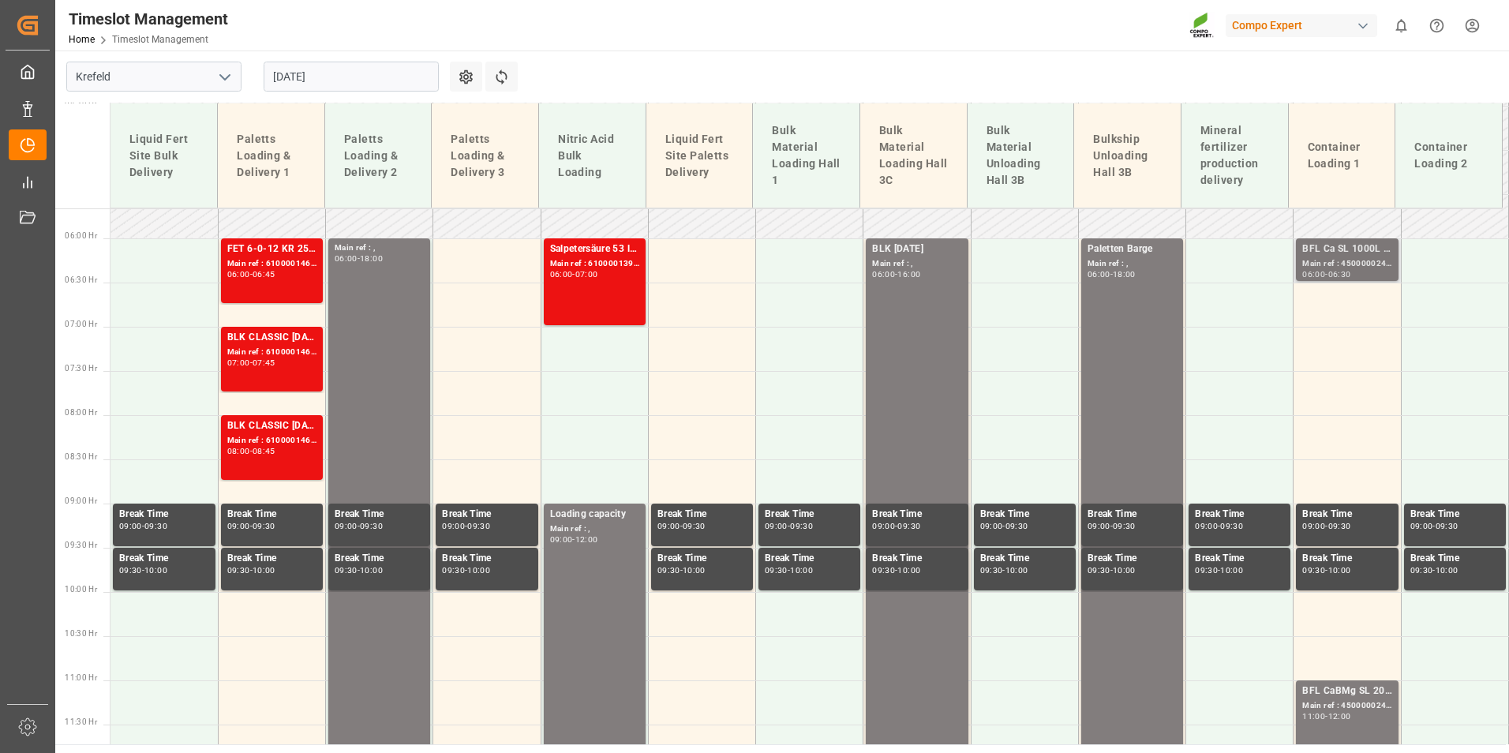
click at [1350, 264] on div "Main ref : 4500000240, 2000000190;" at bounding box center [1346, 263] width 89 height 13
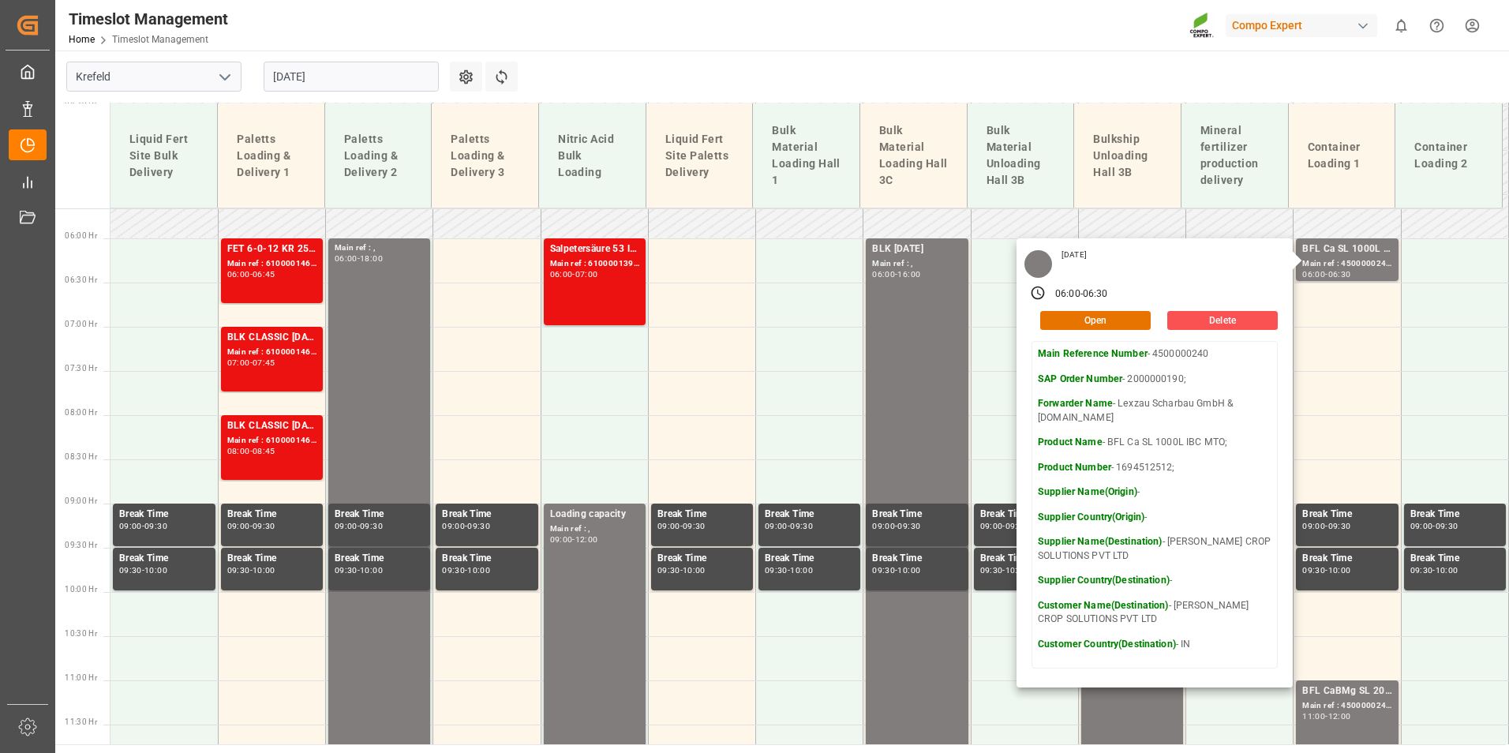
click at [386, 80] on input "[DATE]" at bounding box center [351, 77] width 175 height 30
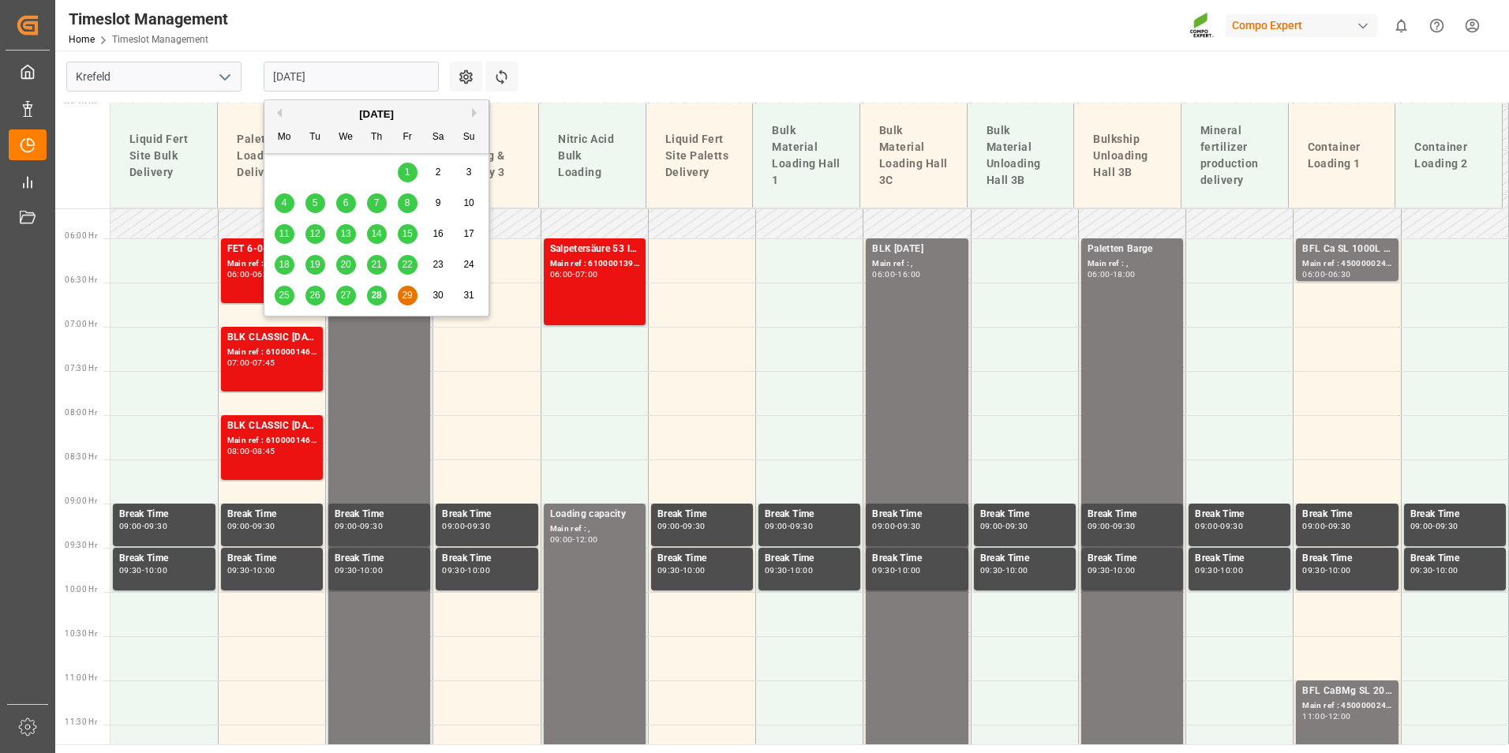
click at [372, 300] on span "28" at bounding box center [376, 295] width 10 height 11
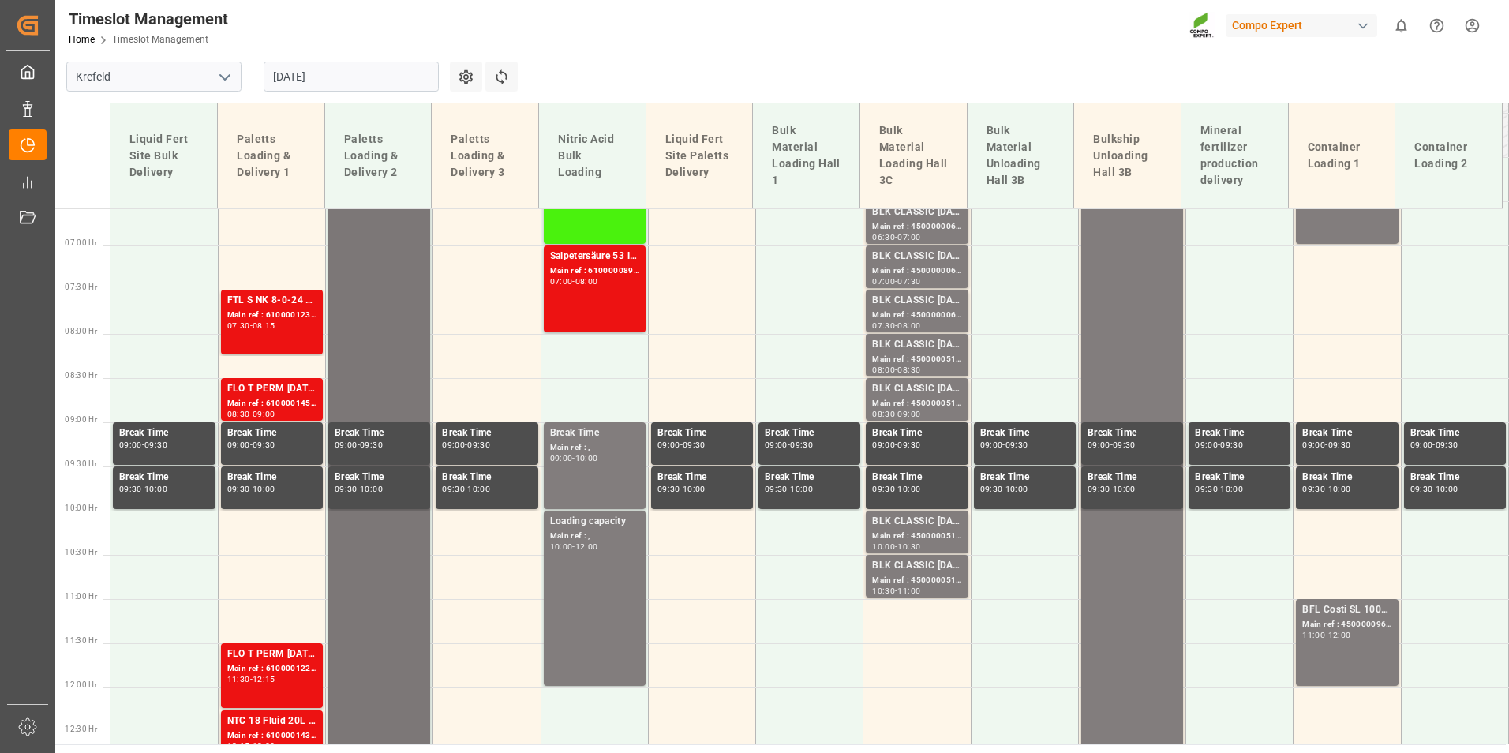
scroll to position [658, 0]
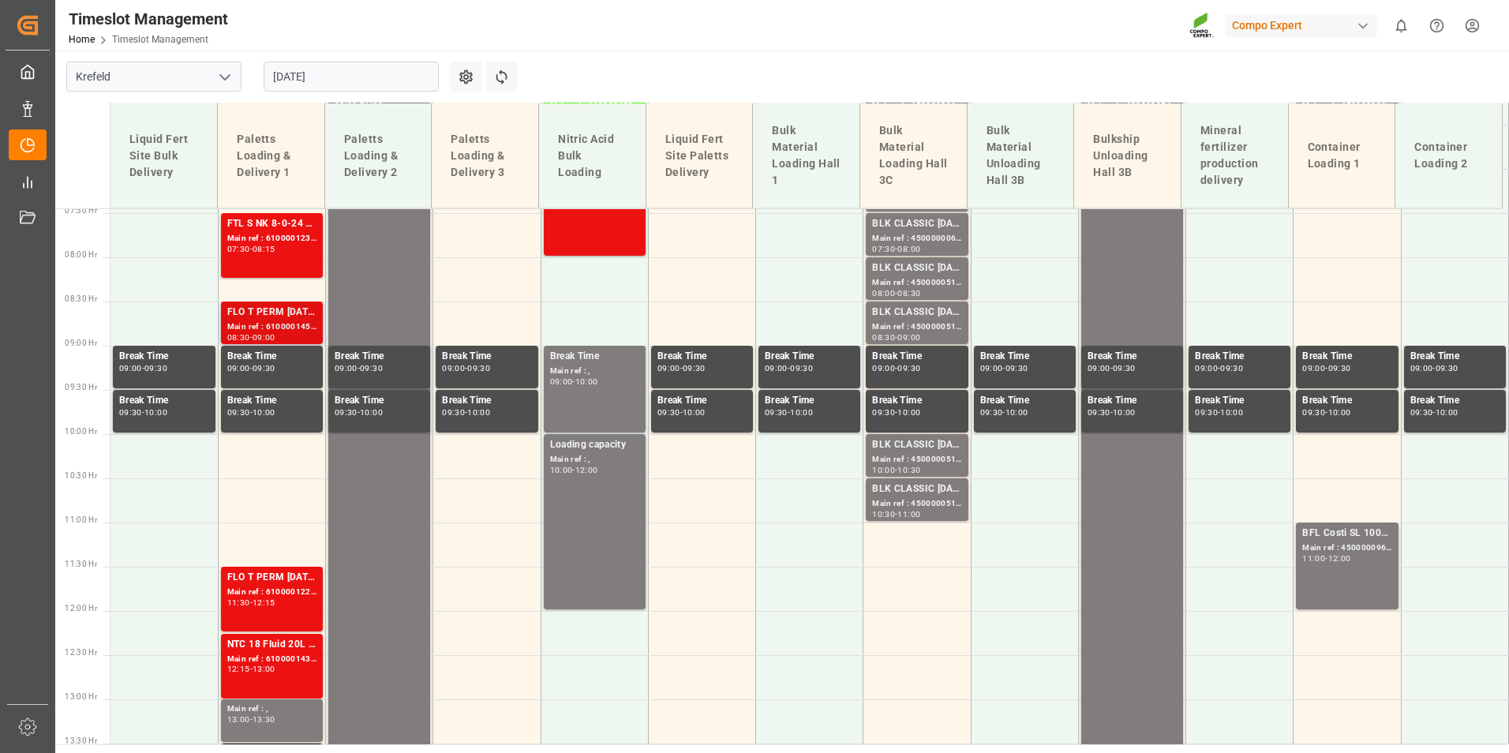
click at [310, 306] on div "FLO T PERM [DATE] 25kg (x40) INT;HAK Rot [DATE](4) 25kg (x48) INT spPAL;" at bounding box center [271, 313] width 89 height 16
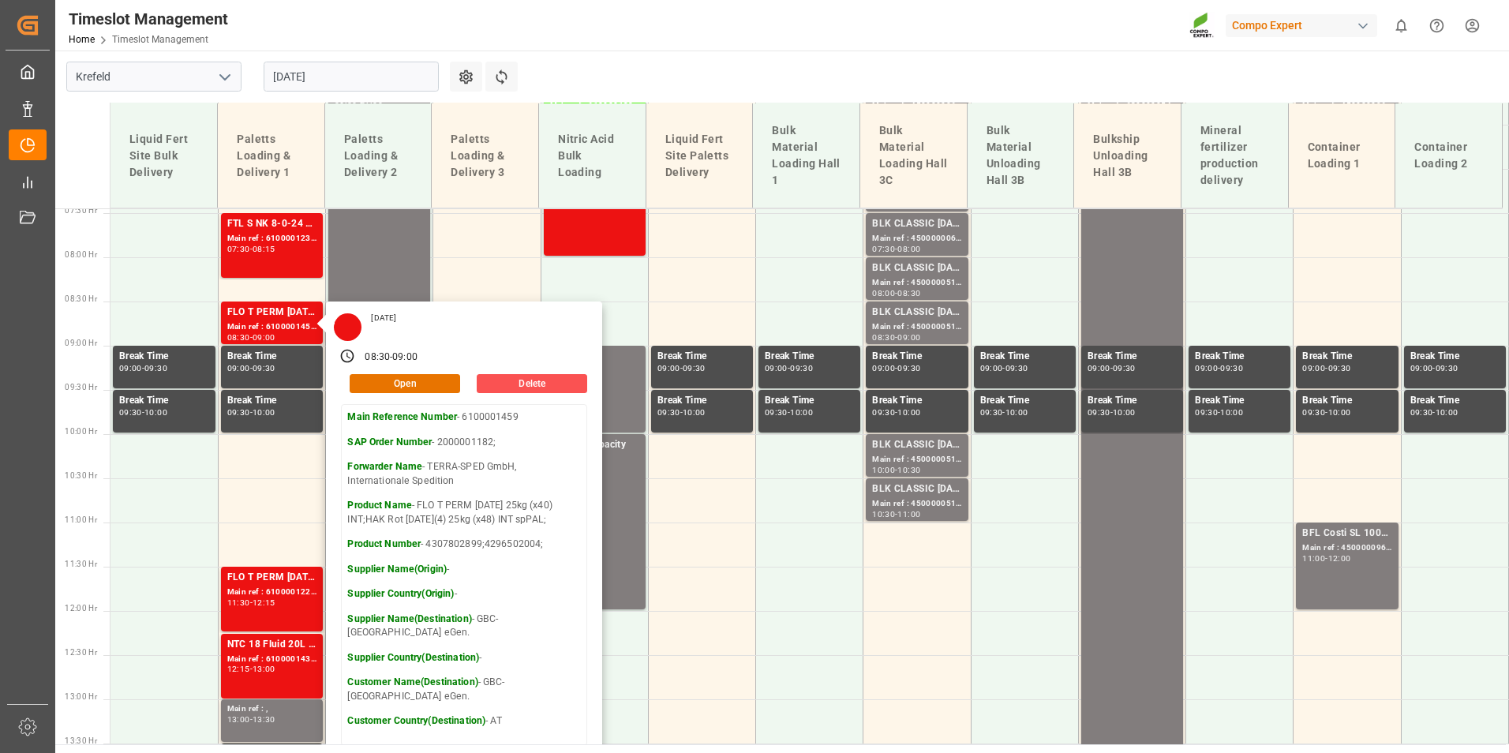
click at [410, 78] on input "[DATE]" at bounding box center [351, 77] width 175 height 30
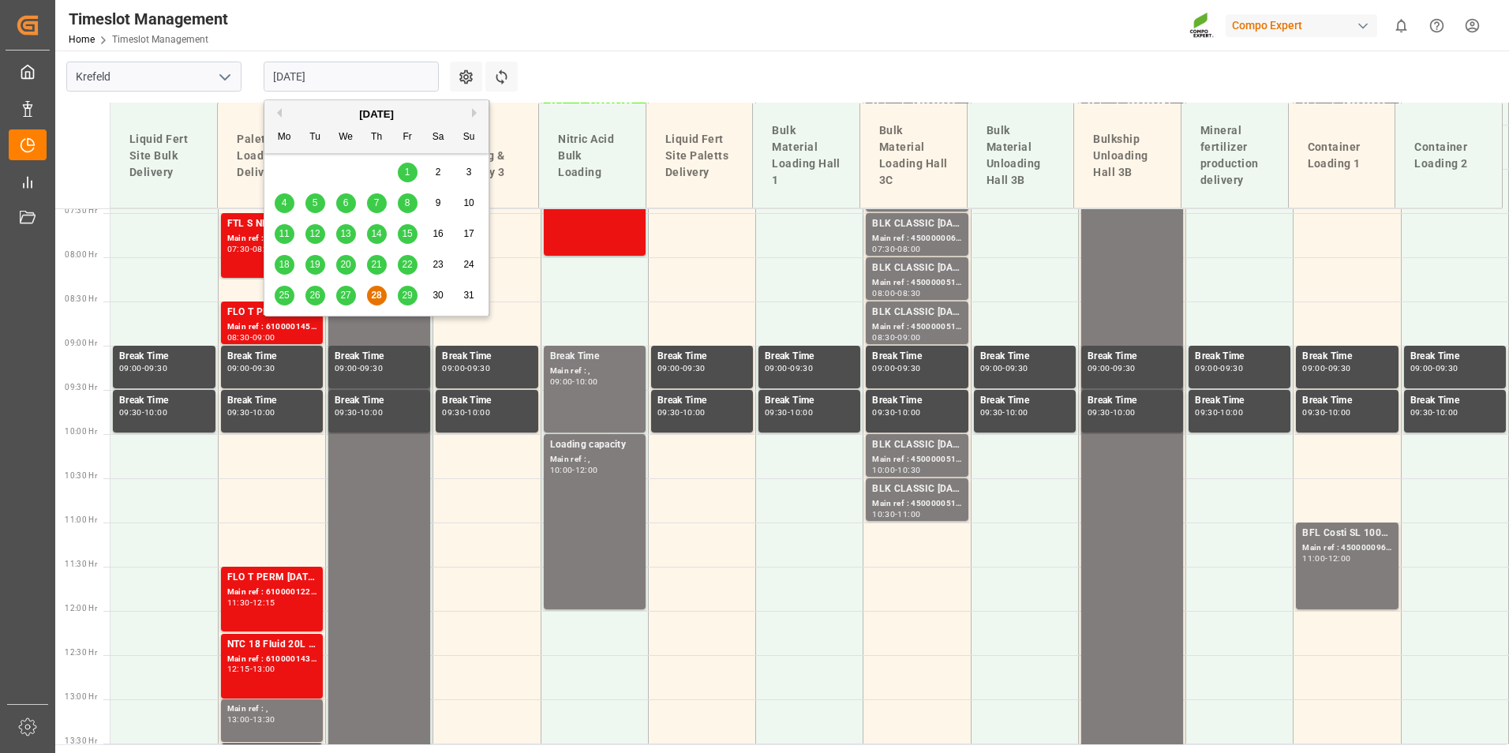
click at [406, 303] on div "29" at bounding box center [408, 295] width 20 height 19
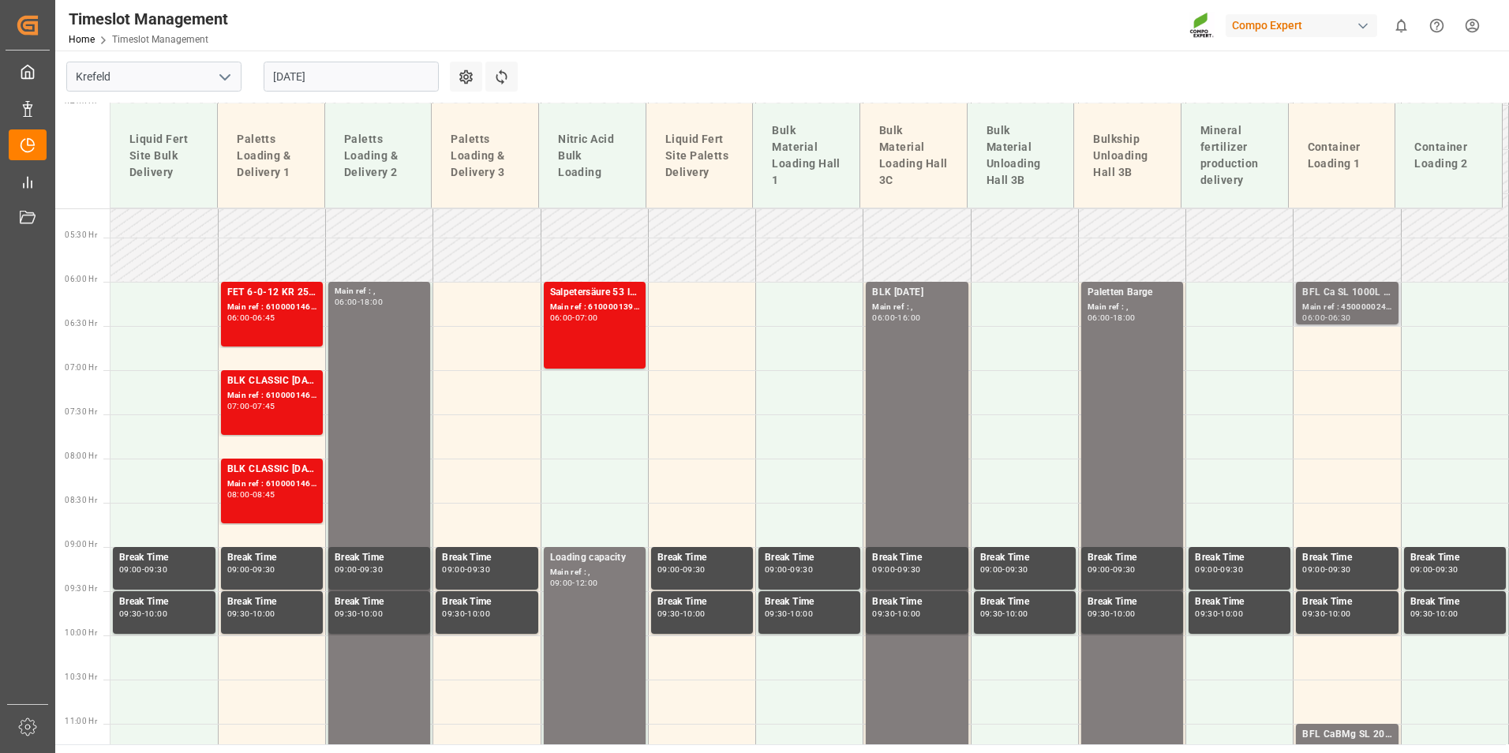
scroll to position [421, 0]
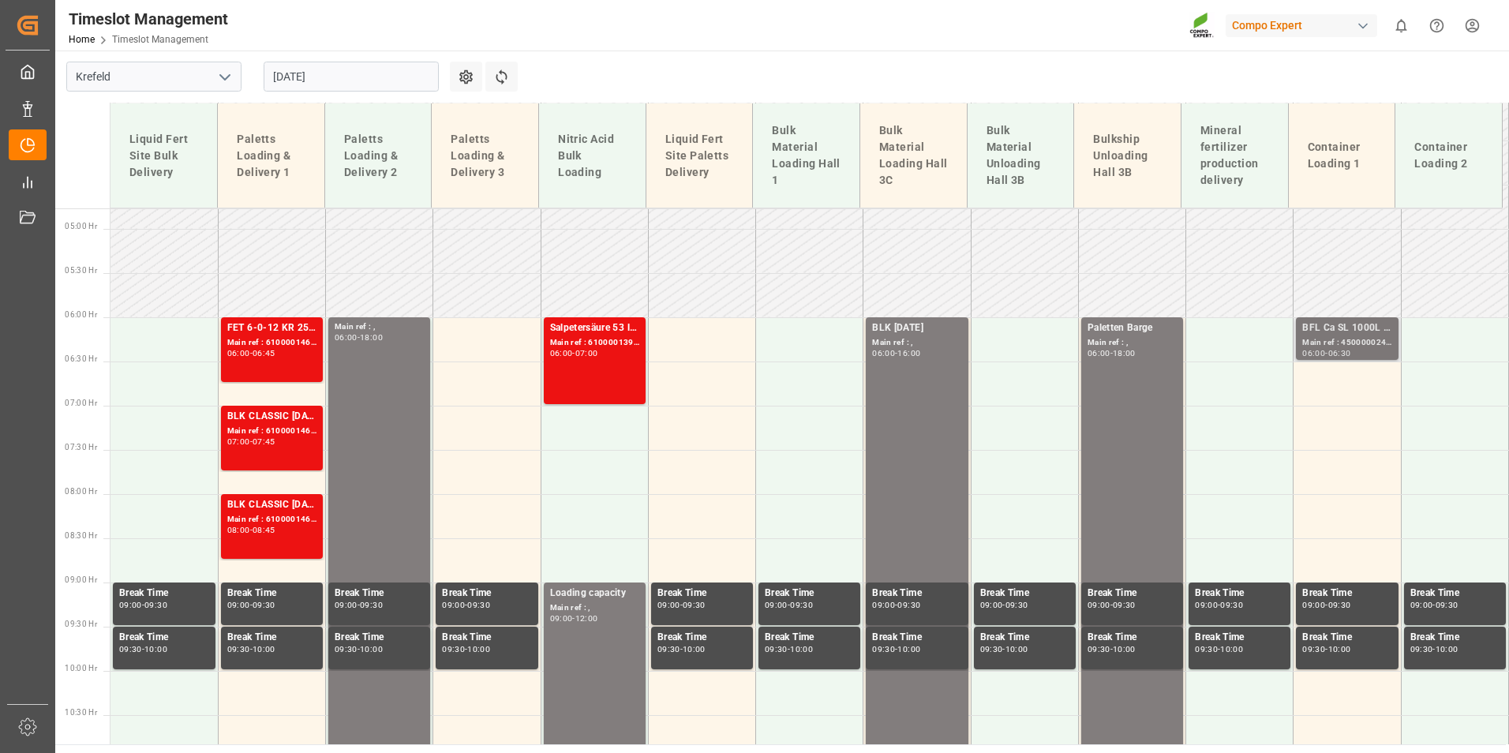
click at [1308, 335] on div "BFL Ca SL 1000L IBC MTO;" at bounding box center [1346, 328] width 89 height 16
